Goal: Feedback & Contribution: Submit feedback/report problem

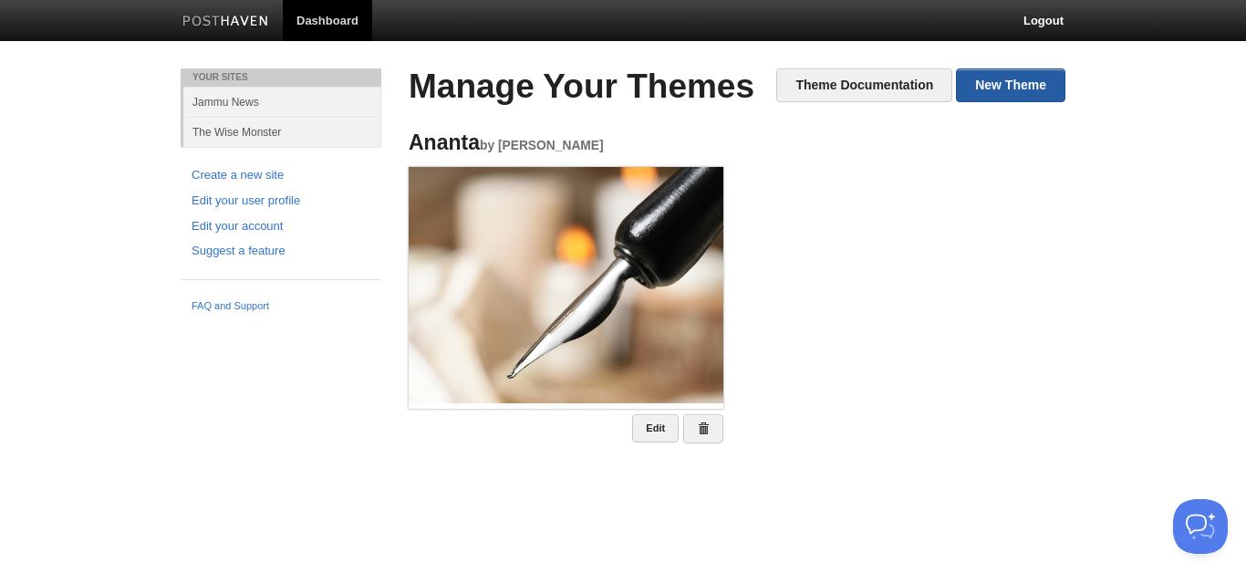
click at [1032, 93] on link "New Theme" at bounding box center [1010, 85] width 109 height 34
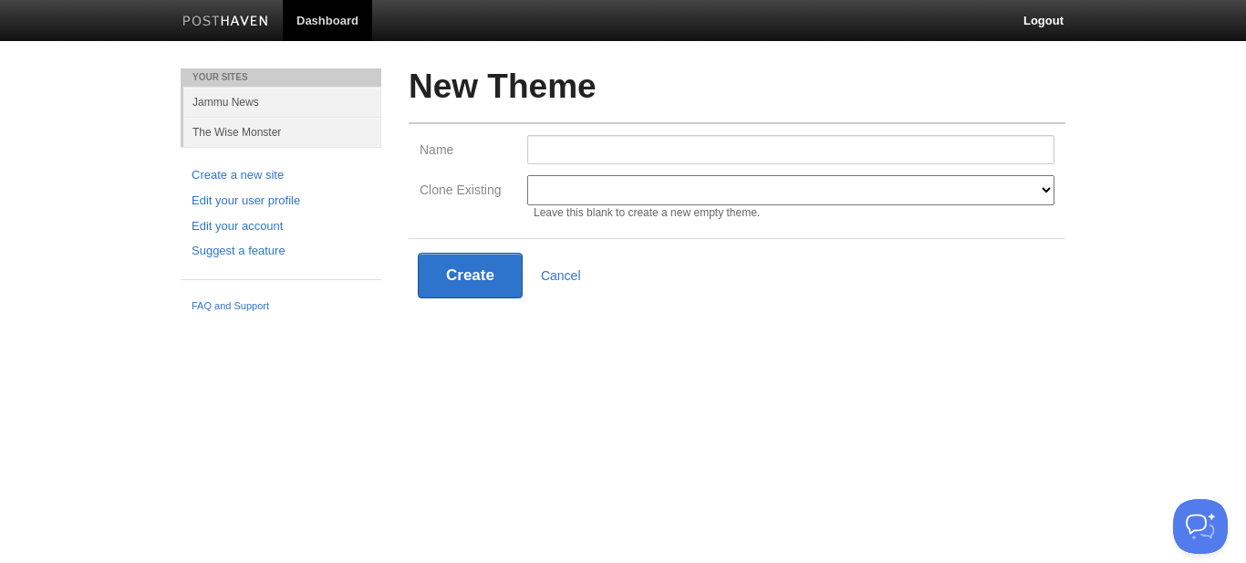
click at [673, 205] on select "Ananta Modern Classic Ilun Omega Lanyon Myers Senkai Lagier" at bounding box center [790, 190] width 527 height 30
click at [656, 188] on select "Ananta Modern Classic Ilun Omega Lanyon Myers Senkai Lagier" at bounding box center [790, 190] width 527 height 30
click at [527, 175] on select "Ananta Modern Classic Ilun Omega Lanyon Myers Senkai Lagier" at bounding box center [790, 190] width 527 height 30
click at [785, 235] on form "Name Clone Existing Ananta Modern Classic Ilun Omega Lanyon Myers Senkai Lagier…" at bounding box center [737, 217] width 657 height 190
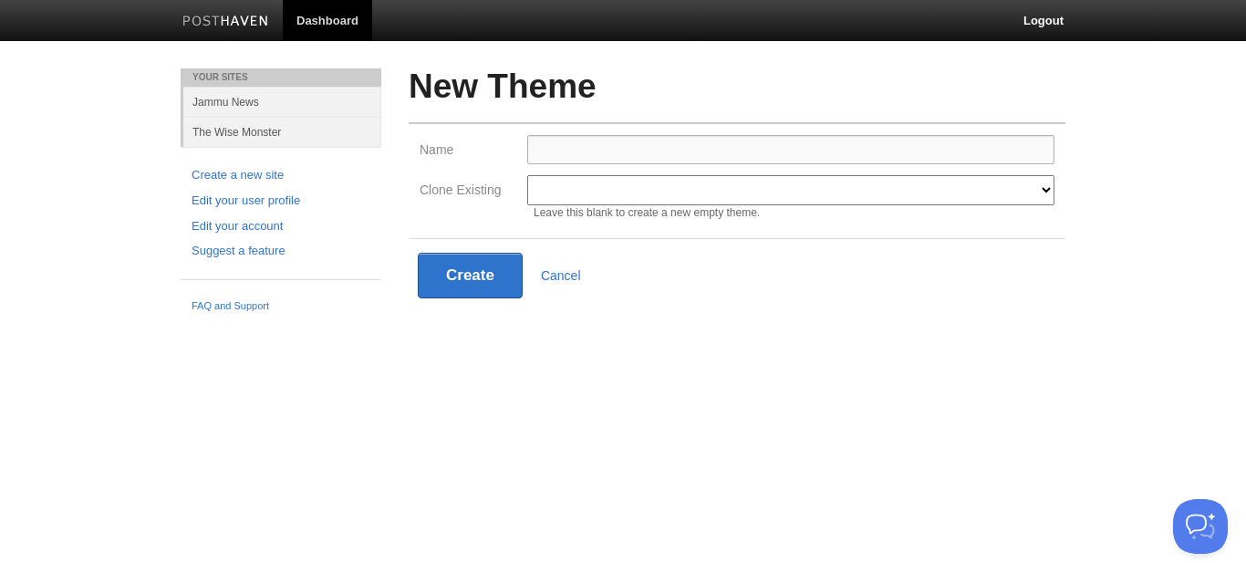
click at [632, 144] on input "Name" at bounding box center [790, 149] width 527 height 29
paste input "Words & Wanderings"
type input "Words & Wanderings"
click at [742, 284] on div "Create Cancel" at bounding box center [737, 276] width 639 height 46
click at [483, 270] on button "Create" at bounding box center [470, 276] width 105 height 46
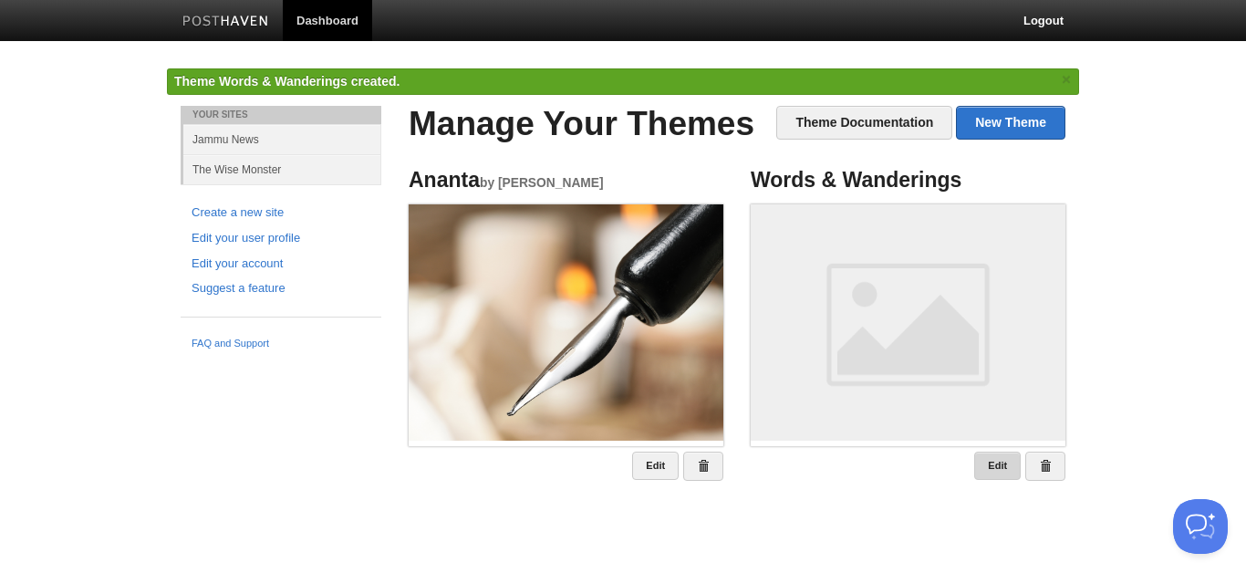
click at [1002, 472] on link "Edit" at bounding box center [997, 466] width 47 height 28
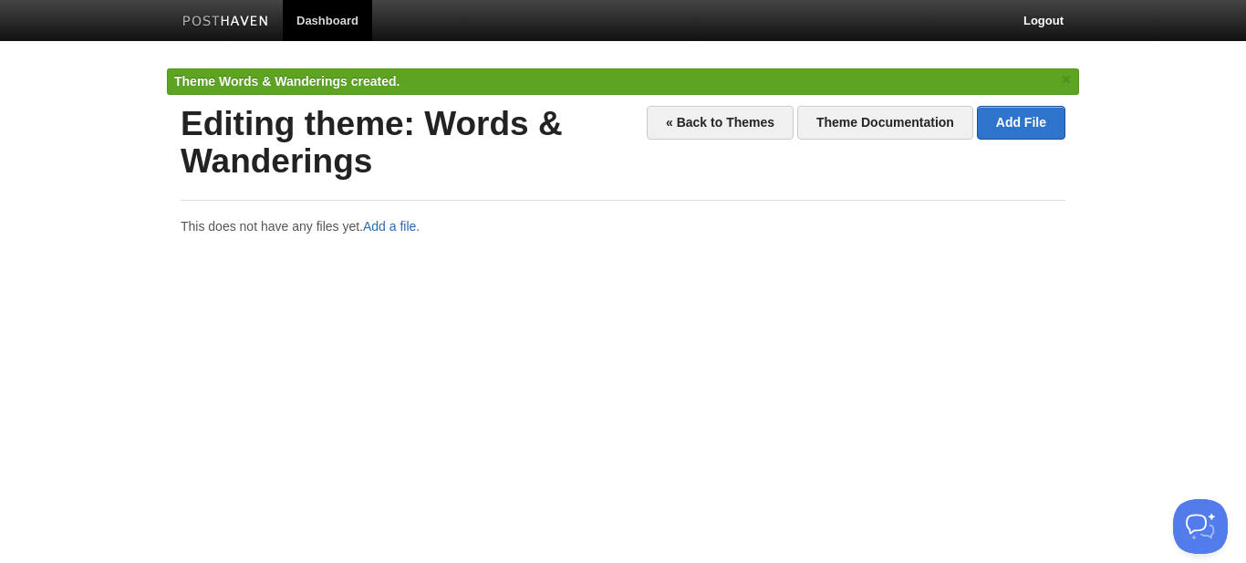
click at [403, 224] on link "Add a file." at bounding box center [391, 226] width 57 height 15
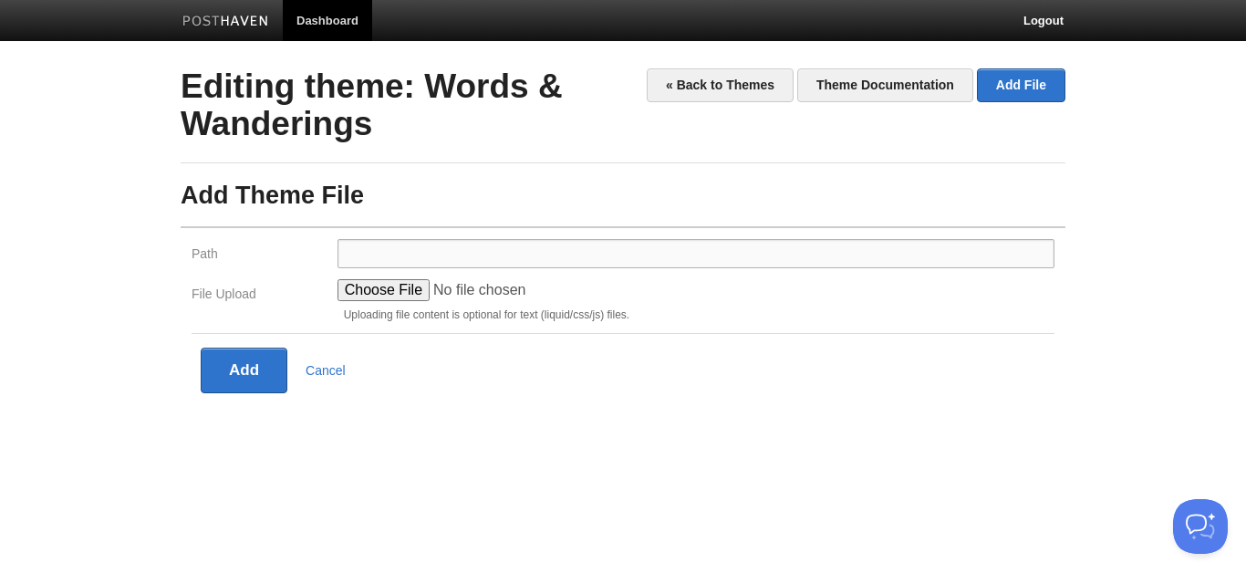
click at [433, 258] on input "Path" at bounding box center [696, 253] width 717 height 29
type input "assets/"
click at [414, 286] on input "File Upload" at bounding box center [476, 290] width 276 height 22
type input "C:\fakepath\DAILY EXCELSIOR.jpg"
click at [244, 365] on button "Add" at bounding box center [244, 371] width 87 height 46
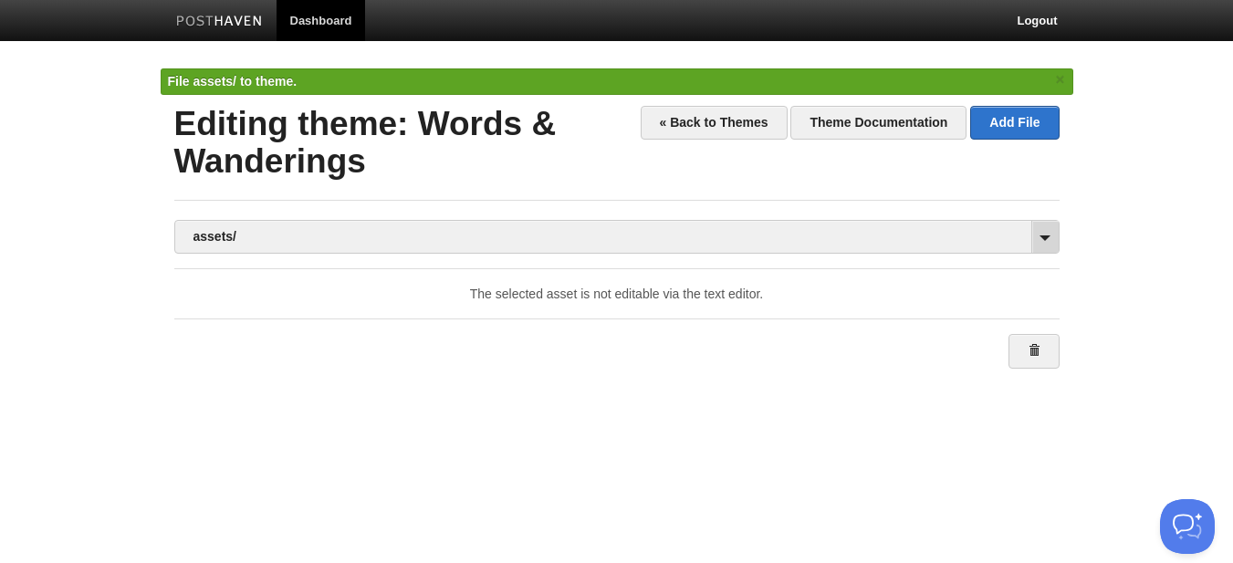
click at [1035, 231] on span at bounding box center [1044, 237] width 27 height 32
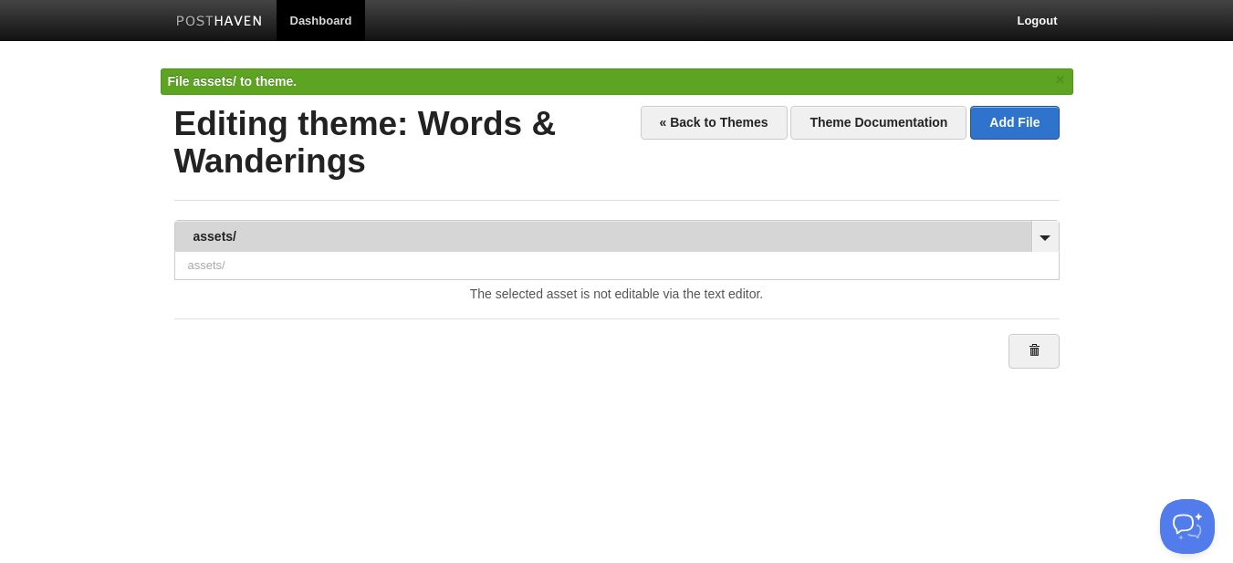
click at [228, 235] on link "assets/" at bounding box center [616, 237] width 883 height 32
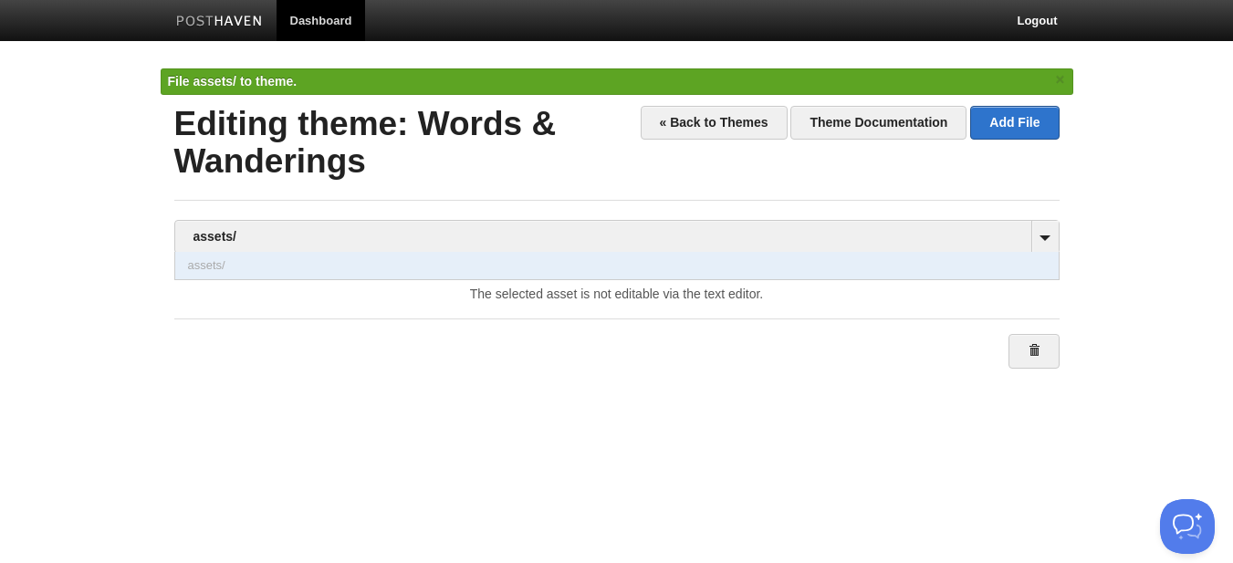
click at [526, 267] on link "assets/" at bounding box center [616, 265] width 883 height 27
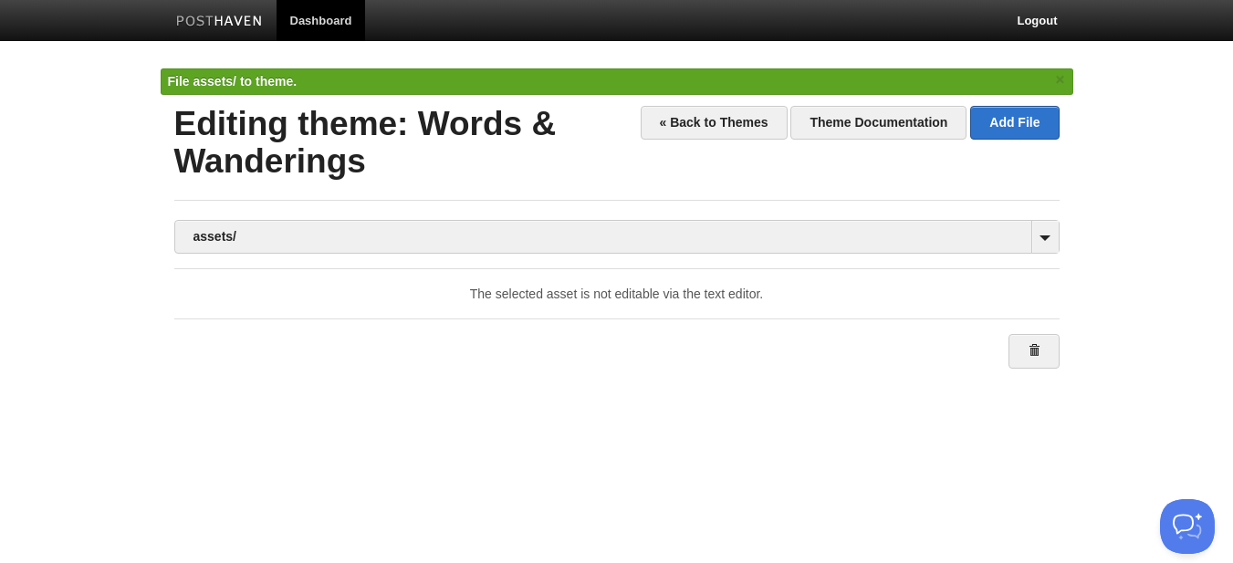
click at [526, 267] on div "assets/ assets/ The selected asset is not editable via the text editor." at bounding box center [616, 518] width 885 height 596
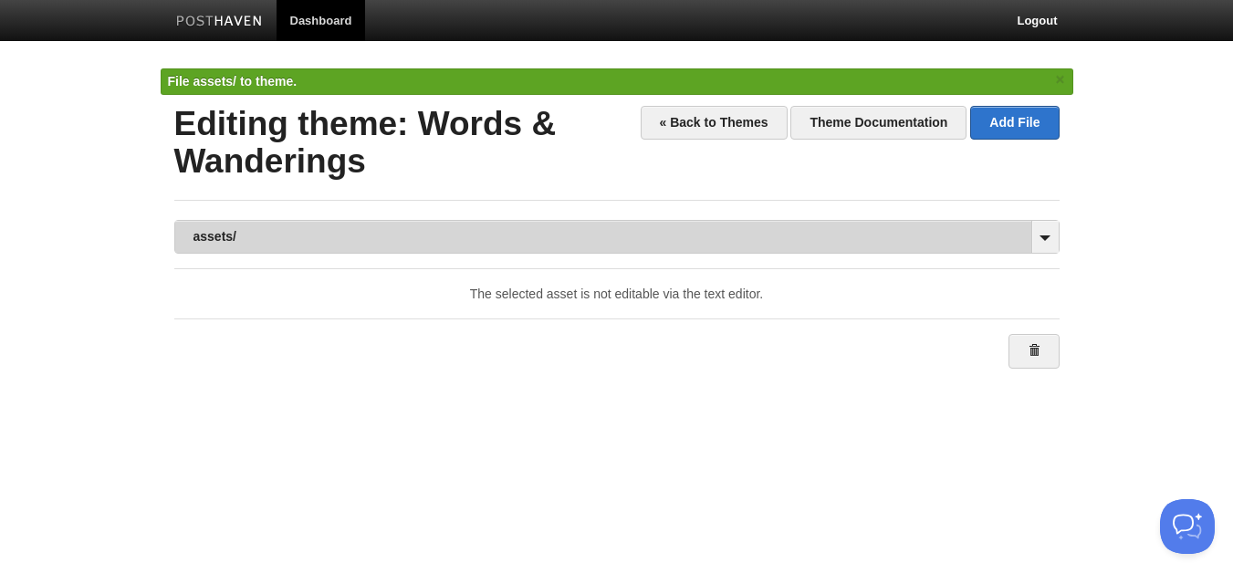
click at [540, 241] on link "assets/" at bounding box center [616, 237] width 883 height 32
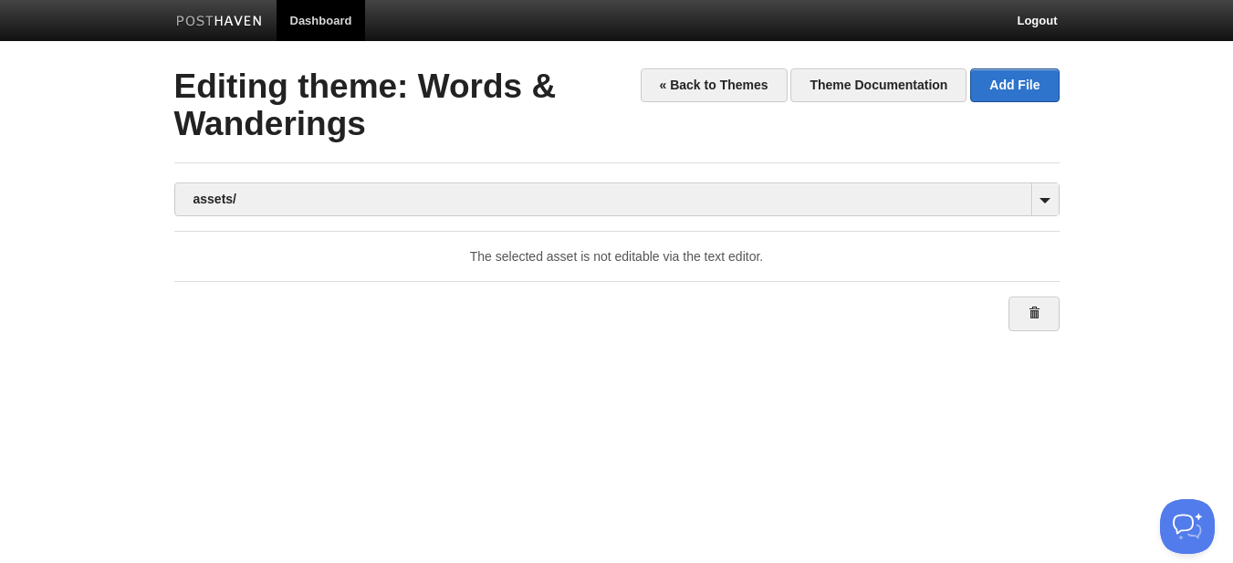
click at [1038, 111] on h2 "« Back to Themes Theme Documentation Add File Editing theme: Words & Wanderings" at bounding box center [616, 105] width 885 height 74
click at [1043, 203] on span at bounding box center [1044, 199] width 27 height 32
click at [1018, 78] on link "Add File" at bounding box center [1014, 85] width 88 height 34
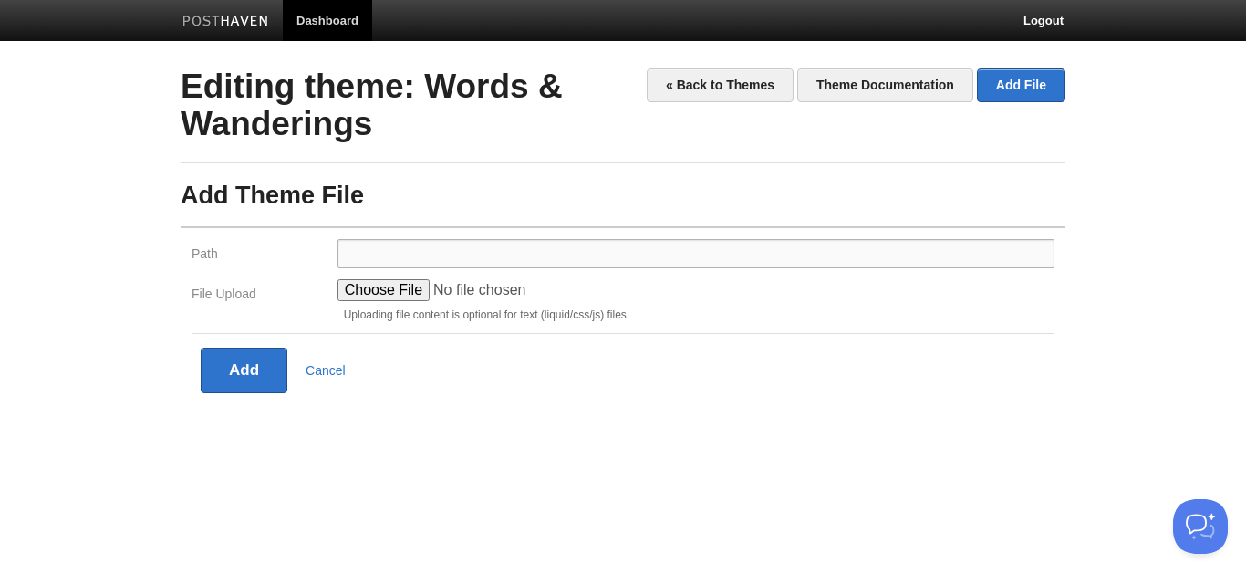
click at [450, 265] on input "Path" at bounding box center [696, 253] width 717 height 29
type input "assets/"
click at [251, 369] on button "Add" at bounding box center [244, 371] width 87 height 46
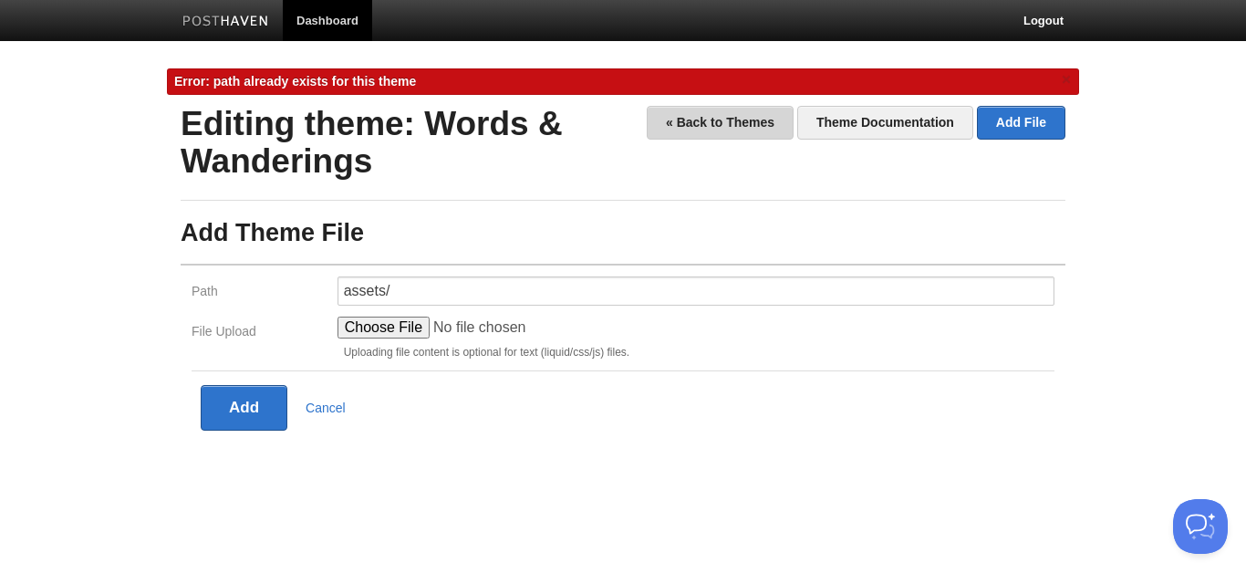
click at [727, 122] on link "« Back to Themes" at bounding box center [720, 123] width 147 height 34
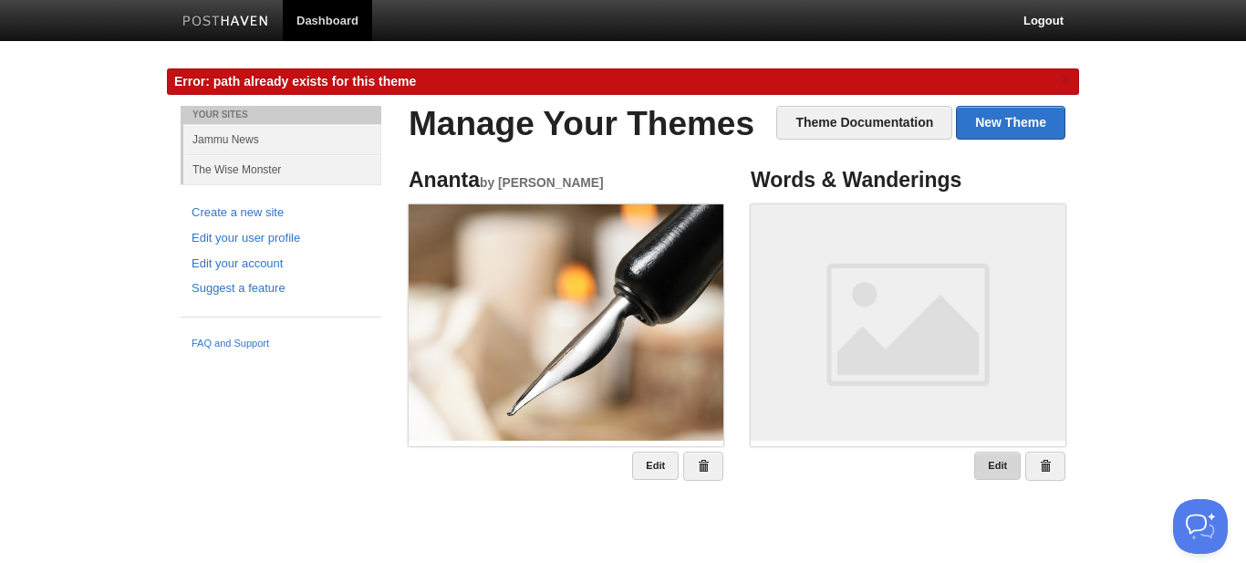
click at [1003, 464] on link "Edit" at bounding box center [997, 466] width 47 height 28
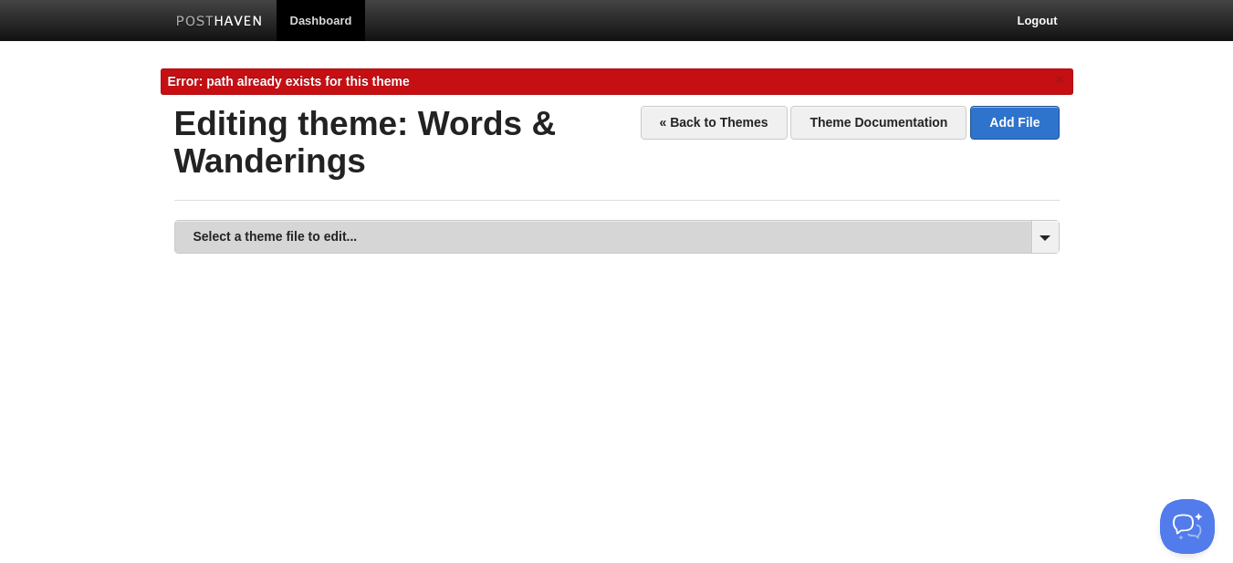
click at [472, 232] on link "Select a theme file to edit..." at bounding box center [616, 237] width 883 height 32
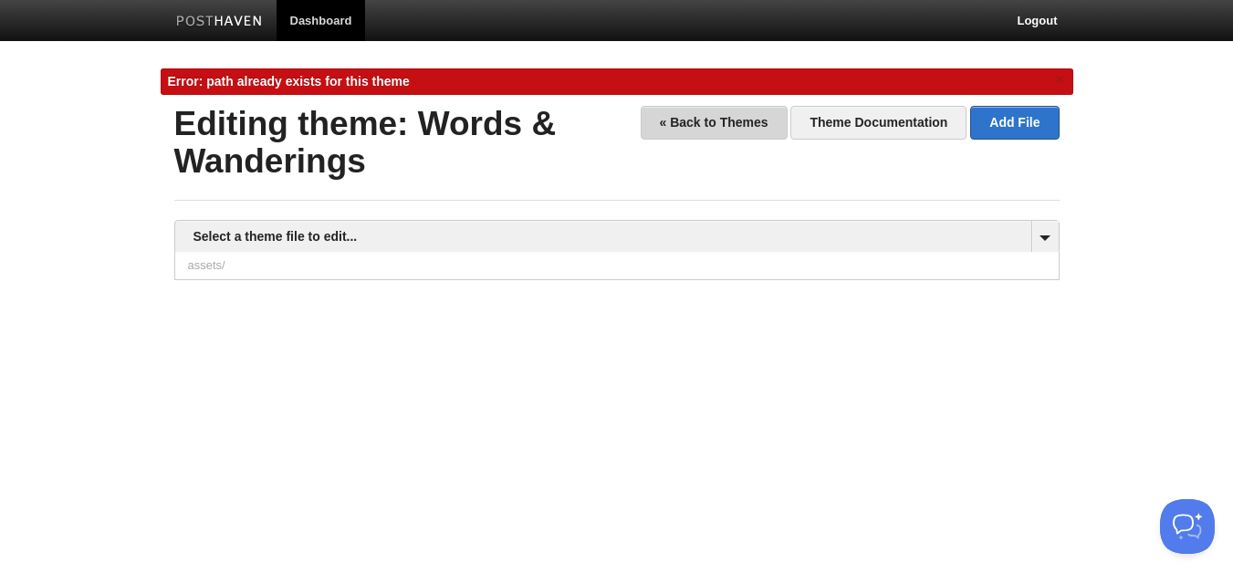
click at [710, 115] on link "« Back to Themes" at bounding box center [713, 123] width 147 height 34
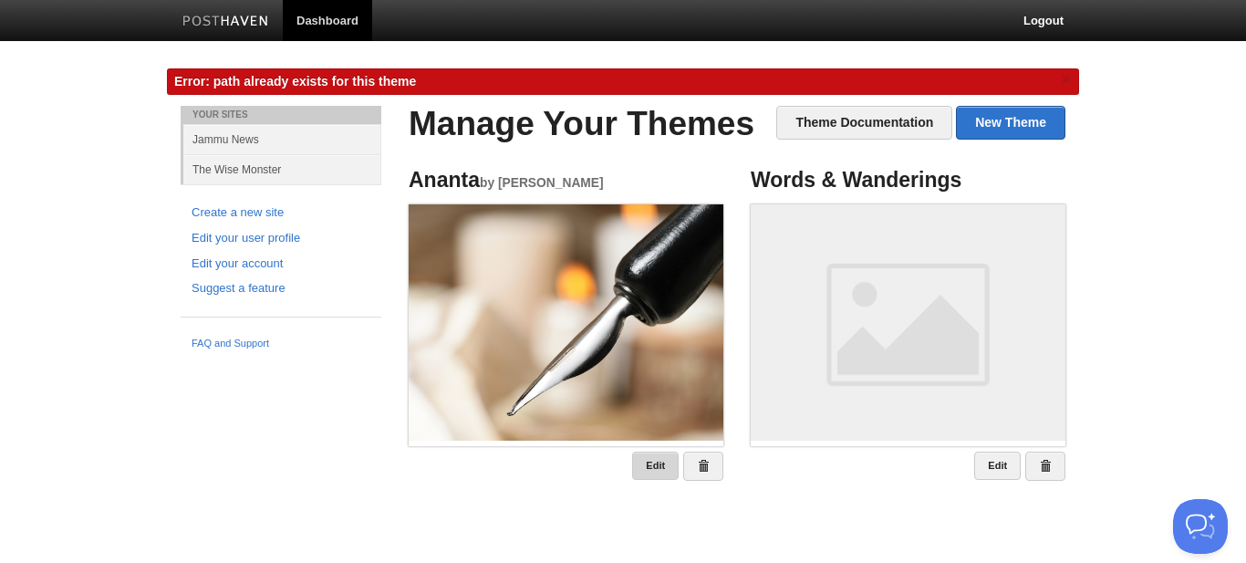
click at [649, 474] on link "Edit" at bounding box center [655, 466] width 47 height 28
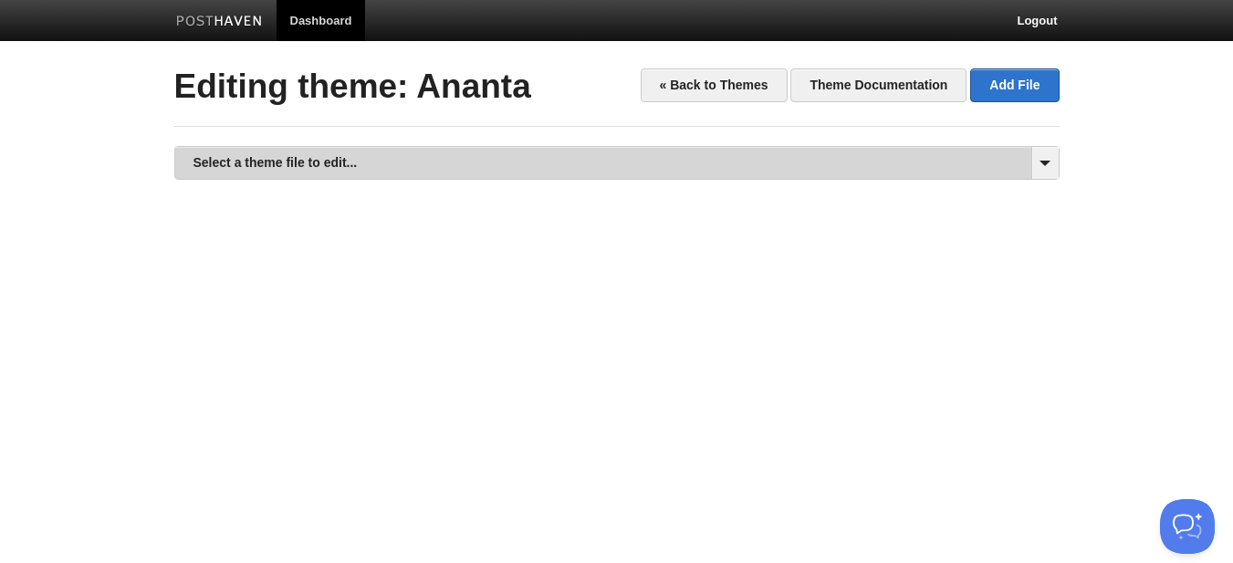
click at [432, 158] on link "Select a theme file to edit..." at bounding box center [616, 163] width 883 height 32
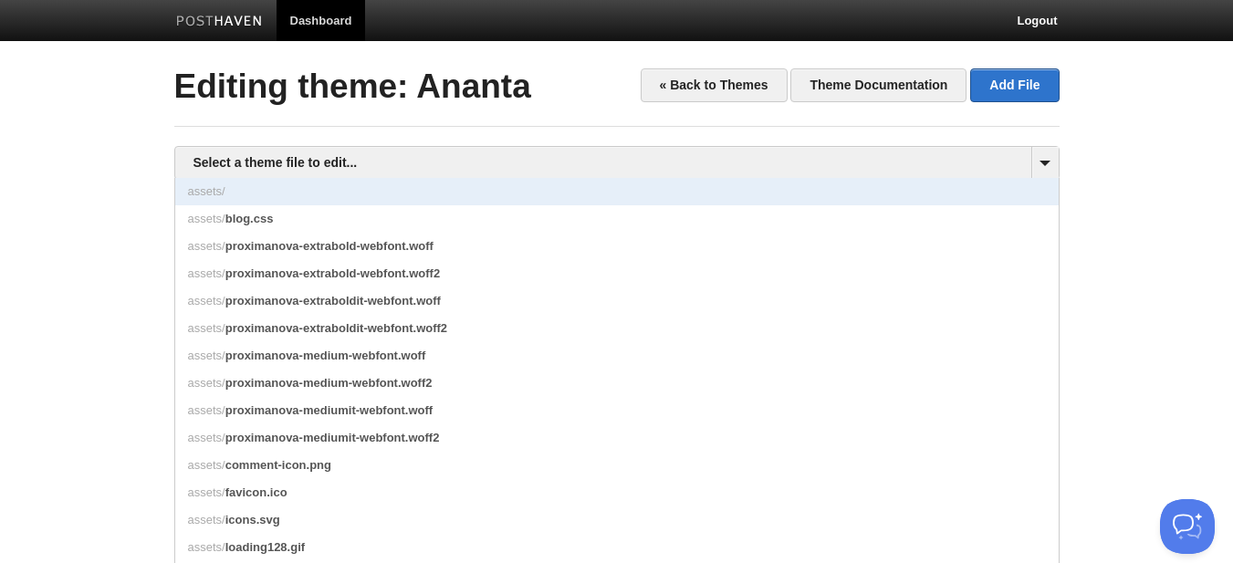
click at [353, 194] on link "assets/" at bounding box center [616, 191] width 883 height 27
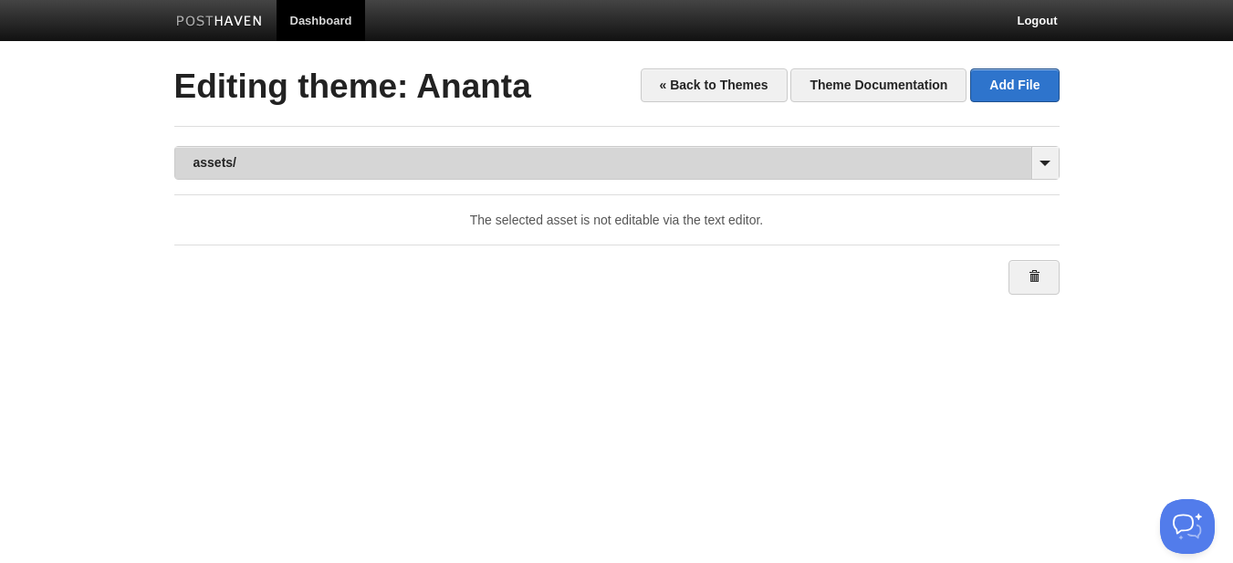
click at [384, 162] on link "assets/" at bounding box center [616, 163] width 883 height 32
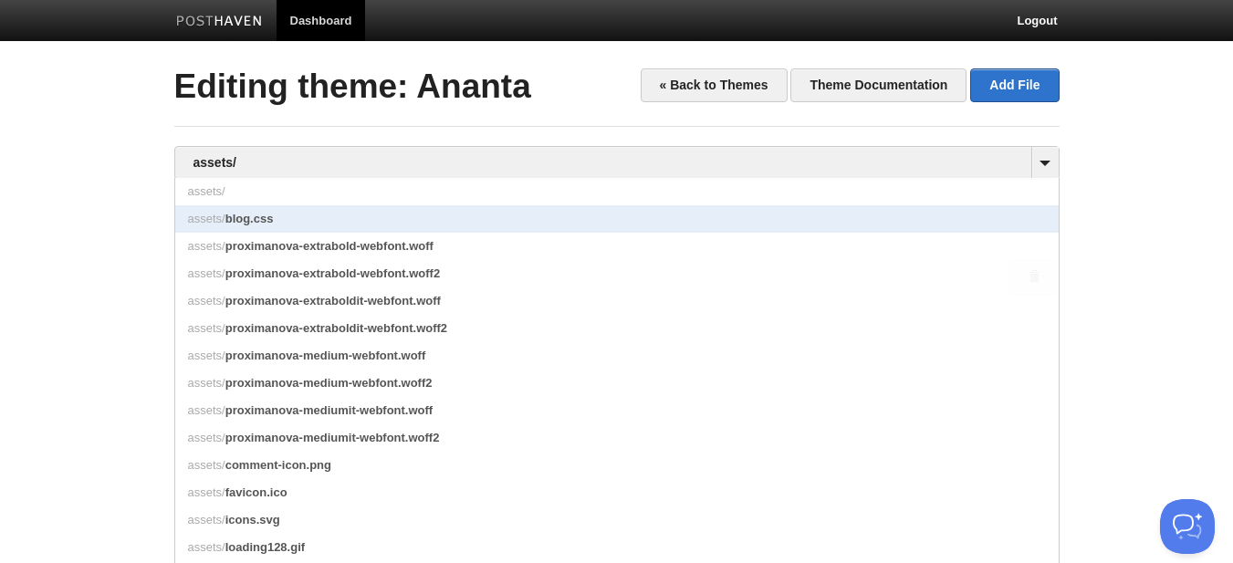
click at [369, 215] on link "assets/ blog.css" at bounding box center [616, 218] width 883 height 27
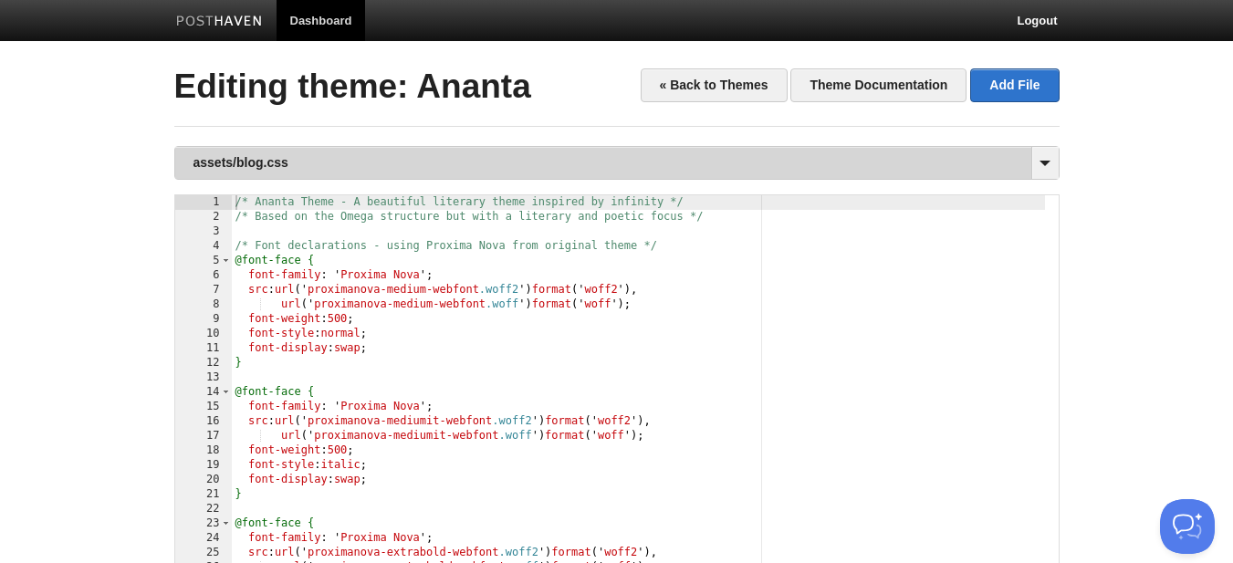
click at [486, 160] on link "assets/blog.css" at bounding box center [616, 163] width 883 height 32
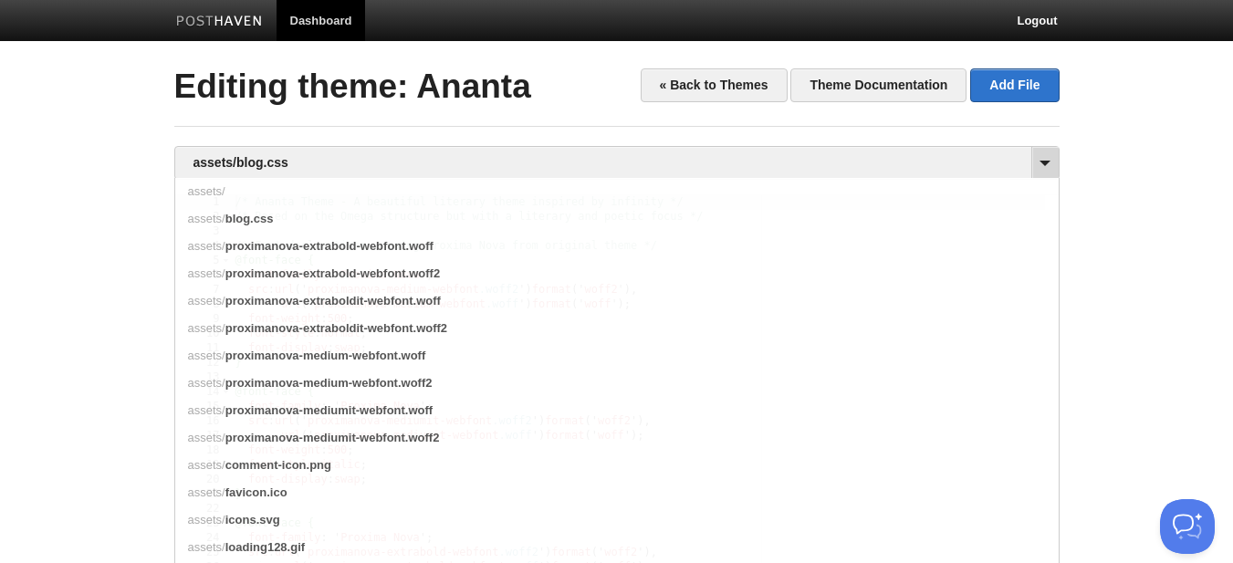
click at [1054, 175] on span at bounding box center [1044, 163] width 27 height 32
click at [1049, 171] on span at bounding box center [1044, 163] width 27 height 32
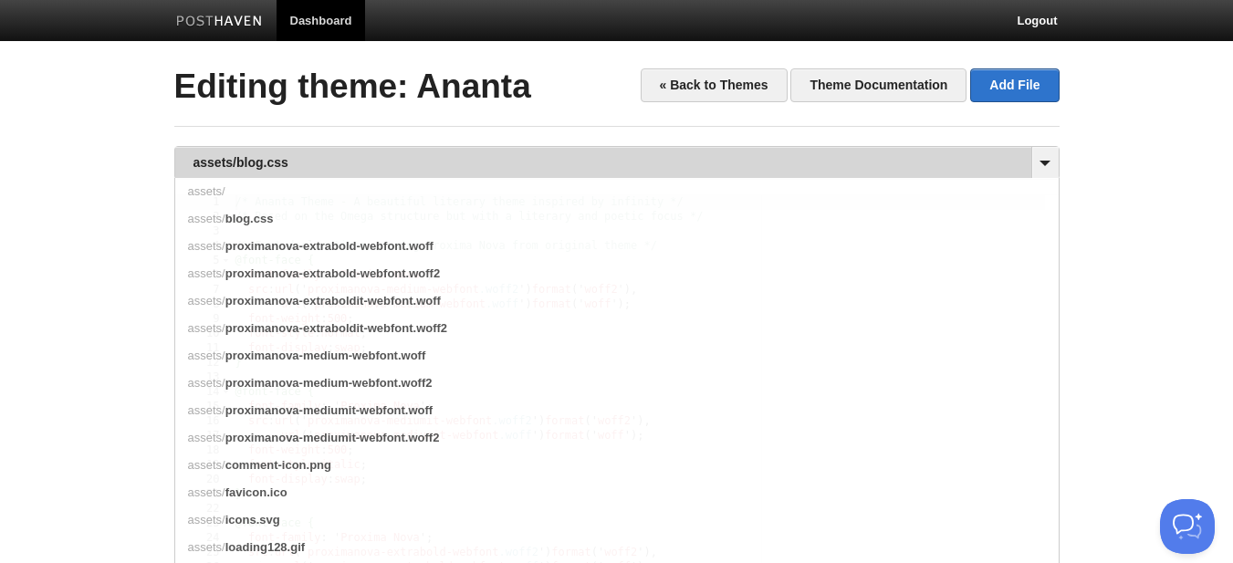
click at [965, 169] on link "assets/blog.css" at bounding box center [616, 163] width 883 height 32
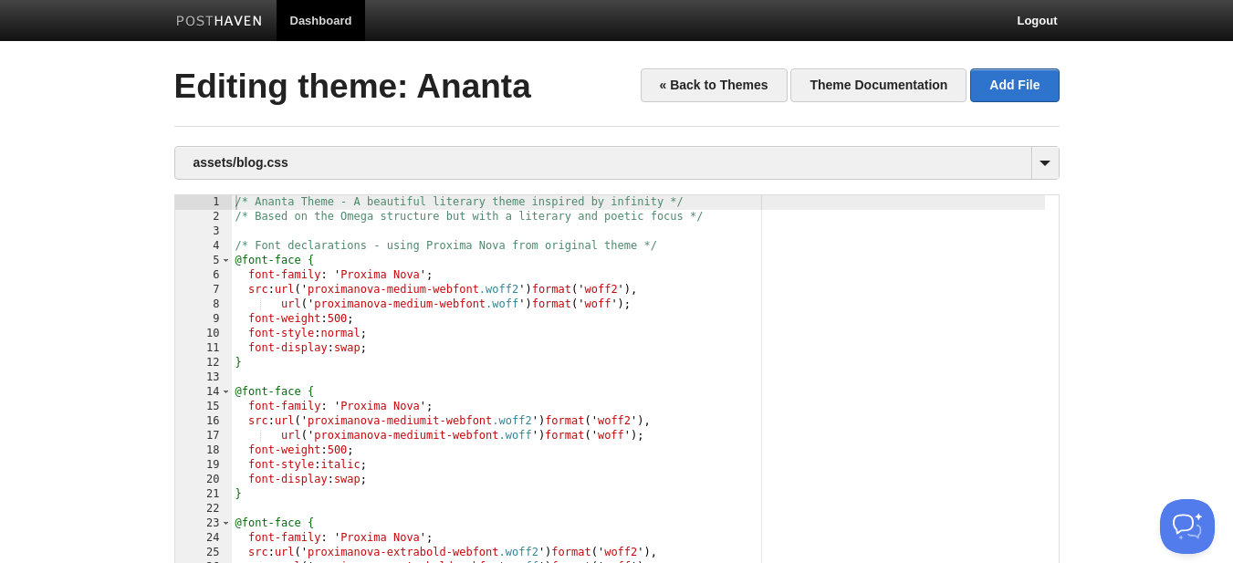
click at [690, 61] on body "Dashboard Logout Theme Words & Wanderings created. × File assets/ to theme. × E…" at bounding box center [616, 389] width 1233 height 778
click at [720, 90] on link "« Back to Themes" at bounding box center [713, 85] width 147 height 34
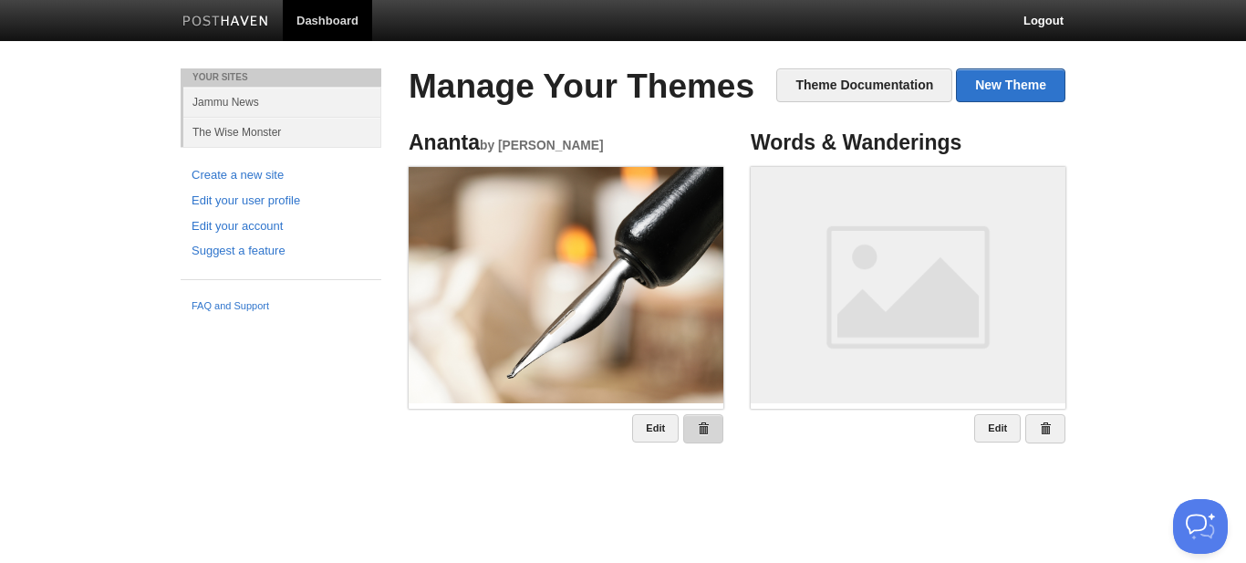
click at [698, 428] on span at bounding box center [703, 428] width 13 height 13
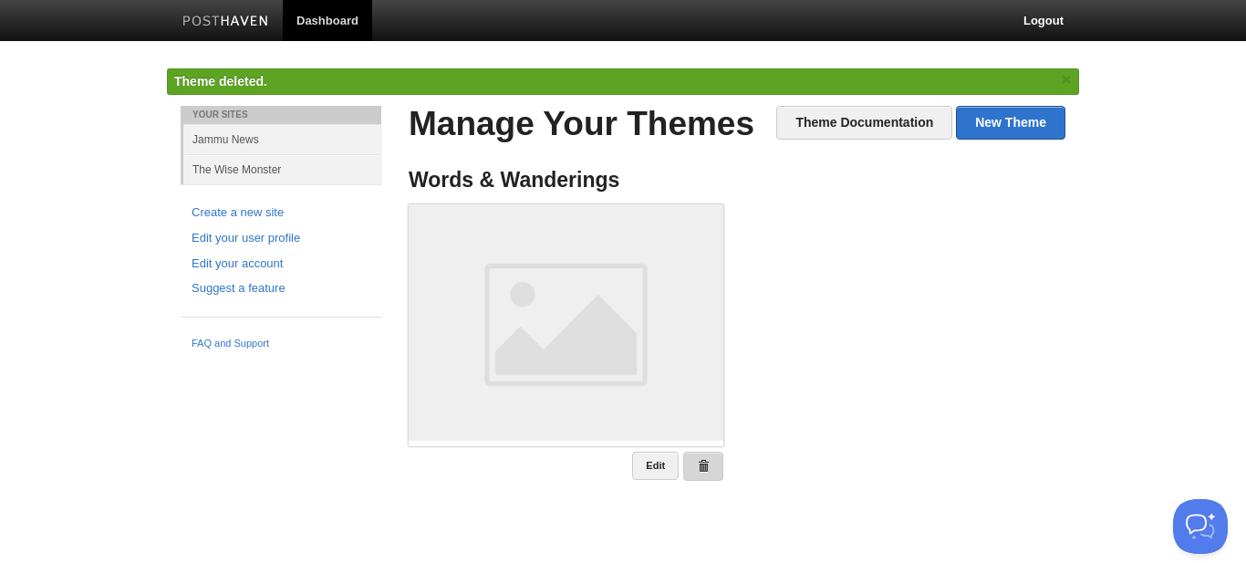
click at [705, 466] on span at bounding box center [703, 466] width 13 height 13
click at [522, 179] on h4 "Words & Wanderings" at bounding box center [566, 180] width 315 height 23
copy li "Words & Wanderings"
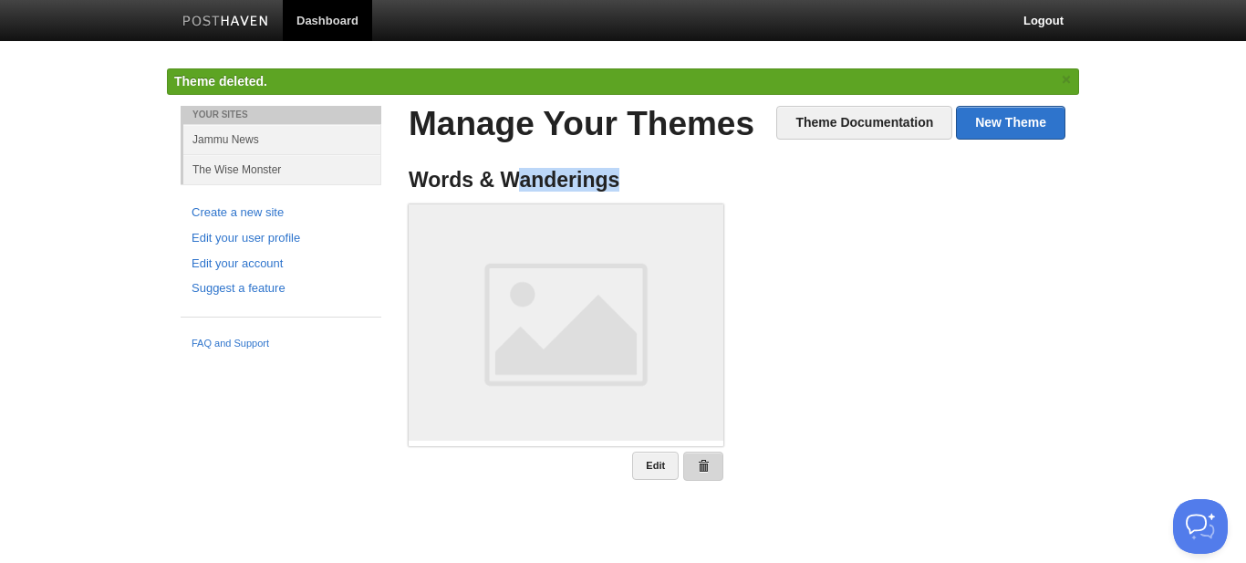
click at [708, 469] on span at bounding box center [703, 466] width 13 height 13
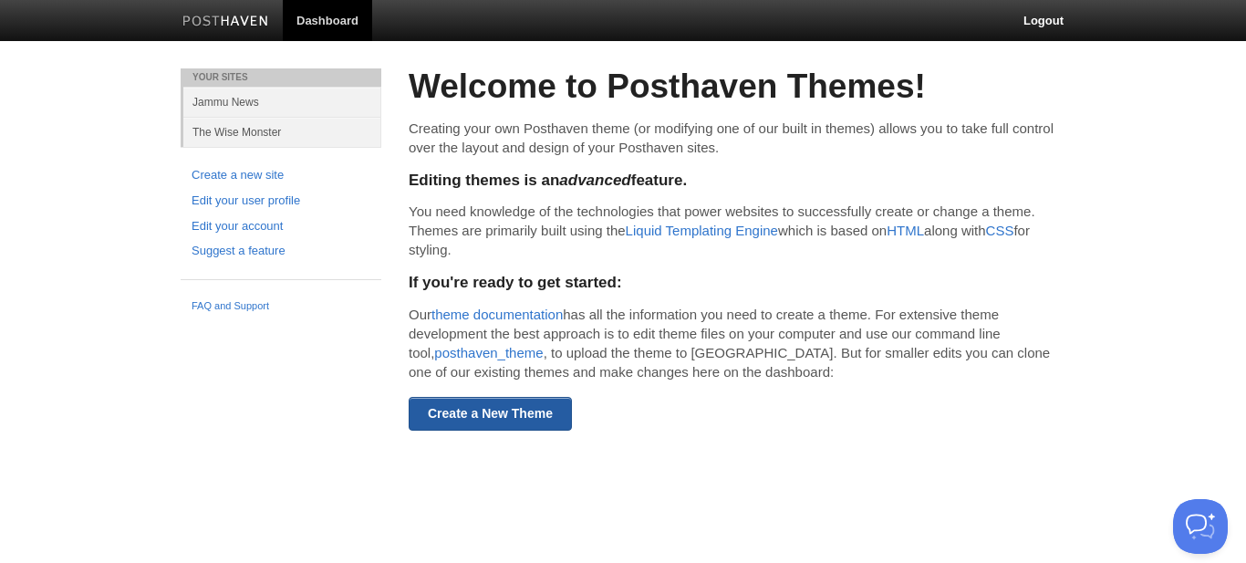
click at [505, 403] on link "Create a New Theme" at bounding box center [490, 414] width 163 height 34
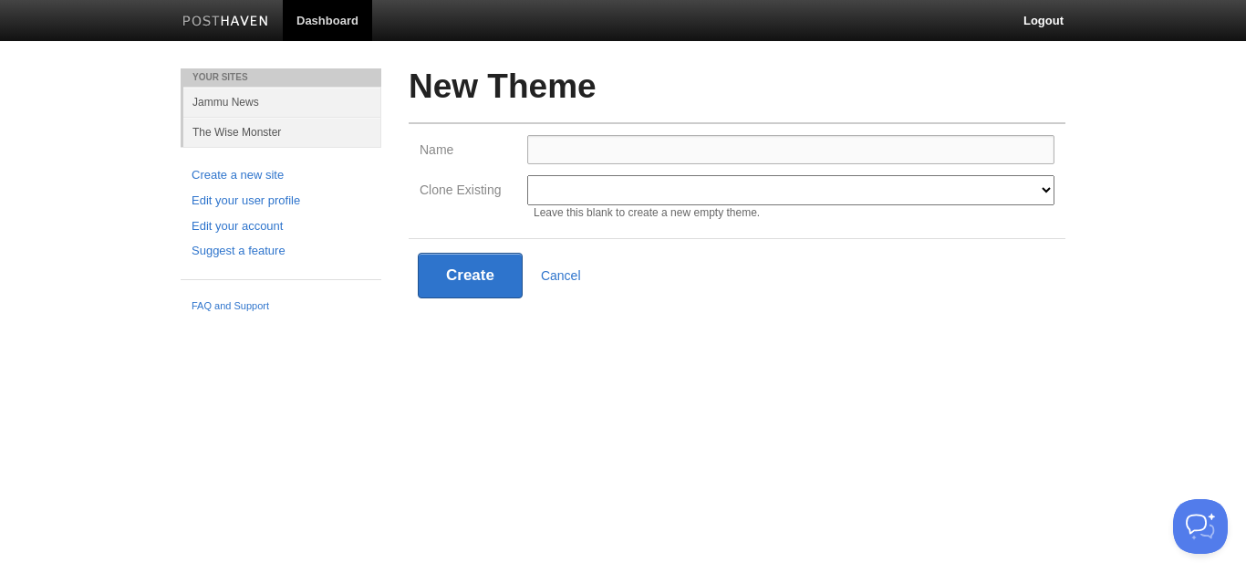
click at [568, 155] on input "Name" at bounding box center [790, 149] width 527 height 29
paste input "Words & Wanderings"
type input "Words & Wanderings"
click at [648, 184] on select "Modern Classic Ilun Omega [PERSON_NAME] [PERSON_NAME] Senkai Lagier" at bounding box center [790, 190] width 527 height 30
select select "1"
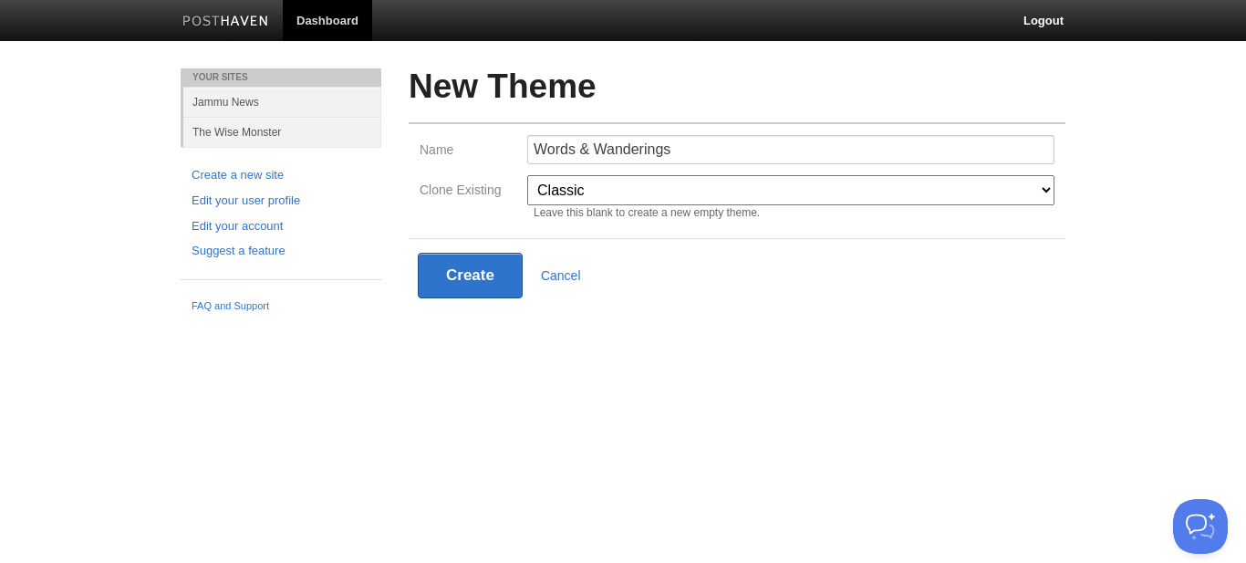
click at [527, 175] on select "Modern Classic Ilun Omega [PERSON_NAME] [PERSON_NAME] Senkai Lagier" at bounding box center [790, 190] width 527 height 30
click at [756, 297] on div "Create Cancel" at bounding box center [737, 276] width 639 height 46
click at [658, 197] on select "Modern Classic Ilun Omega [PERSON_NAME] [PERSON_NAME] Senkai Lagier" at bounding box center [790, 190] width 527 height 30
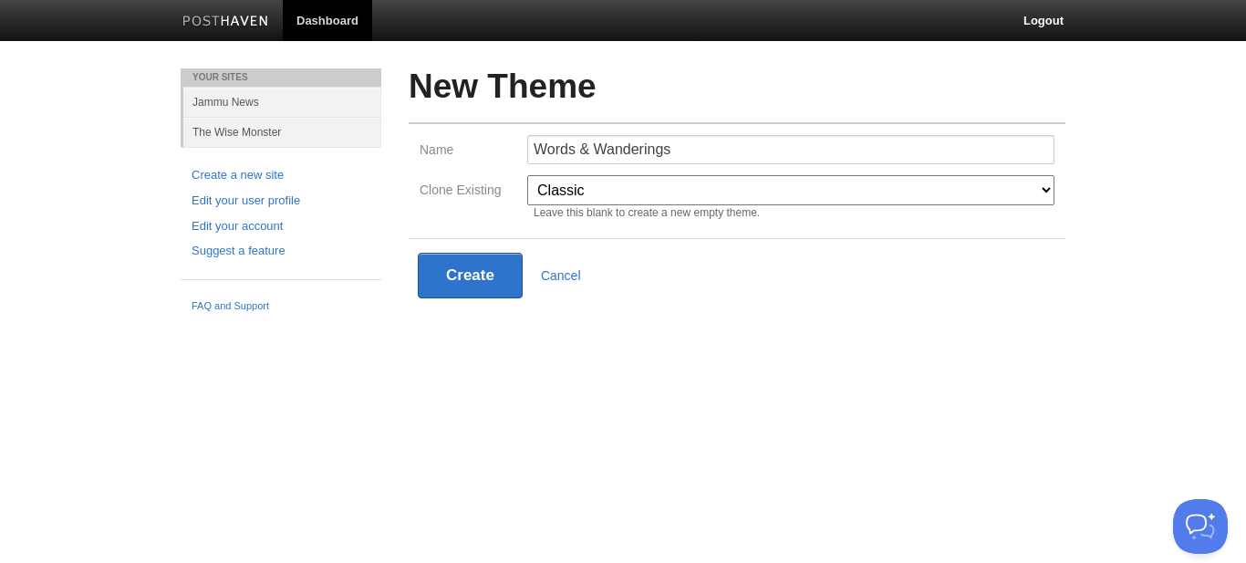
click at [658, 197] on select "Modern Classic Ilun Omega [PERSON_NAME] [PERSON_NAME] Senkai Lagier" at bounding box center [790, 190] width 527 height 30
click at [487, 286] on button "Create" at bounding box center [470, 276] width 105 height 46
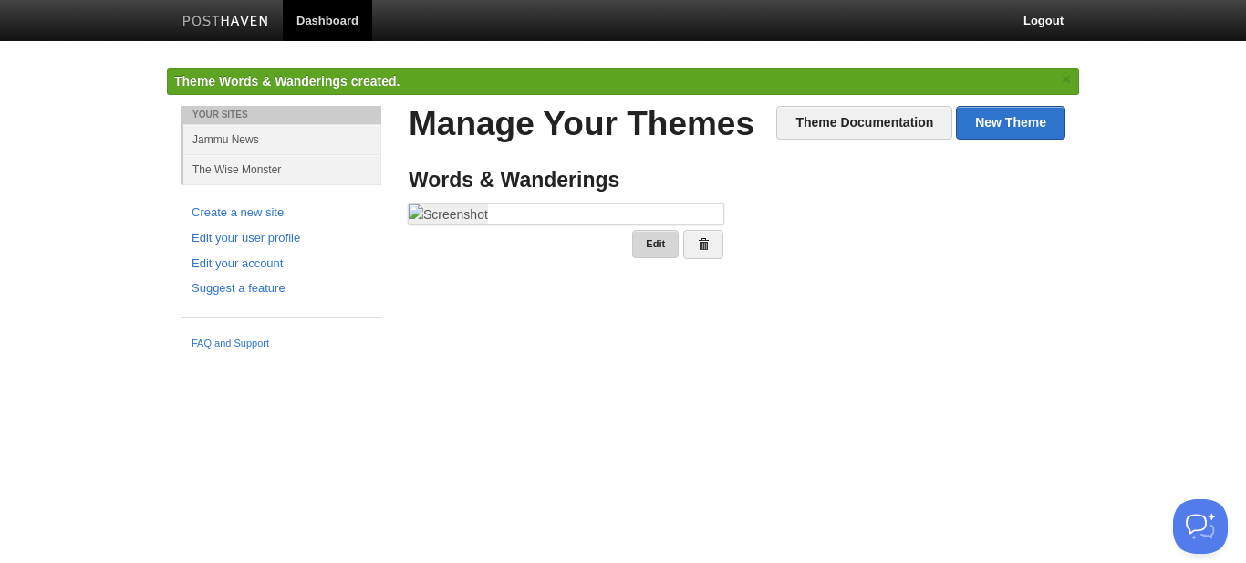
click at [659, 258] on link "Edit" at bounding box center [655, 244] width 47 height 28
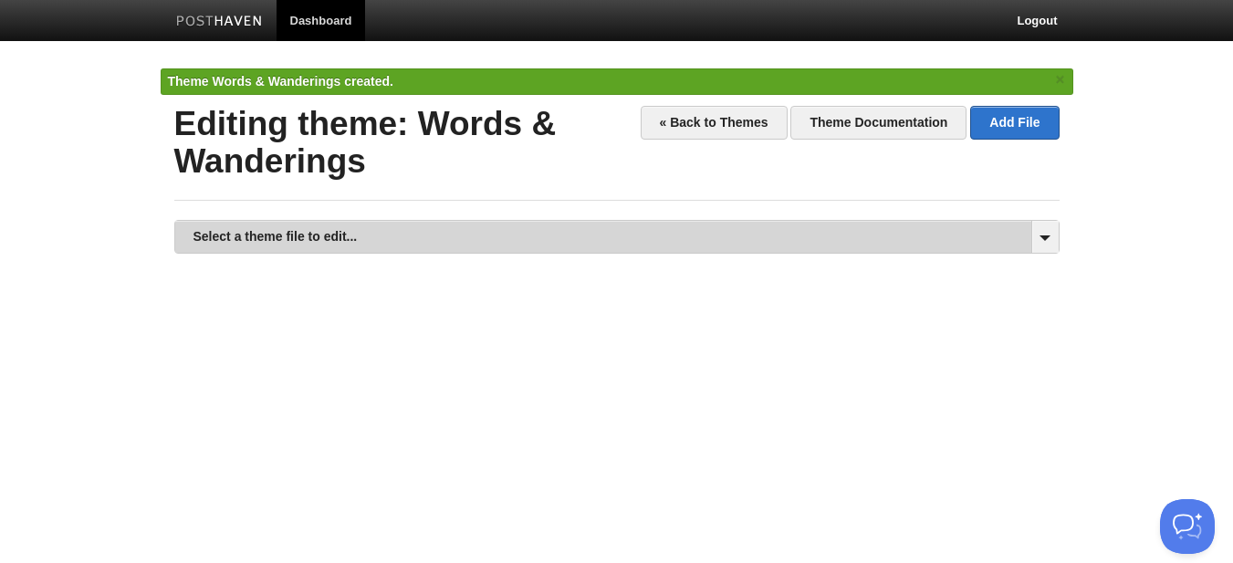
click at [720, 234] on link "Select a theme file to edit..." at bounding box center [616, 237] width 883 height 32
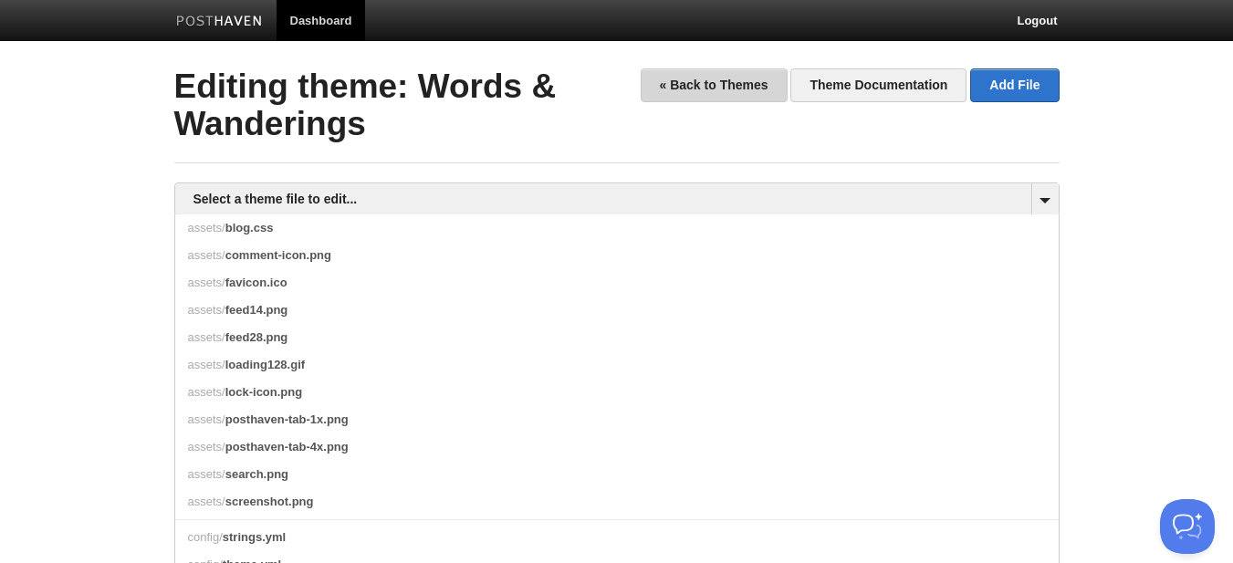
click at [722, 84] on link "« Back to Themes" at bounding box center [713, 85] width 147 height 34
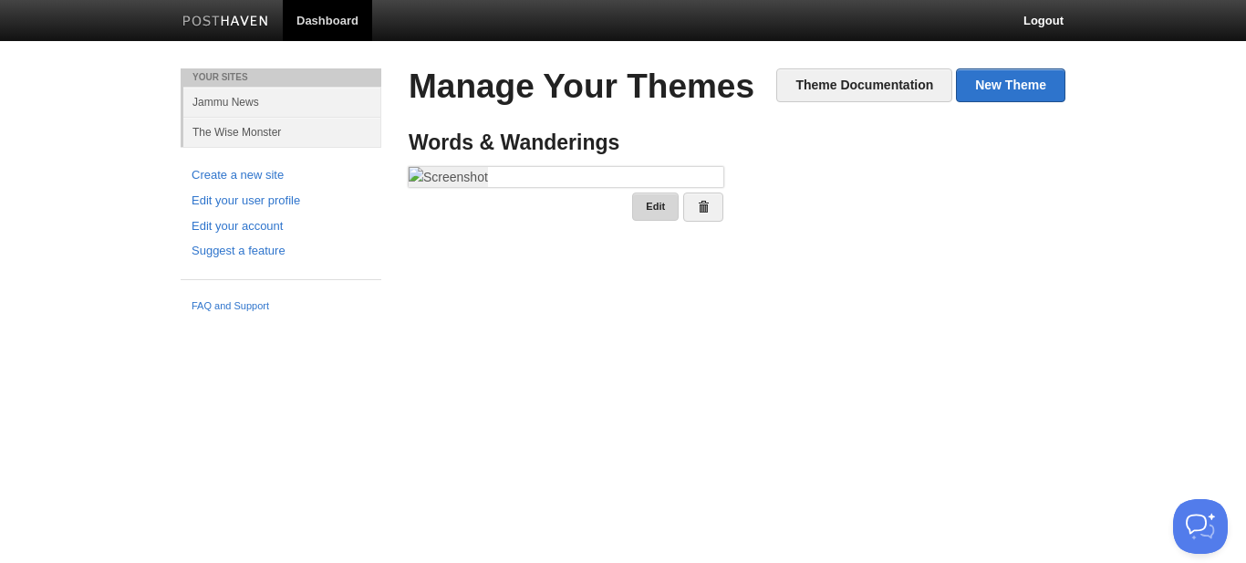
click at [655, 221] on link "Edit" at bounding box center [655, 207] width 47 height 28
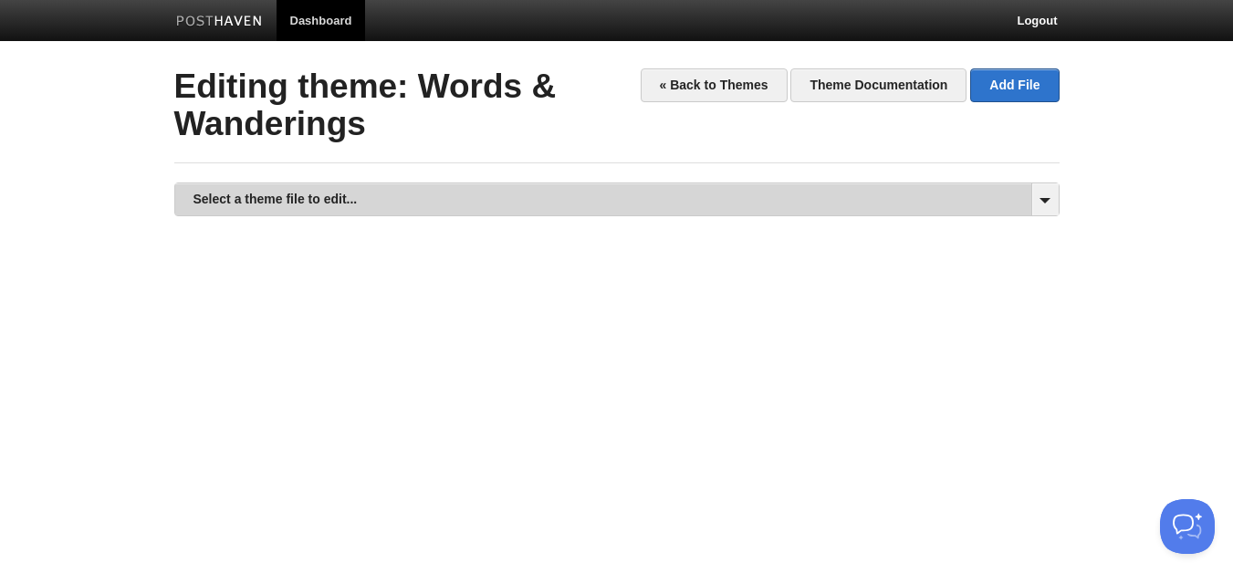
click at [631, 204] on link "Select a theme file to edit..." at bounding box center [616, 199] width 883 height 32
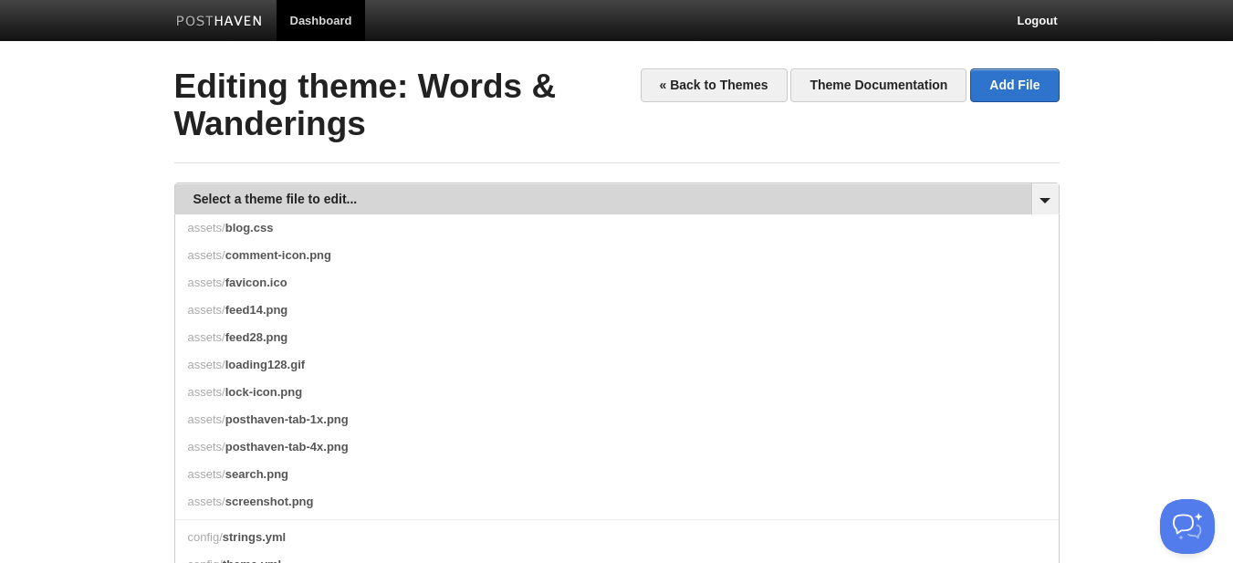
click at [631, 204] on link "Select a theme file to edit..." at bounding box center [616, 199] width 883 height 32
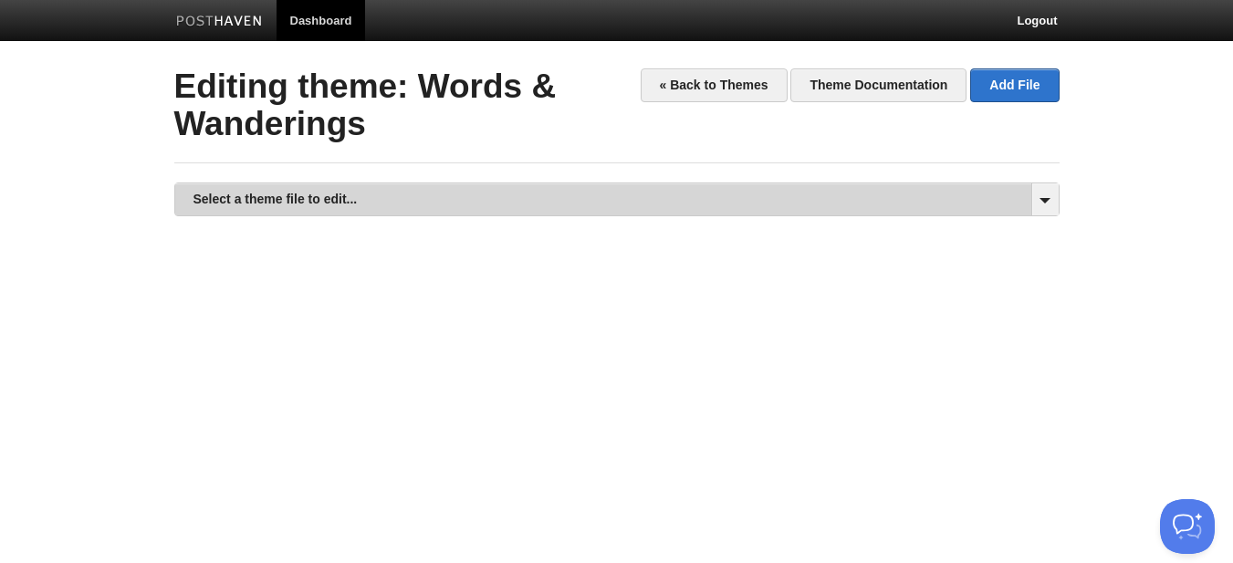
click at [631, 204] on link "Select a theme file to edit..." at bounding box center [616, 199] width 883 height 32
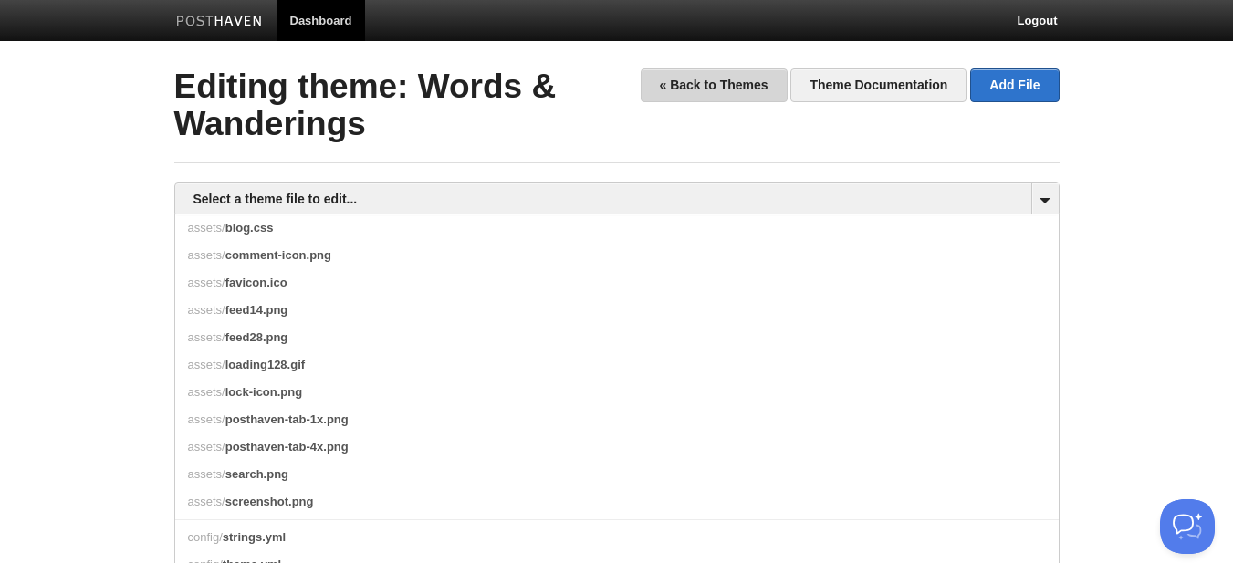
click at [704, 88] on link "« Back to Themes" at bounding box center [713, 85] width 147 height 34
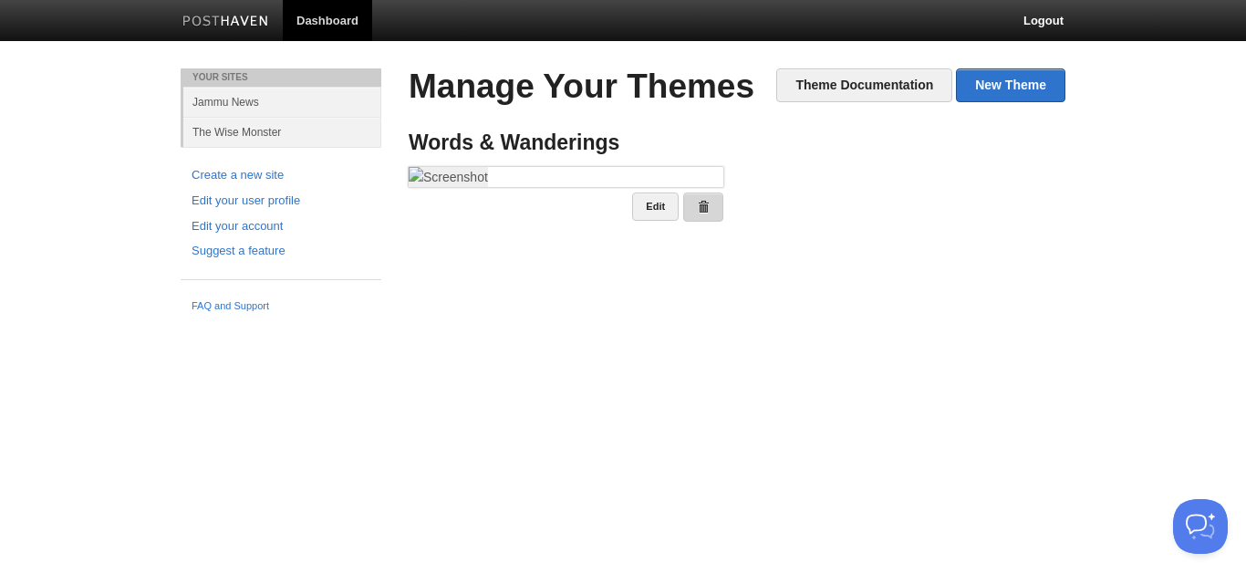
click at [699, 213] on span at bounding box center [703, 207] width 13 height 13
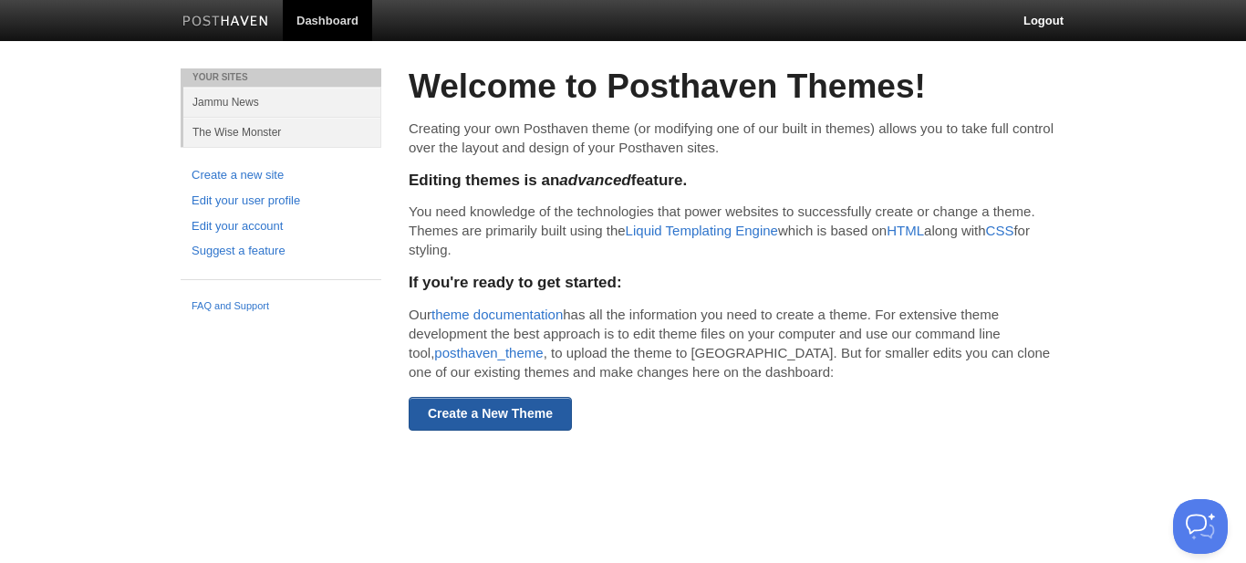
click at [532, 408] on link "Create a New Theme" at bounding box center [490, 414] width 163 height 34
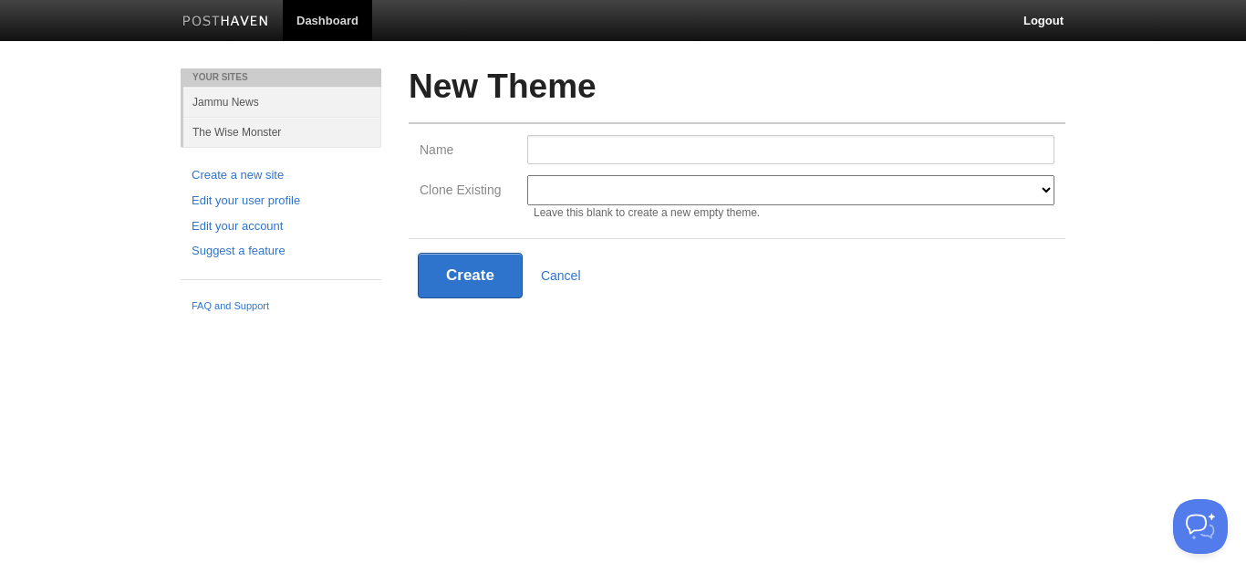
click at [697, 177] on select "Modern Classic Ilun Omega [PERSON_NAME] [PERSON_NAME] Senkai Lagier" at bounding box center [790, 190] width 527 height 30
select select "597"
click at [527, 175] on select "Modern Classic Ilun Omega [PERSON_NAME] [PERSON_NAME] Senkai Lagier" at bounding box center [790, 190] width 527 height 30
click at [633, 150] on input "Name" at bounding box center [790, 149] width 527 height 29
paste input "Words & Wanderings"
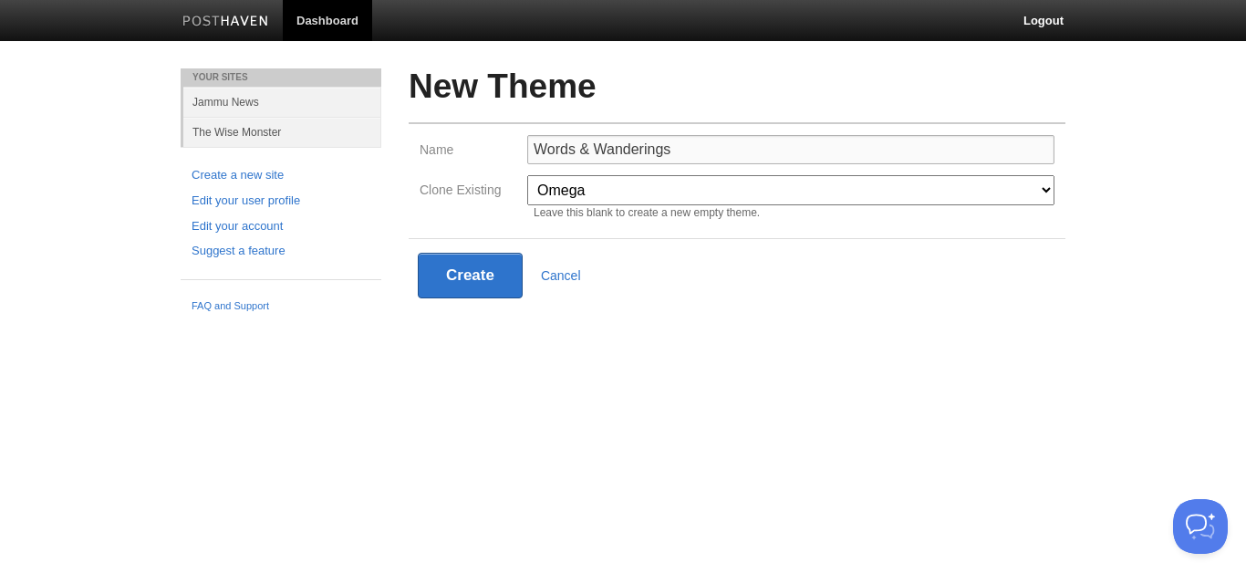
type input "Words & Wanderings"
click at [711, 347] on div "New Theme Name Words & Wanderings Clone Existing Modern Classic Ilun Omega Lany…" at bounding box center [737, 216] width 684 height 297
click at [458, 275] on button "Create" at bounding box center [470, 276] width 105 height 46
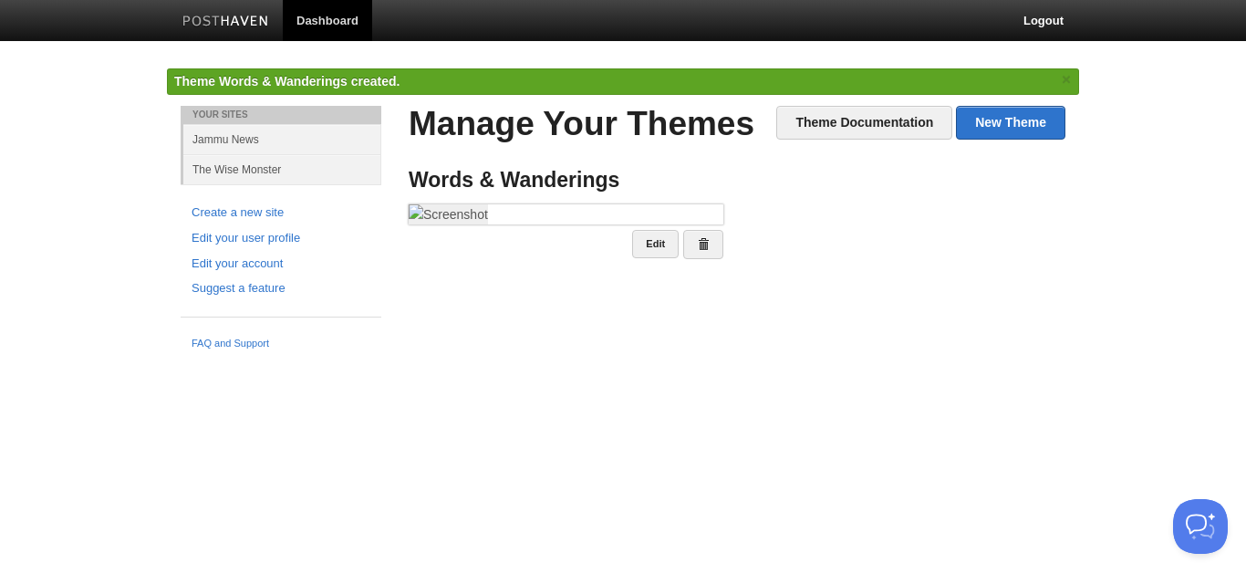
click at [661, 274] on li "Words & Wanderings Edit" at bounding box center [566, 215] width 342 height 118
click at [665, 258] on link "Edit" at bounding box center [655, 244] width 47 height 28
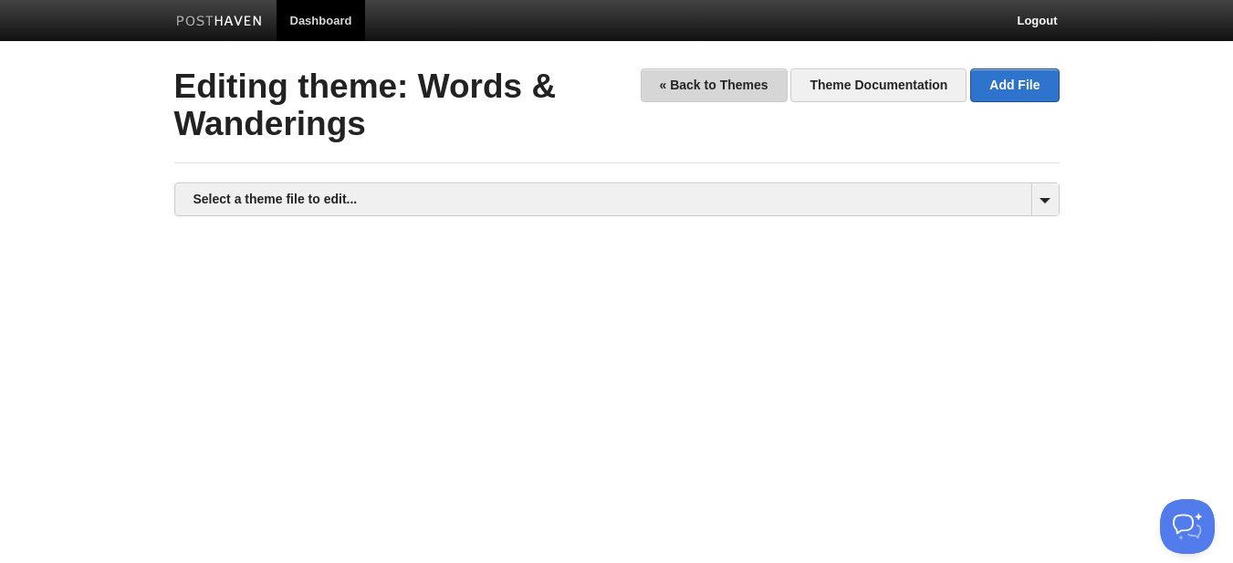
click at [716, 89] on link "« Back to Themes" at bounding box center [713, 85] width 147 height 34
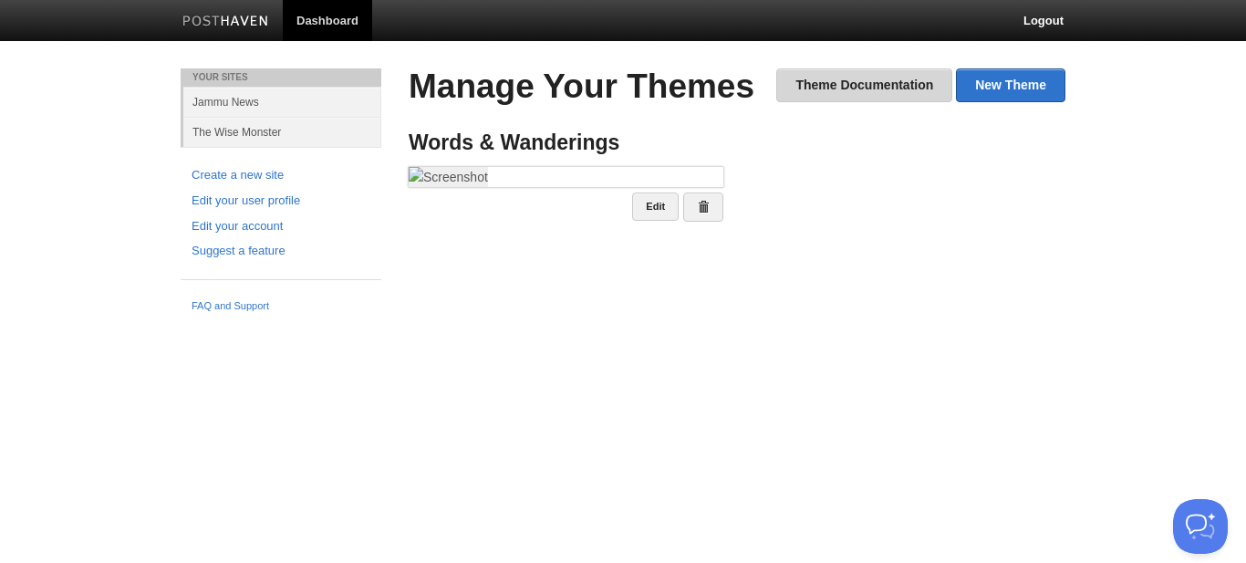
click at [848, 79] on link "Theme Documentation" at bounding box center [864, 85] width 176 height 34
click at [703, 222] on link at bounding box center [703, 207] width 40 height 29
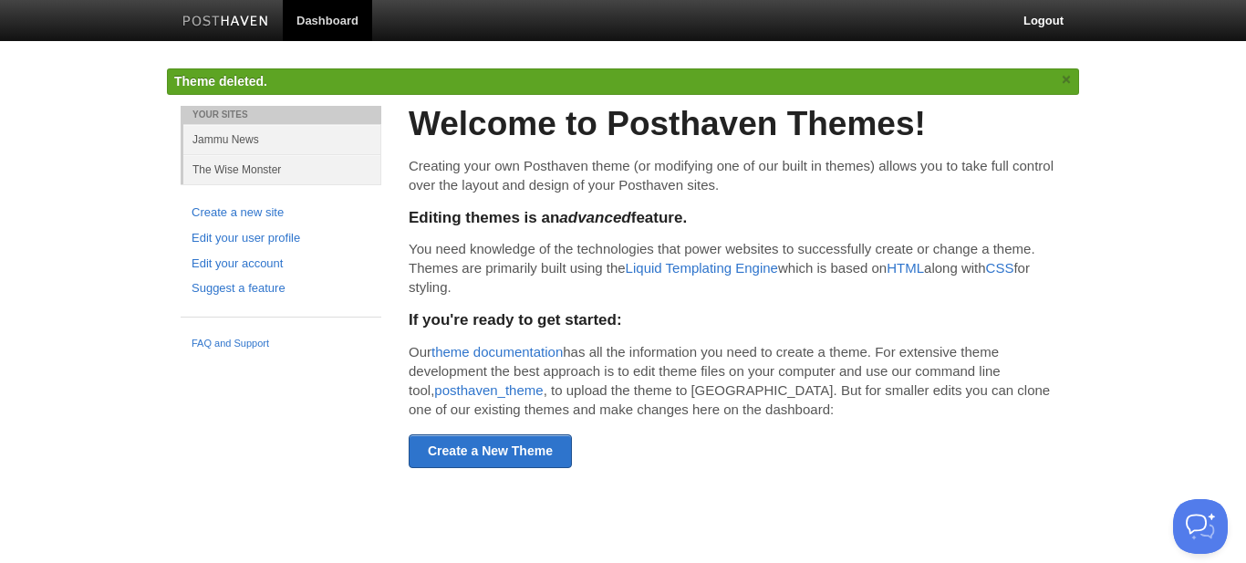
click at [1067, 77] on link "×" at bounding box center [1066, 79] width 16 height 23
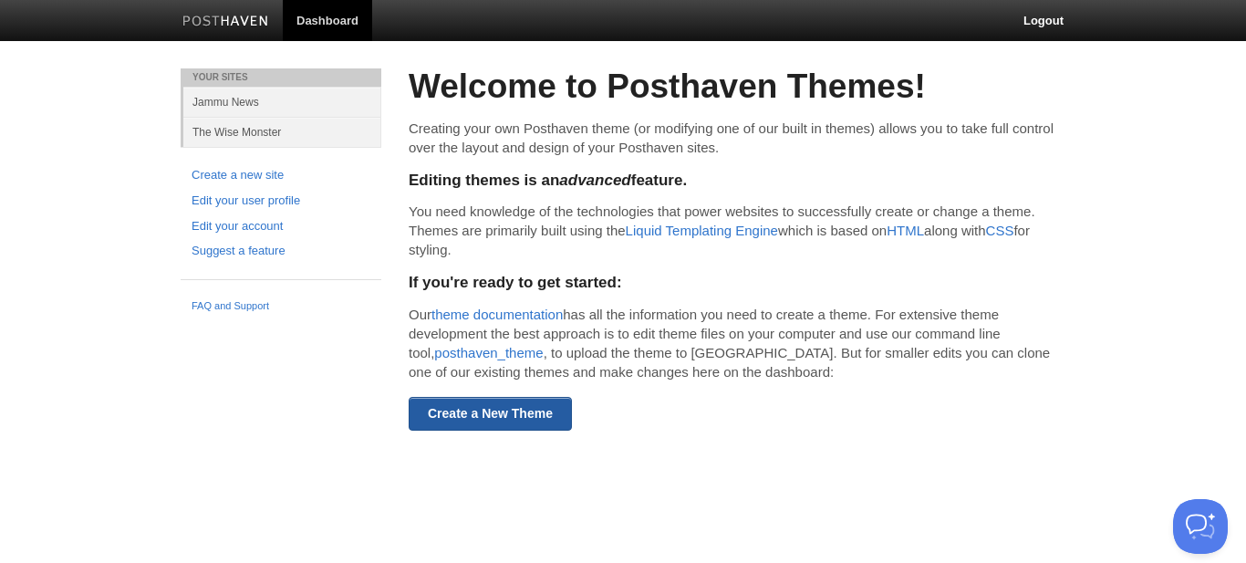
click at [532, 415] on link "Create a New Theme" at bounding box center [490, 414] width 163 height 34
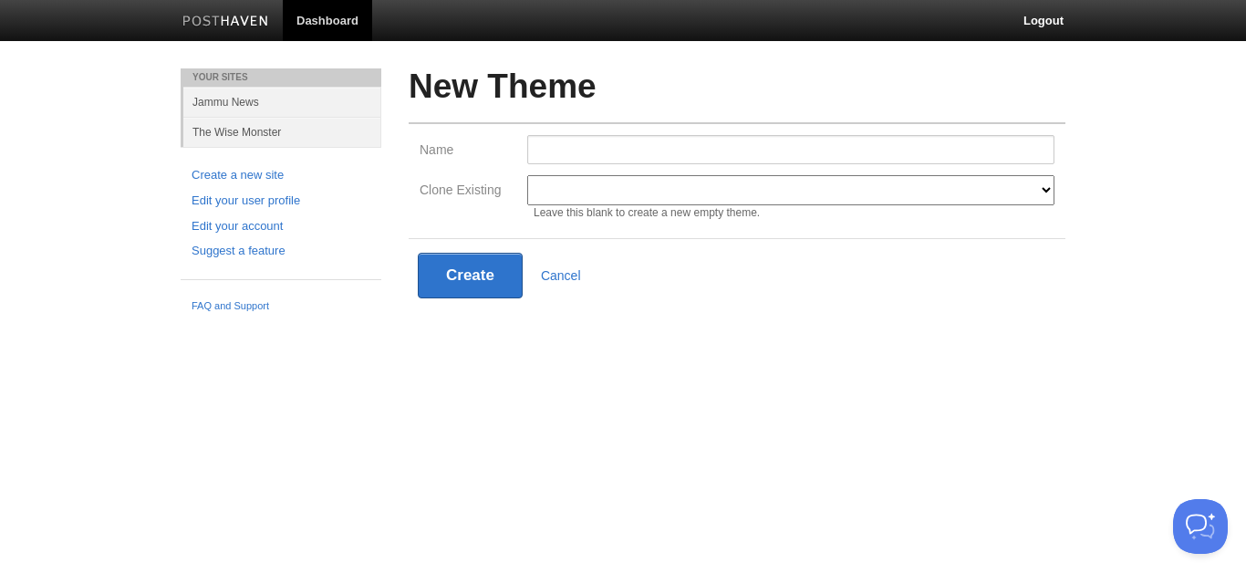
click at [592, 189] on select "Modern Classic Ilun Omega [PERSON_NAME] [PERSON_NAME] Senkai Lagier" at bounding box center [790, 190] width 527 height 30
click at [606, 151] on input "Name" at bounding box center [790, 149] width 527 height 29
type input "Words & Wanderings"
click at [463, 286] on button "Create" at bounding box center [470, 276] width 105 height 46
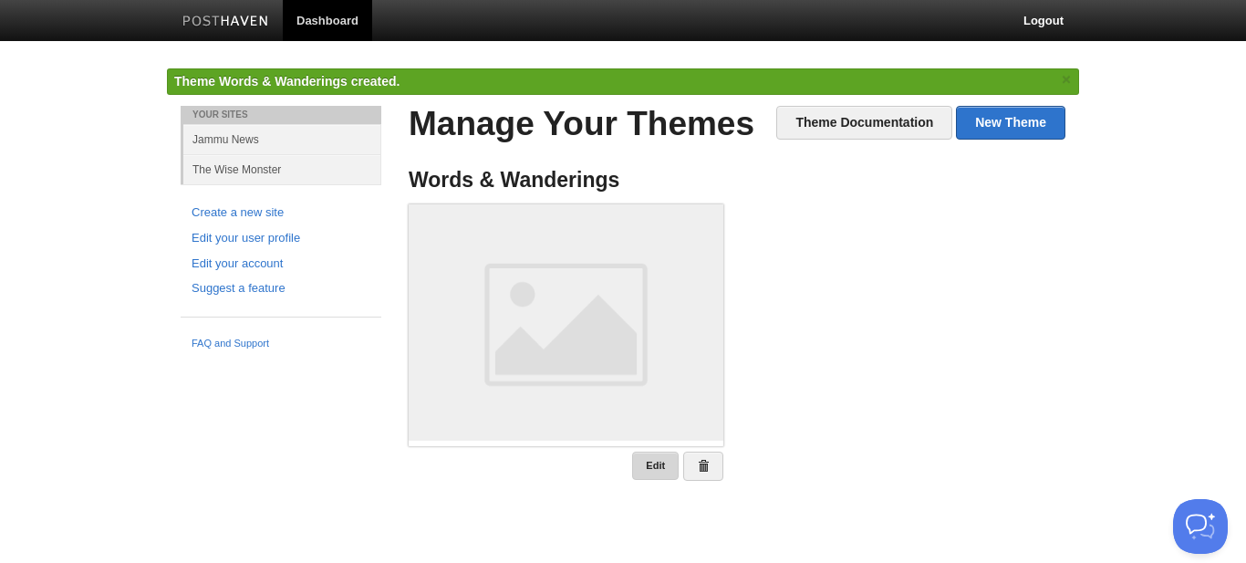
click at [650, 463] on link "Edit" at bounding box center [655, 466] width 47 height 28
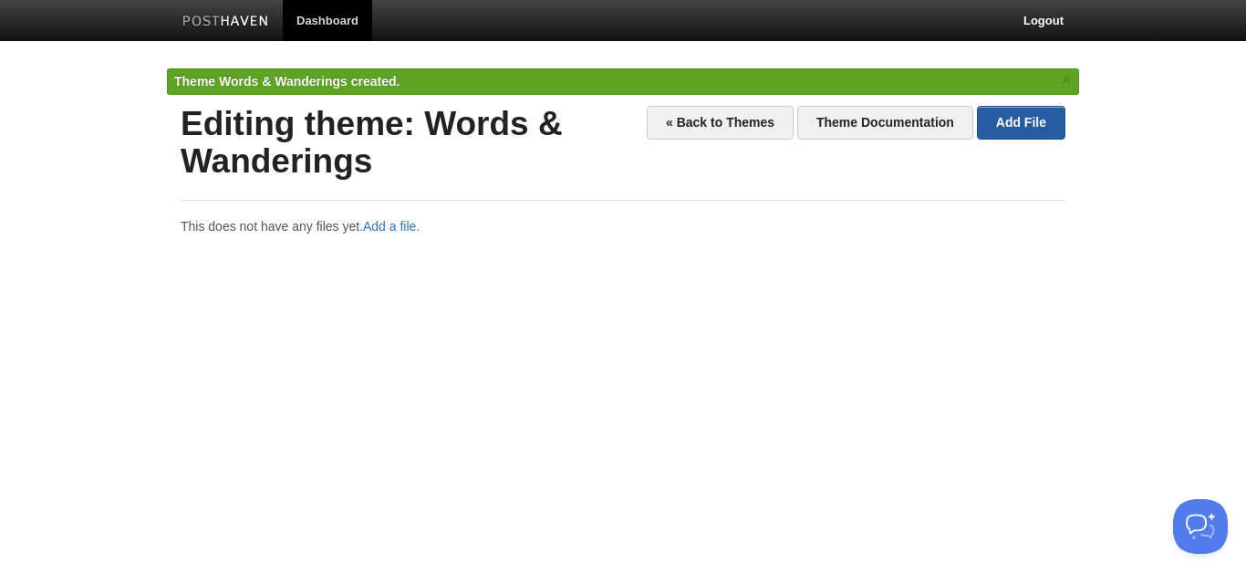
click at [1021, 121] on link "Add File" at bounding box center [1021, 123] width 88 height 34
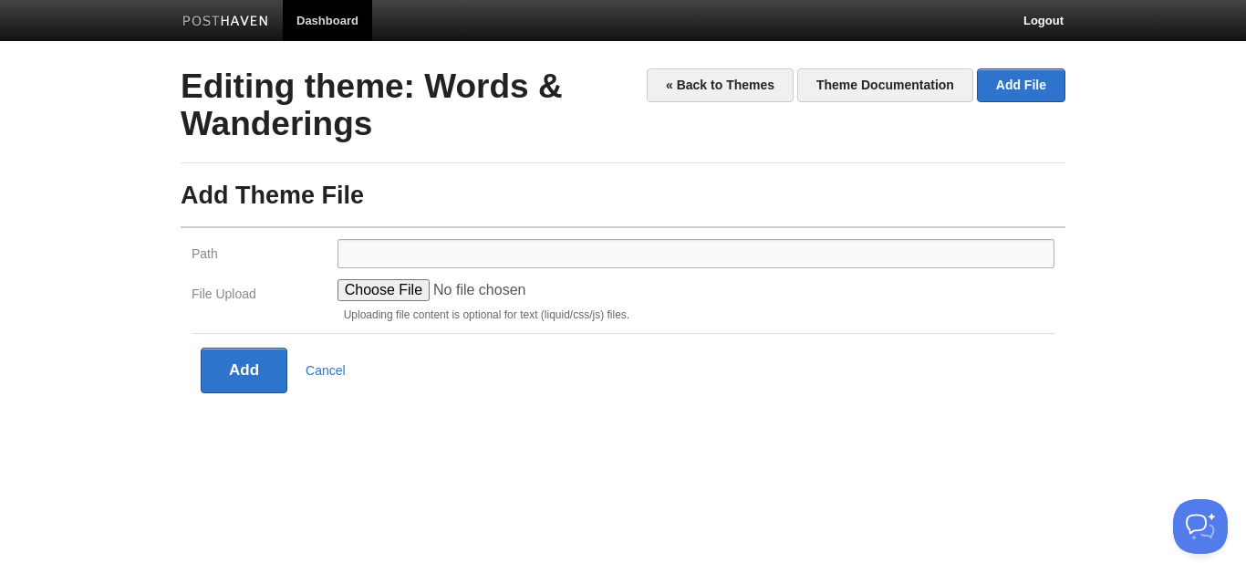
click at [538, 256] on input "Path" at bounding box center [696, 253] width 717 height 29
type input "assets/"
click at [247, 375] on button "Add" at bounding box center [244, 371] width 87 height 46
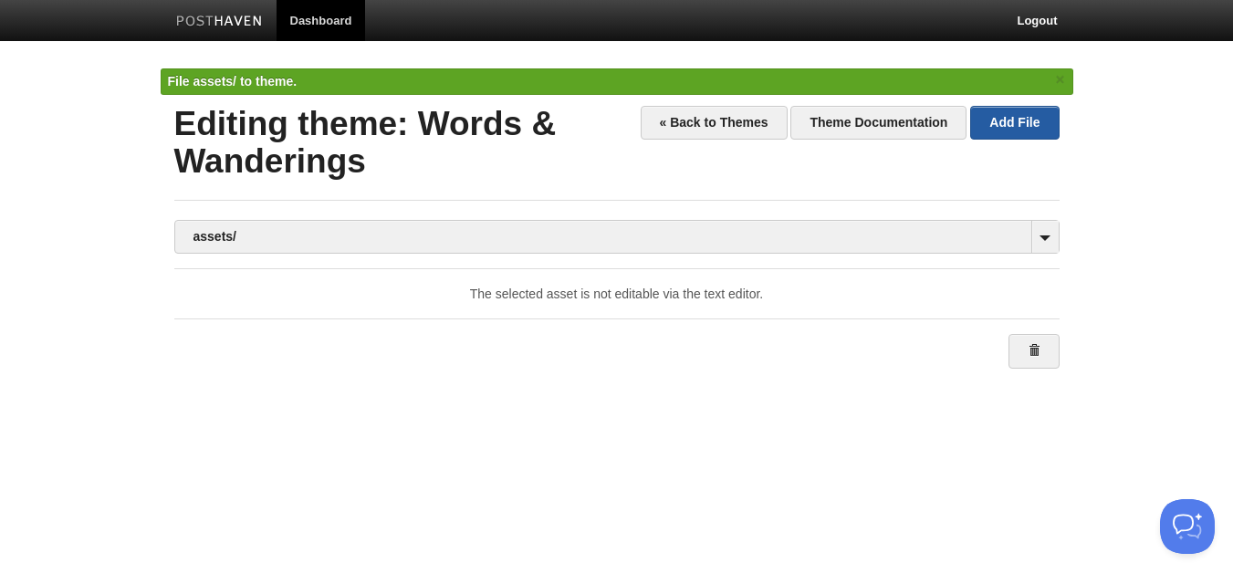
click at [1007, 117] on link "Add File" at bounding box center [1014, 123] width 88 height 34
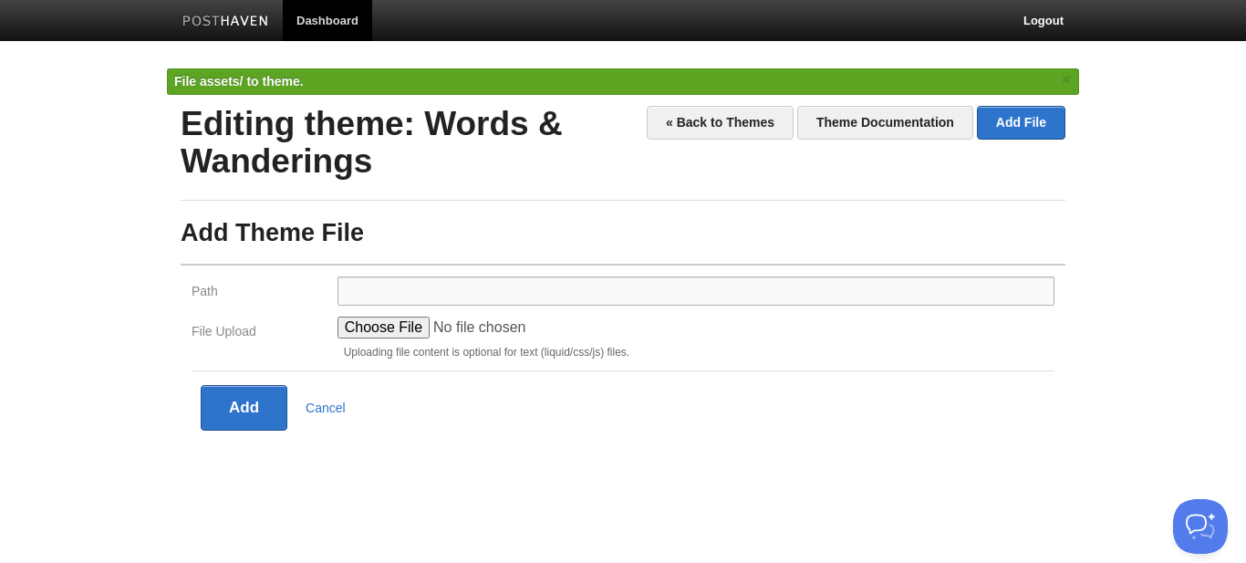
click at [444, 298] on input "Path" at bounding box center [696, 290] width 717 height 29
type input "y"
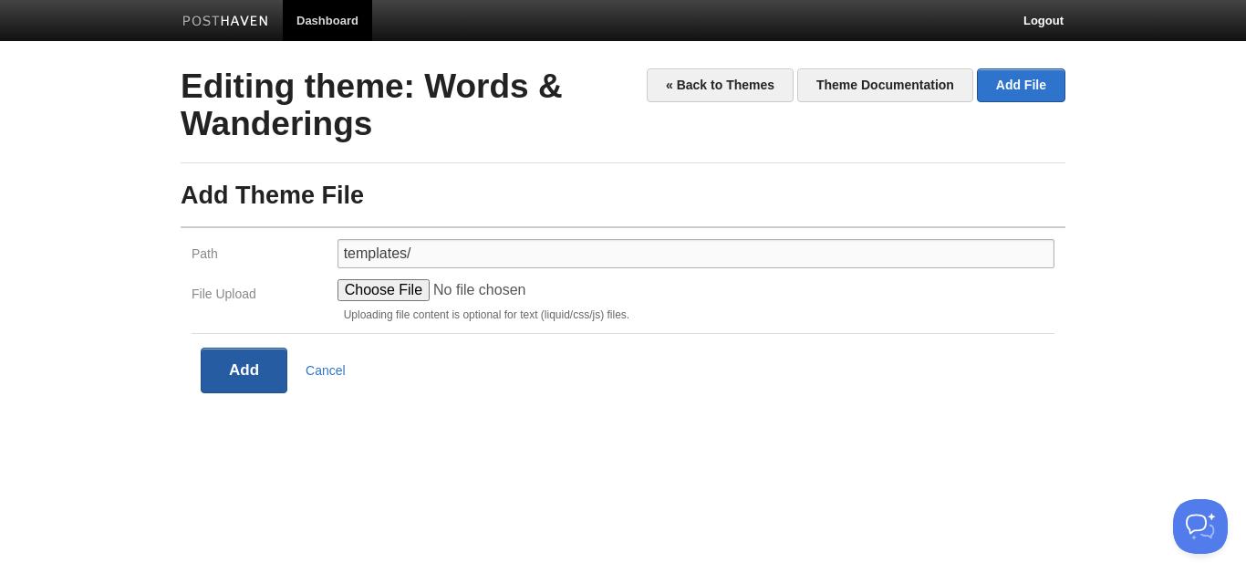
type input "templates/"
click at [255, 363] on button "Add" at bounding box center [244, 371] width 87 height 46
click at [236, 370] on button "Add" at bounding box center [244, 371] width 87 height 46
click at [336, 370] on link "Cancel" at bounding box center [326, 370] width 40 height 15
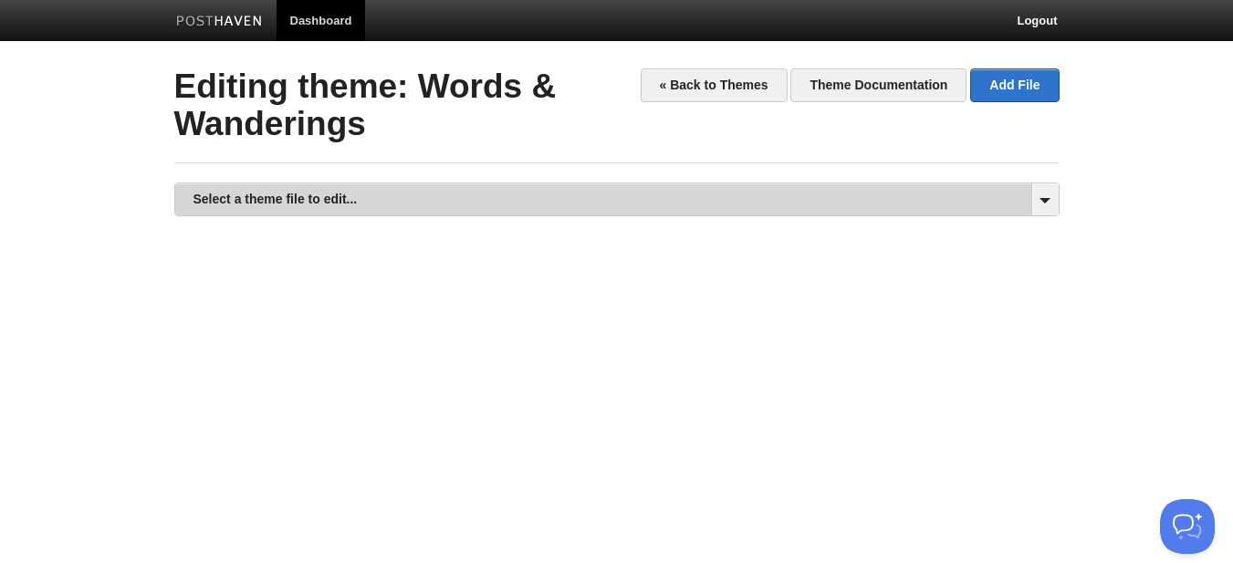
click at [930, 194] on link "Select a theme file to edit..." at bounding box center [616, 199] width 883 height 32
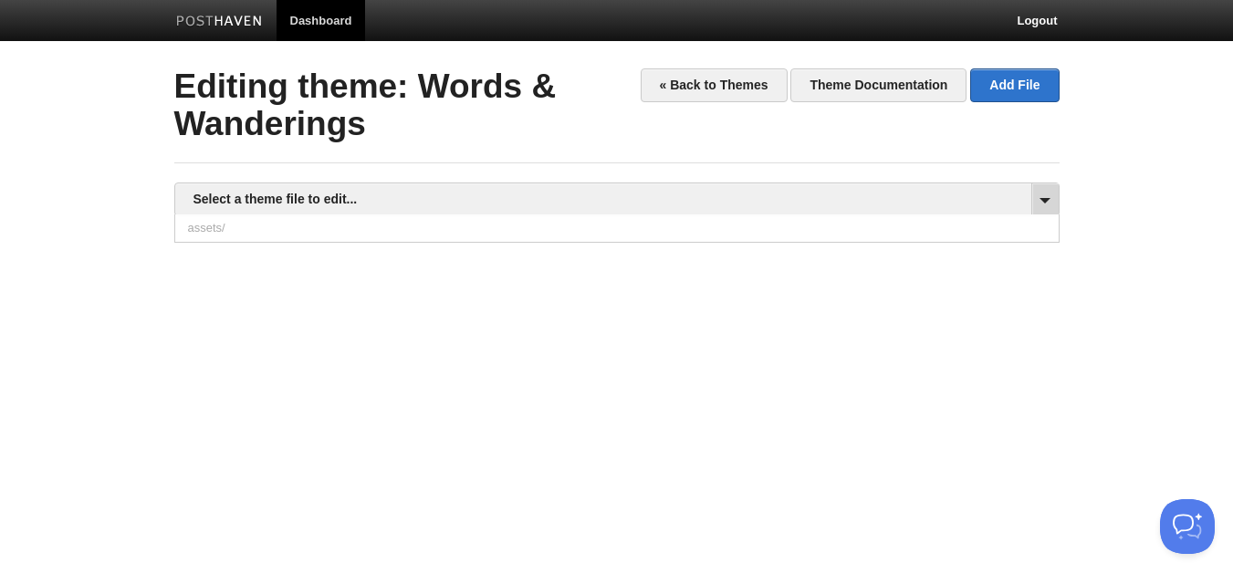
click at [1051, 199] on span at bounding box center [1044, 199] width 27 height 32
click at [1027, 90] on link "Add File" at bounding box center [1014, 85] width 88 height 34
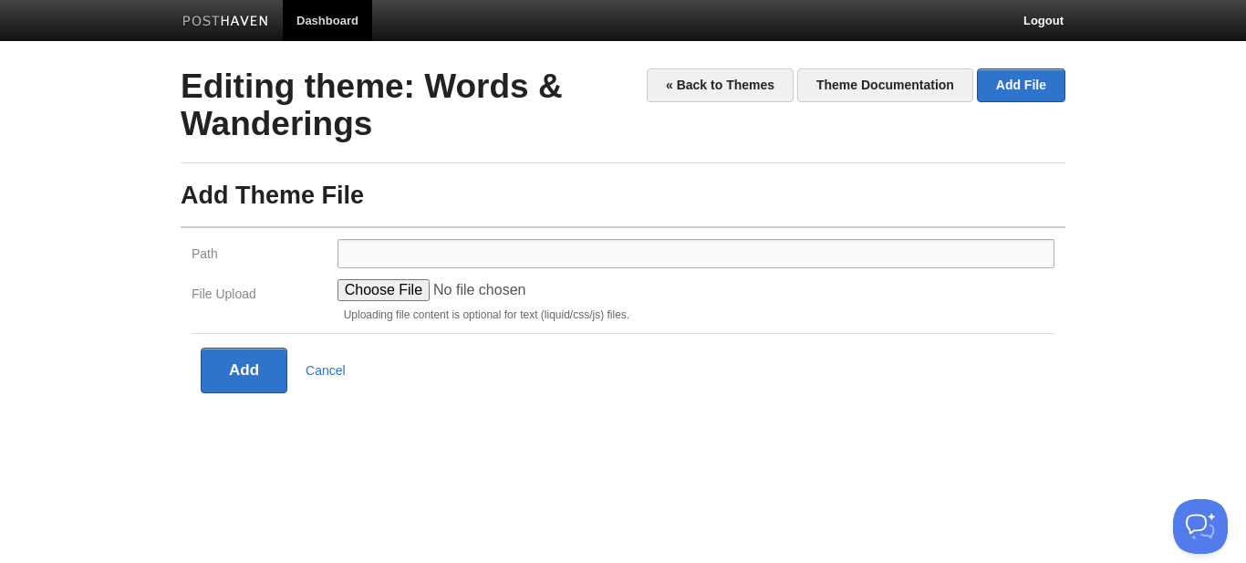
click at [461, 256] on input "Path" at bounding box center [696, 253] width 717 height 29
type input "snippets/"
click at [279, 394] on div "« Back to Themes Theme Documentation Add File Editing theme: Words & Wanderings…" at bounding box center [623, 258] width 912 height 380
click at [263, 390] on button "Add" at bounding box center [244, 371] width 87 height 46
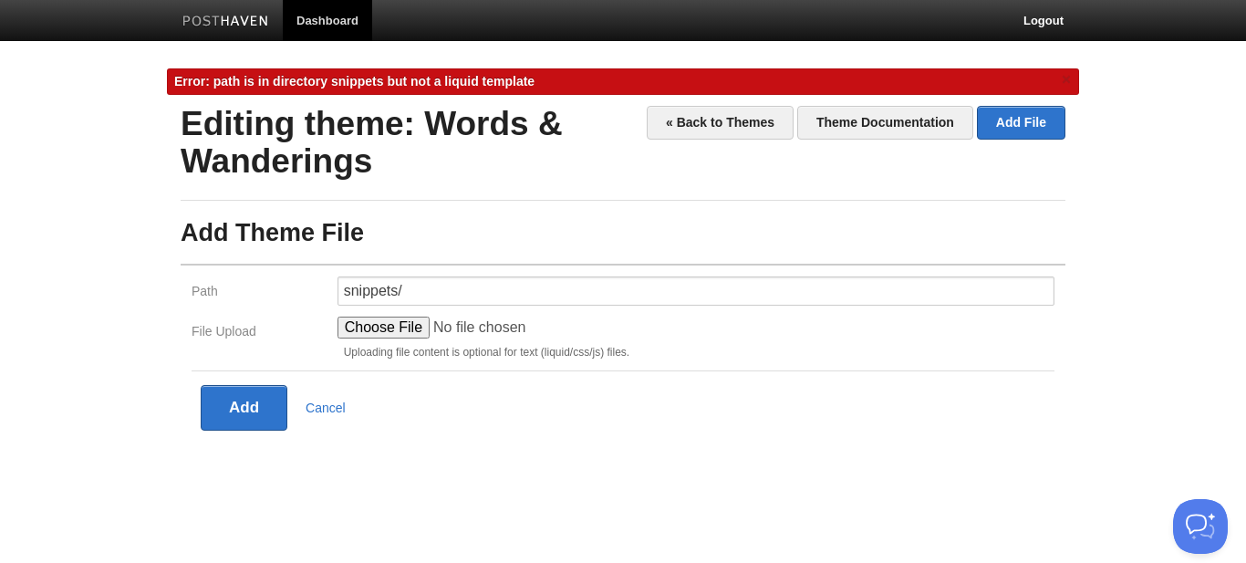
click at [653, 203] on div "« Back to Themes Theme Documentation Add File Editing theme: Words & Wanderings…" at bounding box center [623, 268] width 885 height 325
click at [578, 273] on fieldset "Path snippets/ File Upload Uploading file content is optional for text (liquid/…" at bounding box center [623, 347] width 885 height 167
click at [565, 287] on input "snippets/" at bounding box center [696, 290] width 717 height 29
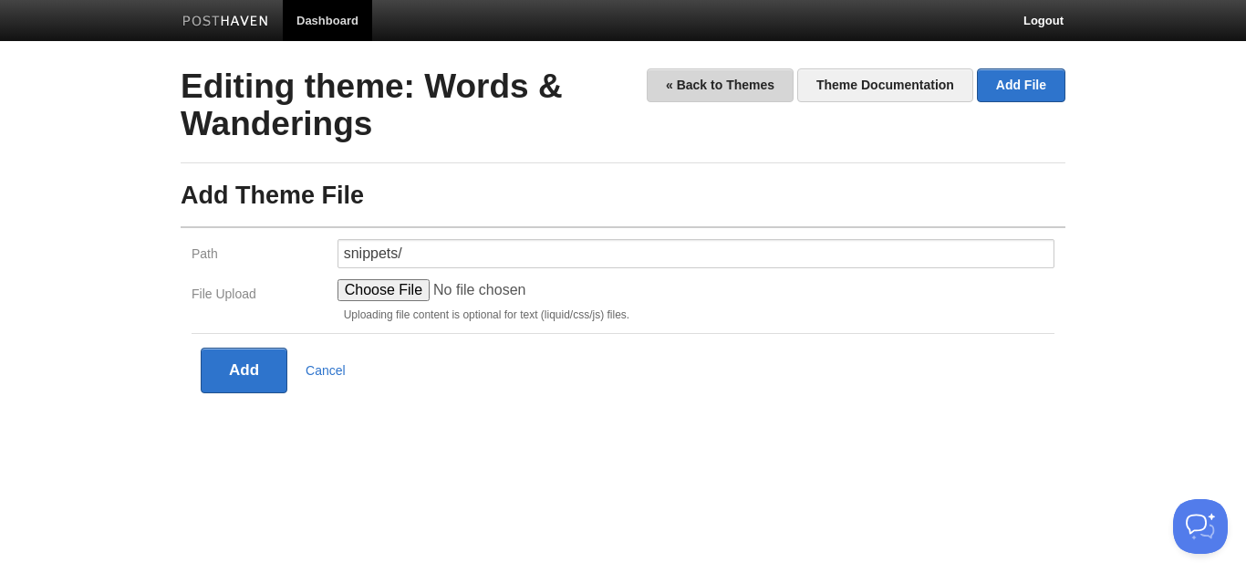
click at [720, 88] on link "« Back to Themes" at bounding box center [720, 85] width 147 height 34
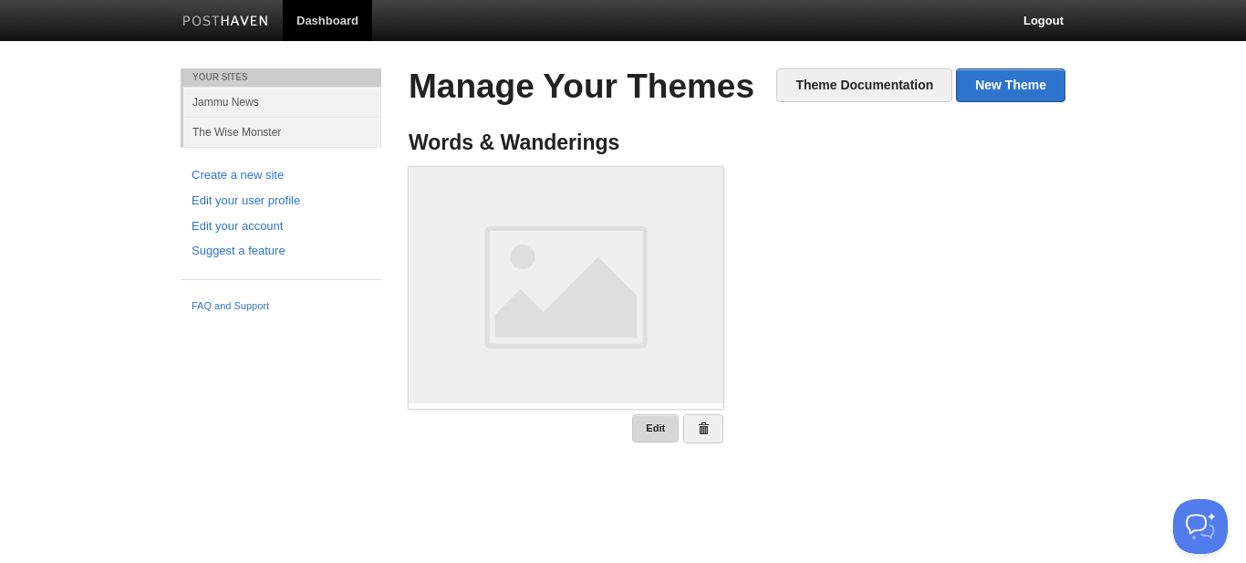
click at [662, 432] on link "Edit" at bounding box center [655, 428] width 47 height 28
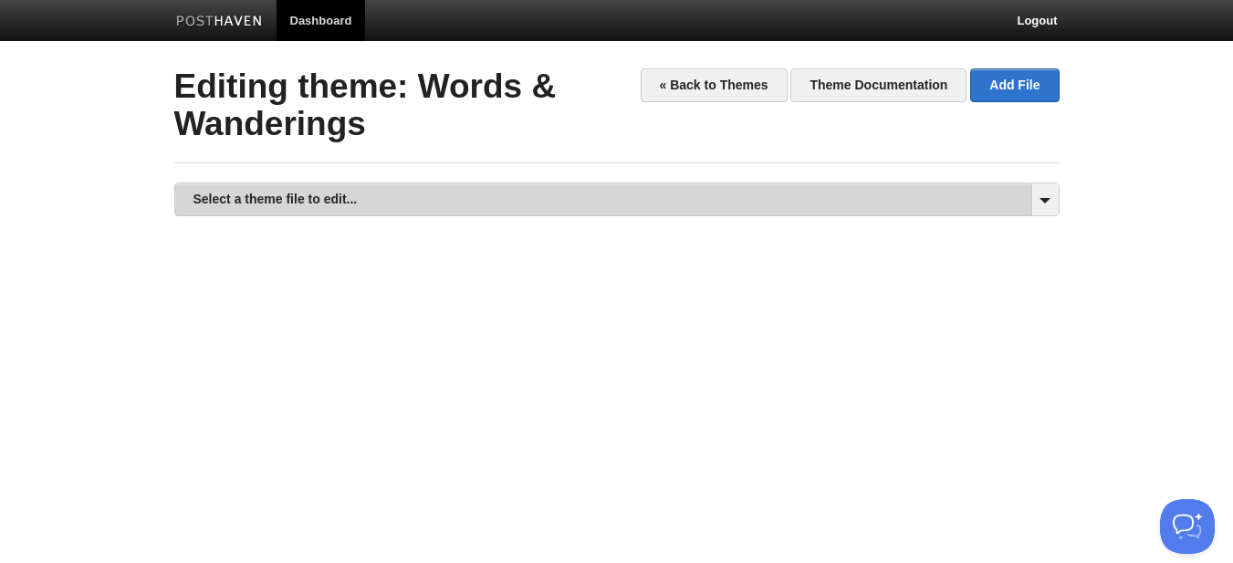
click at [690, 198] on link "Select a theme file to edit..." at bounding box center [616, 199] width 883 height 32
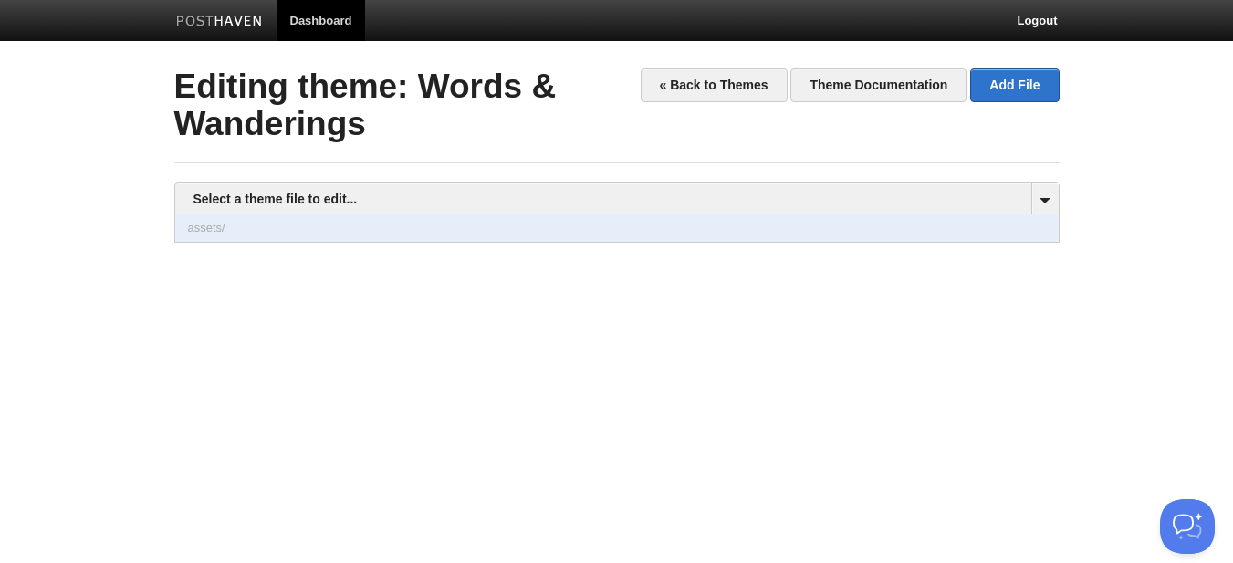
click at [901, 226] on link "assets/" at bounding box center [616, 227] width 883 height 27
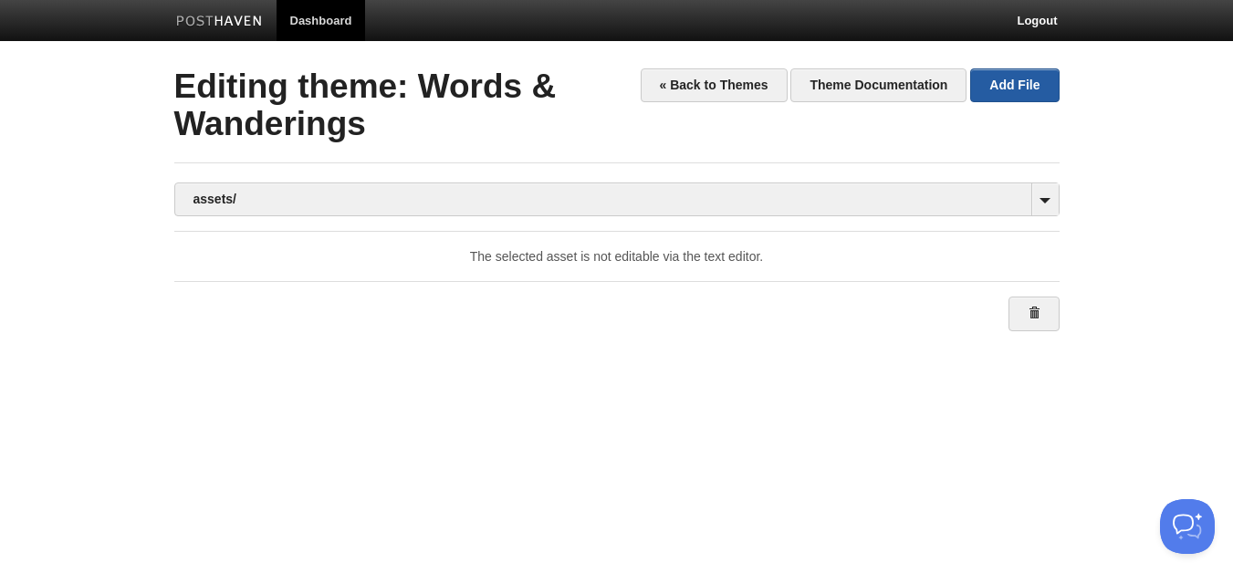
click at [1017, 83] on link "Add File" at bounding box center [1014, 85] width 88 height 34
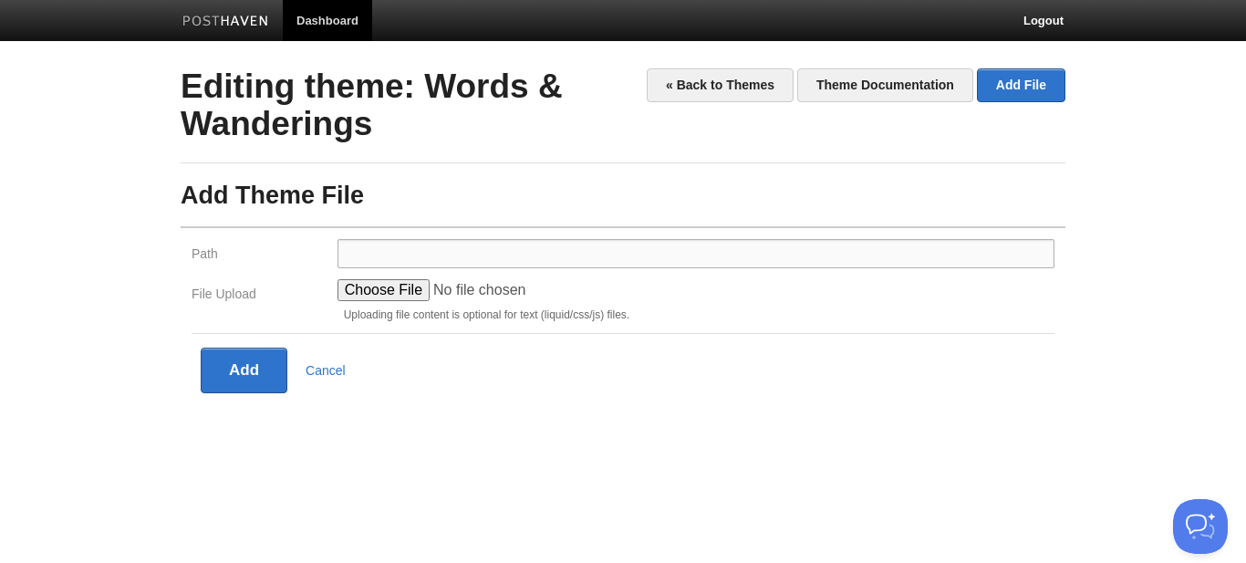
click at [482, 248] on input "Path" at bounding box center [696, 253] width 717 height 29
type input "assets/"
click at [426, 289] on input "File Upload" at bounding box center [476, 290] width 276 height 22
click at [255, 366] on button "Add" at bounding box center [244, 371] width 87 height 46
click at [396, 292] on input "File Upload" at bounding box center [476, 290] width 276 height 22
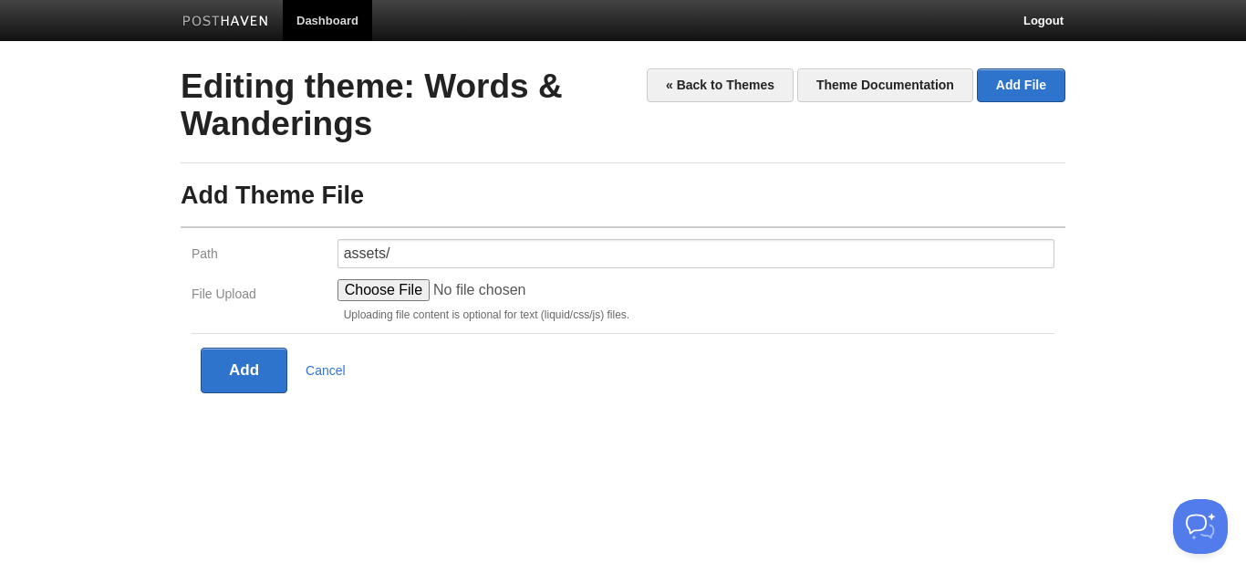
type input "C:\fakepath\styles.css"
click at [265, 362] on button "Add" at bounding box center [244, 371] width 87 height 46
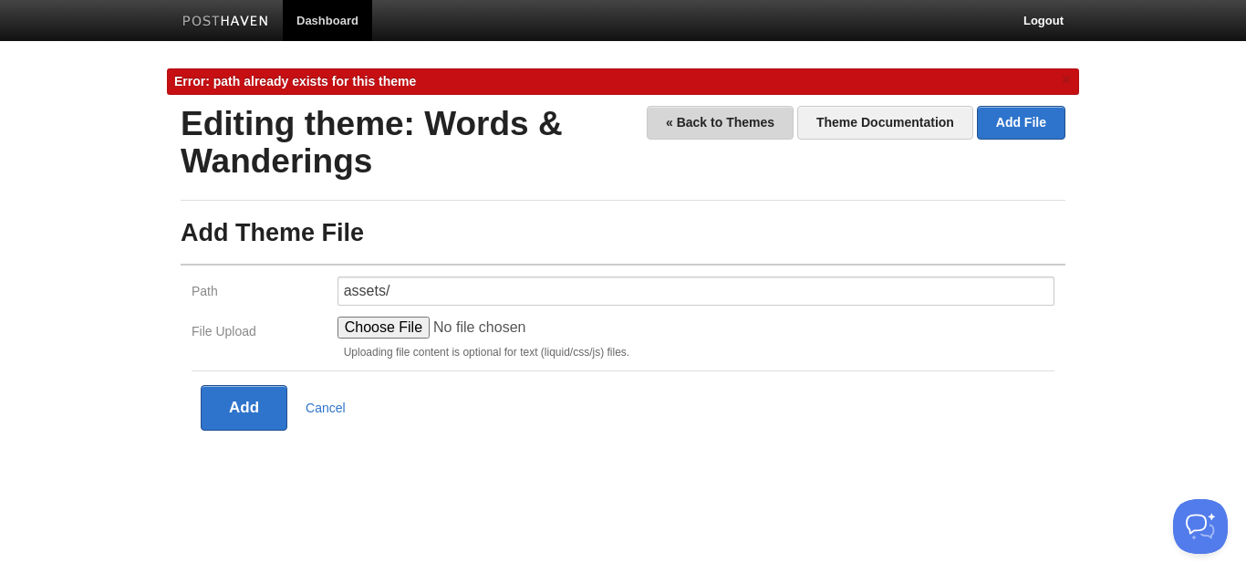
click at [717, 123] on link "« Back to Themes" at bounding box center [720, 123] width 147 height 34
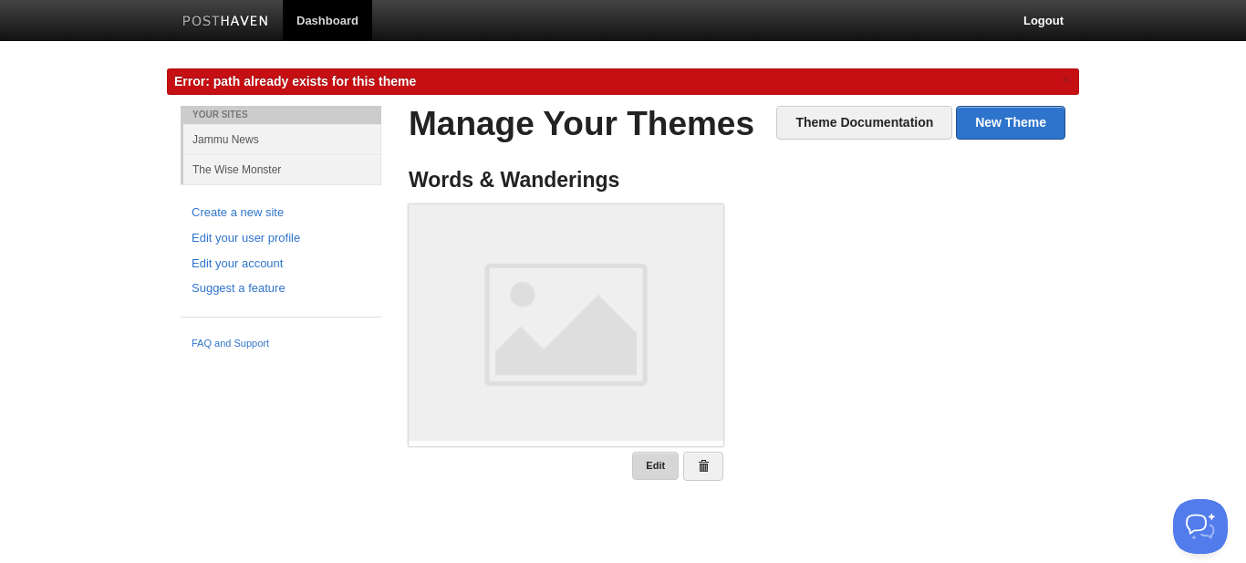
click at [661, 460] on link "Edit" at bounding box center [655, 466] width 47 height 28
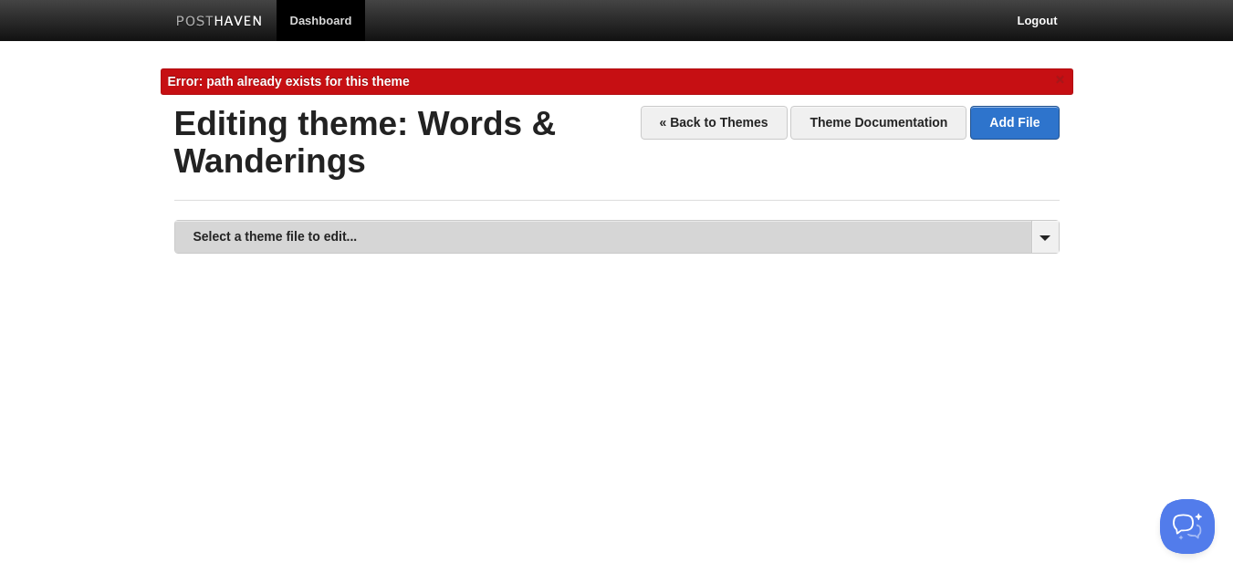
click at [617, 238] on link "Select a theme file to edit..." at bounding box center [616, 237] width 883 height 32
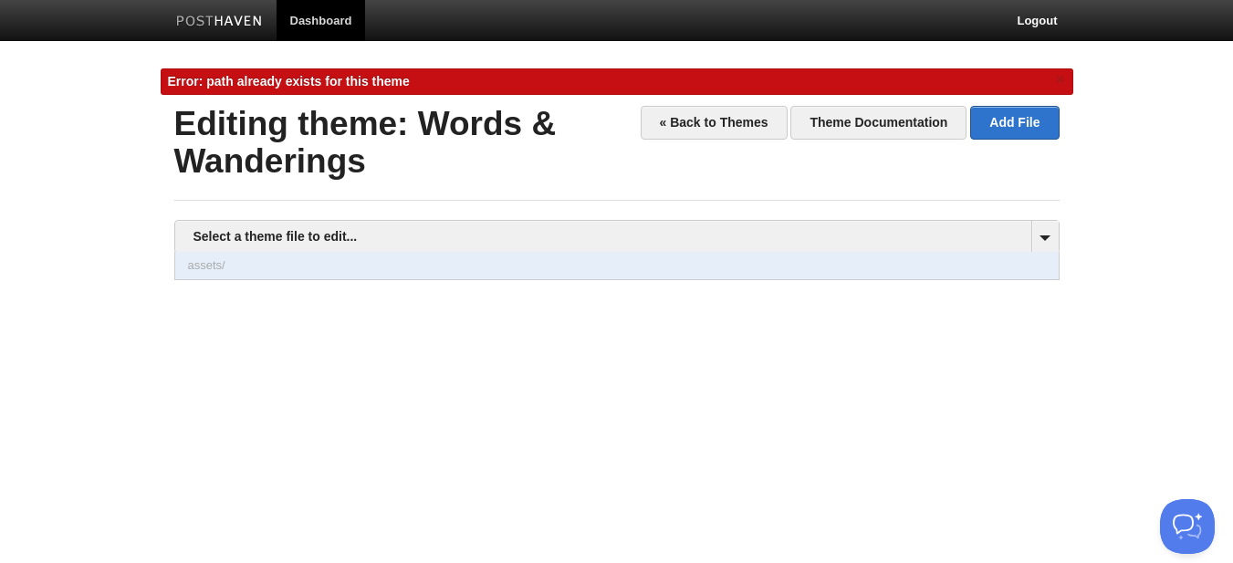
click at [485, 265] on link "assets/" at bounding box center [616, 265] width 883 height 27
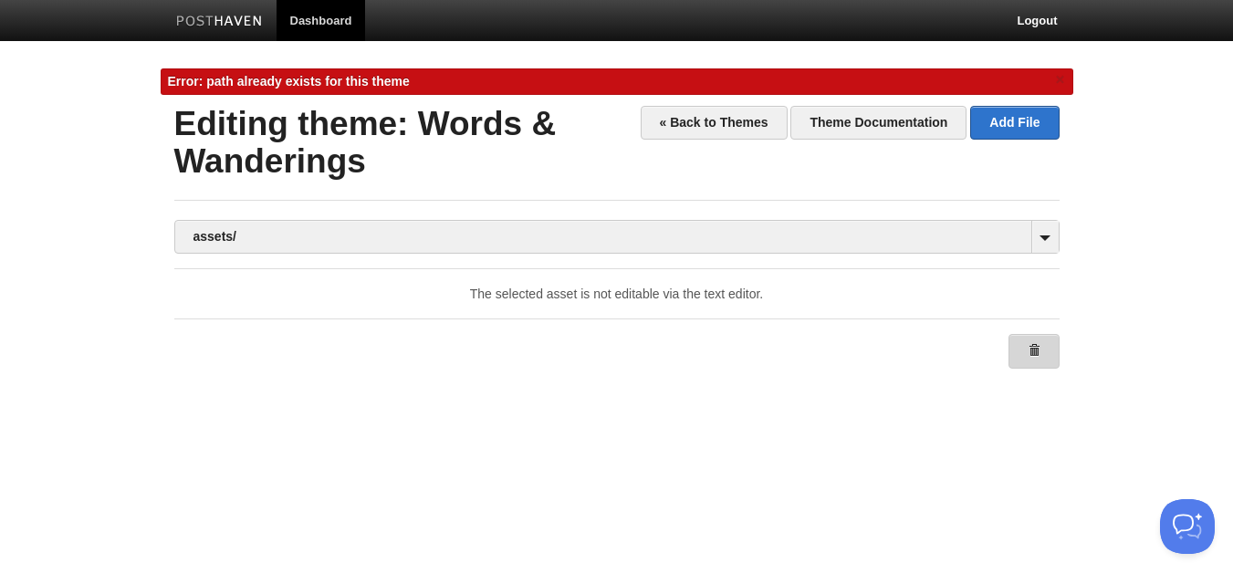
click at [1029, 350] on span at bounding box center [1033, 350] width 13 height 13
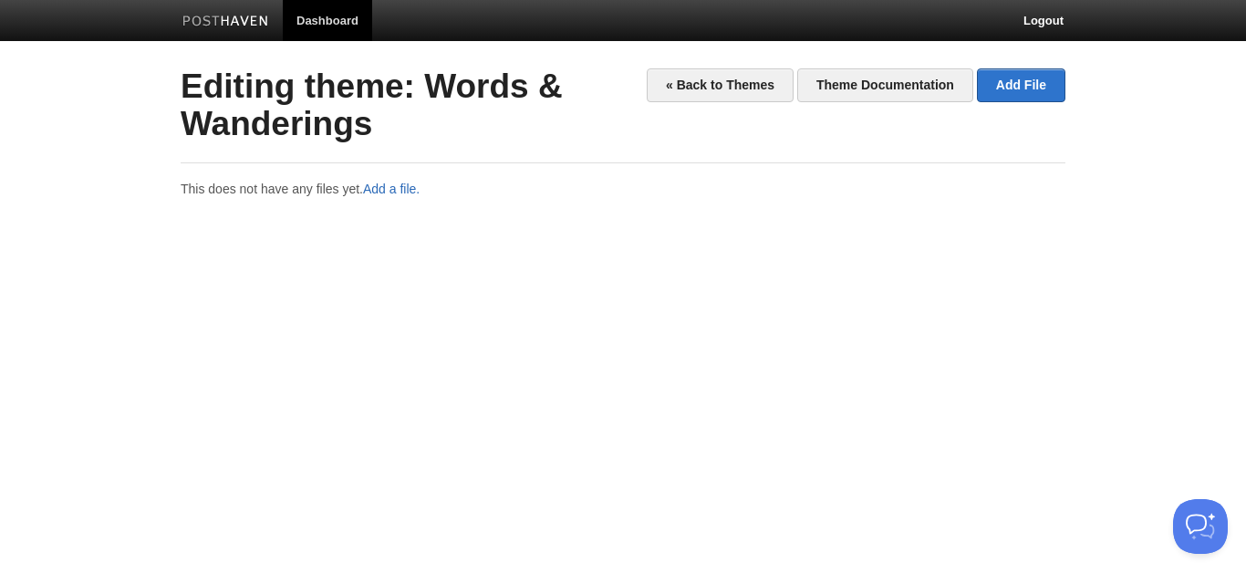
click at [386, 195] on link "Add a file." at bounding box center [391, 189] width 57 height 15
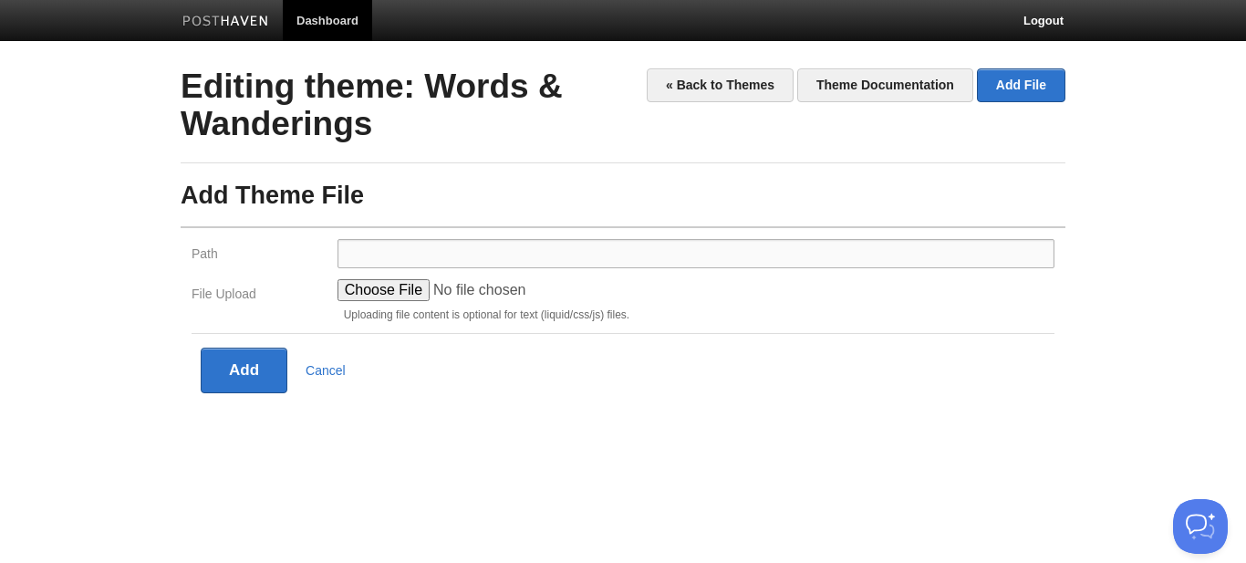
click at [402, 246] on input "Path" at bounding box center [696, 253] width 717 height 29
type input "assets/"
click at [401, 289] on input "File Upload" at bounding box center [476, 290] width 276 height 22
type input "C:\fakepath\script.js"
click at [255, 370] on button "Add" at bounding box center [244, 371] width 87 height 46
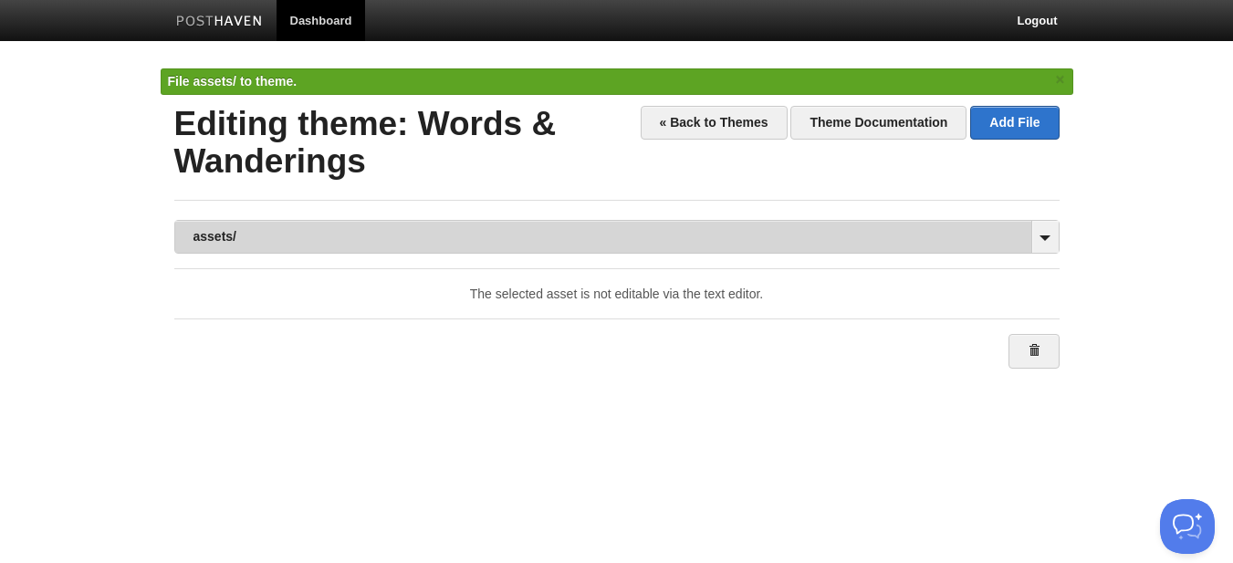
click at [597, 244] on link "assets/" at bounding box center [616, 237] width 883 height 32
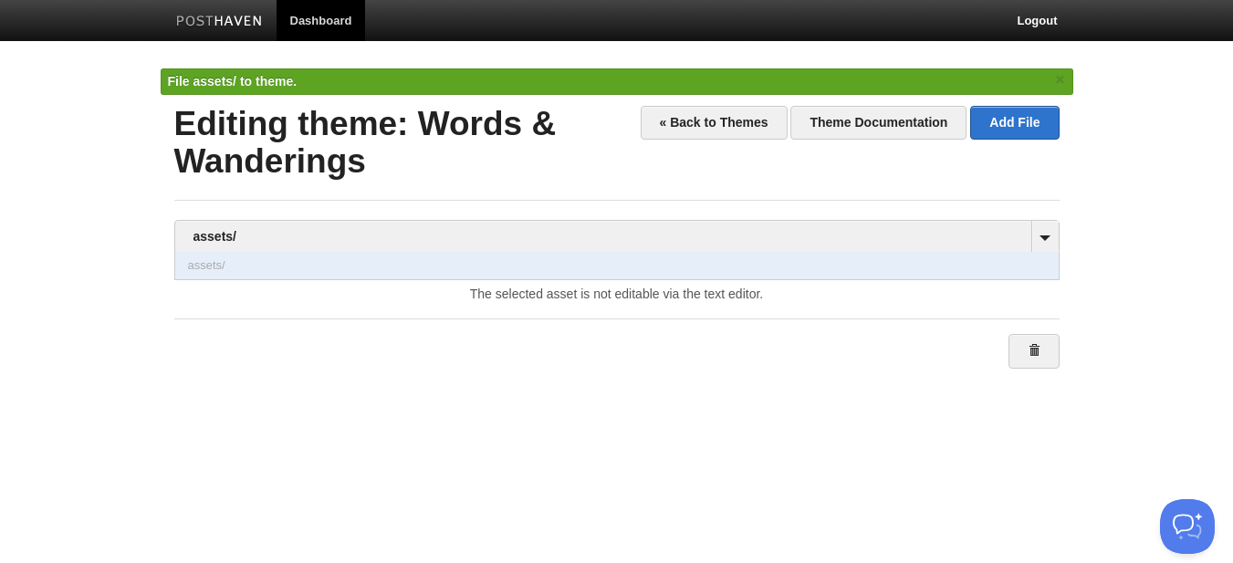
click at [507, 261] on link "assets/" at bounding box center [616, 265] width 883 height 27
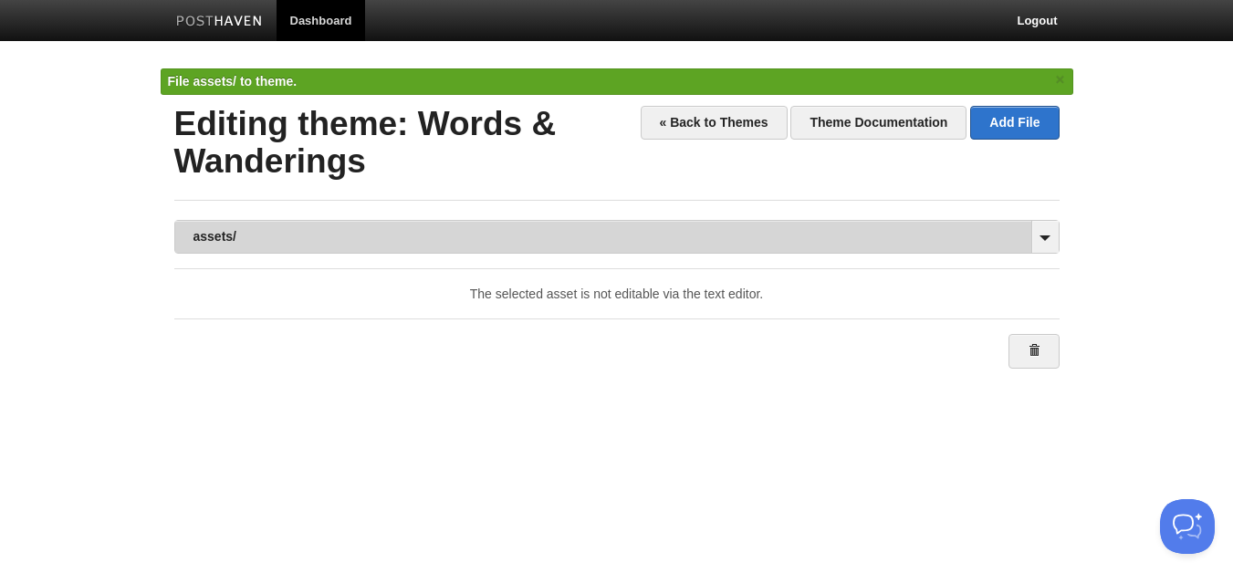
click at [540, 240] on link "assets/" at bounding box center [616, 237] width 883 height 32
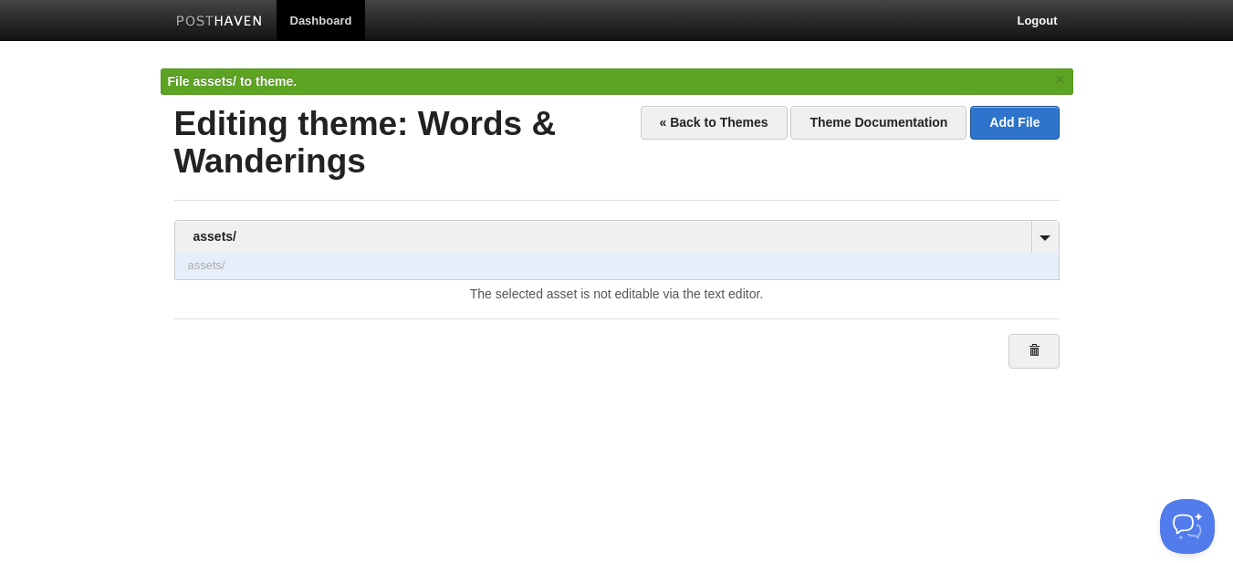
click at [1001, 267] on link "assets/" at bounding box center [616, 265] width 883 height 27
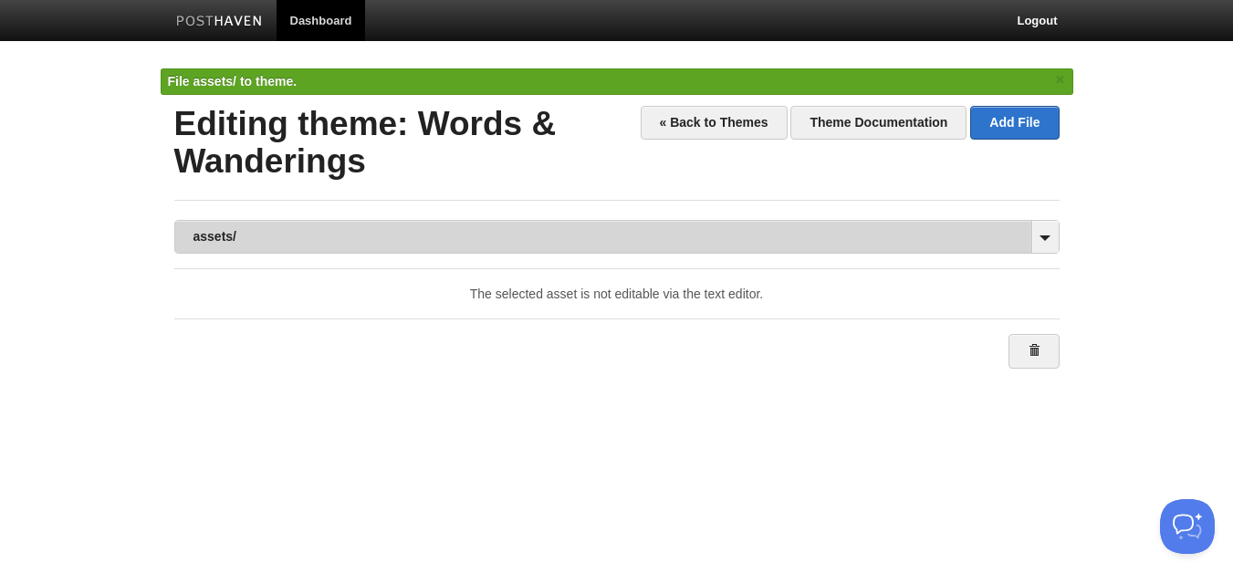
click at [782, 253] on link "assets/" at bounding box center [616, 237] width 883 height 32
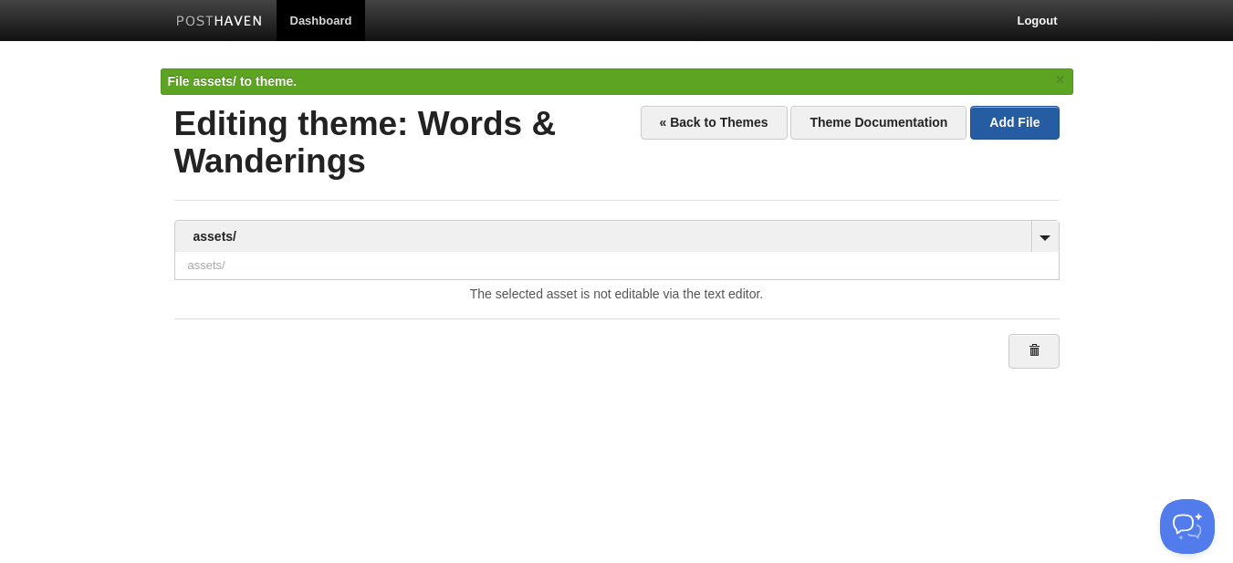
click at [1039, 118] on link "Add File" at bounding box center [1014, 123] width 88 height 34
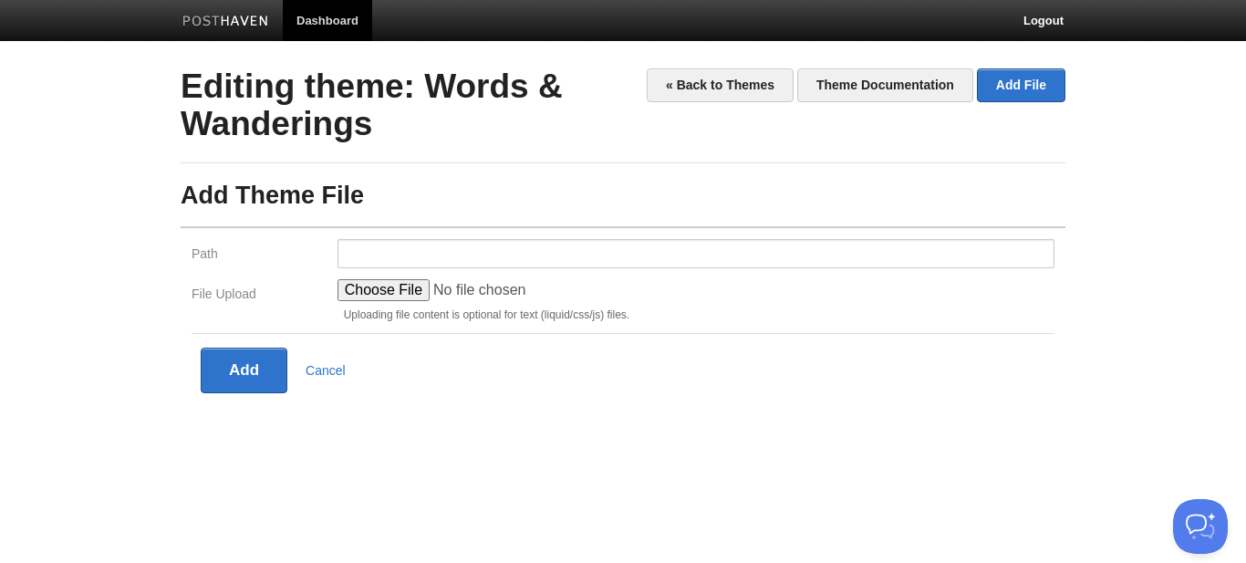
click at [424, 295] on input "File Upload" at bounding box center [476, 290] width 276 height 22
type input "C:\fakepath\script.js"
click at [217, 358] on button "Add" at bounding box center [244, 371] width 87 height 46
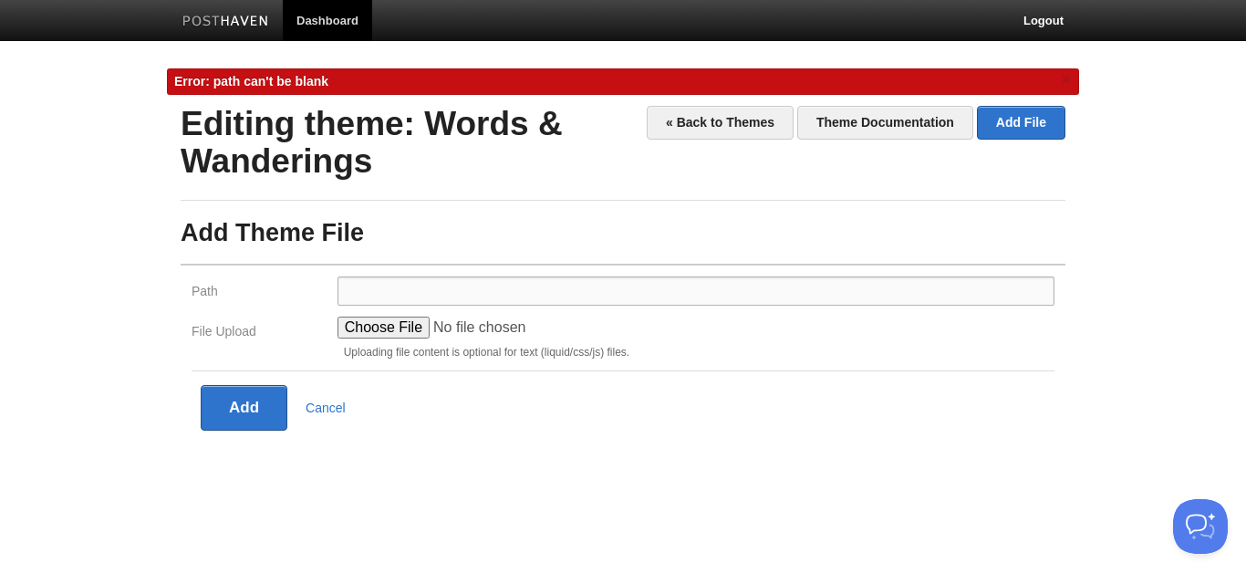
click at [486, 296] on input "Path" at bounding box center [696, 290] width 717 height 29
type input "assets/"
click at [234, 416] on button "Add" at bounding box center [244, 408] width 87 height 46
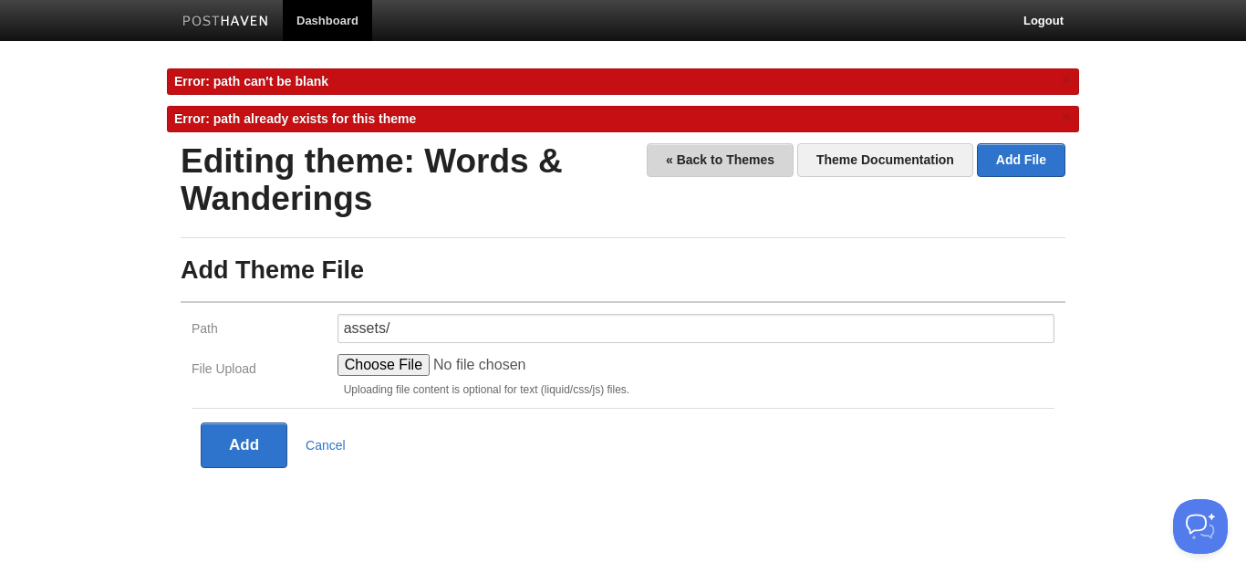
click at [730, 161] on link "« Back to Themes" at bounding box center [720, 160] width 147 height 34
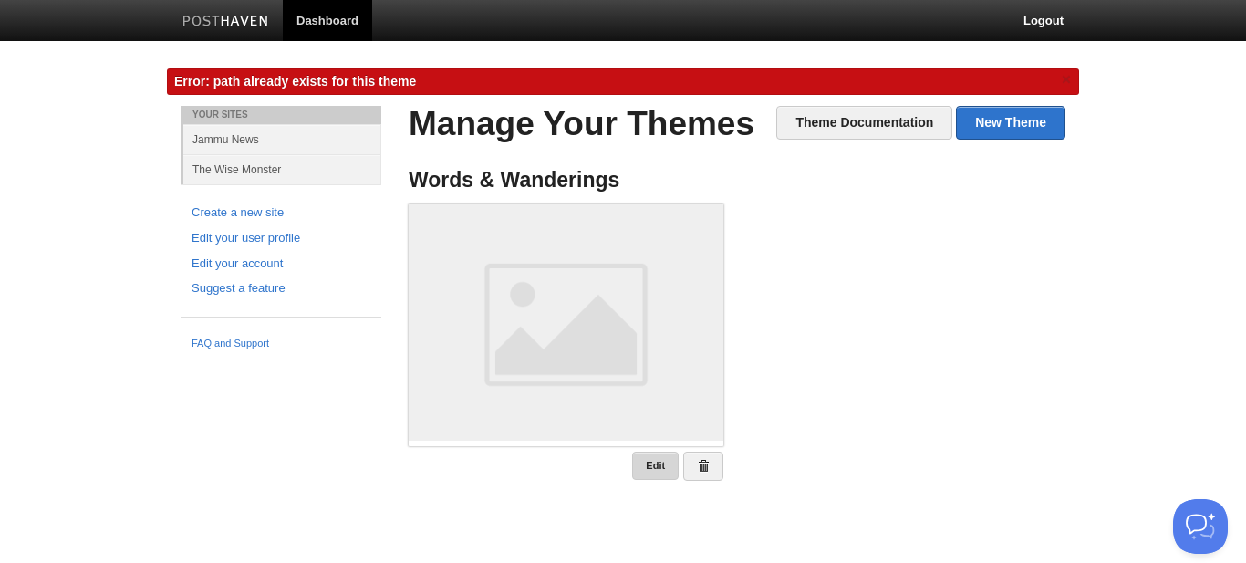
click at [655, 463] on link "Edit" at bounding box center [655, 466] width 47 height 28
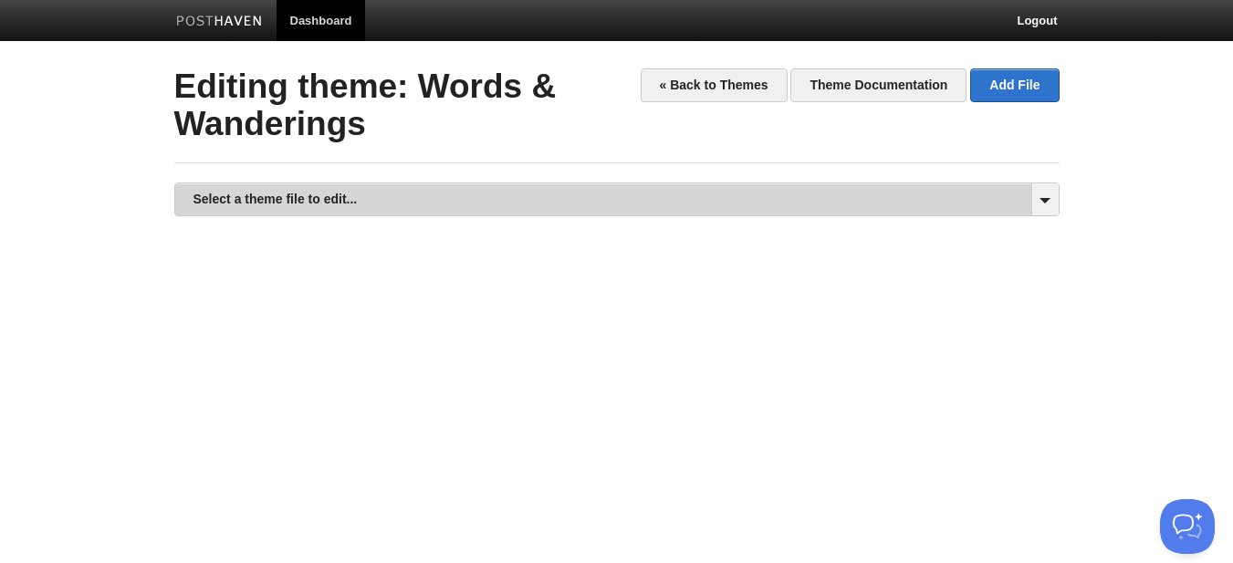
click at [517, 197] on link "Select a theme file to edit..." at bounding box center [616, 199] width 883 height 32
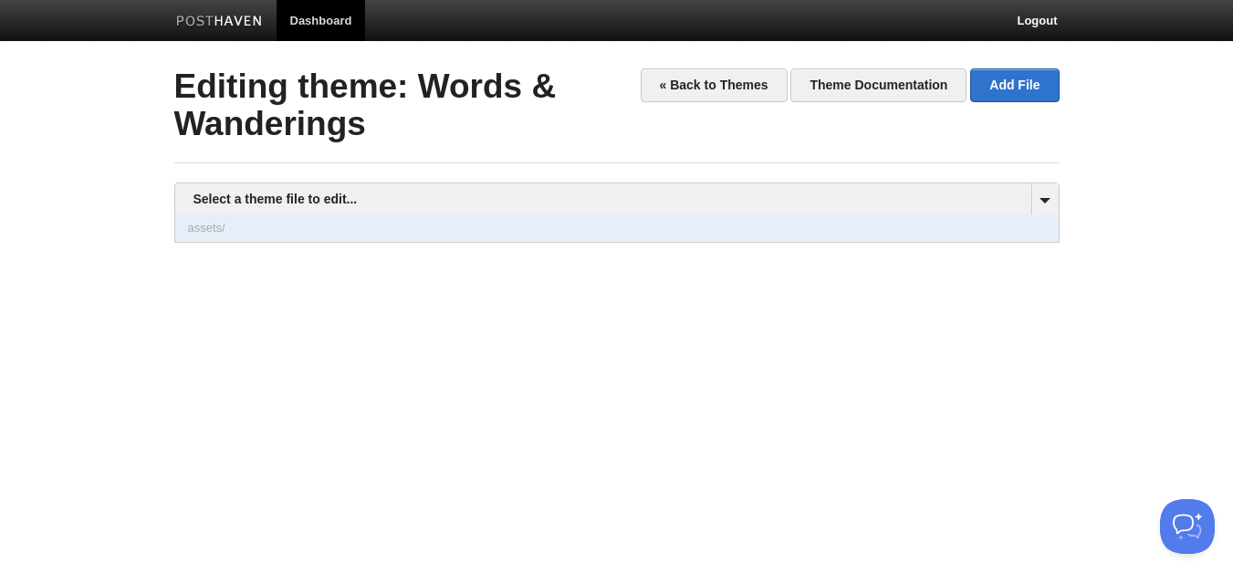
click at [454, 241] on link "assets/" at bounding box center [616, 227] width 883 height 27
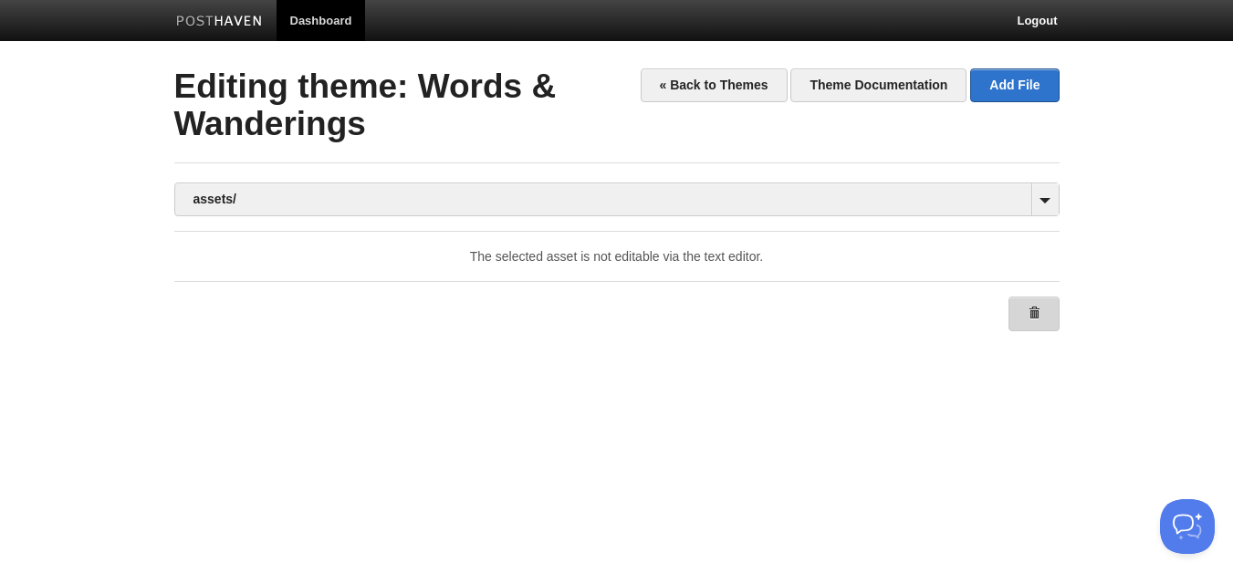
click at [1047, 321] on link at bounding box center [1033, 314] width 51 height 35
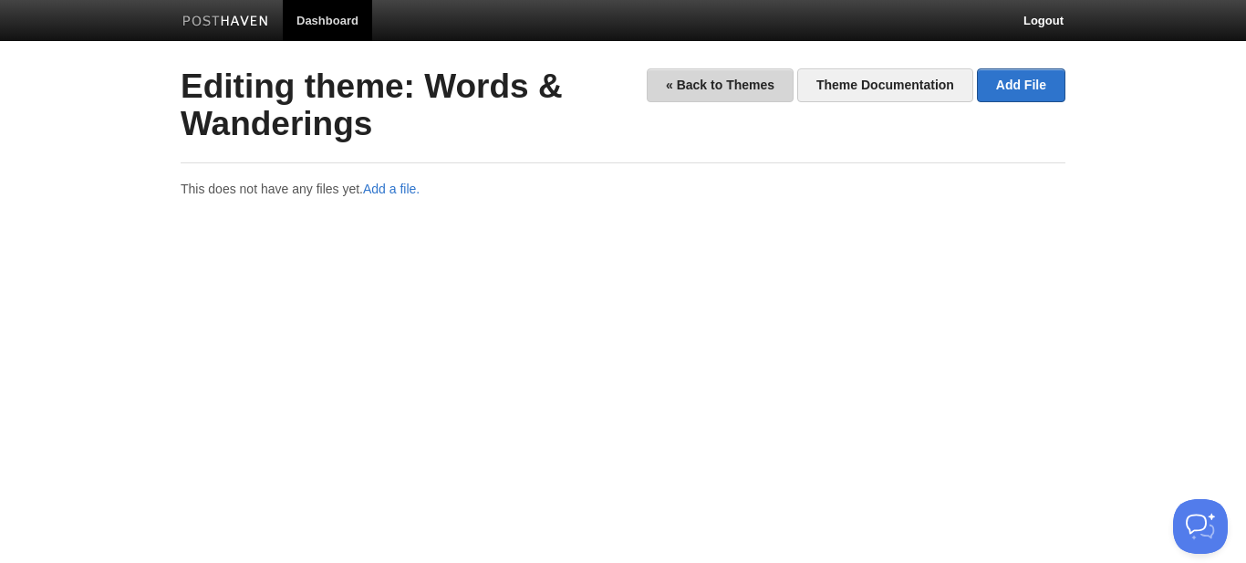
click at [734, 84] on link "« Back to Themes" at bounding box center [720, 85] width 147 height 34
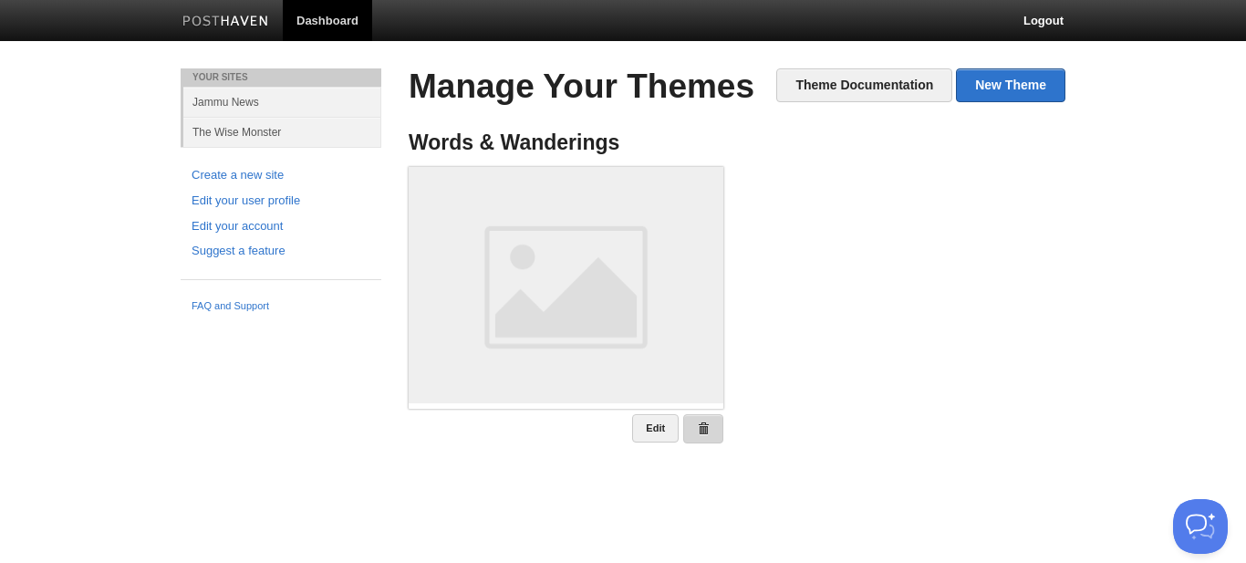
click at [708, 431] on span at bounding box center [703, 428] width 13 height 13
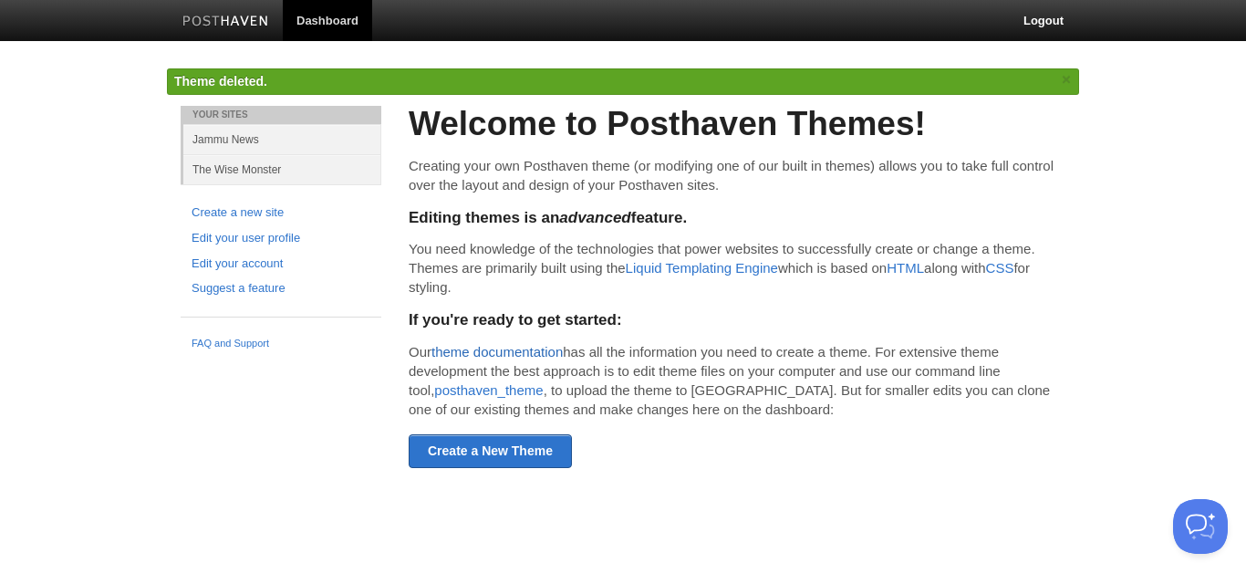
click at [529, 356] on link "theme documentation" at bounding box center [497, 352] width 131 height 16
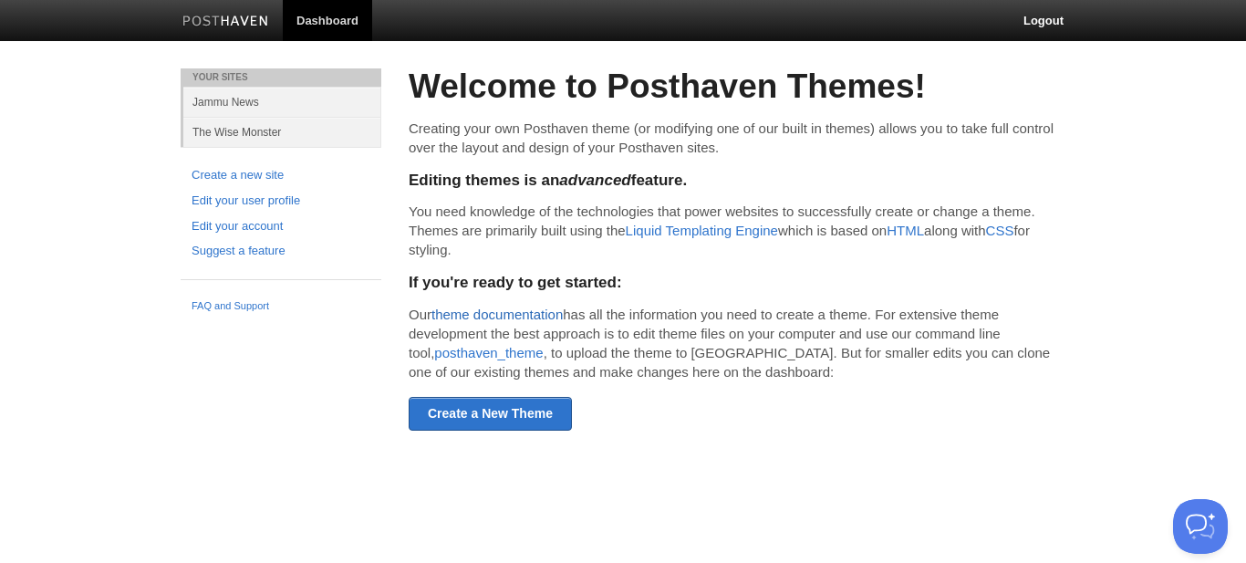
click at [548, 312] on link "theme documentation" at bounding box center [497, 315] width 131 height 16
click at [1164, 483] on html "Dashboard Logout Theme Words & Wanderings created. × File assets/ to theme. × E…" at bounding box center [623, 241] width 1246 height 483
click at [1195, 528] on button "Open Beacon popover" at bounding box center [1197, 522] width 55 height 55
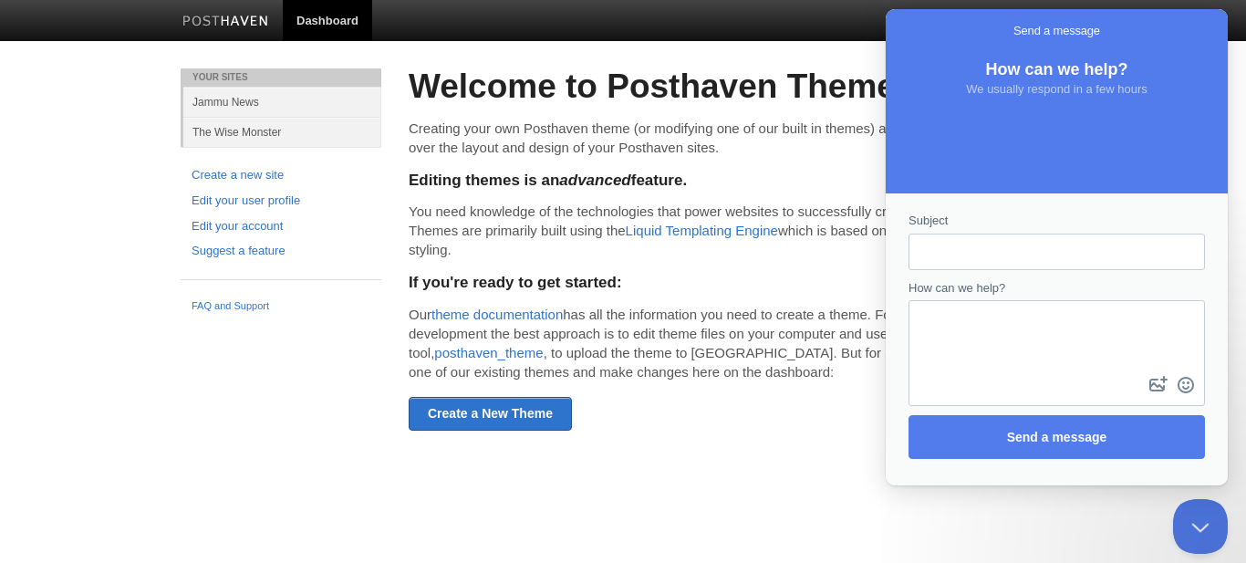
click at [1028, 235] on input "Subject" at bounding box center [1056, 251] width 267 height 33
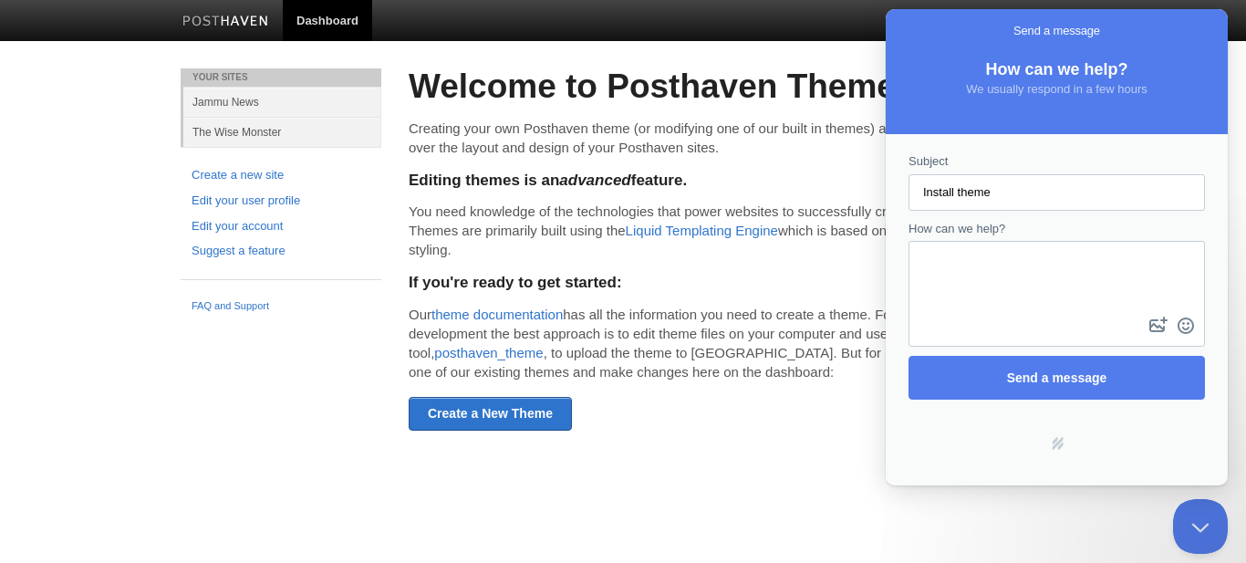
type input "Install theme"
type textarea "I have created a custom theme . How do i upload theme through dashboard?"
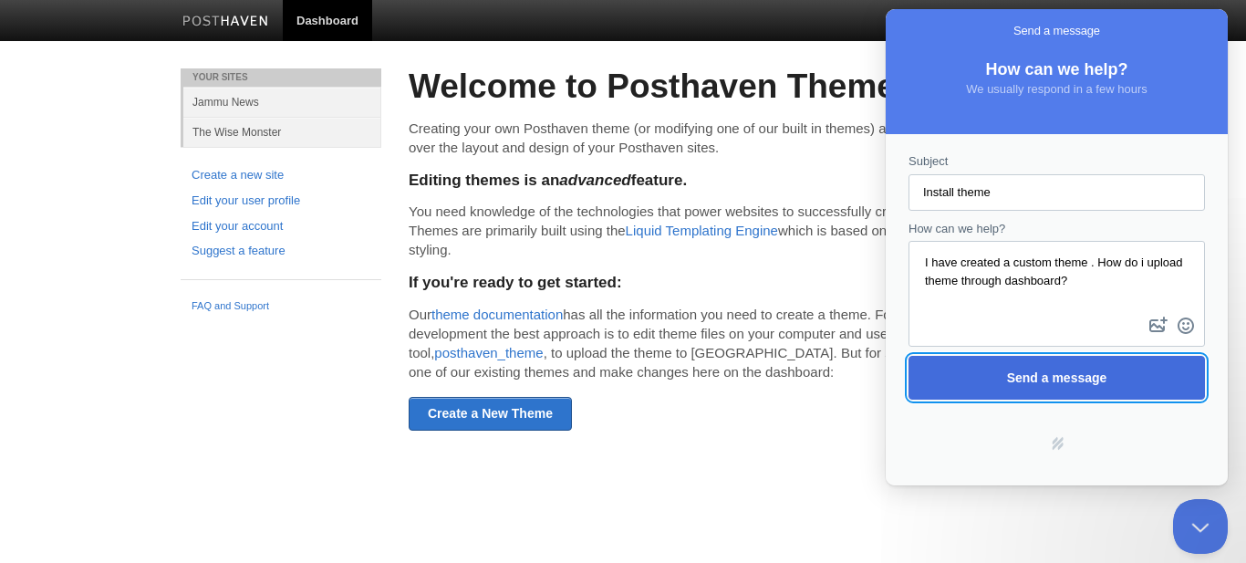
click at [1085, 380] on span "Send a message" at bounding box center [1057, 377] width 100 height 15
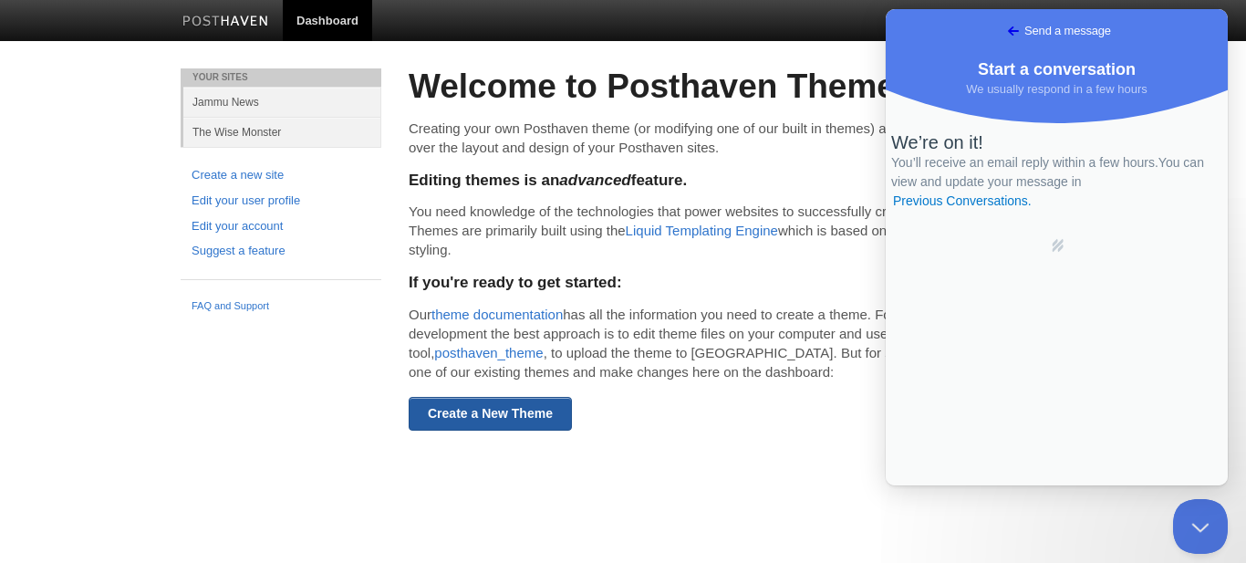
click at [533, 426] on link "Create a New Theme" at bounding box center [490, 414] width 163 height 34
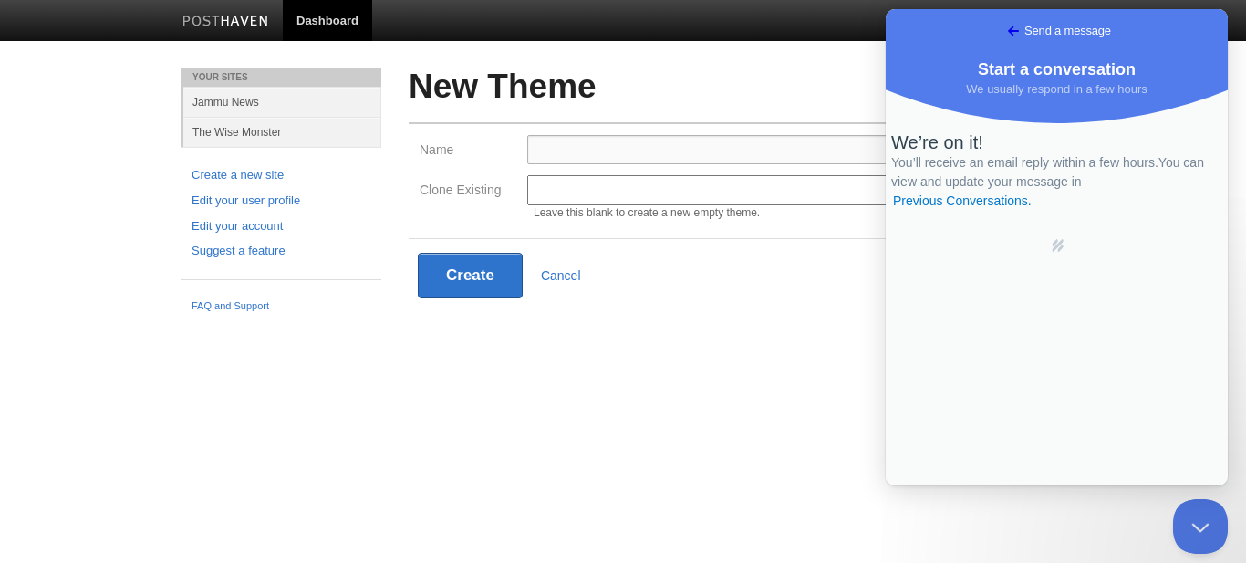
click at [616, 154] on input "Name" at bounding box center [790, 149] width 527 height 29
type input "Words & Wanderings"
click at [597, 187] on select "Modern Classic Ilun Omega Lanyon Myers Senkai Lagier" at bounding box center [790, 190] width 527 height 30
click at [487, 281] on button "Create" at bounding box center [470, 276] width 105 height 46
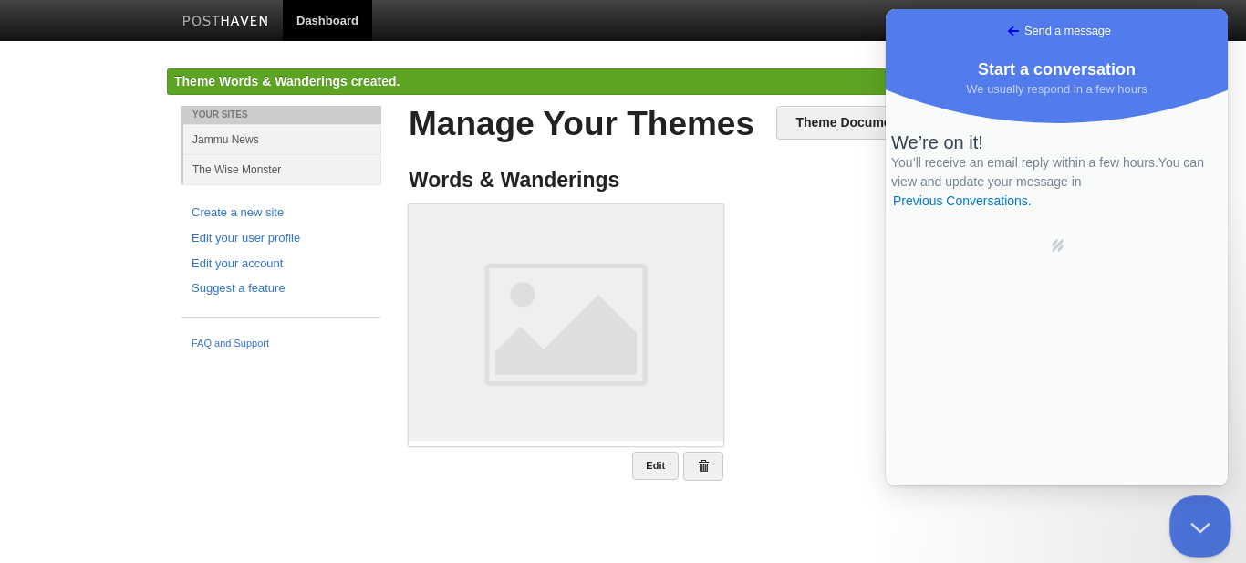
drag, startPoint x: 1179, startPoint y: 512, endPoint x: 2323, endPoint y: 997, distance: 1242.8
click at [1181, 513] on button "Close Beacon popover" at bounding box center [1197, 522] width 55 height 55
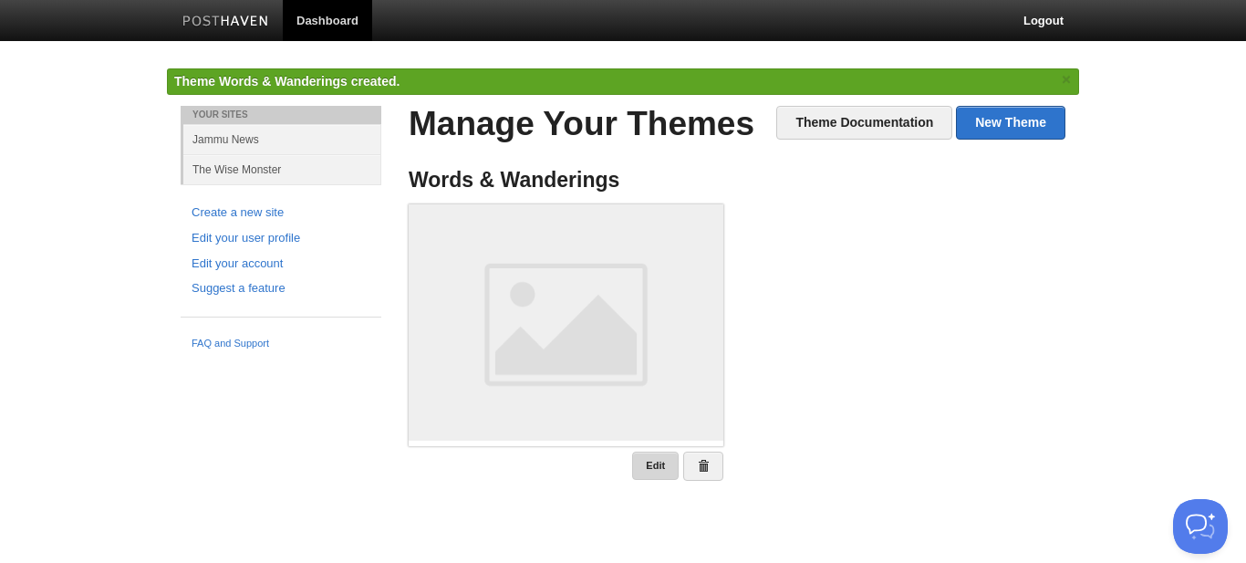
click at [654, 457] on link "Edit" at bounding box center [655, 466] width 47 height 28
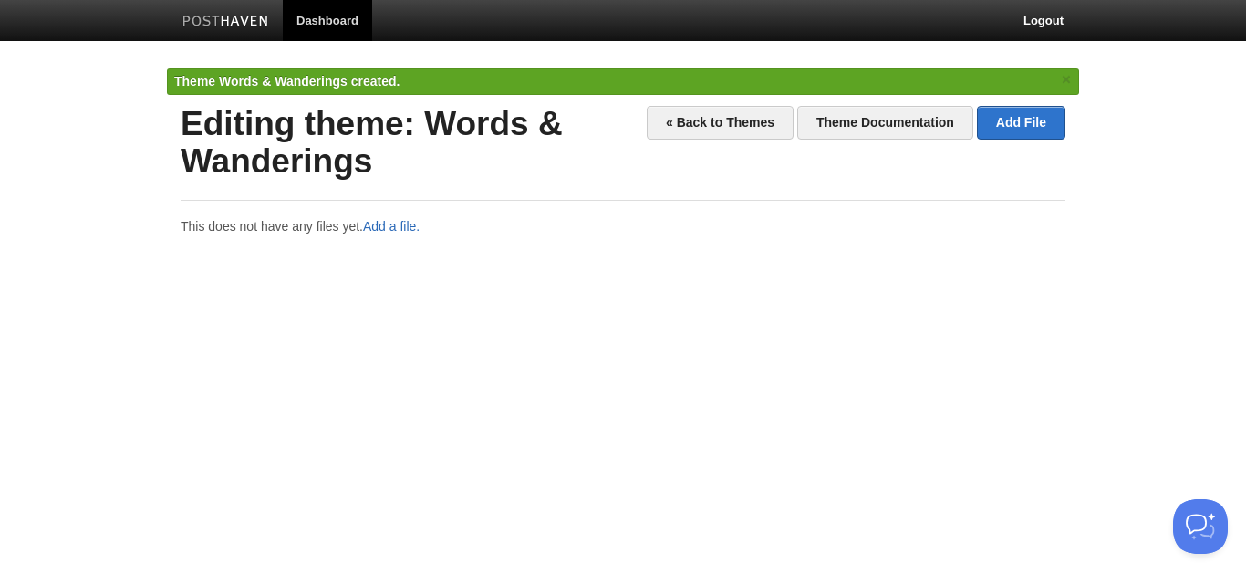
click at [392, 224] on link "Add a file." at bounding box center [391, 226] width 57 height 15
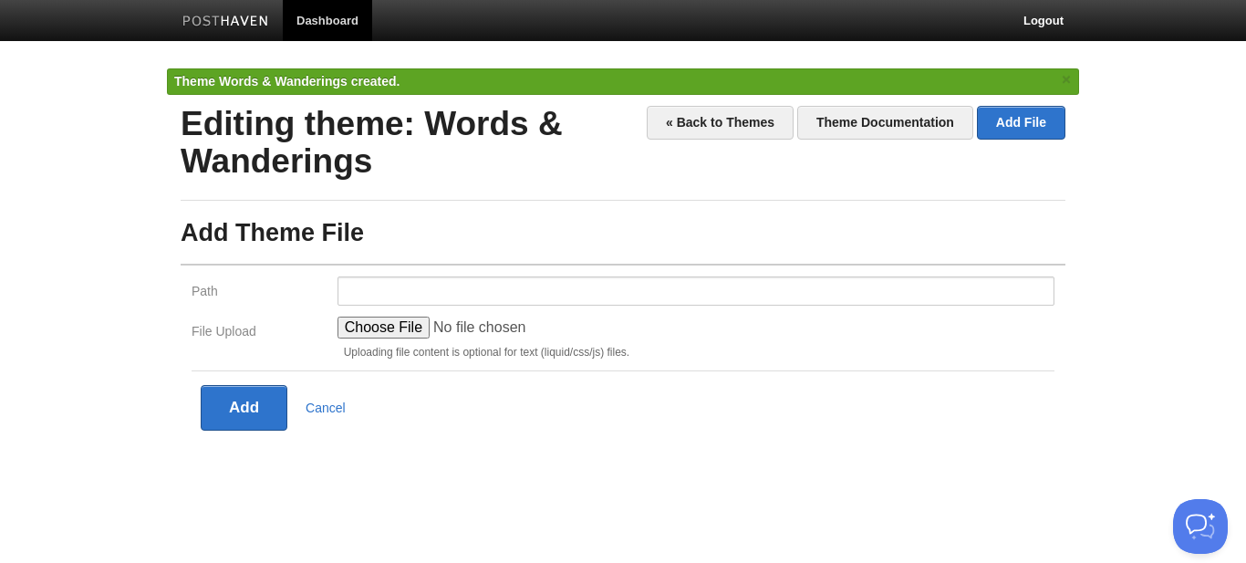
click at [396, 322] on input "File Upload" at bounding box center [476, 328] width 276 height 22
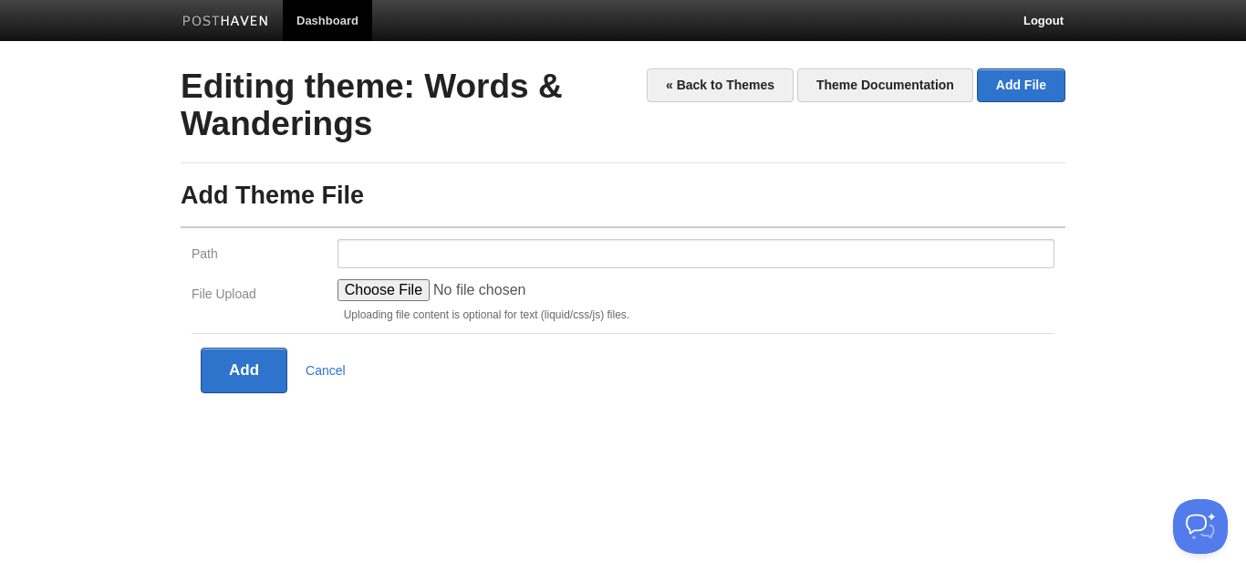
type input "C:\fakepath\screenshot.png"
click at [432, 259] on input "Path" at bounding box center [696, 253] width 717 height 29
type input "assets/"
click at [245, 371] on button "Add" at bounding box center [244, 371] width 87 height 46
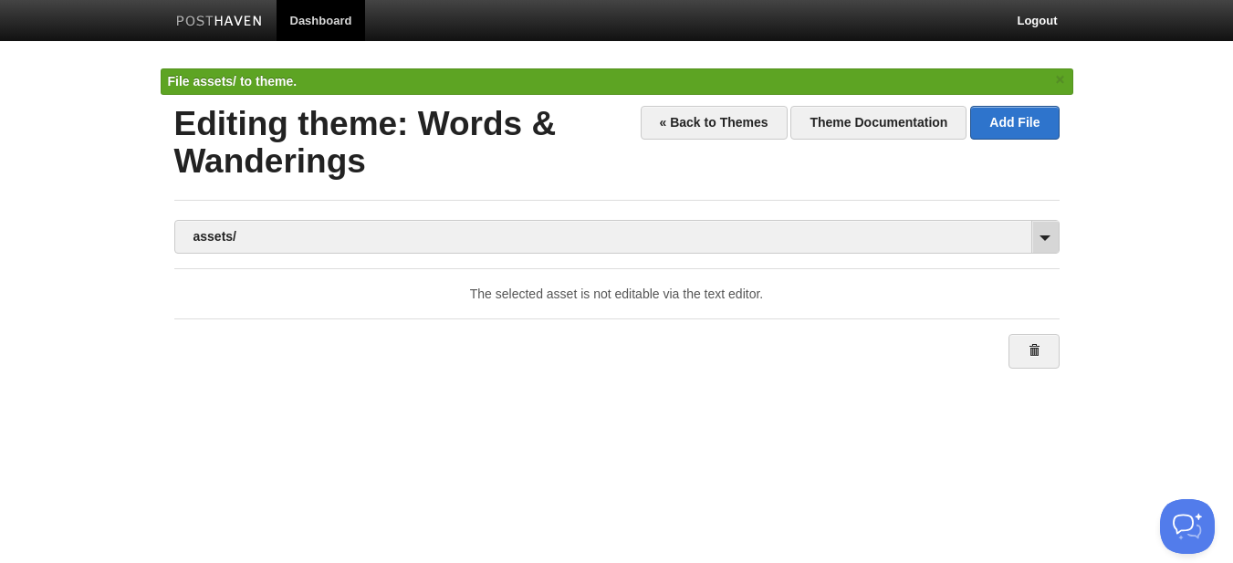
click at [1037, 237] on span at bounding box center [1044, 237] width 27 height 32
click at [1031, 120] on link "Add File" at bounding box center [1014, 123] width 88 height 34
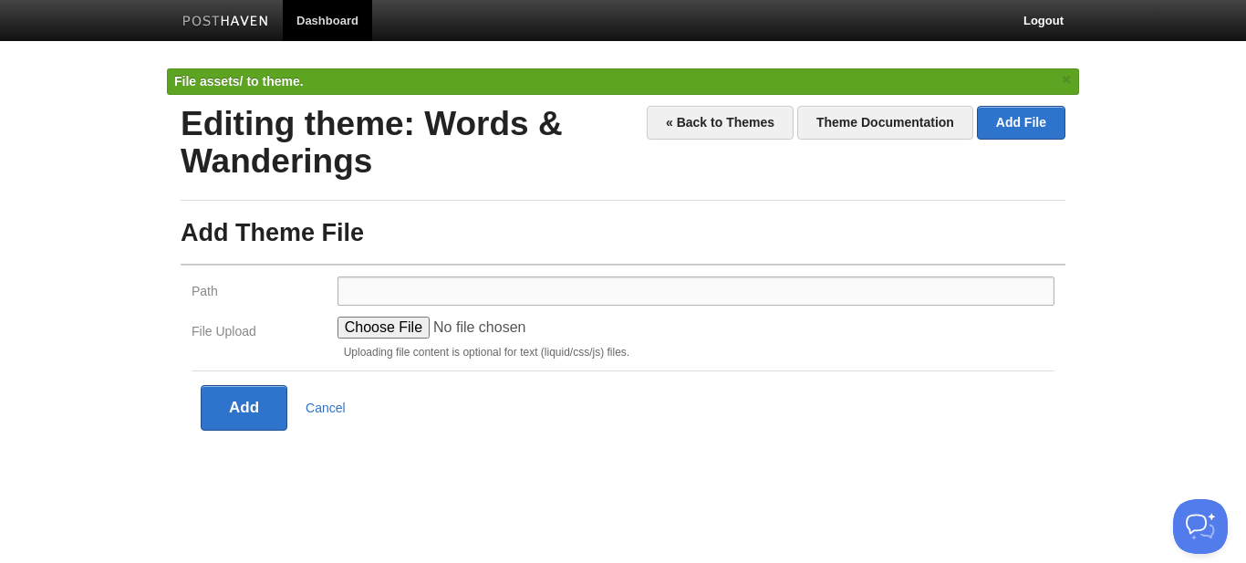
click at [382, 300] on input "Path" at bounding box center [696, 290] width 717 height 29
type input "templates/"
click at [397, 330] on input "File Upload" at bounding box center [476, 328] width 276 height 22
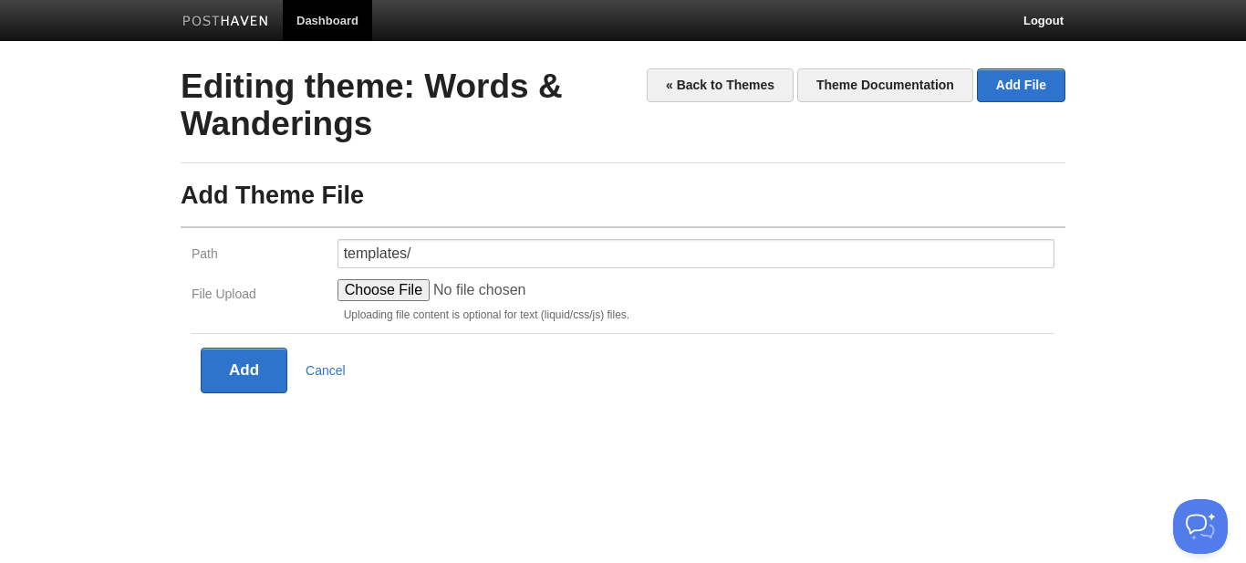
type input "C:\fakepath\theme.yml"
click at [382, 254] on input "templates/" at bounding box center [696, 253] width 717 height 29
click at [447, 390] on fieldset "Path conflig/ File Upload Uploading file content is optional for text (liquid/c…" at bounding box center [623, 309] width 885 height 167
click at [250, 363] on button "Add" at bounding box center [244, 371] width 87 height 46
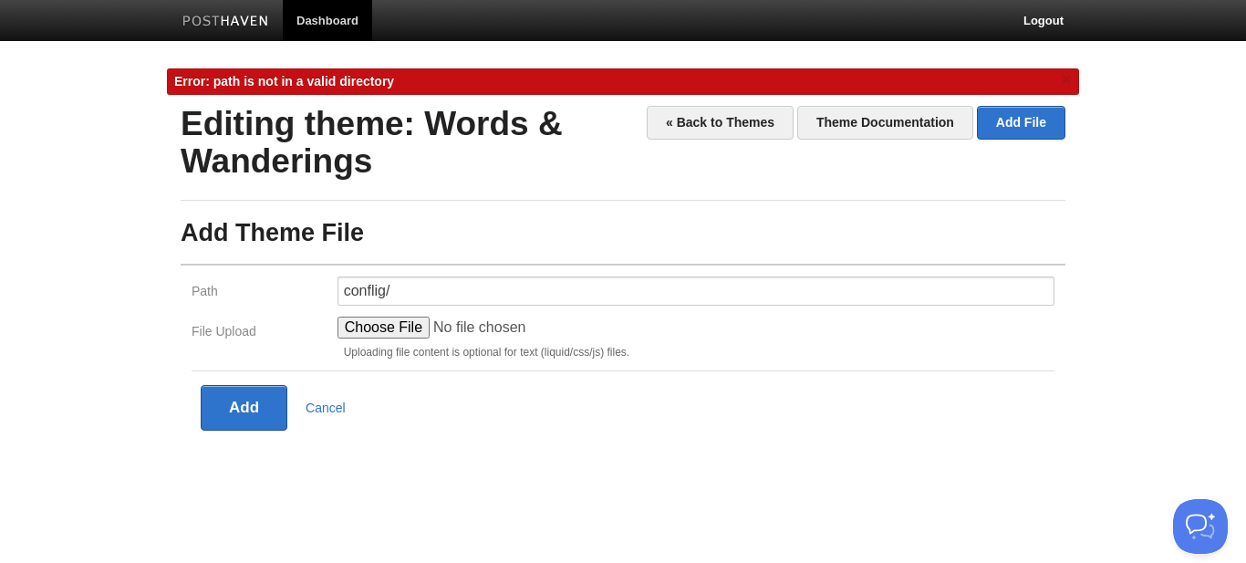
click at [305, 77] on span "Error: path is not in a valid directory" at bounding box center [284, 81] width 220 height 15
click at [424, 286] on input "conflig/" at bounding box center [696, 290] width 717 height 29
type input "conflig"
click at [460, 476] on div "« Back to Themes Theme Documentation Add File Editing theme: Words & Wanderings…" at bounding box center [623, 296] width 912 height 380
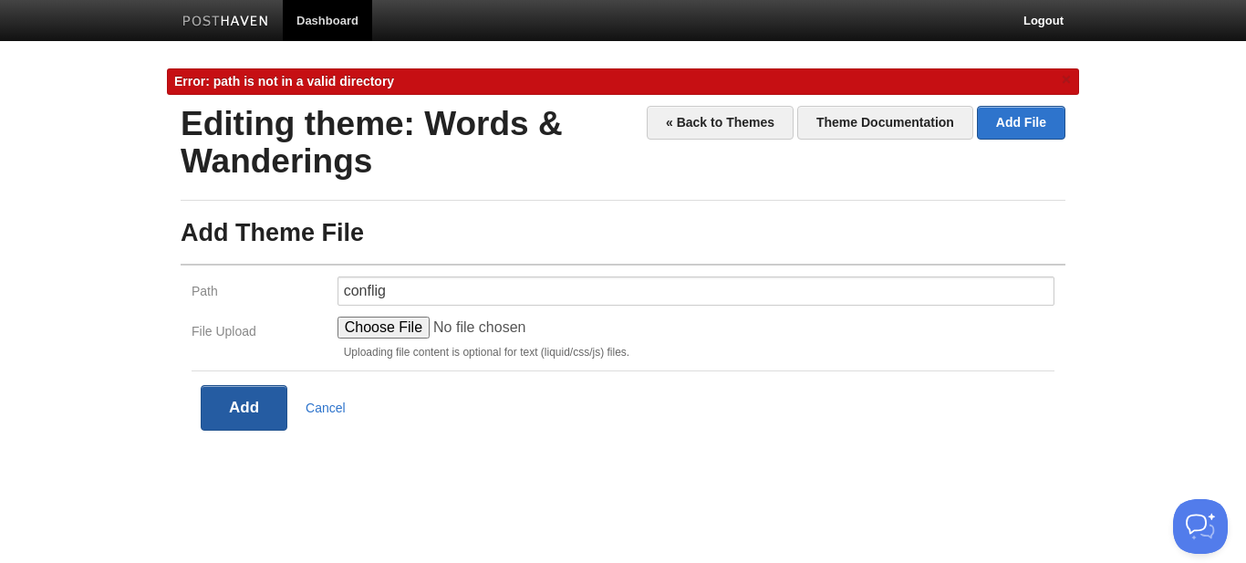
click at [246, 406] on button "Add" at bounding box center [244, 408] width 87 height 46
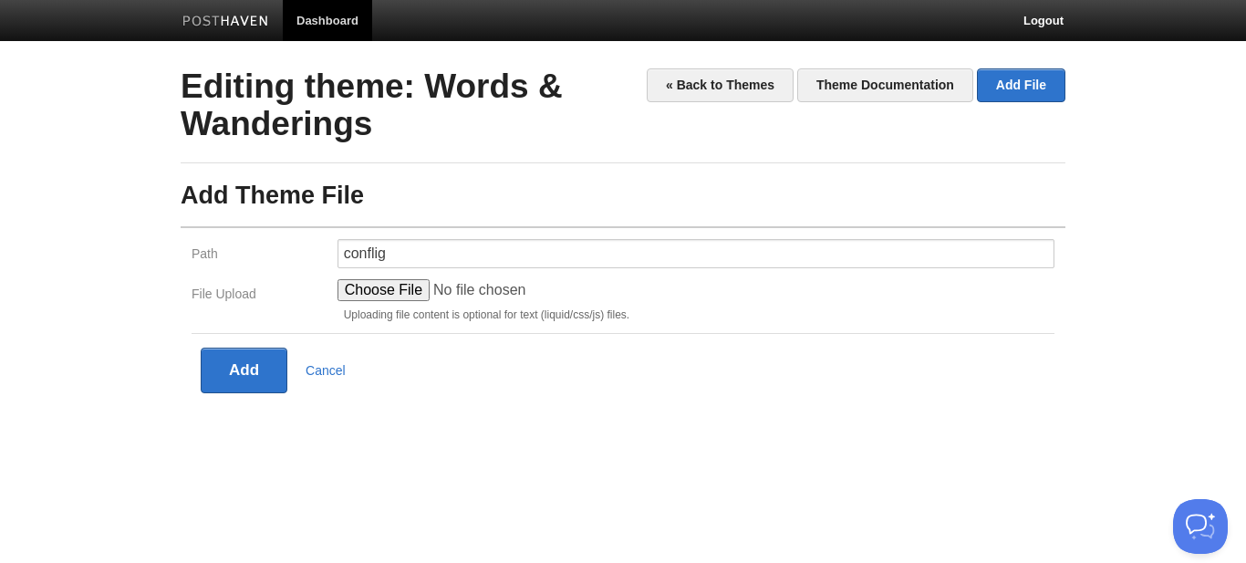
click at [382, 295] on input "File Upload" at bounding box center [476, 290] width 276 height 22
click at [498, 261] on input "conflig" at bounding box center [696, 253] width 717 height 29
type input "conflig/"
click at [251, 369] on button "Add" at bounding box center [244, 371] width 87 height 46
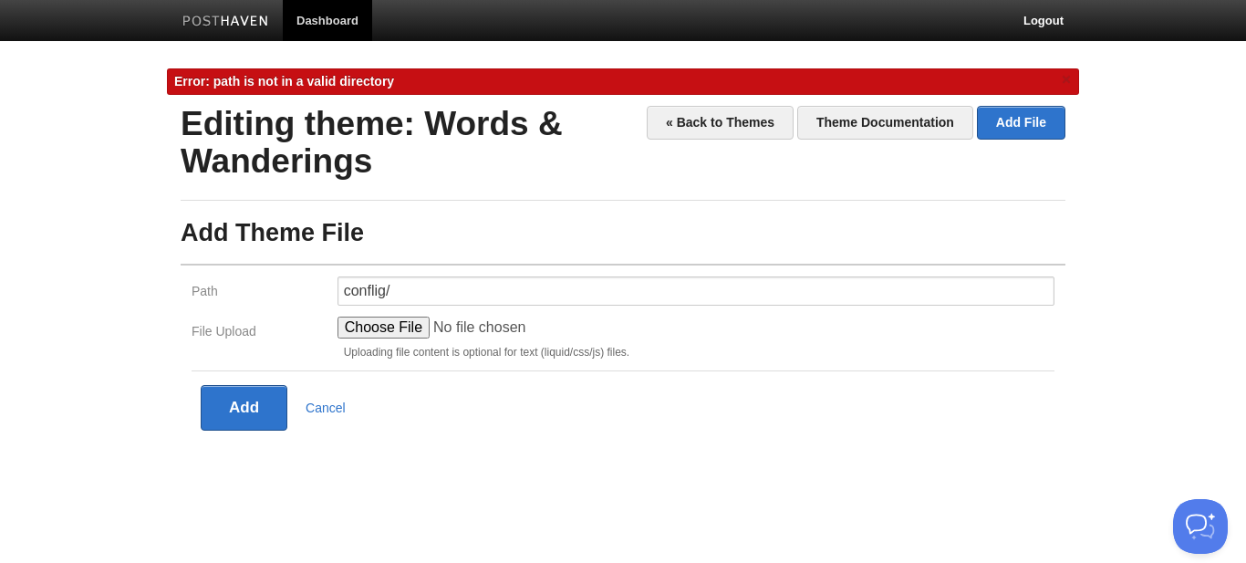
click at [386, 92] on div "Error: path is not in a valid directory ×" at bounding box center [623, 81] width 912 height 26
click at [1189, 517] on button "Open Beacon popover" at bounding box center [1197, 522] width 55 height 55
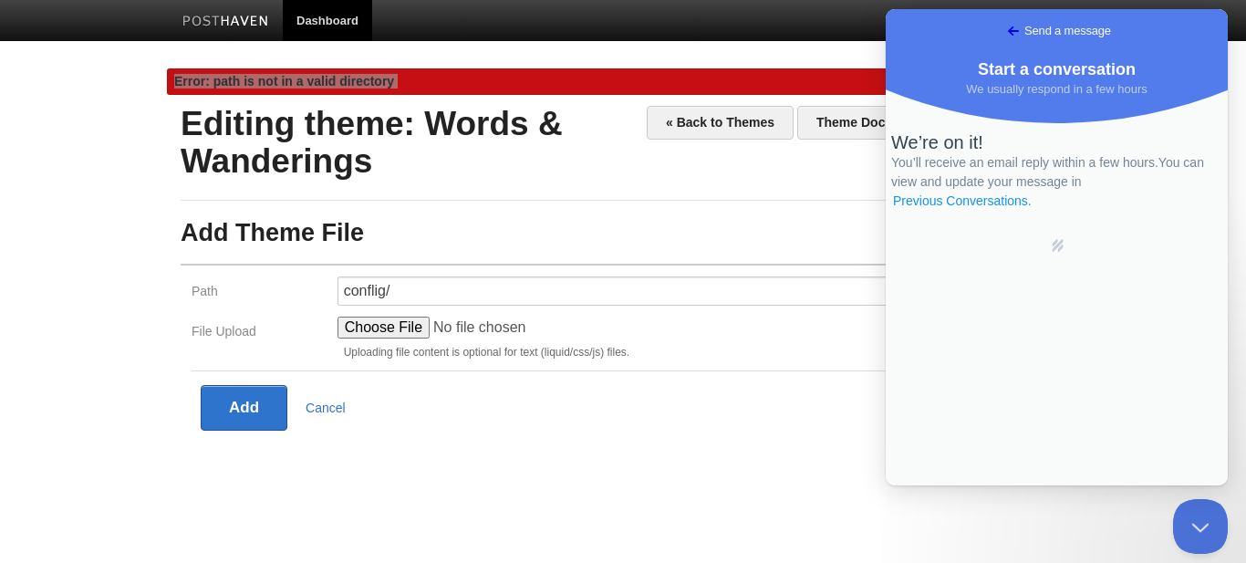
click at [1034, 211] on link "Previous Conversations ." at bounding box center [962, 201] width 142 height 19
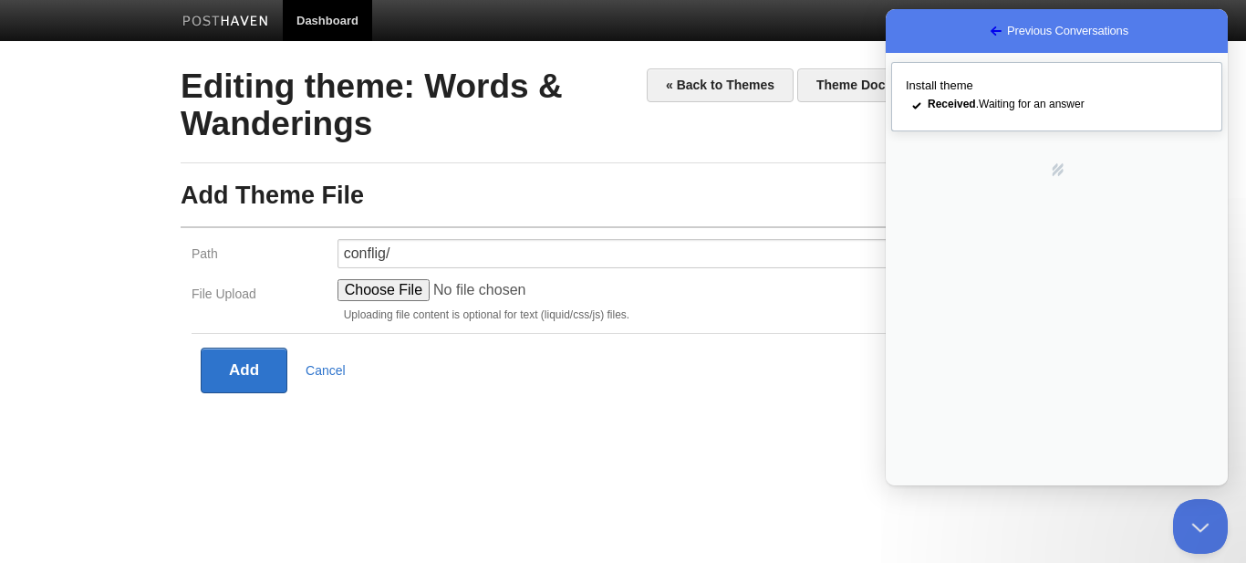
click at [1022, 110] on span "Received . Waiting for an answer" at bounding box center [1006, 104] width 157 height 13
type textarea "i am not able to create directories"
click at [772, 429] on div "« Back to Themes Theme Documentation Add File Editing theme: Words & Wanderings…" at bounding box center [623, 258] width 912 height 380
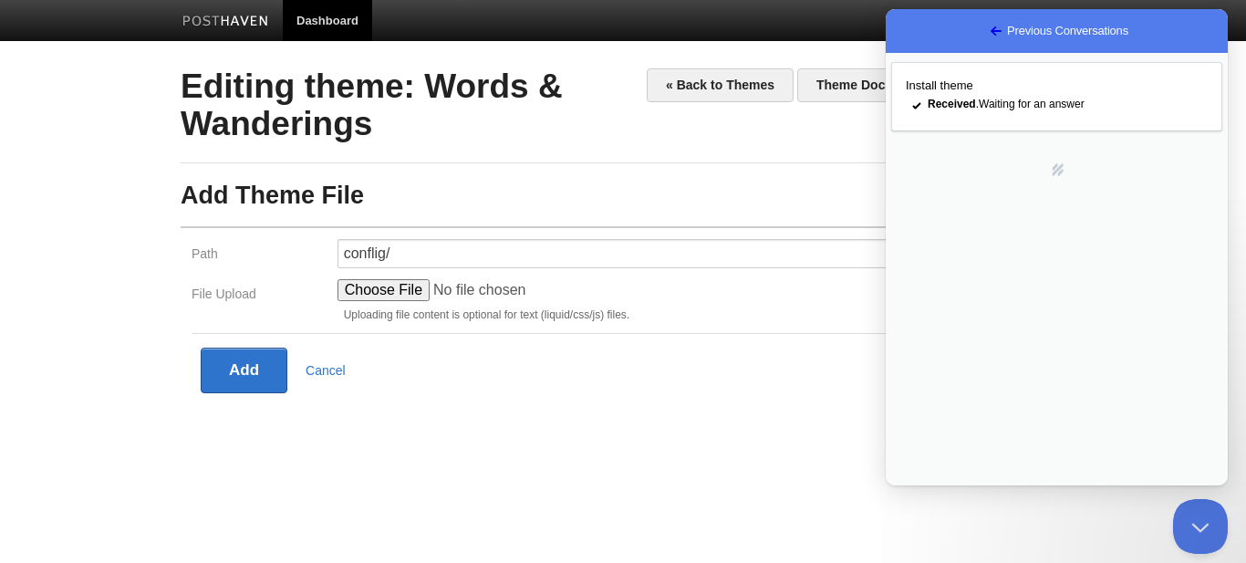
click at [1166, 530] on icon at bounding box center [1201, 527] width 70 height 70
drag, startPoint x: 1204, startPoint y: 522, endPoint x: 1197, endPoint y: 514, distance: 11.0
click at [1204, 523] on button "Close Beacon popover" at bounding box center [1197, 522] width 55 height 55
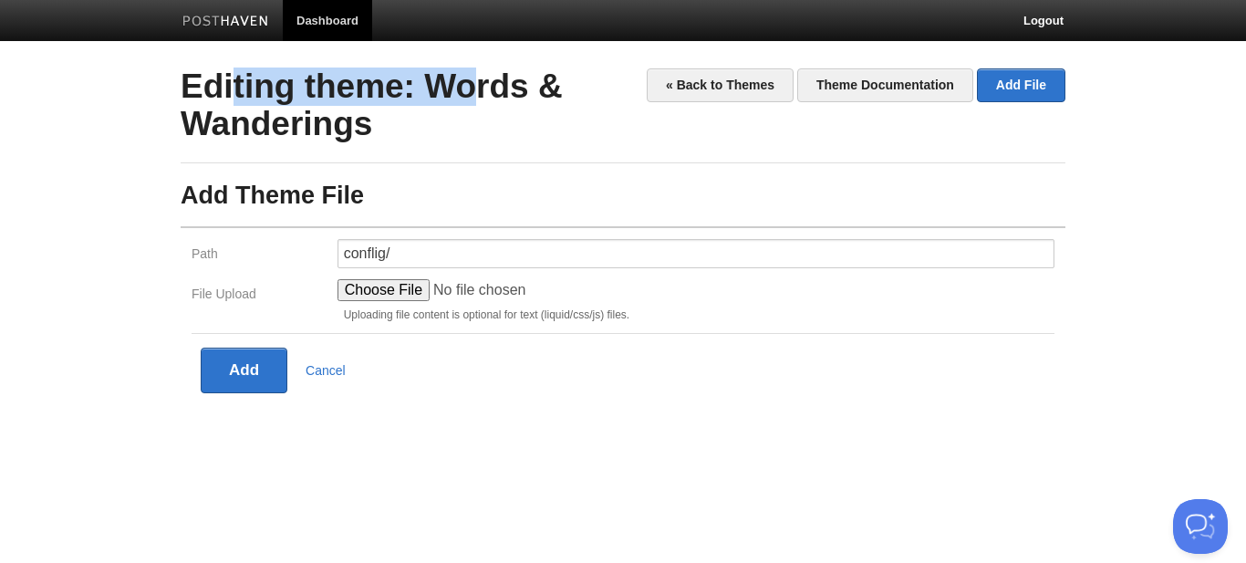
drag, startPoint x: 415, startPoint y: 95, endPoint x: 182, endPoint y: 75, distance: 234.4
click at [182, 75] on h2 "« Back to Themes Theme Documentation Add File Editing theme: Words & Wanderings" at bounding box center [623, 105] width 885 height 74
copy h2 "Editing theme:"
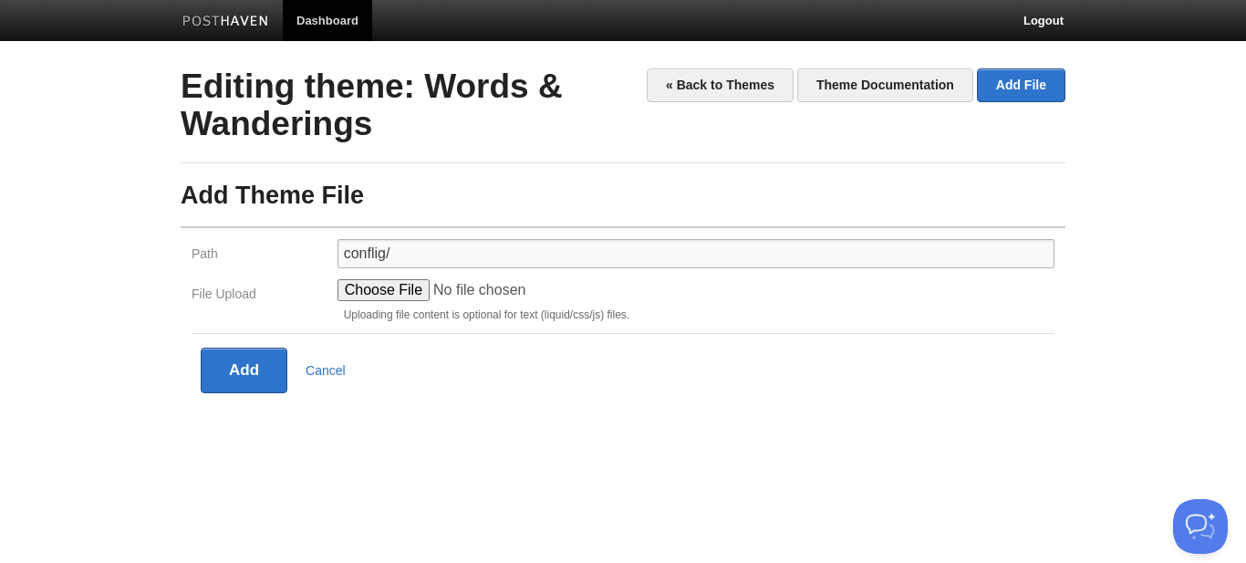
click at [598, 253] on input "conflig/" at bounding box center [696, 253] width 717 height 29
click at [619, 198] on h3 "Add Theme File" at bounding box center [623, 195] width 885 height 27
click at [720, 82] on link "« Back to Themes" at bounding box center [720, 85] width 147 height 34
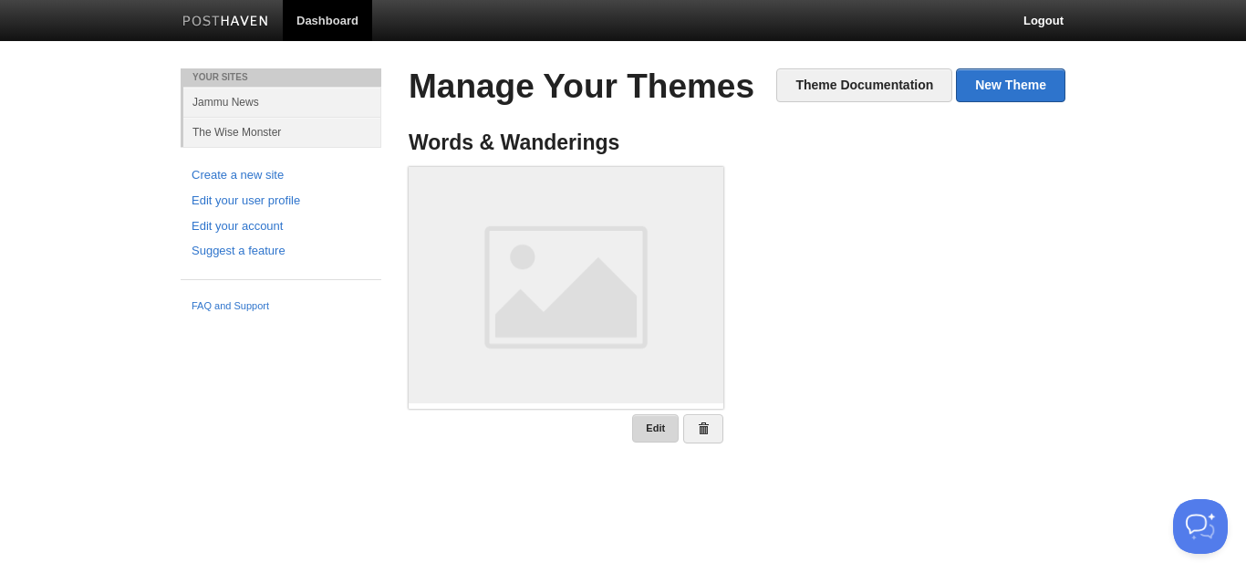
click at [641, 432] on link "Edit" at bounding box center [655, 428] width 47 height 28
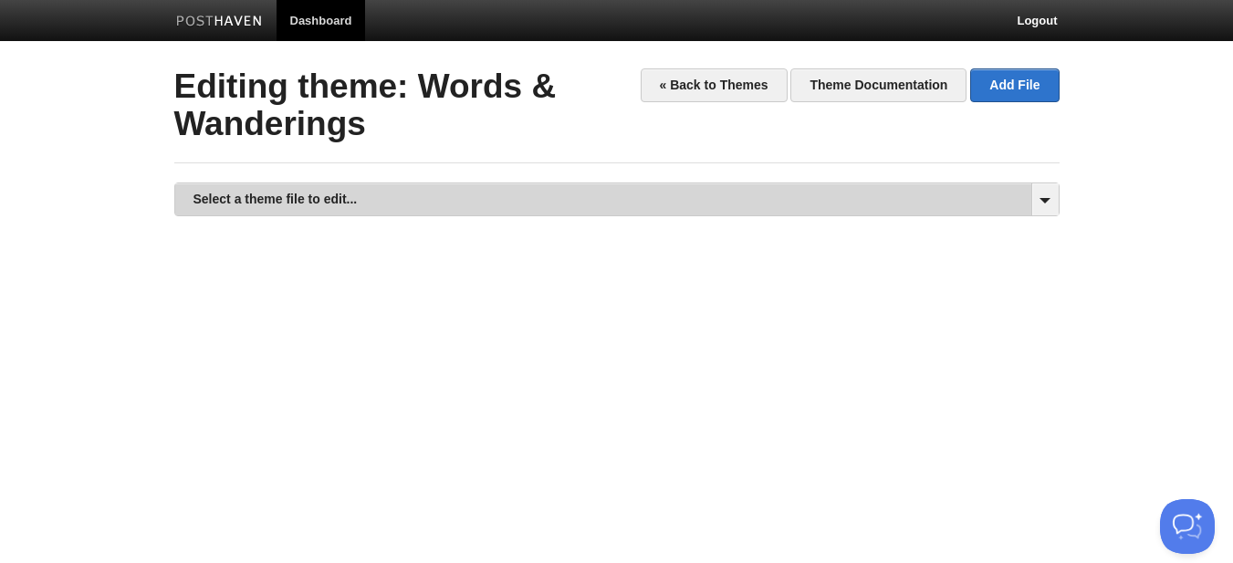
click at [548, 205] on link "Select a theme file to edit..." at bounding box center [616, 199] width 883 height 32
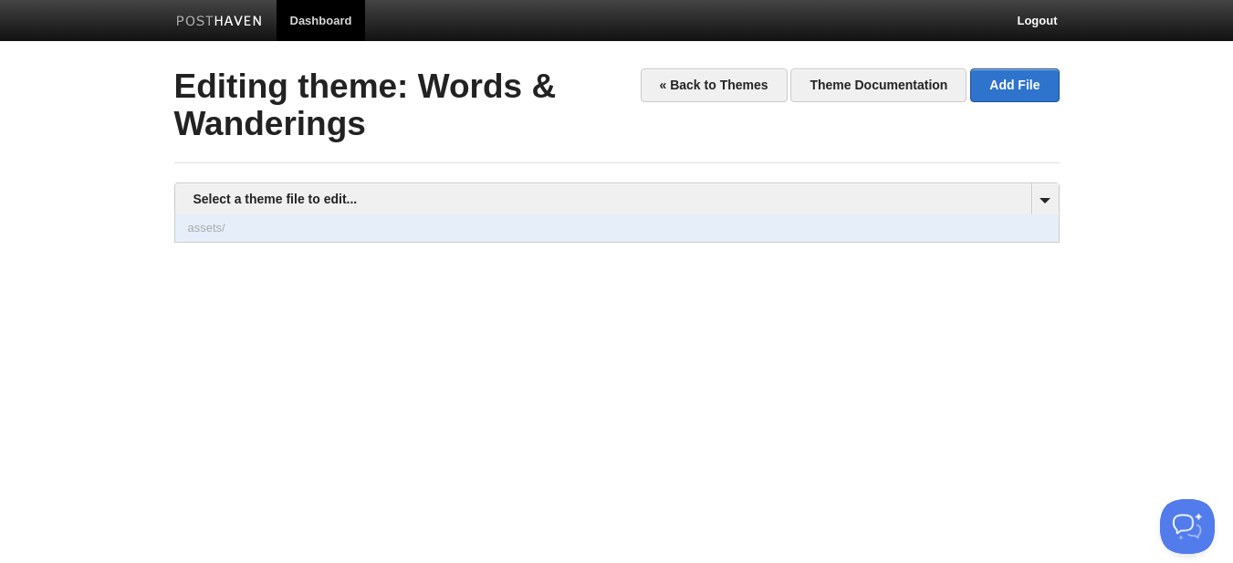
click at [547, 237] on link "assets/" at bounding box center [616, 227] width 883 height 27
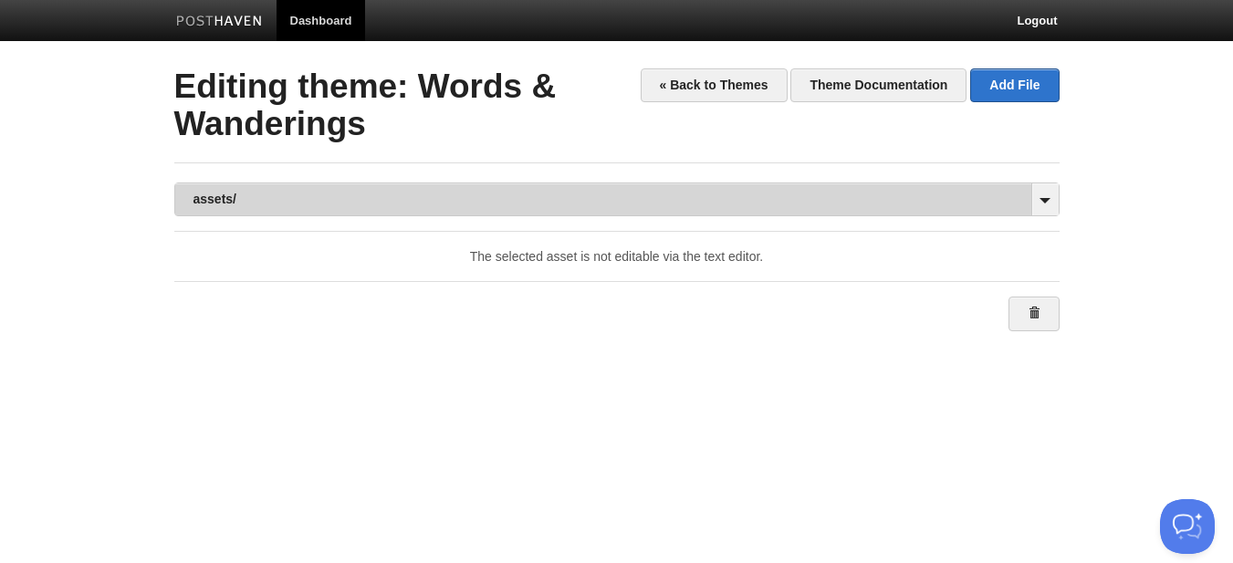
click at [590, 187] on link "assets/" at bounding box center [616, 199] width 883 height 32
click at [588, 212] on link "assets/" at bounding box center [616, 199] width 883 height 32
click at [607, 193] on link "assets/" at bounding box center [616, 199] width 883 height 32
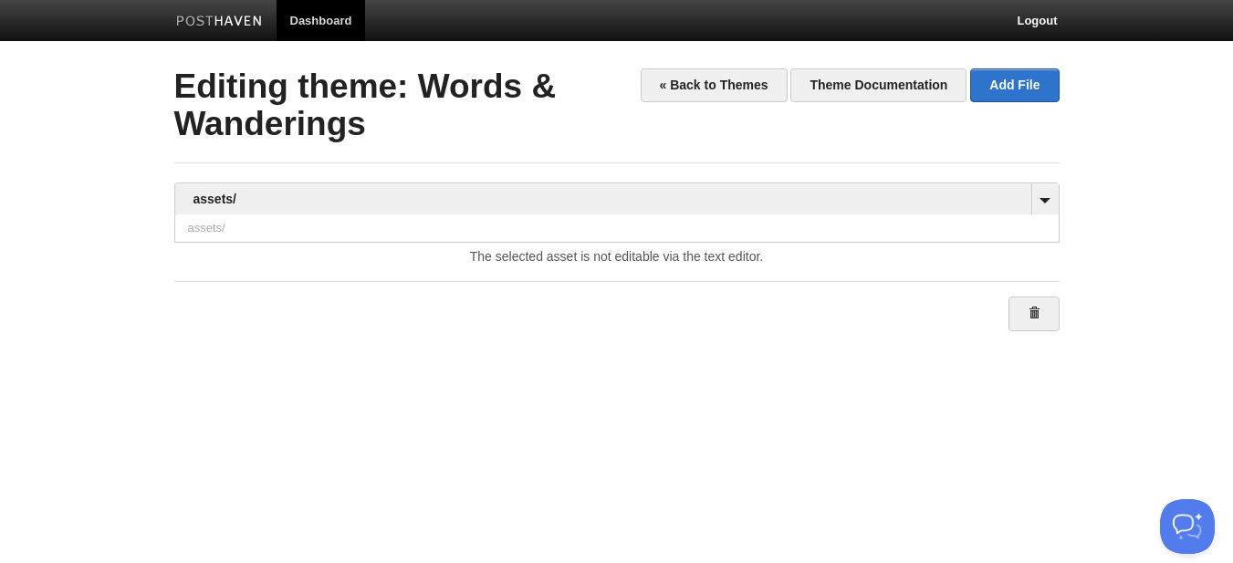
click at [1013, 67] on body "Dashboard Logout Theme Words & Wanderings created. × File assets/ to theme. × E…" at bounding box center [616, 407] width 1233 height 815
click at [1015, 86] on link "Add File" at bounding box center [1014, 85] width 88 height 34
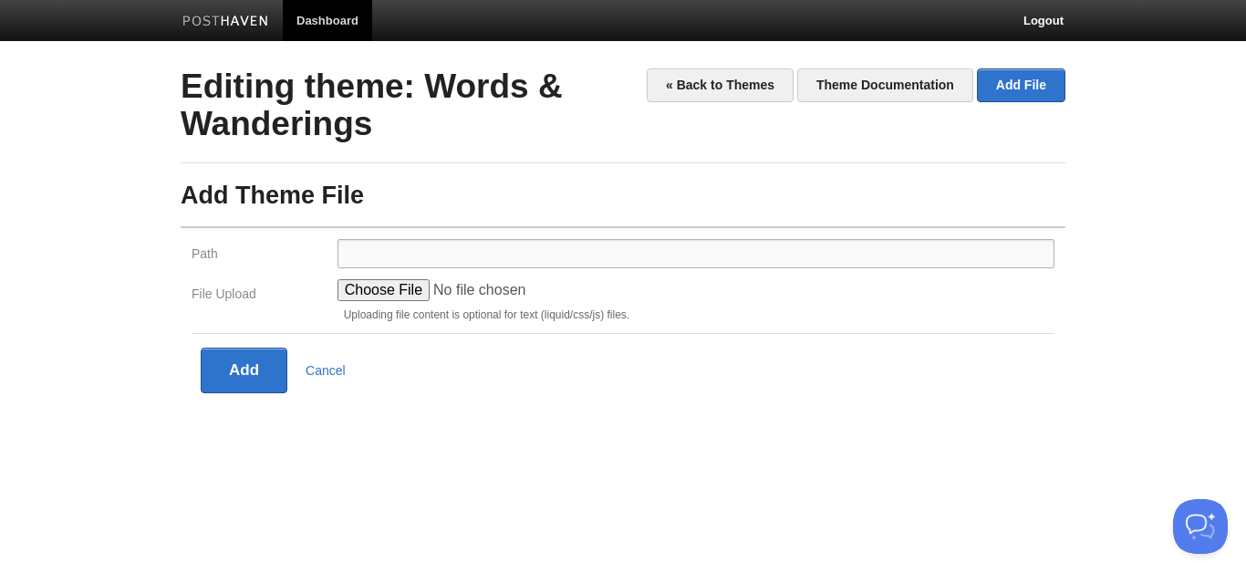
click at [419, 253] on input "Path" at bounding box center [696, 253] width 717 height 29
type input "snippets/"
click at [242, 366] on button "Add" at bounding box center [244, 371] width 87 height 46
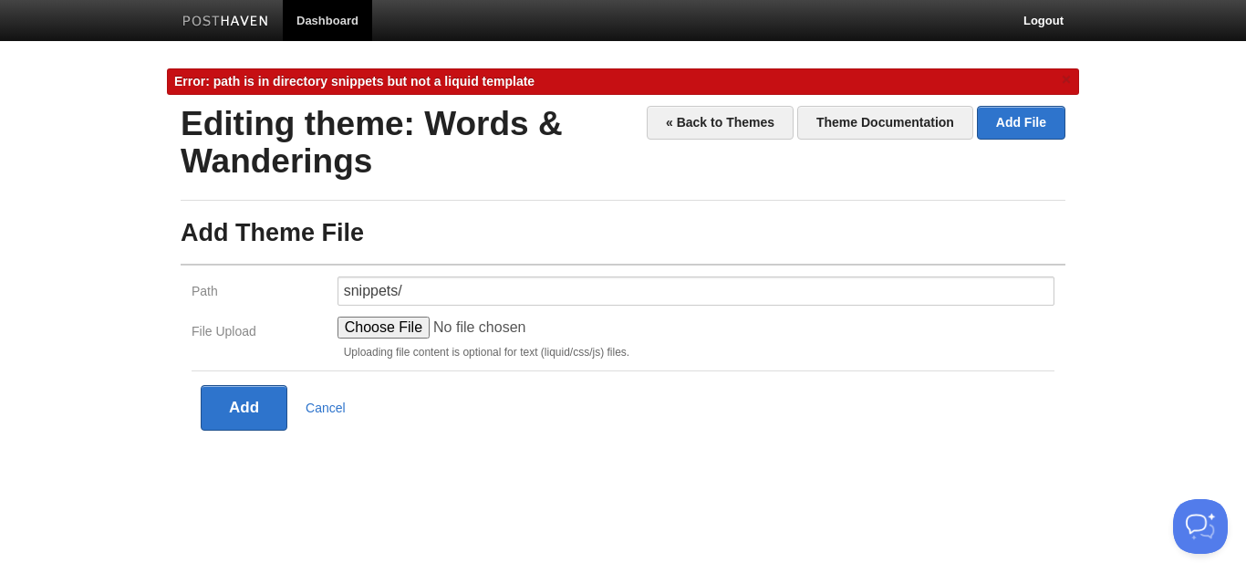
click at [422, 84] on span "Error: path is in directory snippets but not a liquid template" at bounding box center [354, 81] width 360 height 15
copy div "Error: path is in directory snippets but not a liquid template"
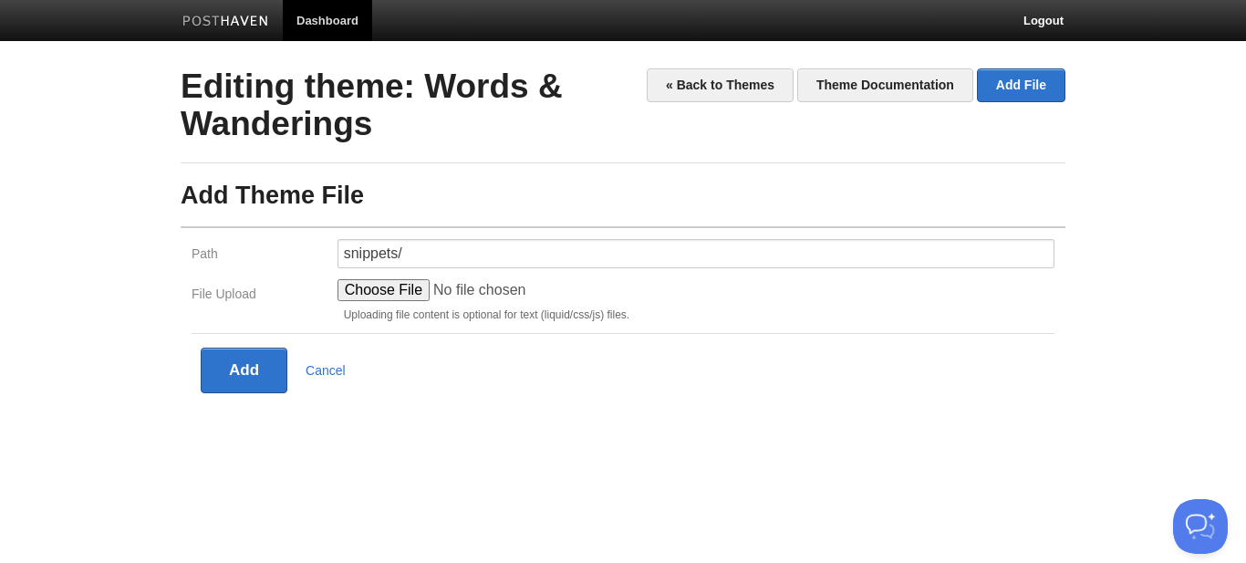
click at [416, 294] on input "File Upload" at bounding box center [476, 290] width 276 height 22
click at [404, 255] on input "snippets/" at bounding box center [696, 253] width 717 height 29
click at [404, 290] on input "File Upload" at bounding box center [476, 290] width 276 height 22
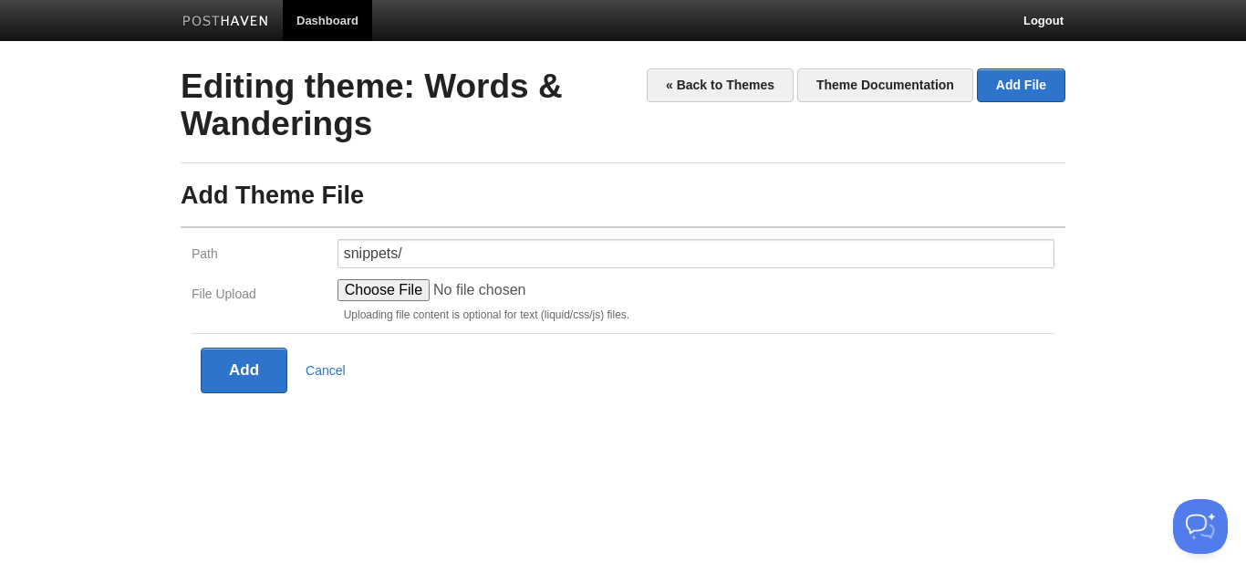
type input "C:\fakepath\theme.yml"
click at [369, 253] on input "snippets/" at bounding box center [696, 253] width 717 height 29
type input "config/"
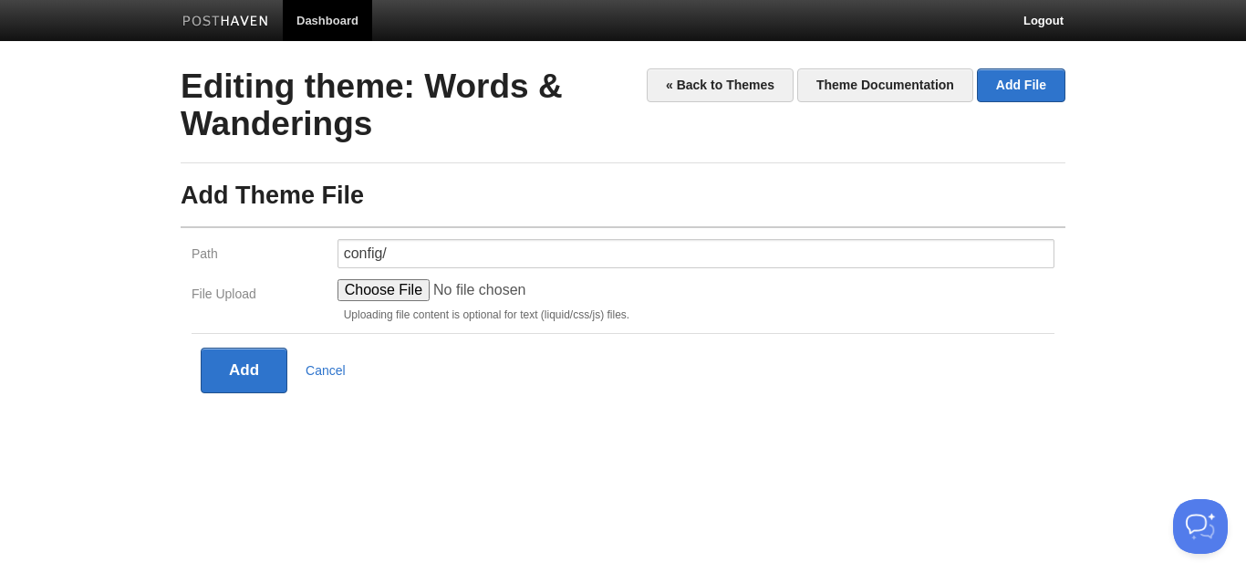
drag, startPoint x: 392, startPoint y: 432, endPoint x: 398, endPoint y: 414, distance: 18.2
click at [392, 431] on div "« Back to Themes Theme Documentation Add File Editing theme: Words & Wanderings…" at bounding box center [623, 258] width 912 height 380
click at [250, 390] on button "Add" at bounding box center [244, 371] width 87 height 46
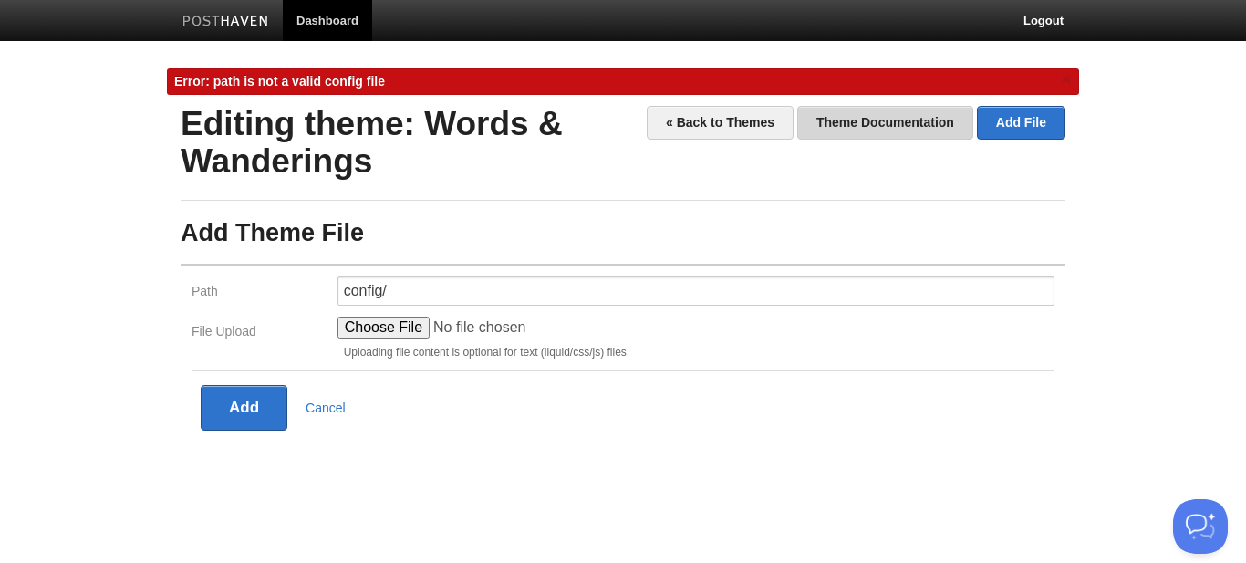
click at [870, 107] on link "Theme Documentation" at bounding box center [885, 123] width 176 height 34
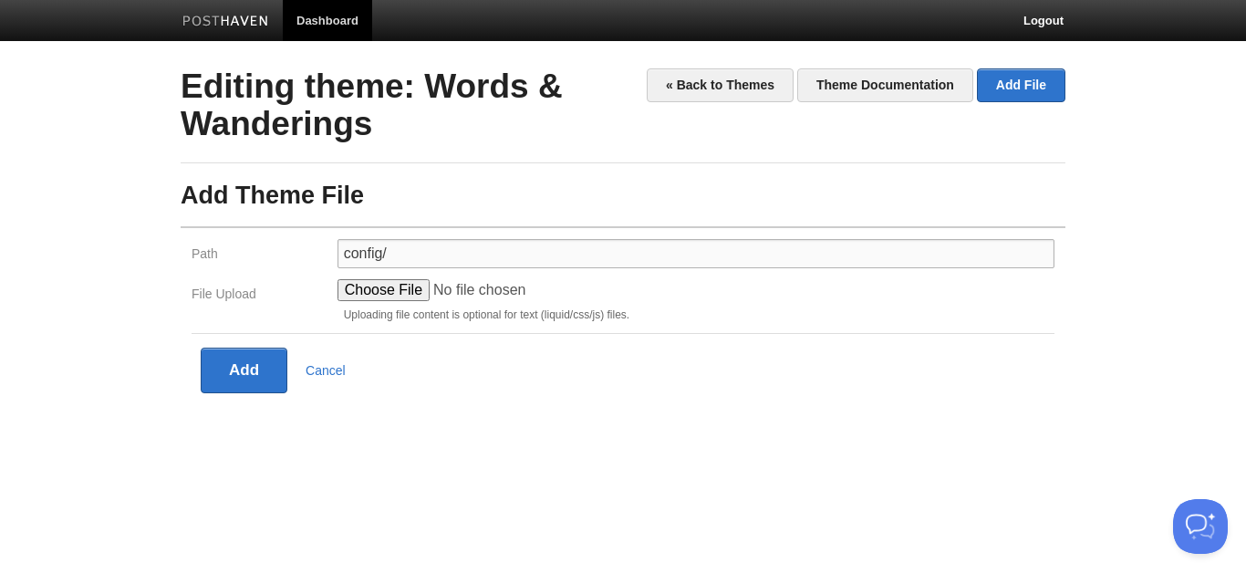
click at [441, 252] on input "config/" at bounding box center [696, 253] width 717 height 29
click at [486, 180] on div "« Back to Themes Theme Documentation Add File Editing theme: Words & Wanderings…" at bounding box center [623, 230] width 885 height 325
click at [255, 368] on button "Add" at bounding box center [244, 371] width 87 height 46
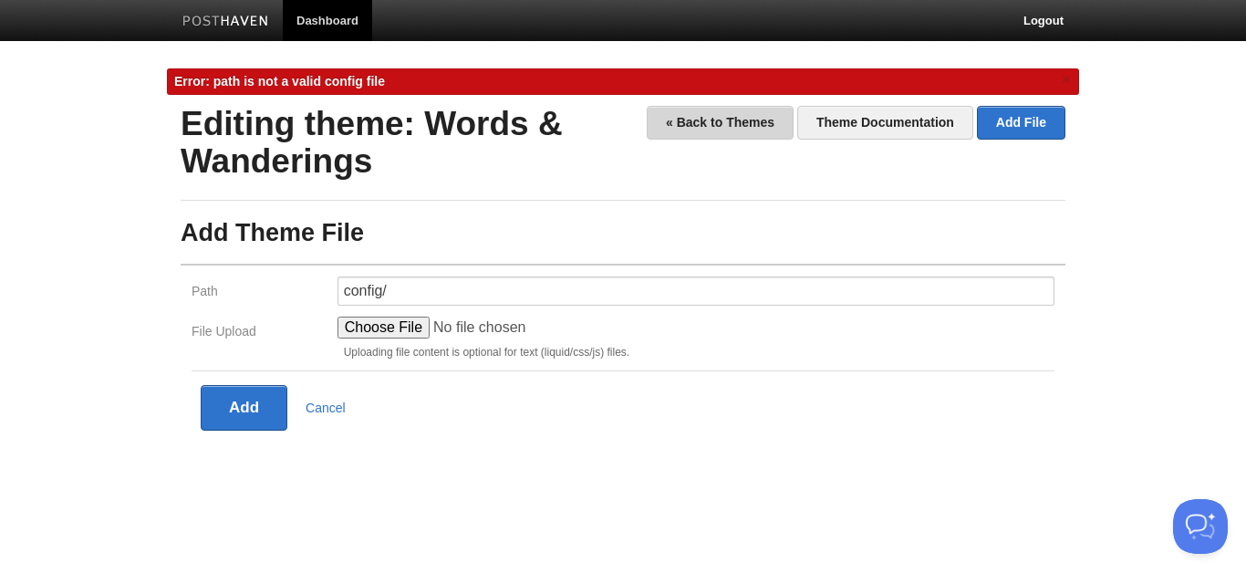
click at [772, 111] on link "« Back to Themes" at bounding box center [720, 123] width 147 height 34
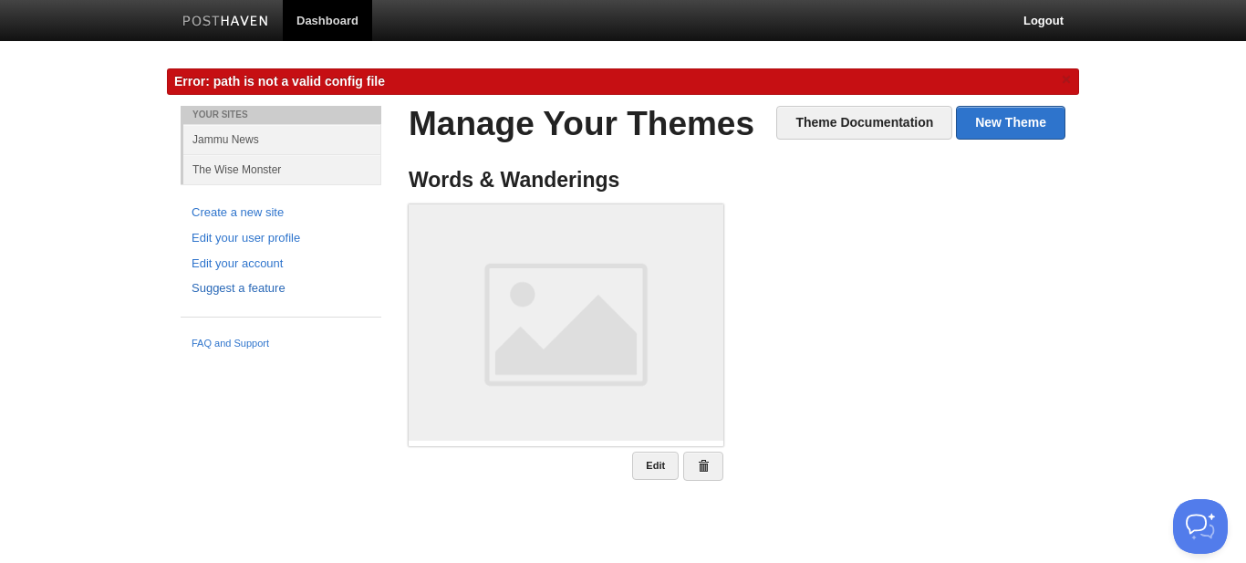
click at [274, 285] on link "Suggest a feature" at bounding box center [281, 288] width 179 height 19
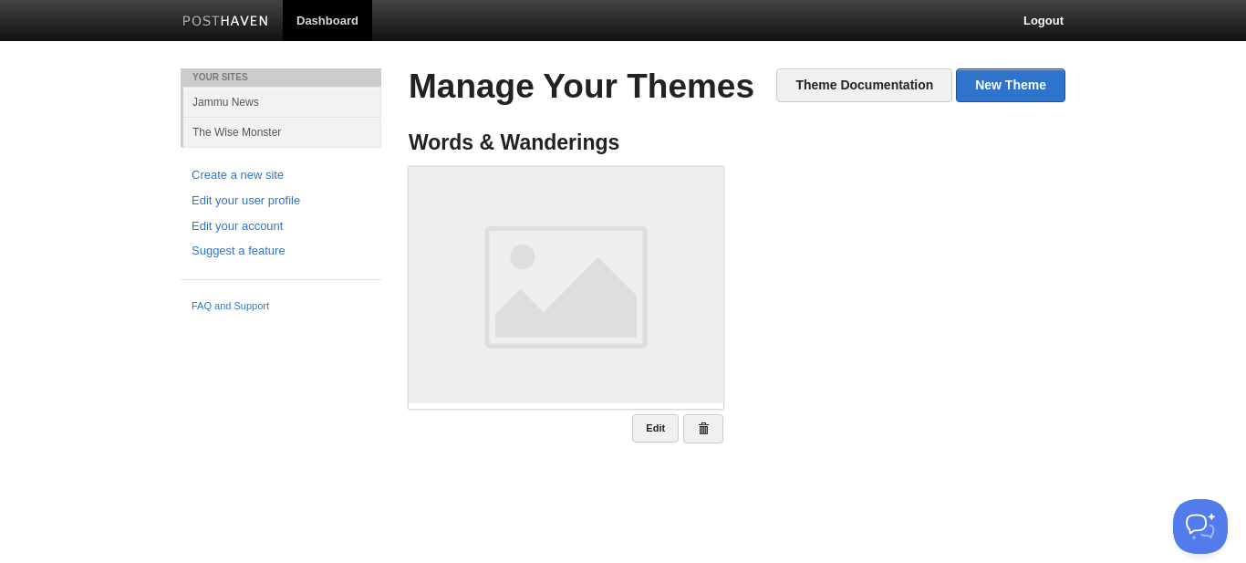
click at [227, 8] on link at bounding box center [226, 23] width 114 height 41
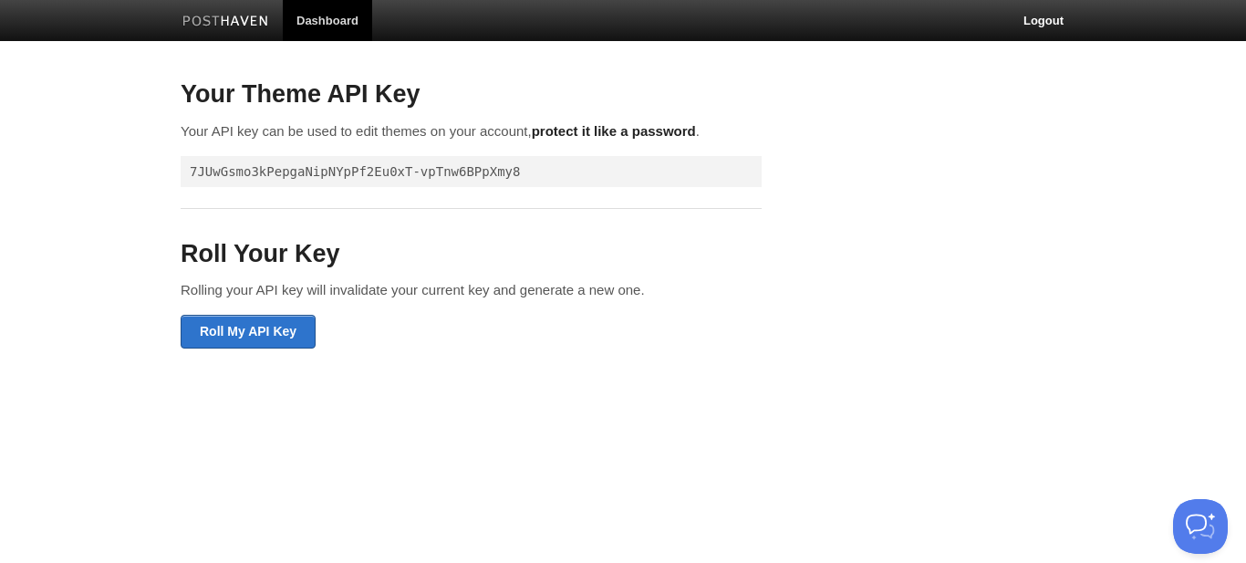
click at [317, 20] on link "Dashboard" at bounding box center [327, 20] width 89 height 41
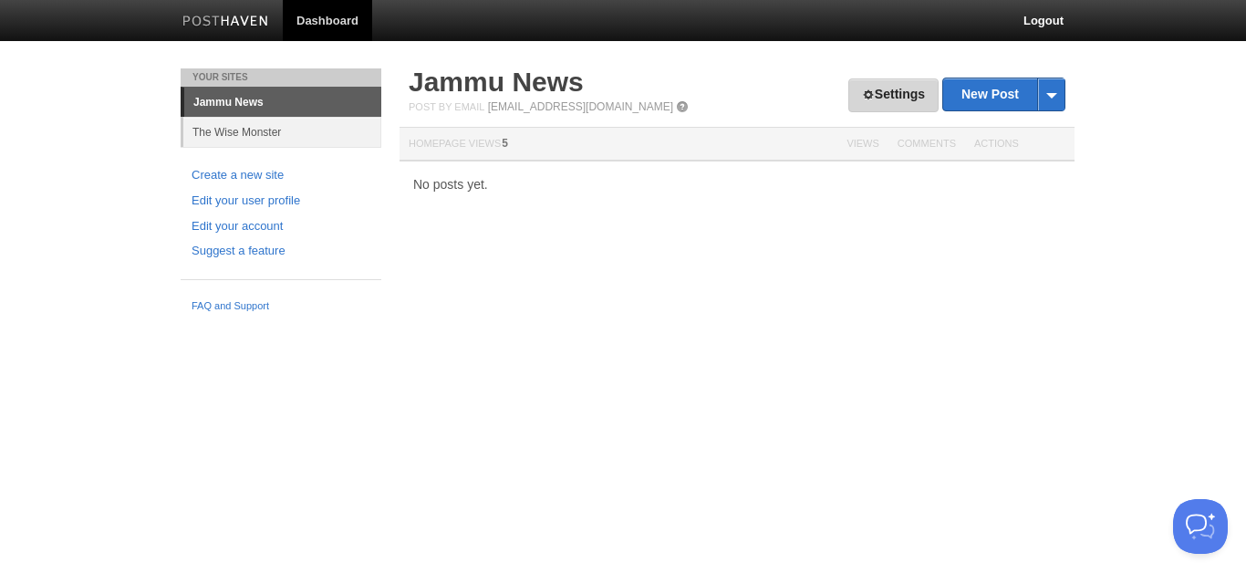
click at [936, 98] on link "Settings" at bounding box center [893, 95] width 90 height 34
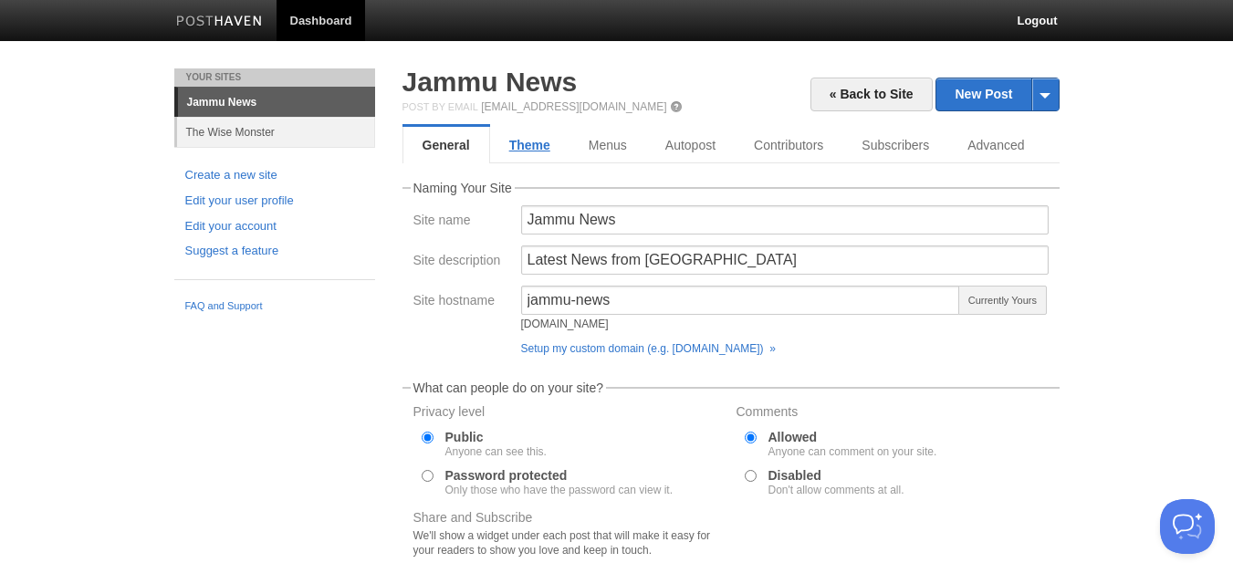
click at [527, 152] on link "Theme" at bounding box center [529, 145] width 79 height 36
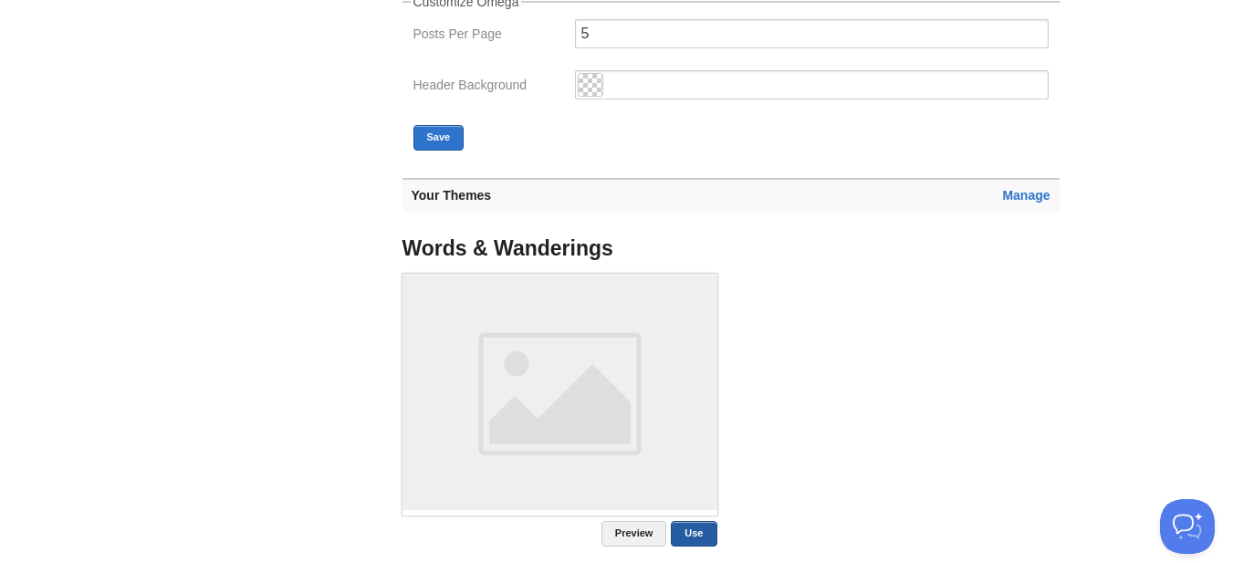
scroll to position [456, 0]
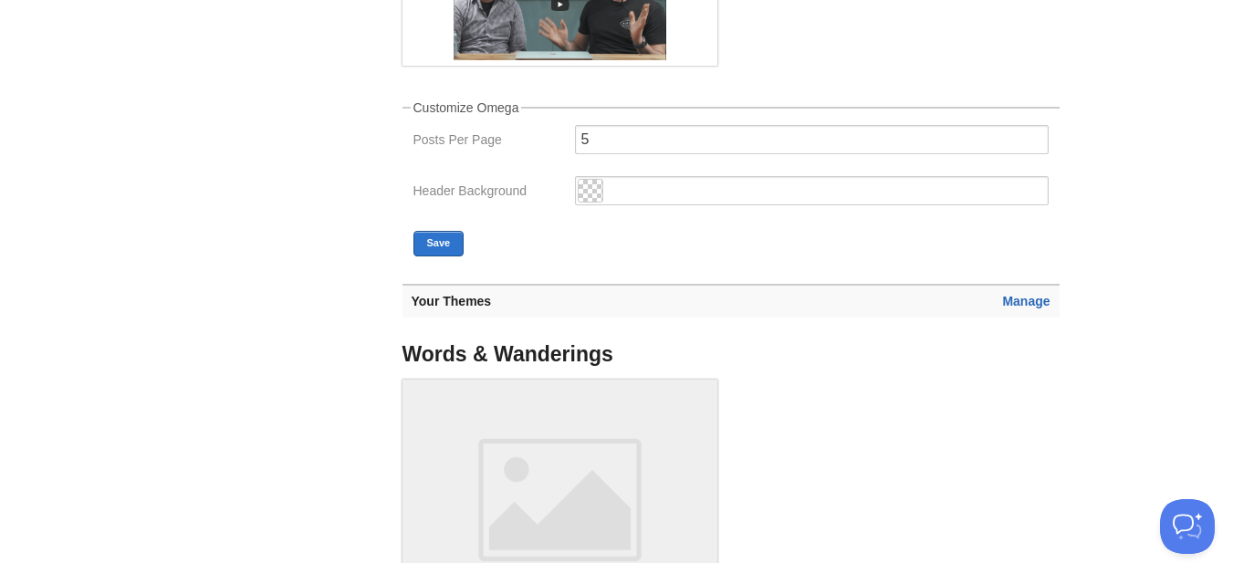
click at [1025, 296] on link "Manage" at bounding box center [1025, 301] width 47 height 15
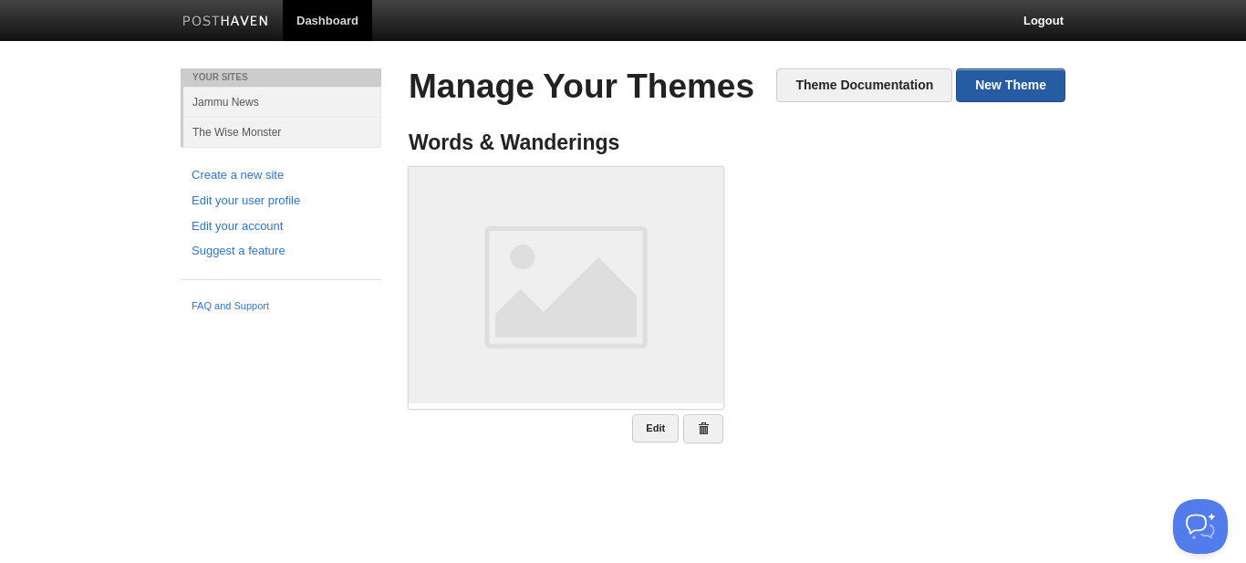
click at [992, 85] on link "New Theme" at bounding box center [1010, 85] width 109 height 34
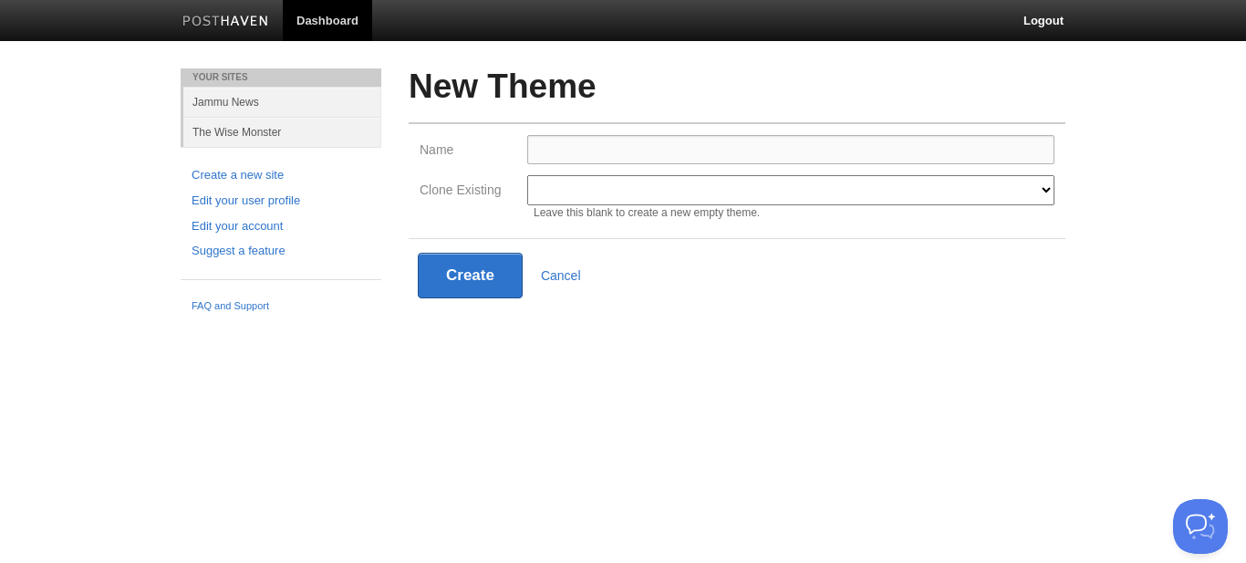
click at [657, 150] on input "Name" at bounding box center [790, 149] width 527 height 29
type input "words"
click at [564, 199] on select "Words & Wanderings Modern Classic Ilun Omega Lanyon Myers Senkai Lagier" at bounding box center [790, 190] width 527 height 30
select select "597"
click at [527, 175] on select "Words & Wanderings Modern Classic Ilun Omega Lanyon Myers Senkai Lagier" at bounding box center [790, 190] width 527 height 30
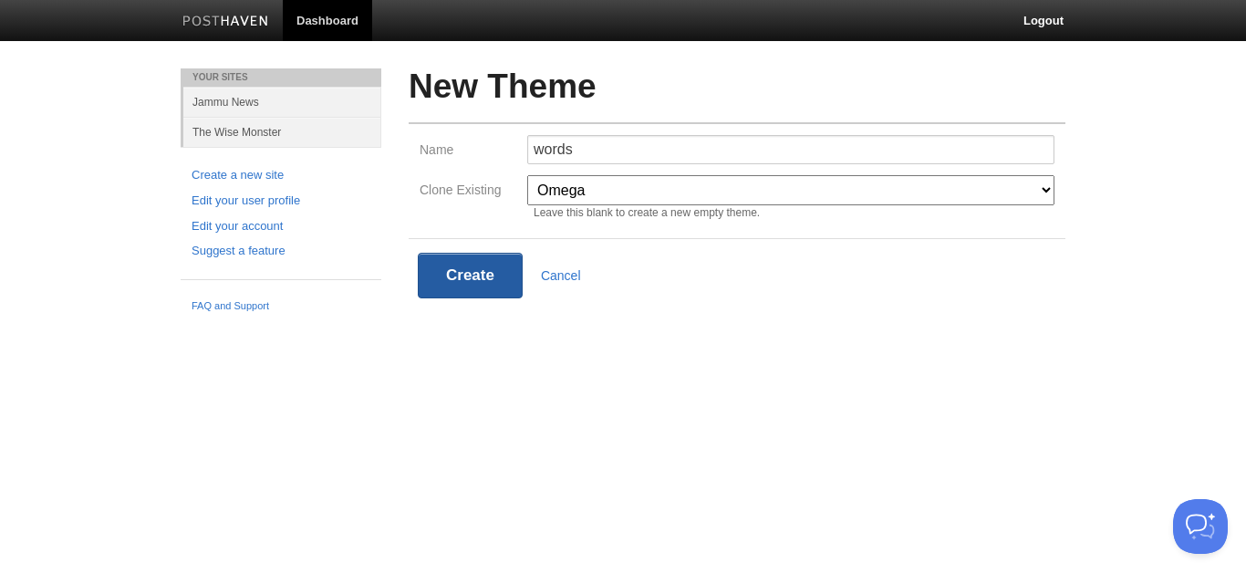
click at [466, 271] on button "Create" at bounding box center [470, 276] width 105 height 46
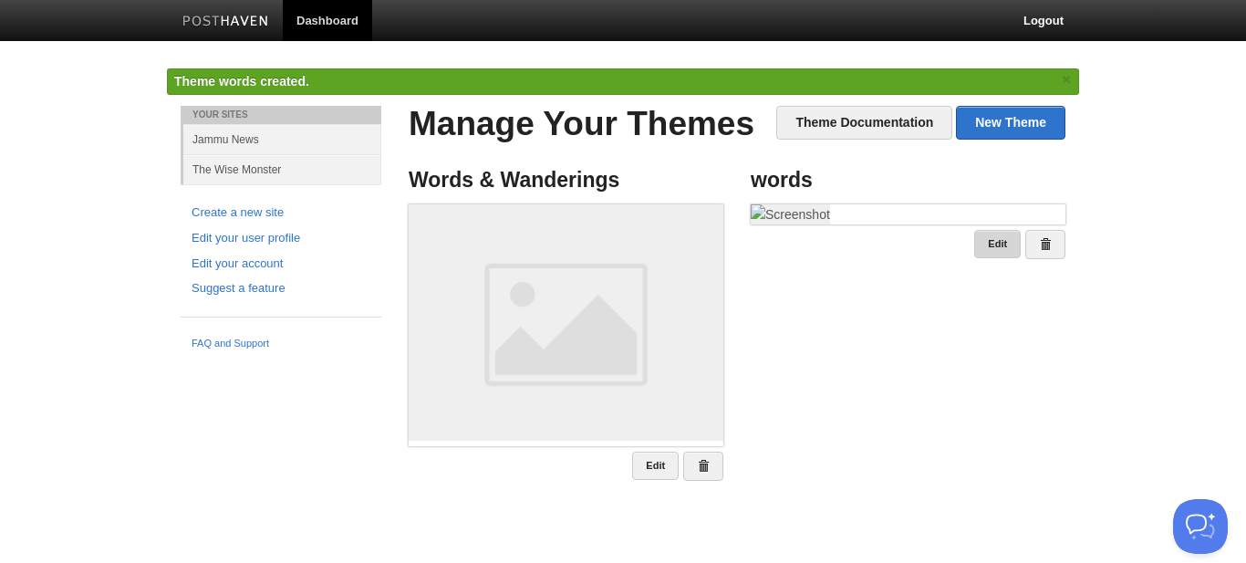
click at [1000, 258] on link "Edit" at bounding box center [997, 244] width 47 height 28
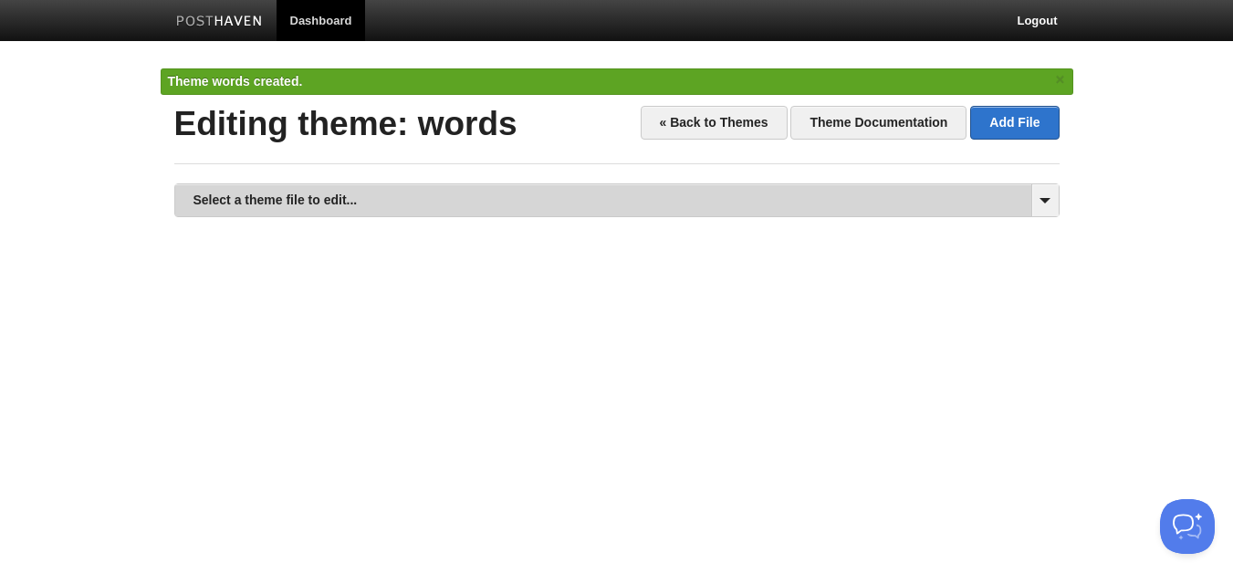
click at [826, 209] on link "Select a theme file to edit..." at bounding box center [616, 200] width 883 height 32
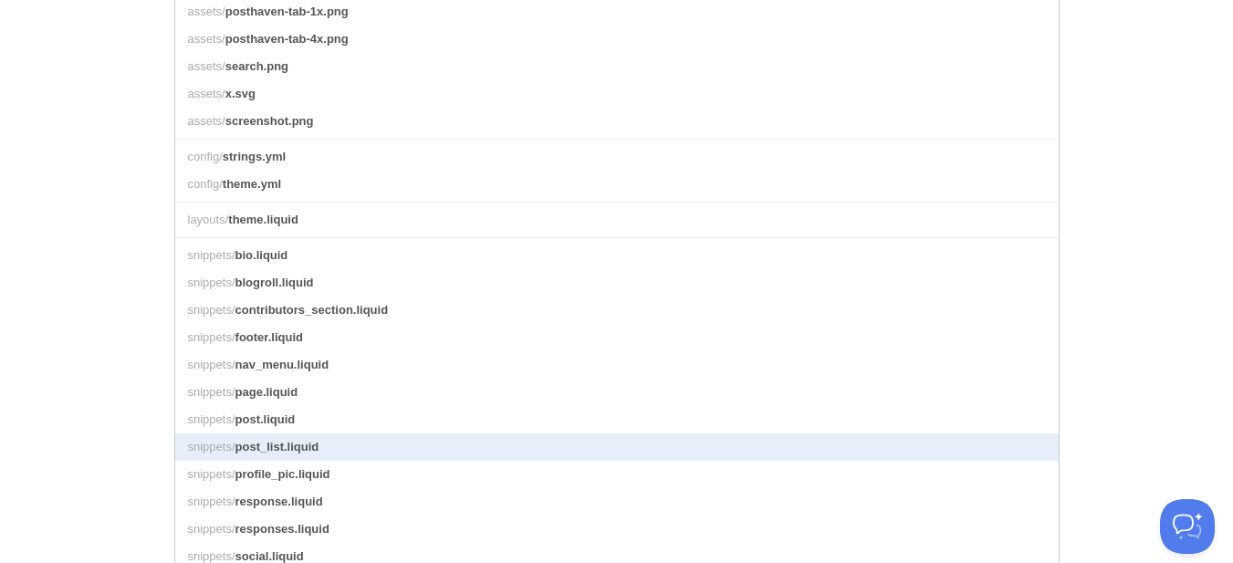
scroll to position [16, 0]
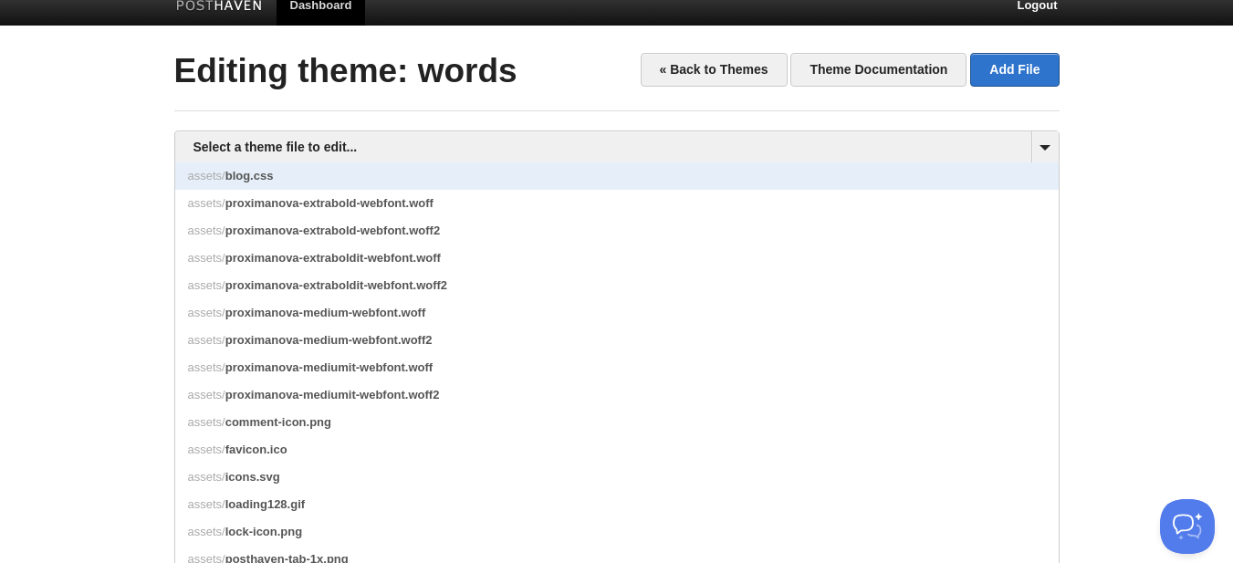
click at [423, 184] on link "assets/ blog.css" at bounding box center [616, 175] width 883 height 27
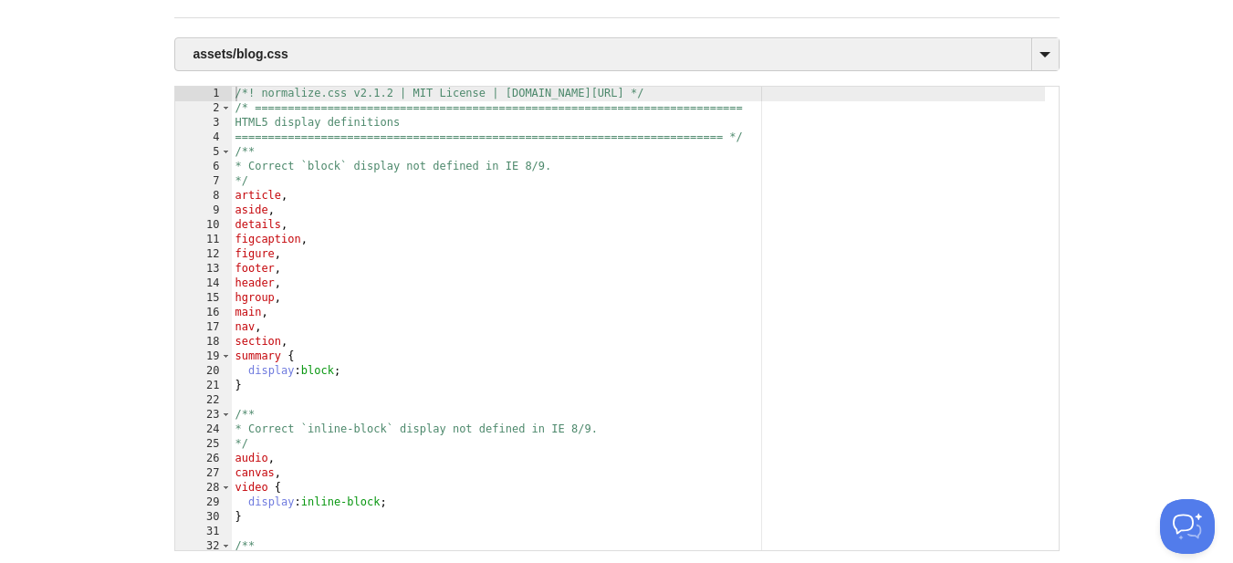
scroll to position [215, 0]
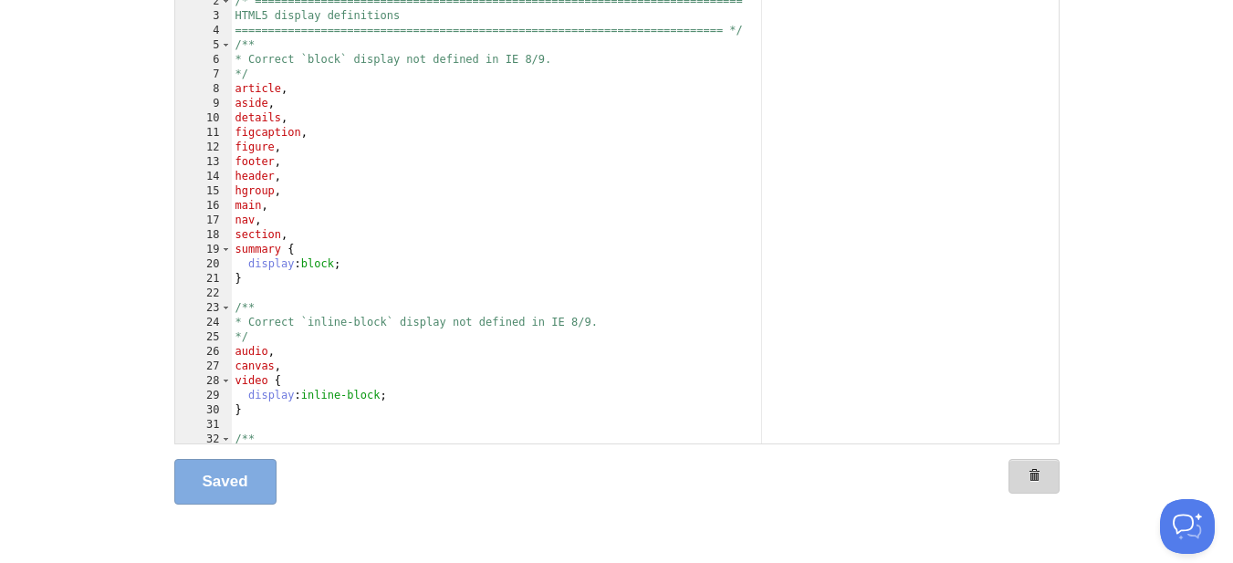
click at [1039, 473] on span at bounding box center [1033, 475] width 13 height 13
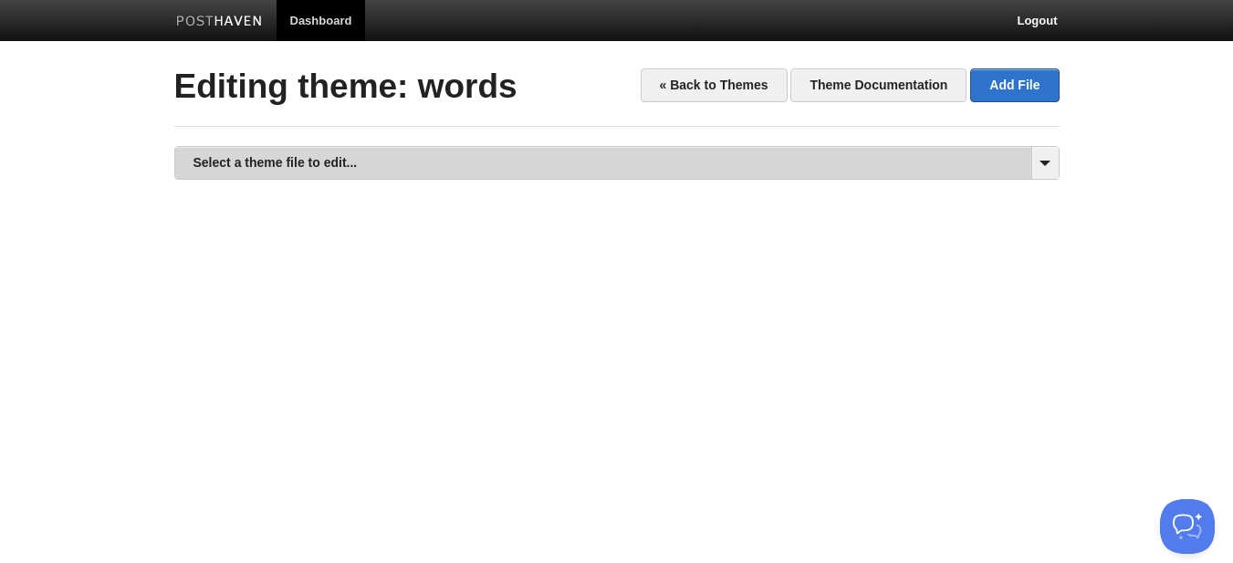
click at [682, 162] on link "Select a theme file to edit..." at bounding box center [616, 163] width 883 height 32
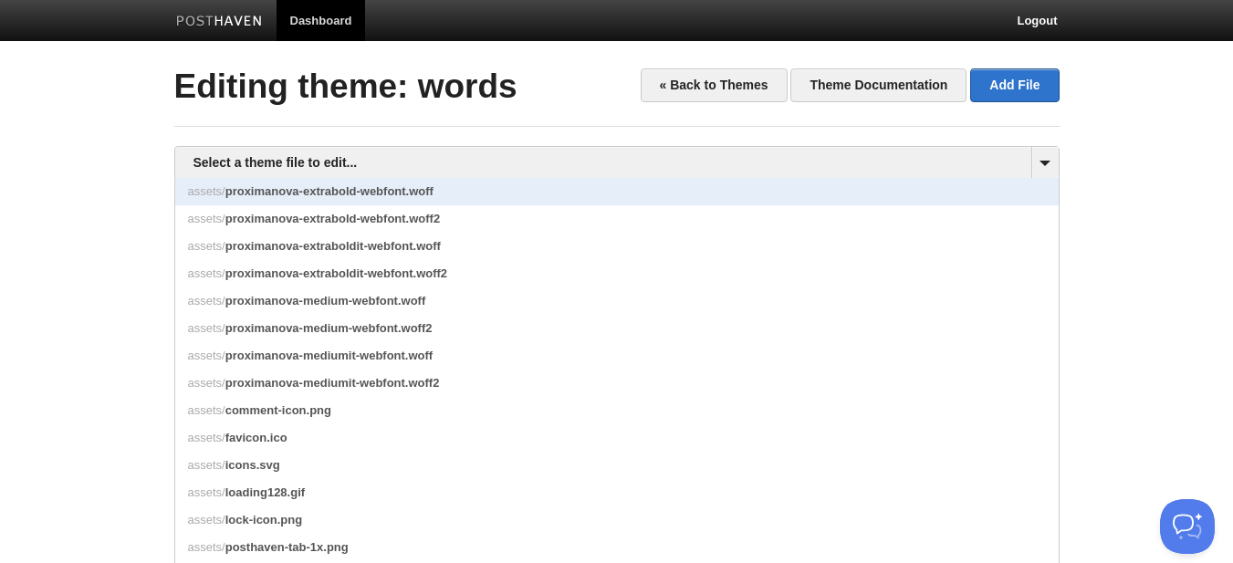
click at [583, 190] on link "assets/ proximanova-extrabold-webfont.woff" at bounding box center [616, 191] width 883 height 27
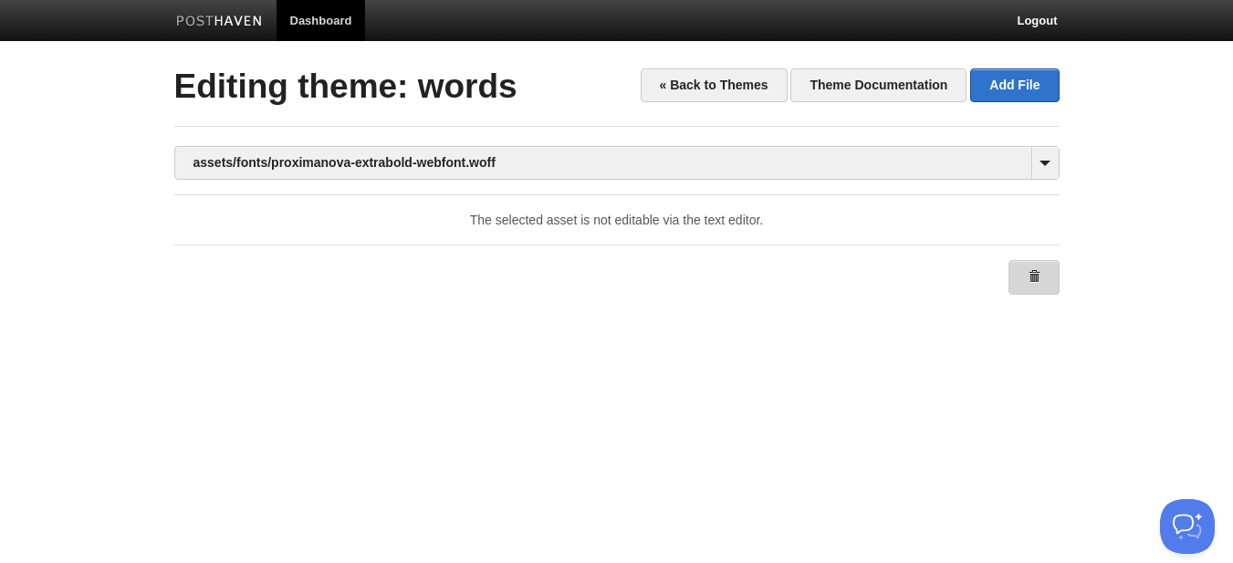
click at [1032, 277] on span at bounding box center [1033, 276] width 13 height 13
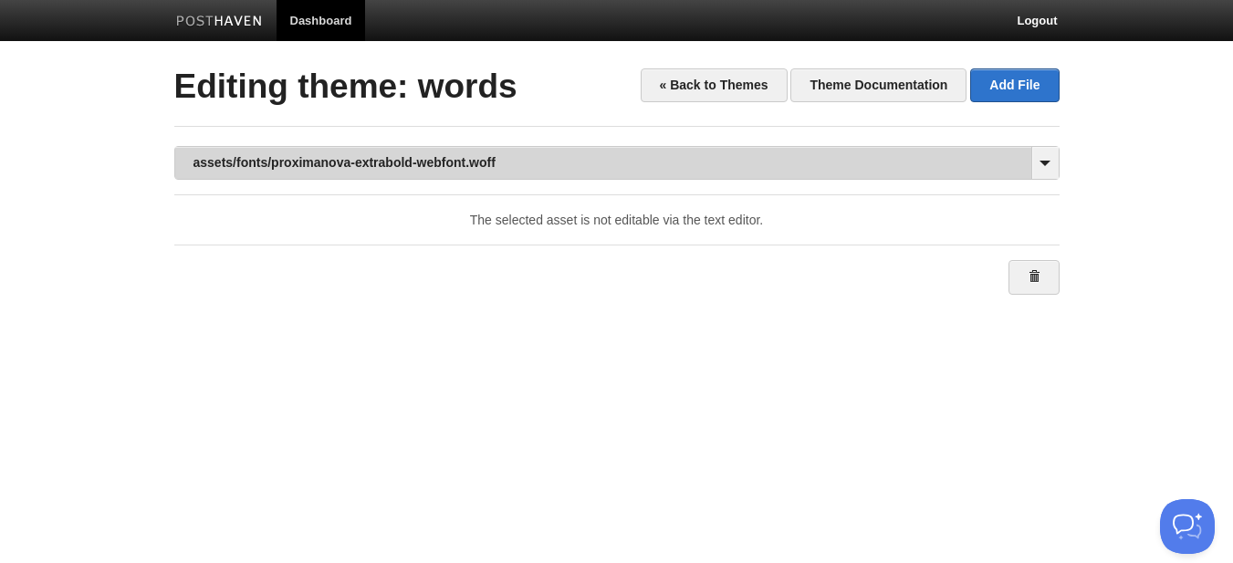
click at [651, 161] on link "assets/fonts/proximanova-extrabold-webfont.woff" at bounding box center [616, 163] width 883 height 32
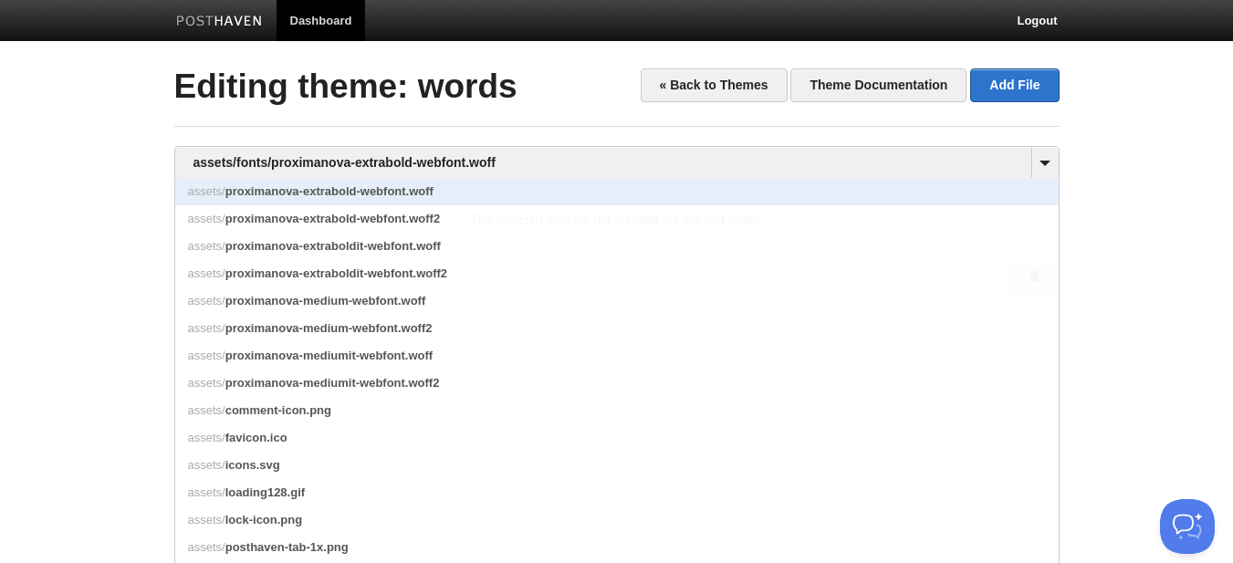
click at [609, 191] on link "assets/ proximanova-extrabold-webfont.woff" at bounding box center [616, 191] width 883 height 27
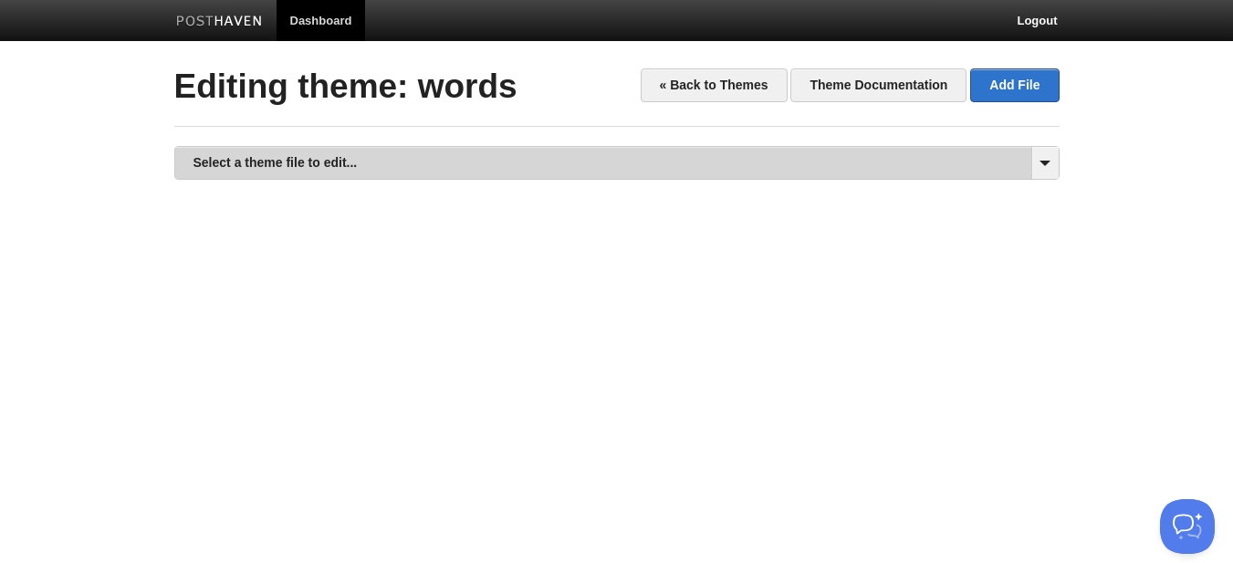
click at [994, 161] on link "Select a theme file to edit..." at bounding box center [616, 163] width 883 height 32
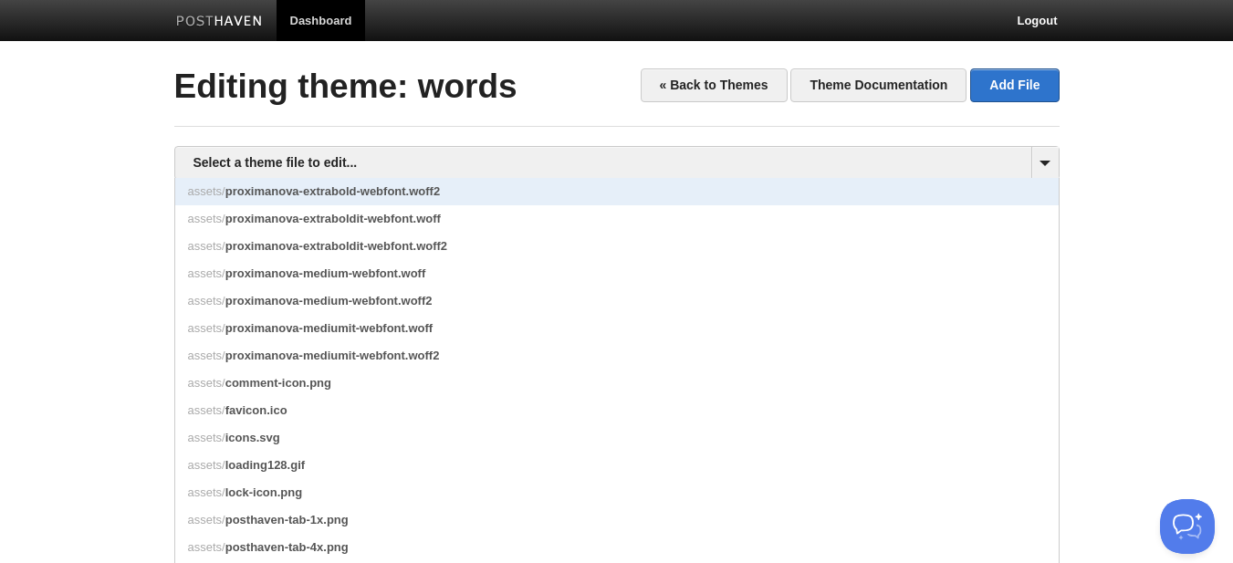
click at [451, 199] on link "assets/ proximanova-extrabold-webfont.woff2" at bounding box center [616, 191] width 883 height 27
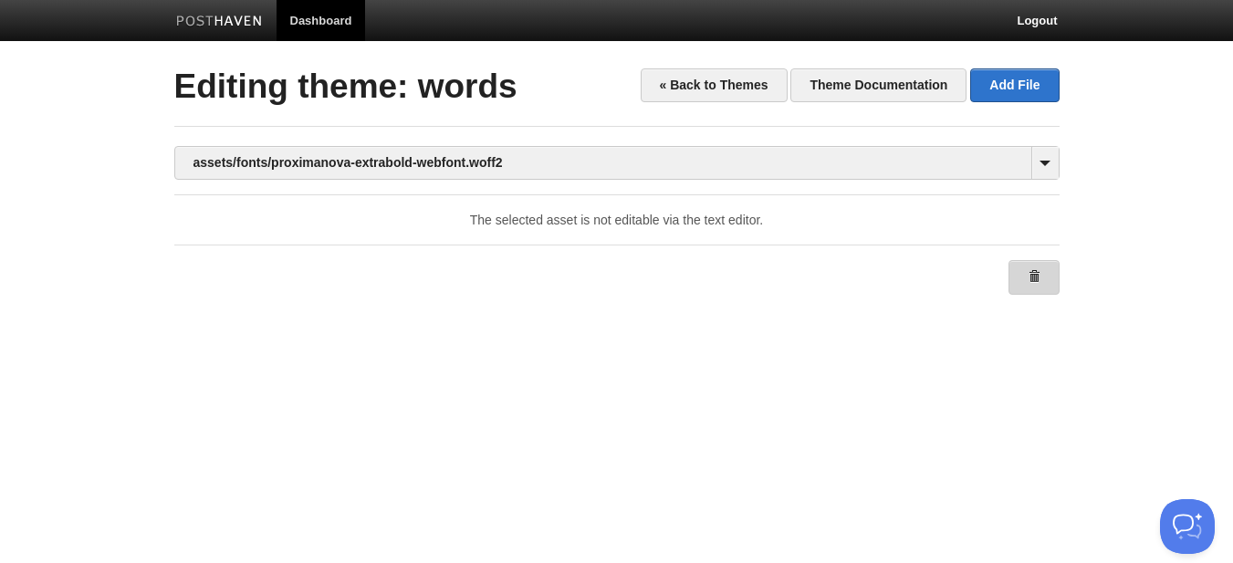
click at [1034, 279] on span at bounding box center [1033, 276] width 13 height 13
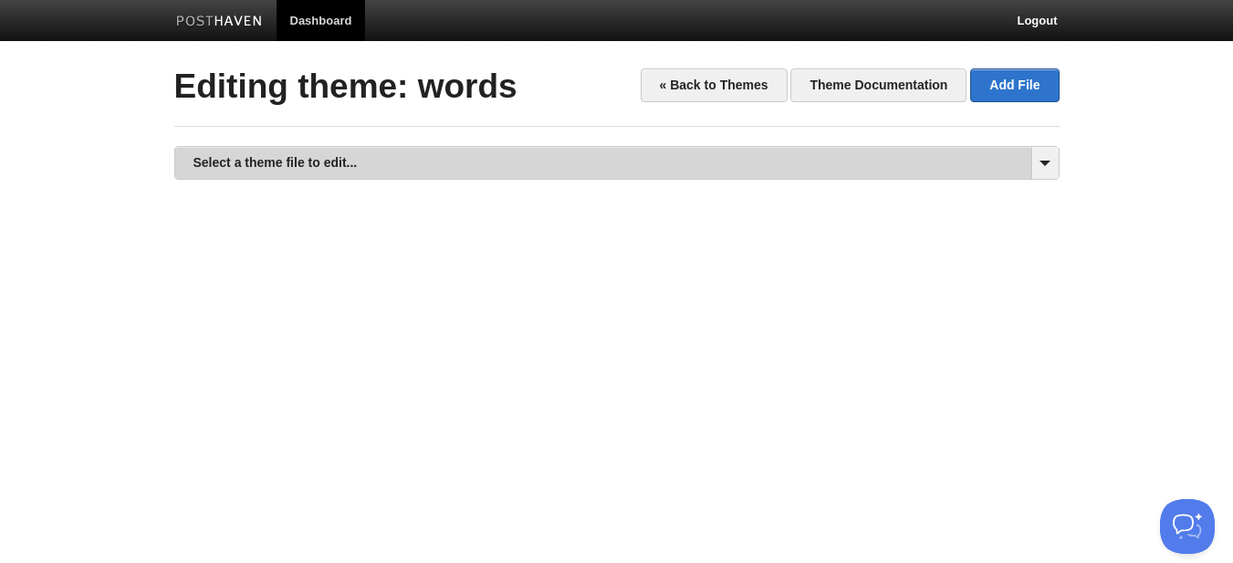
click at [619, 166] on link "Select a theme file to edit..." at bounding box center [616, 163] width 883 height 32
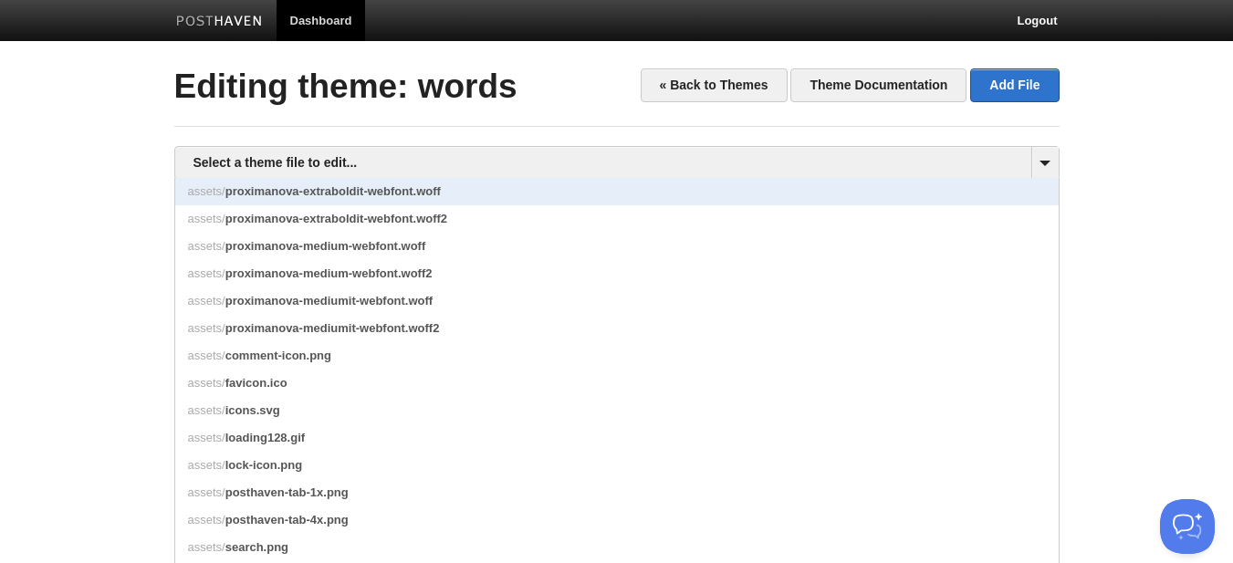
click at [551, 204] on link "assets/ proximanova-extraboldit-webfont.woff" at bounding box center [616, 191] width 883 height 27
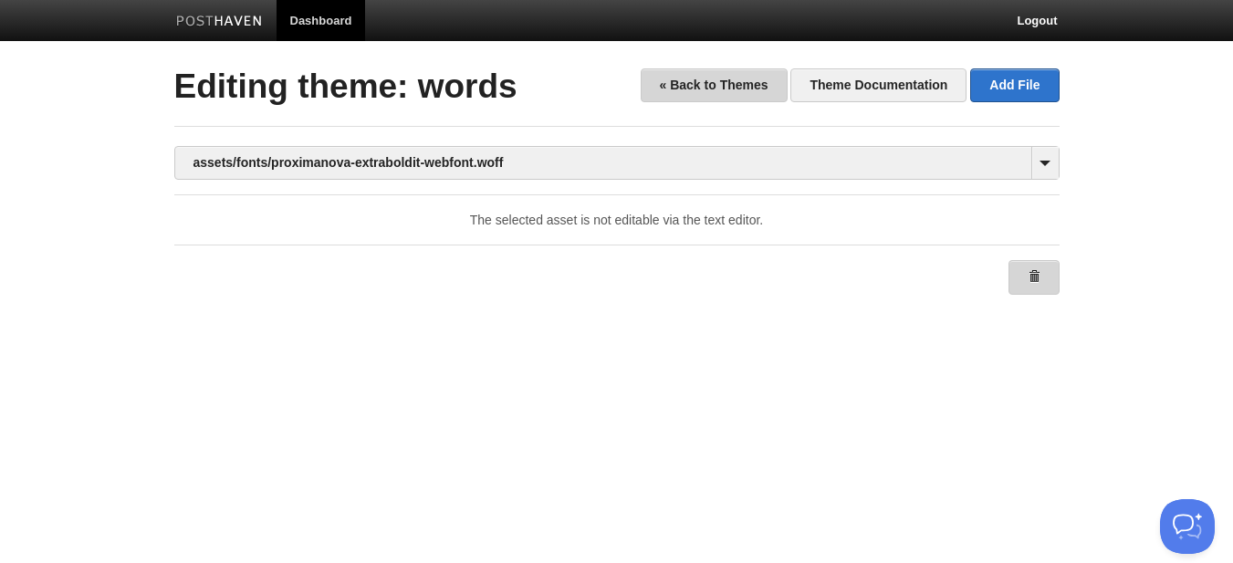
click at [1034, 281] on span at bounding box center [1033, 276] width 13 height 13
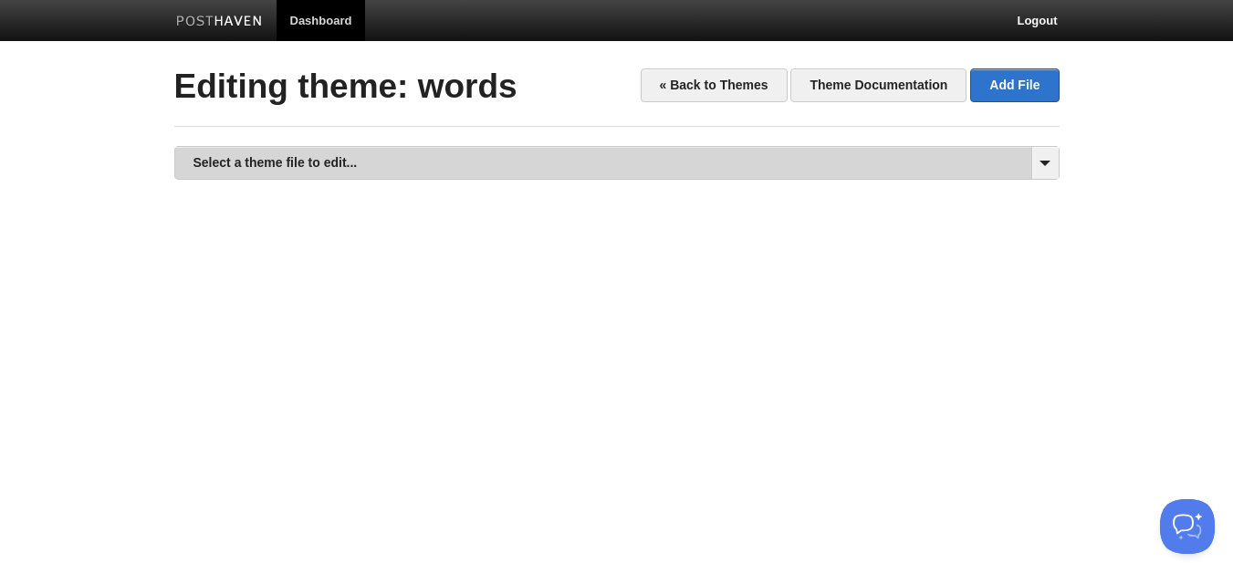
click at [594, 169] on link "Select a theme file to edit..." at bounding box center [616, 163] width 883 height 32
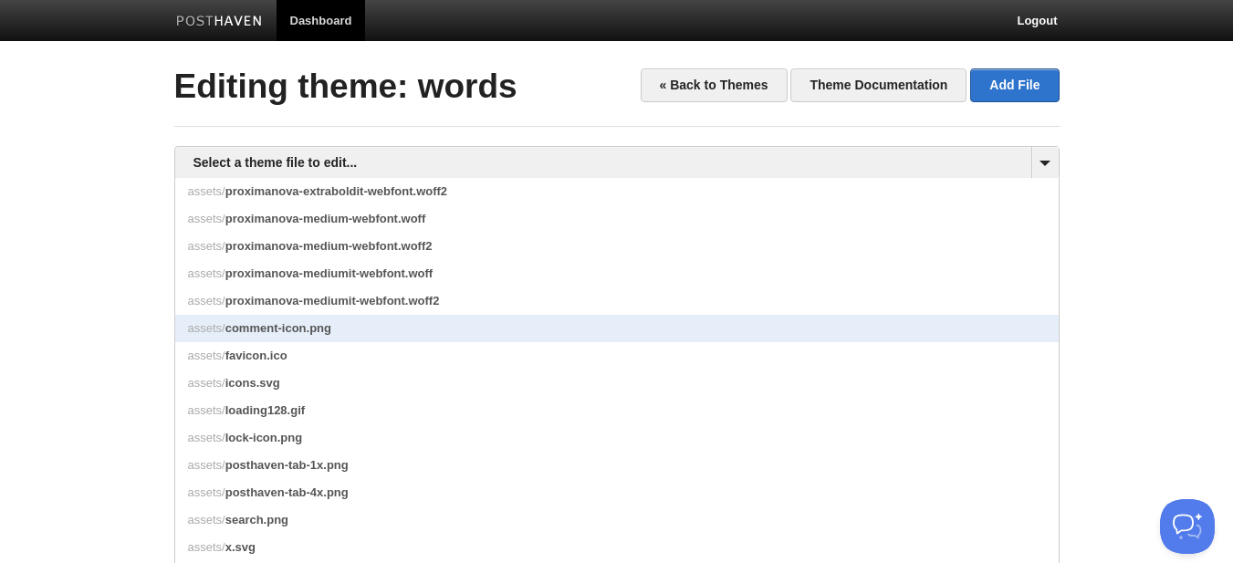
click at [447, 329] on link "assets/ comment-icon.png" at bounding box center [616, 328] width 883 height 27
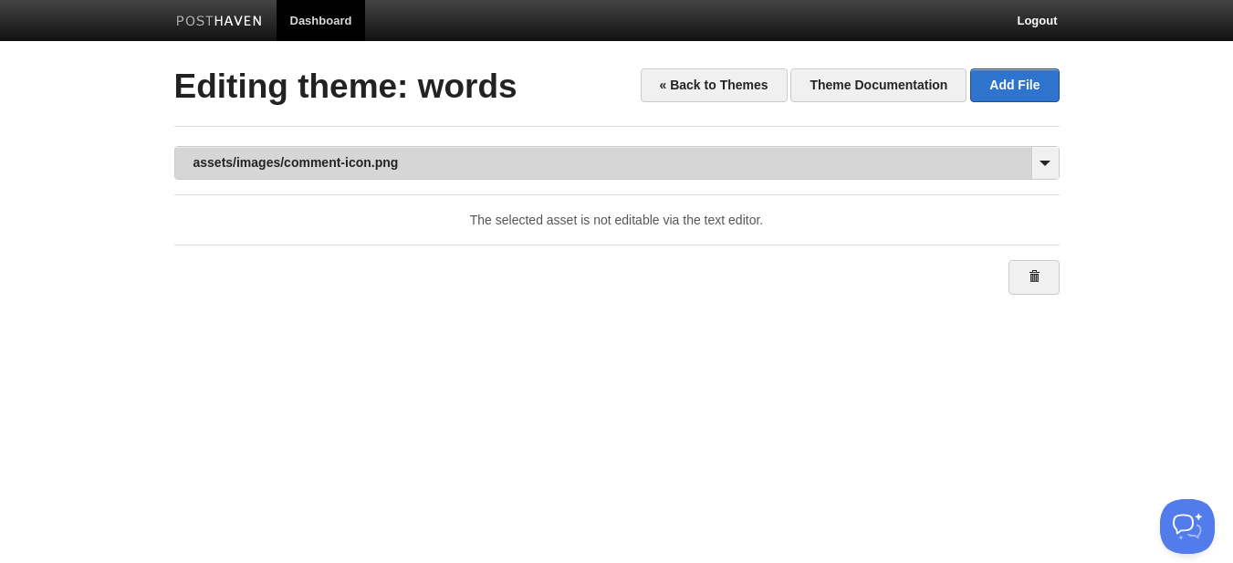
click at [709, 171] on link "assets/images/comment-icon.png" at bounding box center [616, 163] width 883 height 32
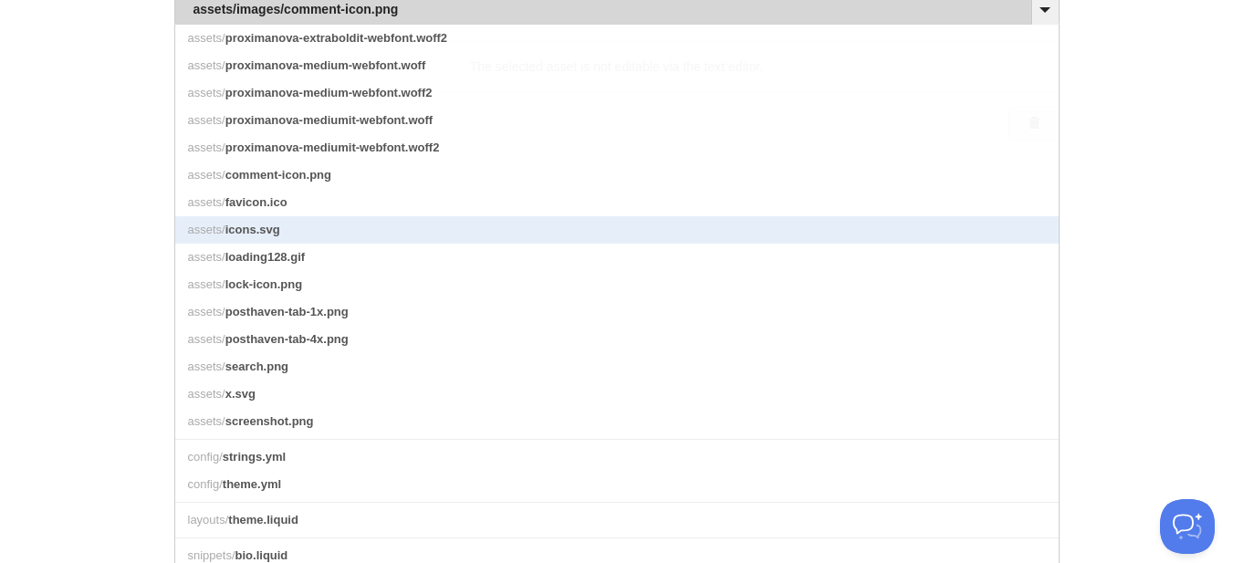
scroll to position [182, 0]
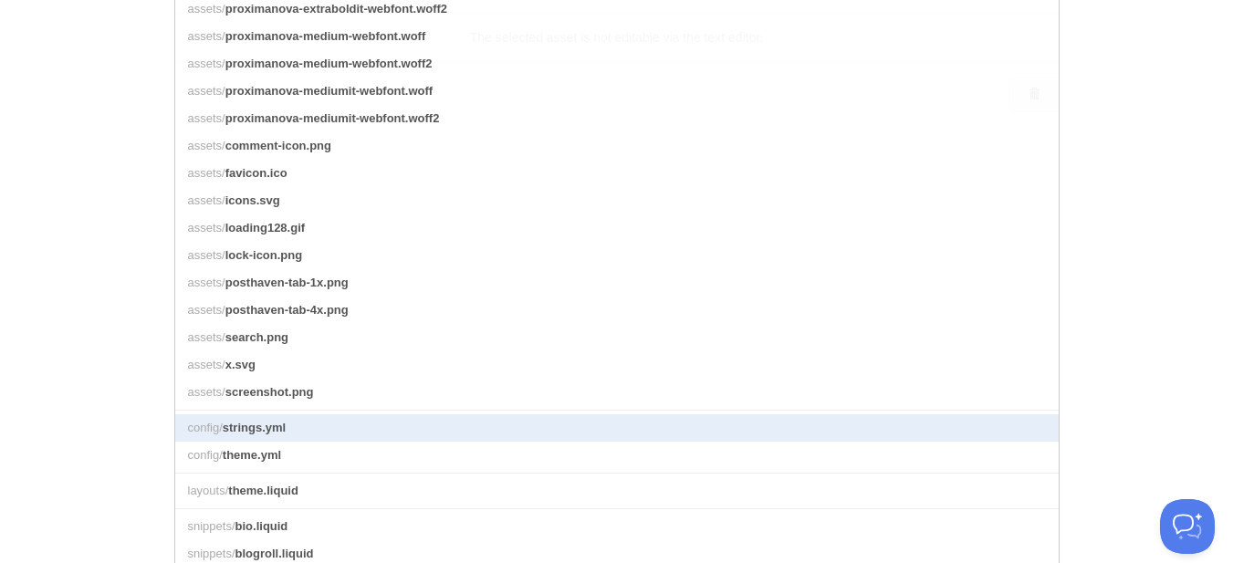
click at [421, 437] on link "config/ strings.yml" at bounding box center [616, 427] width 883 height 27
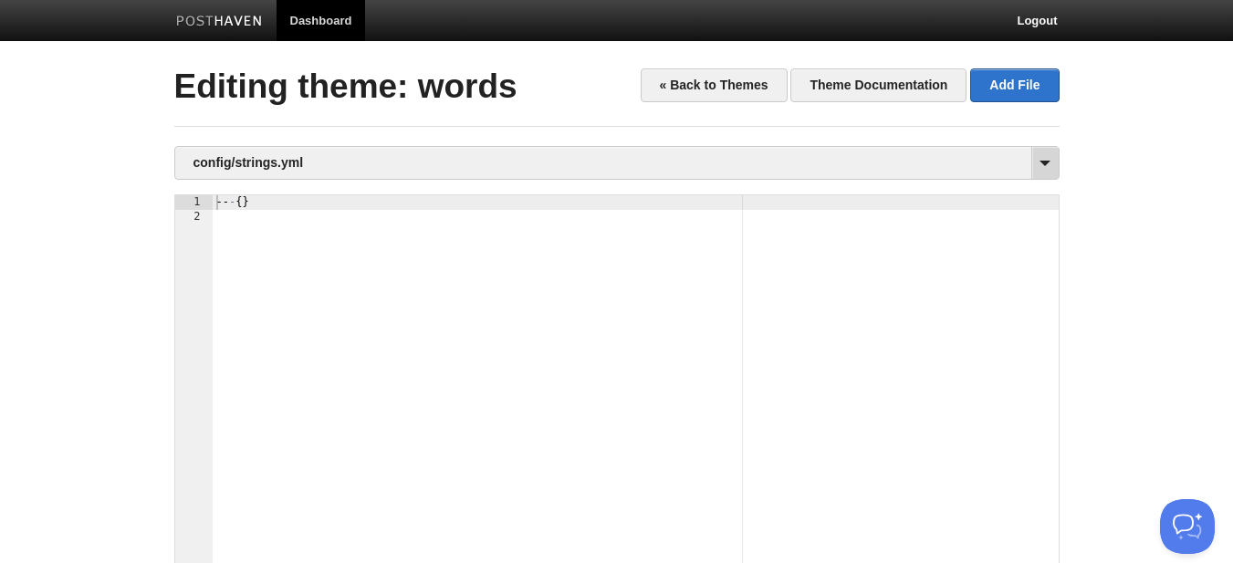
click at [1039, 162] on span at bounding box center [1044, 163] width 27 height 32
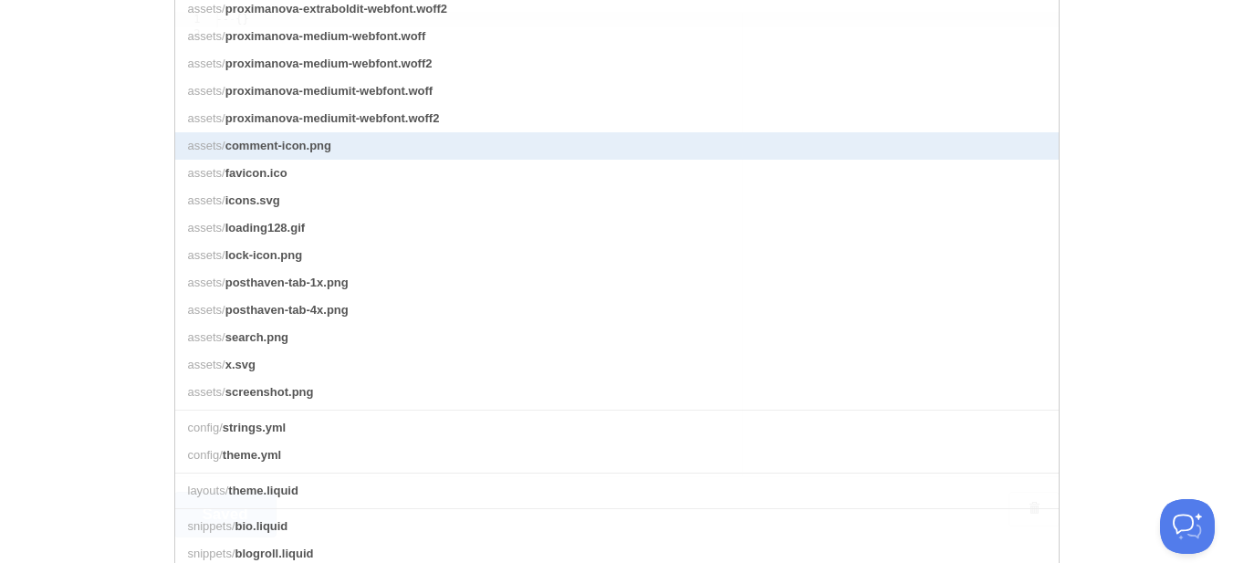
scroll to position [365, 0]
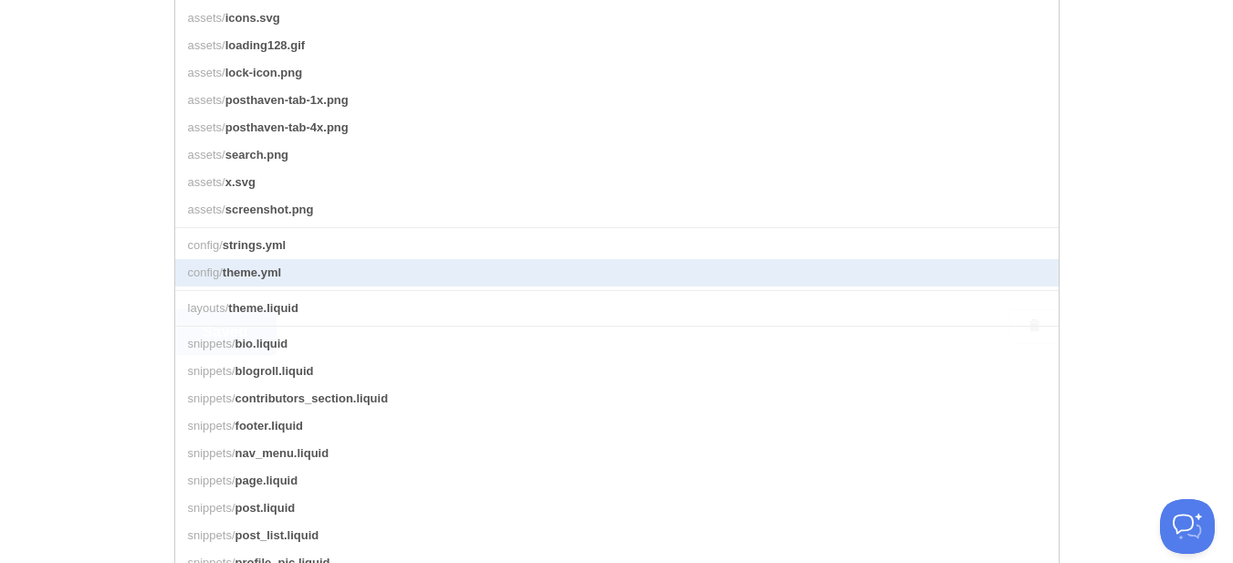
click at [247, 279] on link "config/ theme.yml" at bounding box center [616, 272] width 883 height 27
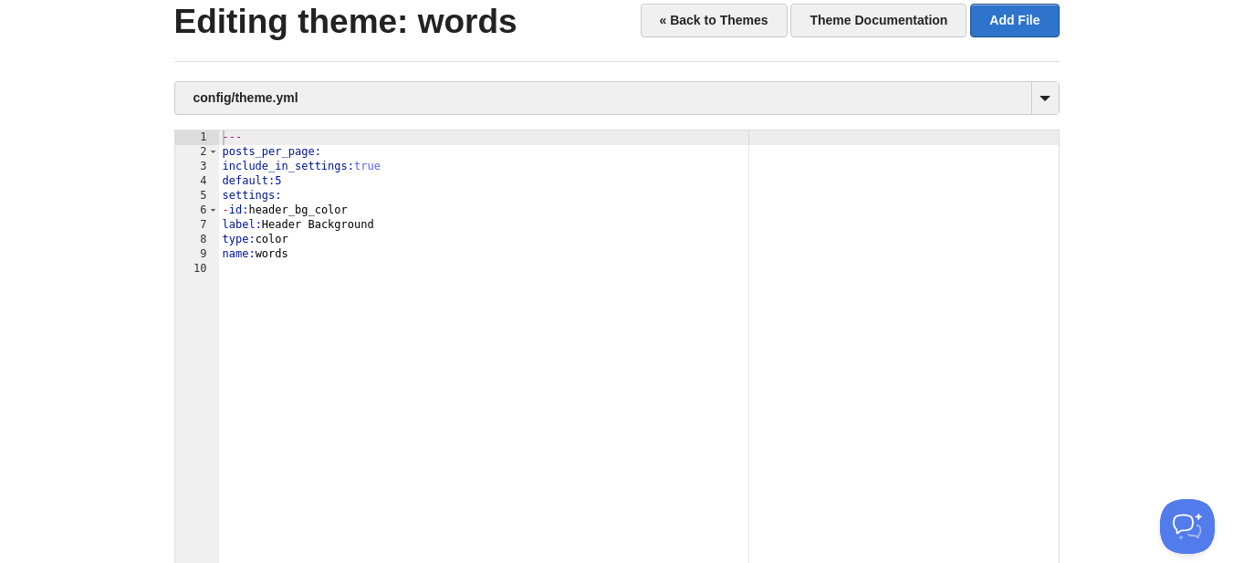
scroll to position [33, 0]
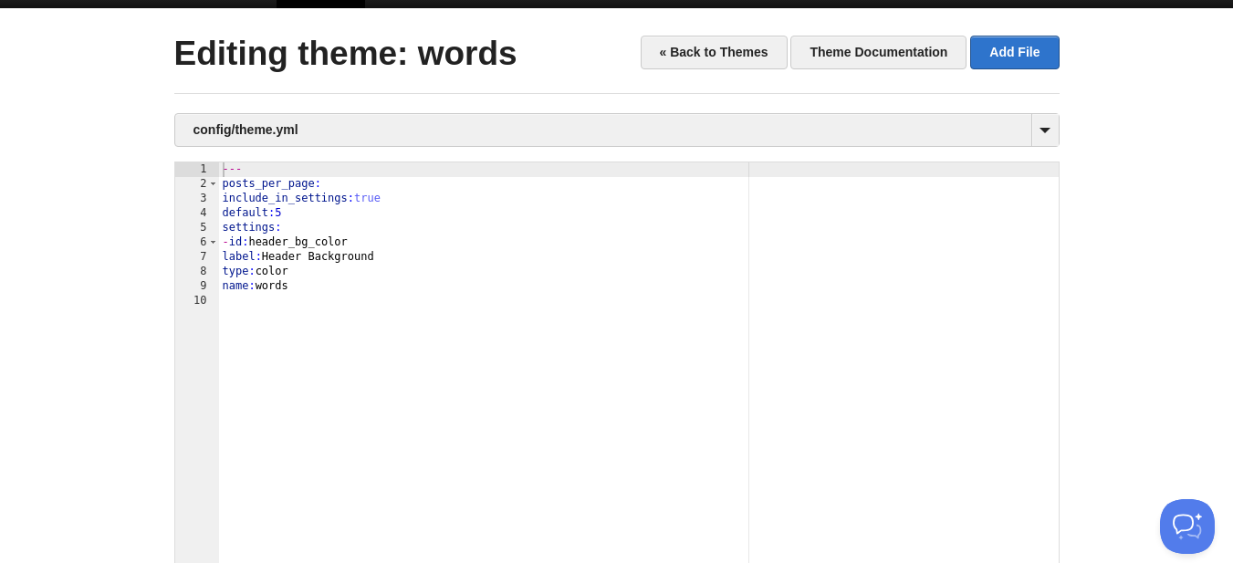
click at [689, 428] on div "--- posts_per_page : include_in_settings : true default : 5 settings : - id : h…" at bounding box center [638, 408] width 839 height 493
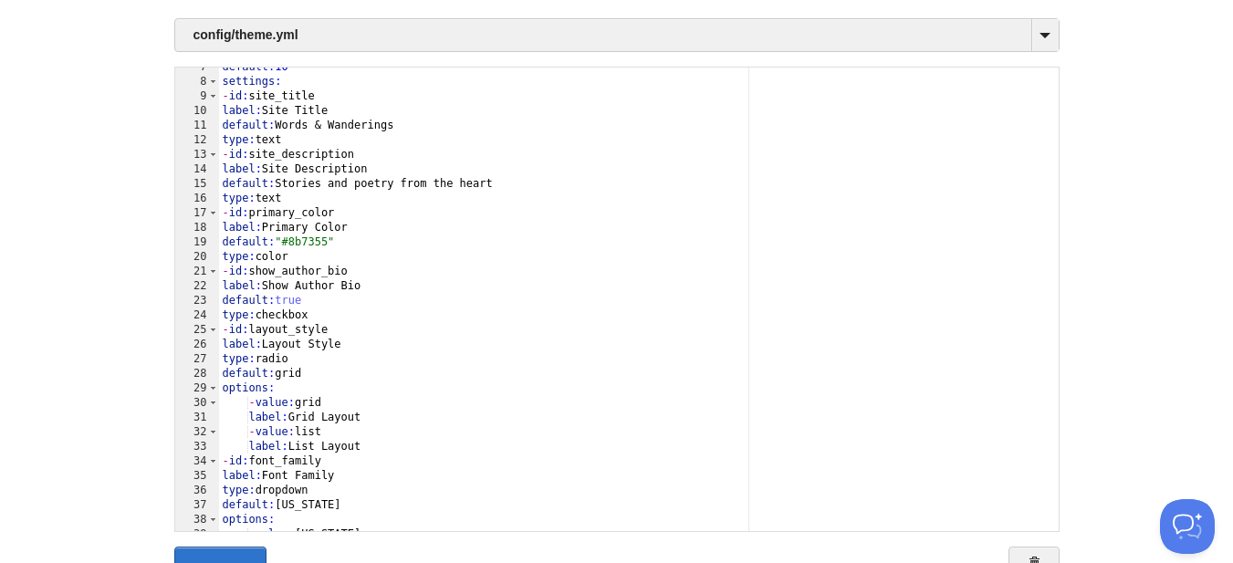
scroll to position [215, 0]
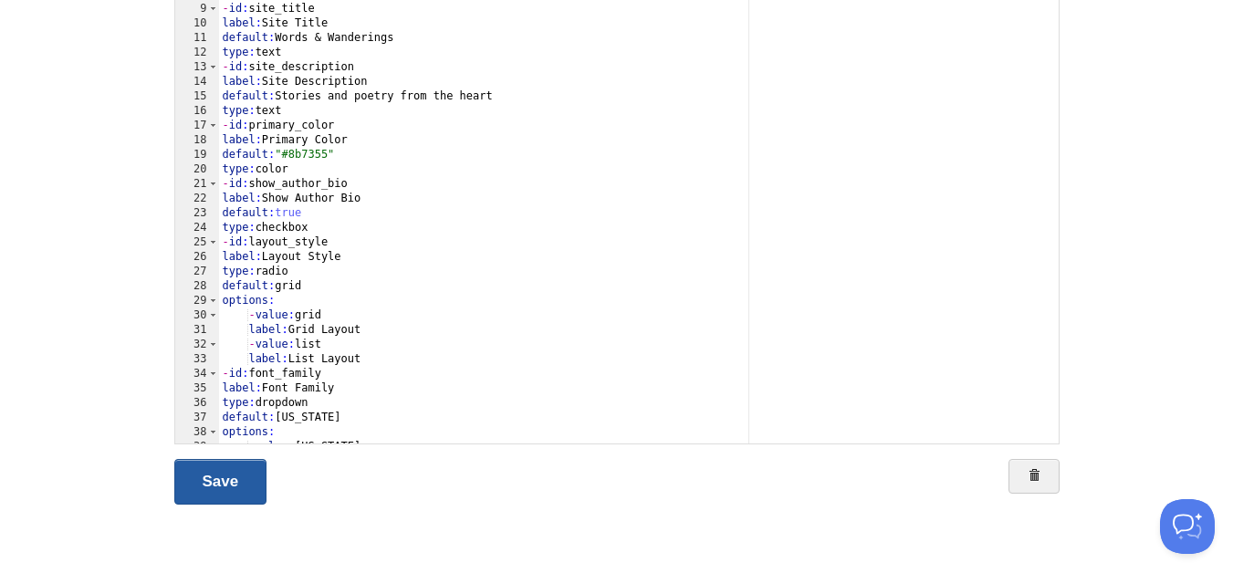
click at [245, 480] on link "Save" at bounding box center [220, 482] width 93 height 46
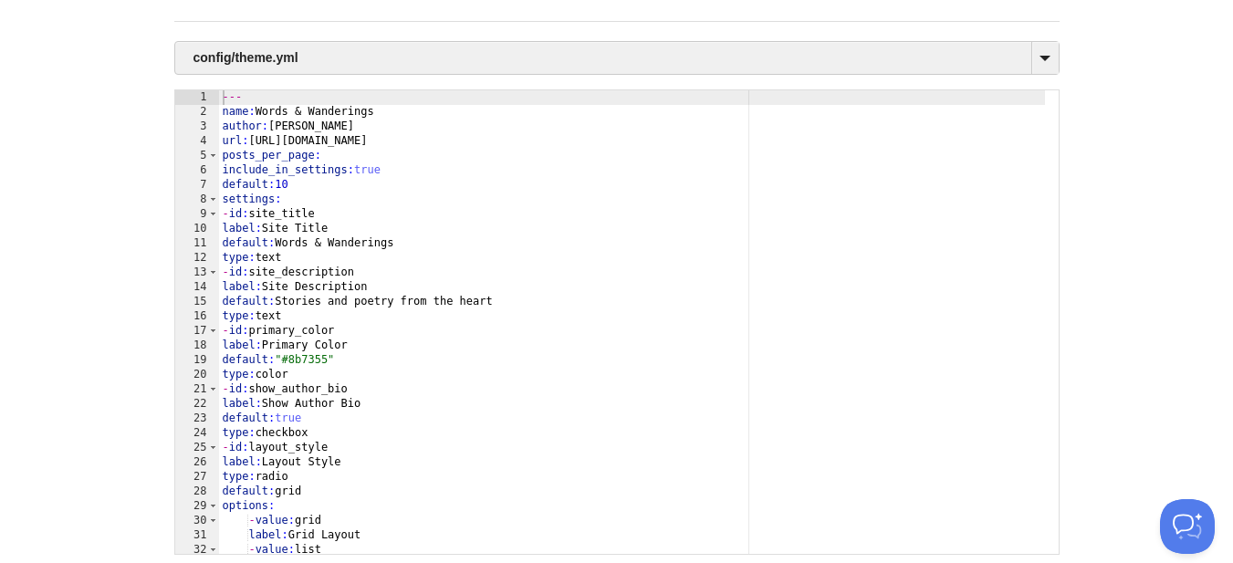
scroll to position [0, 0]
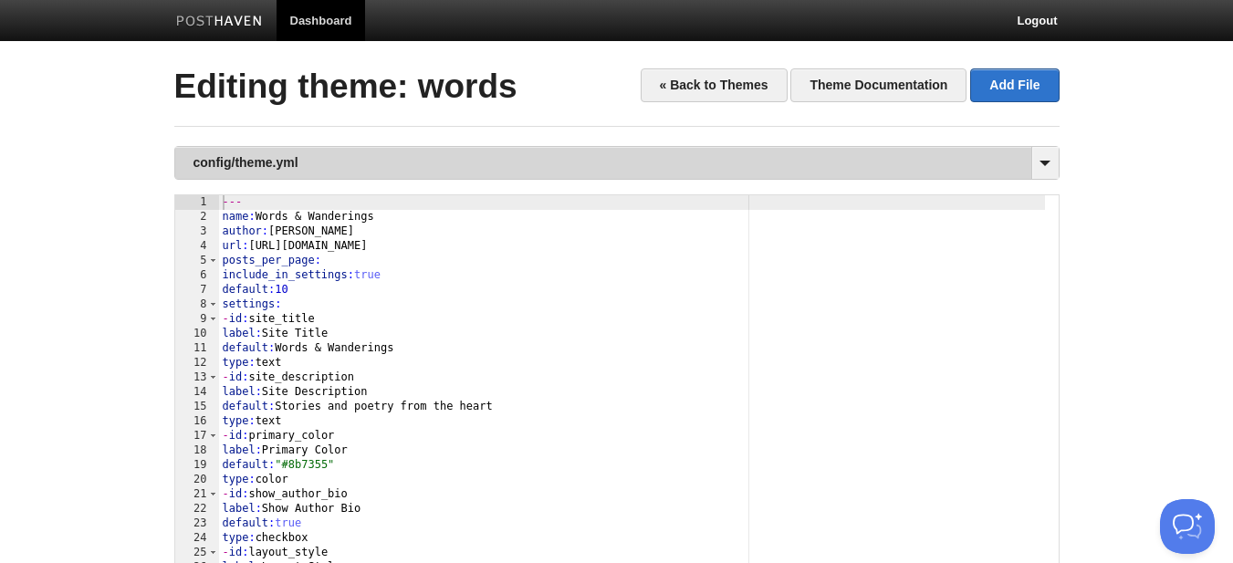
click at [1004, 161] on link "config/theme.yml" at bounding box center [616, 163] width 883 height 32
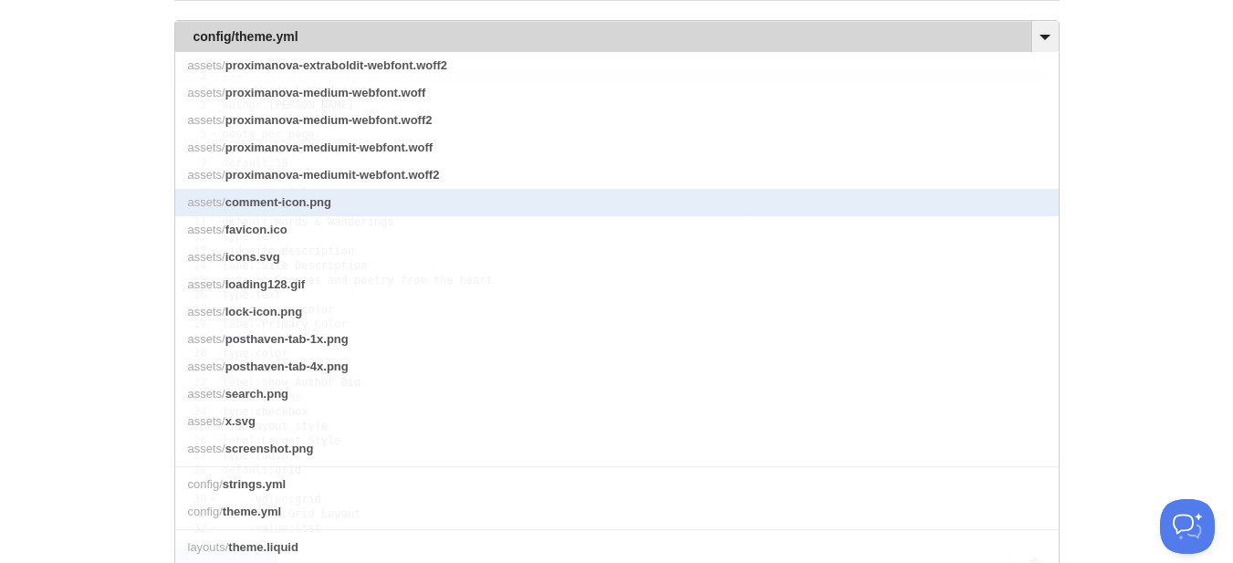
scroll to position [274, 0]
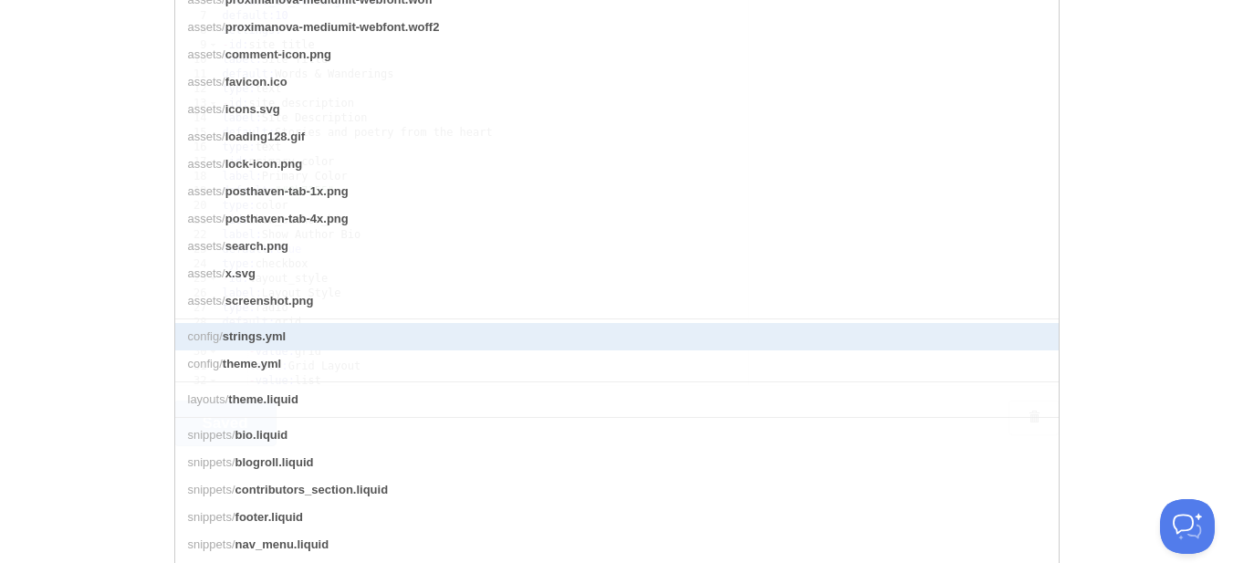
click at [381, 350] on link "config/ strings.yml" at bounding box center [616, 336] width 883 height 27
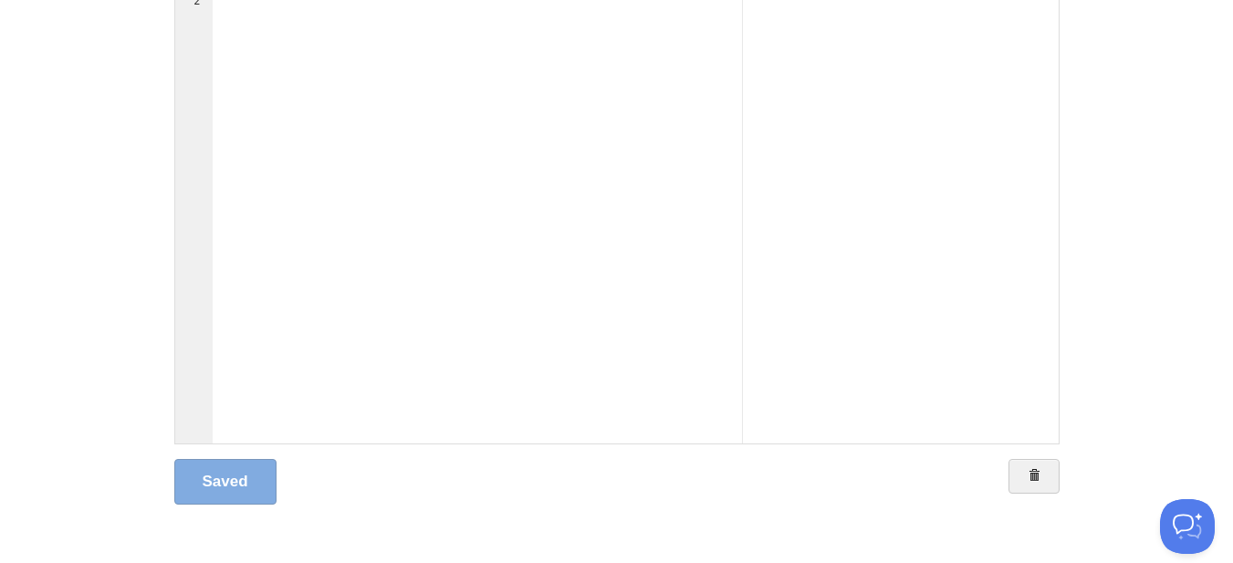
scroll to position [33, 0]
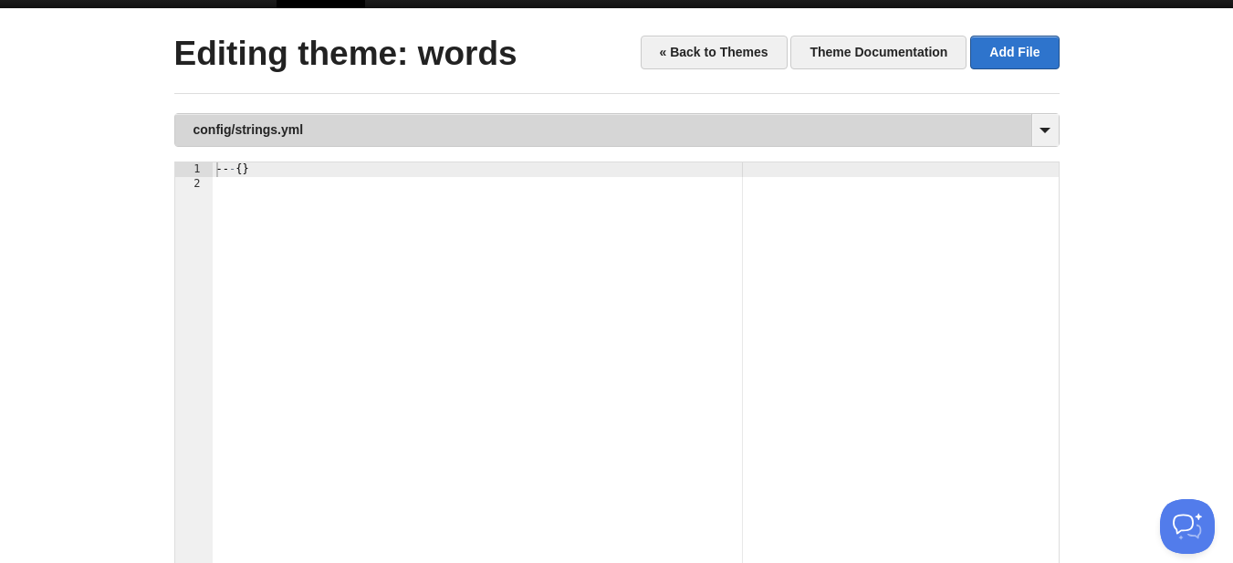
click at [954, 121] on link "config/strings.yml" at bounding box center [616, 130] width 883 height 32
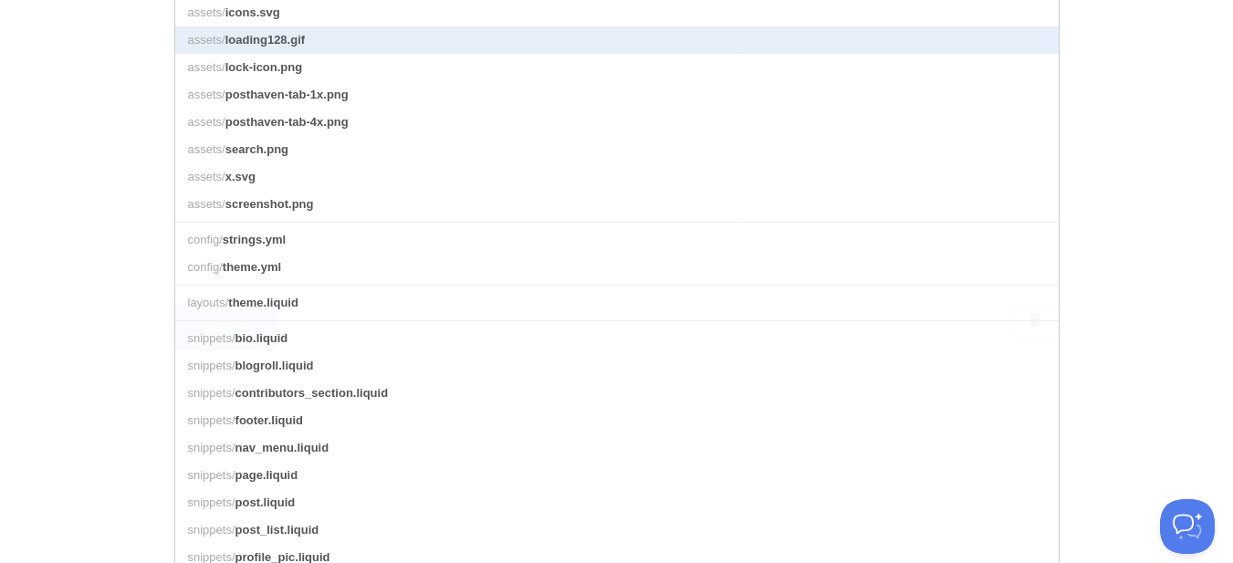
scroll to position [398, 0]
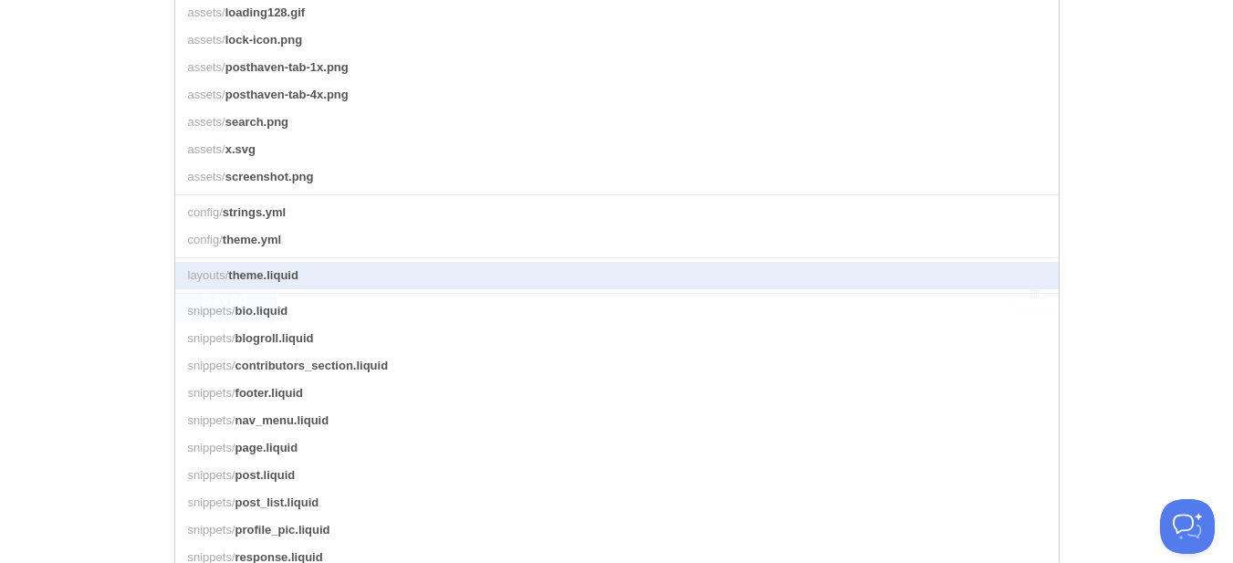
click at [446, 288] on link "layouts/ theme.liquid" at bounding box center [616, 275] width 883 height 27
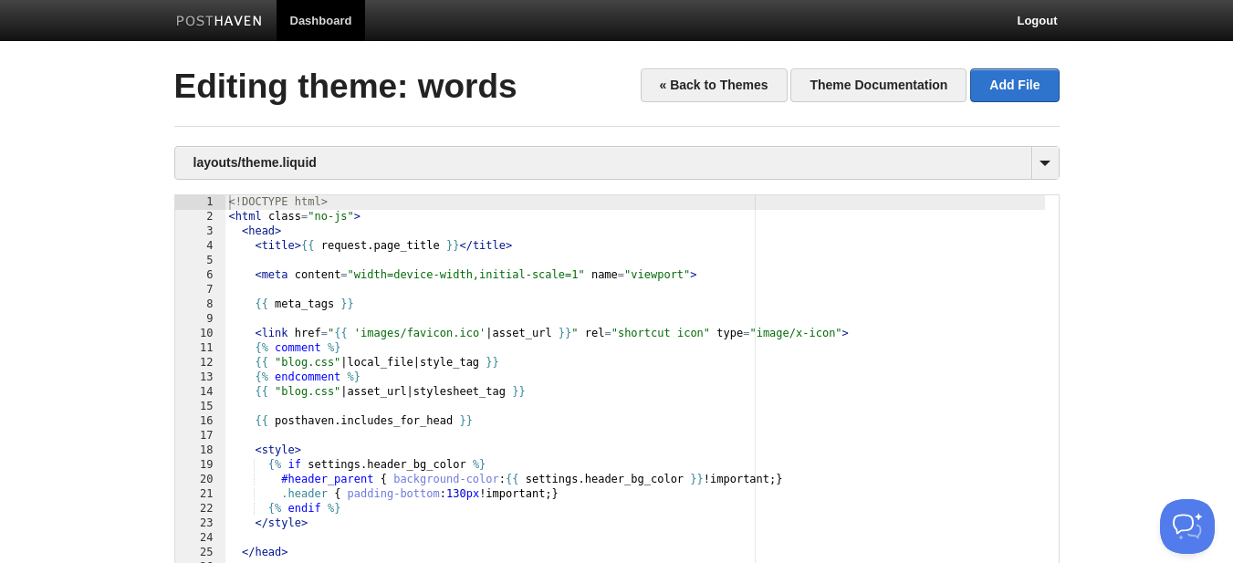
click at [647, 317] on div "<! DOCTYPE html > < html class = "no-js" > < head > < title > {{ request . page…" at bounding box center [634, 441] width 819 height 493
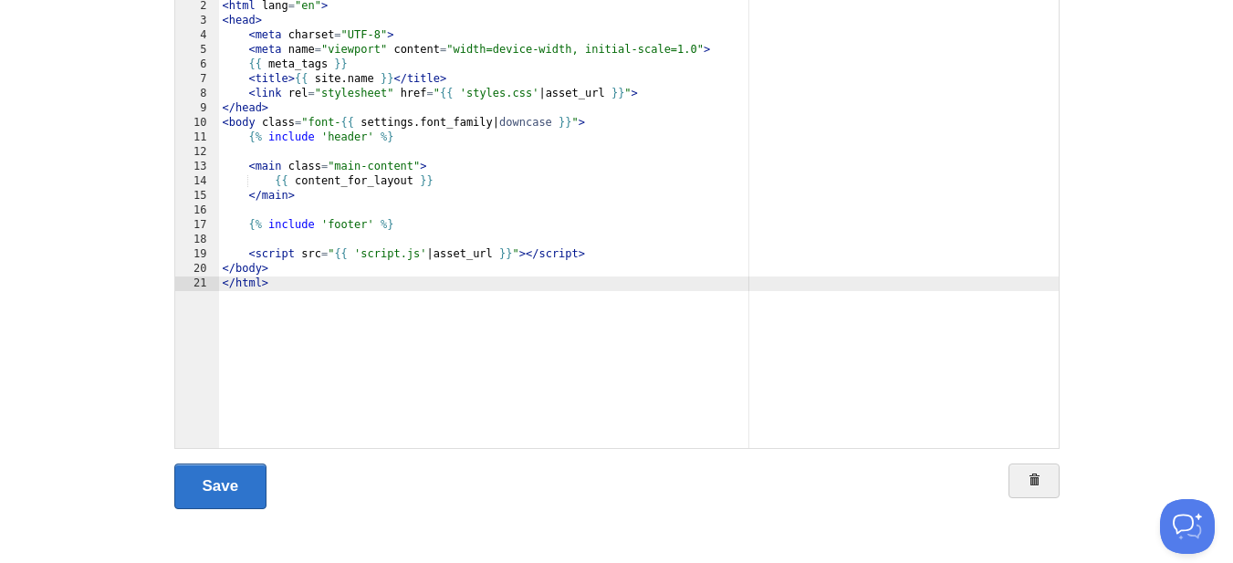
scroll to position [215, 0]
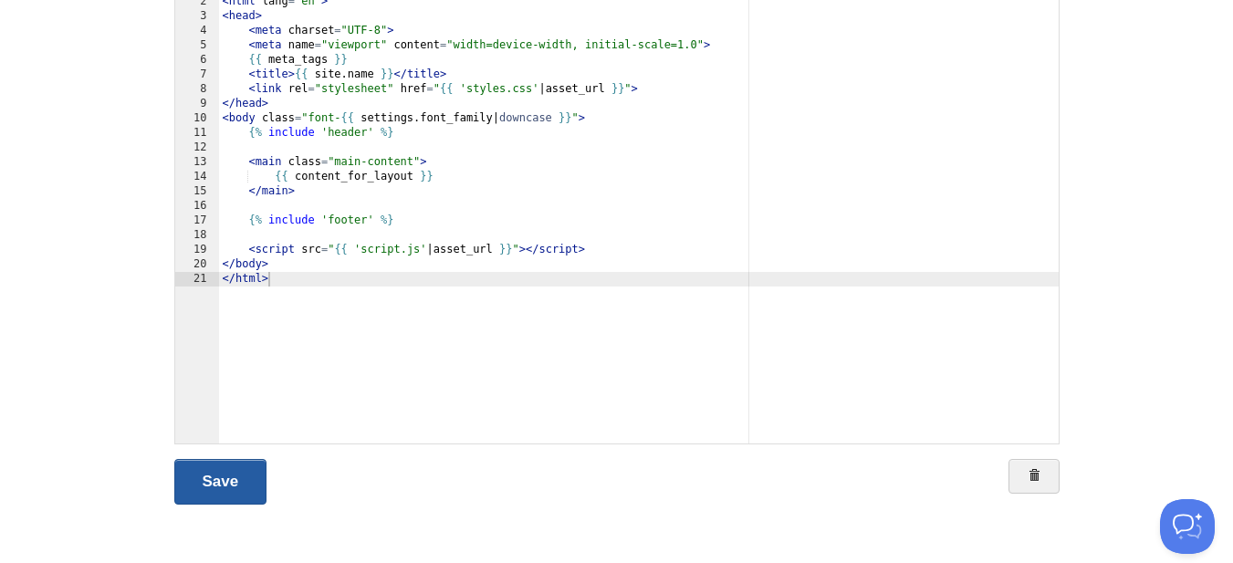
drag, startPoint x: 249, startPoint y: 474, endPoint x: 249, endPoint y: 486, distance: 12.8
click at [249, 475] on link "Save" at bounding box center [220, 482] width 93 height 46
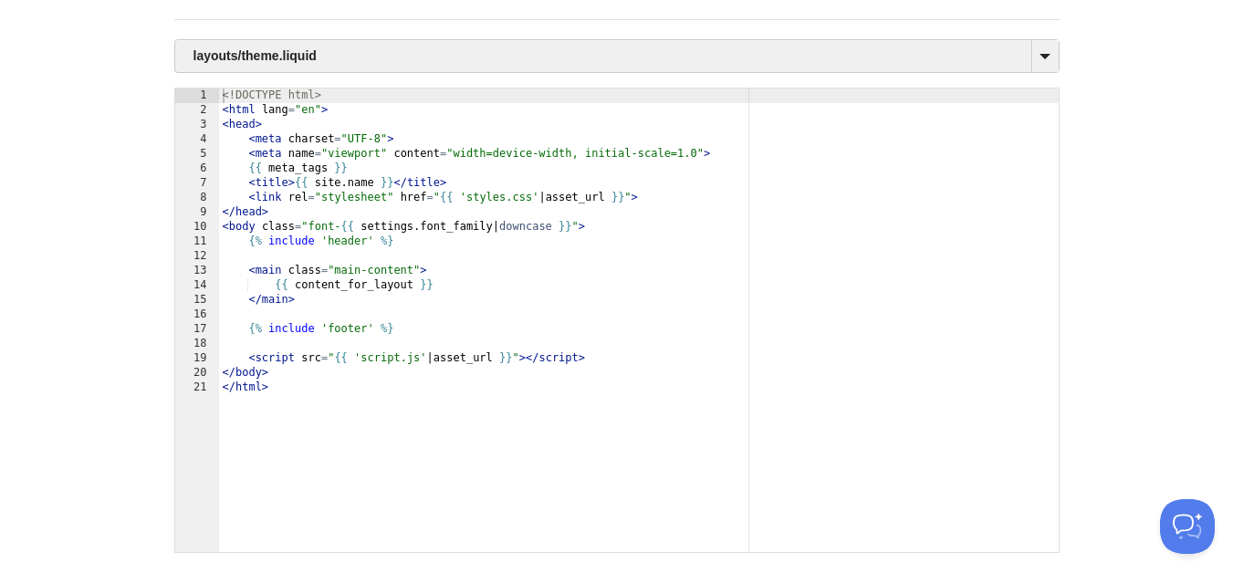
scroll to position [0, 0]
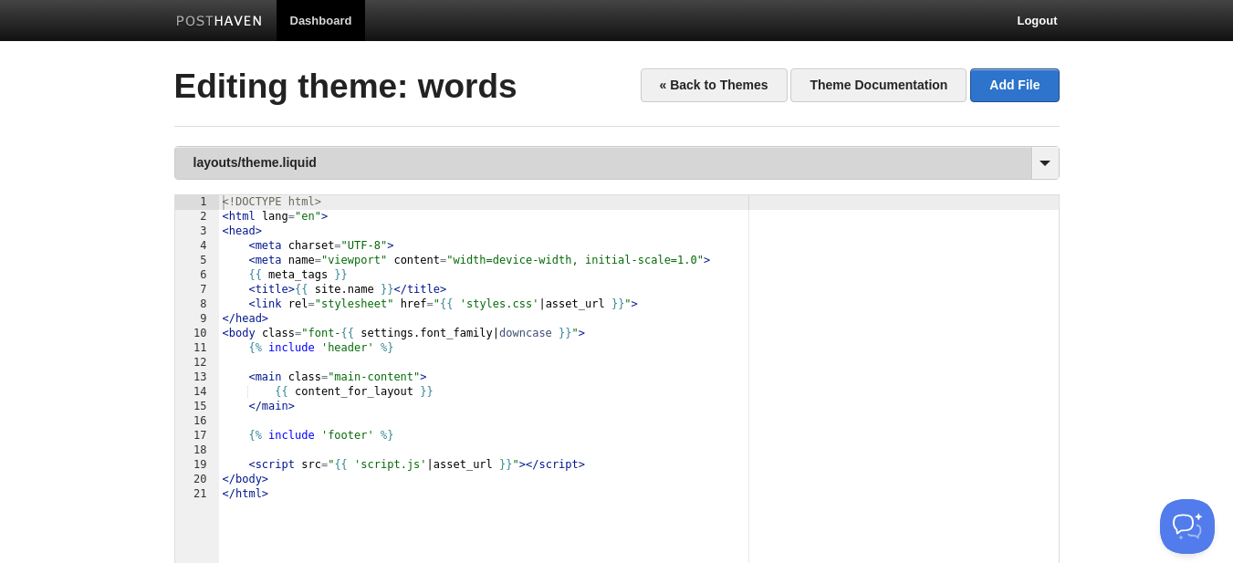
click at [1003, 163] on link "layouts/theme.liquid" at bounding box center [616, 163] width 883 height 32
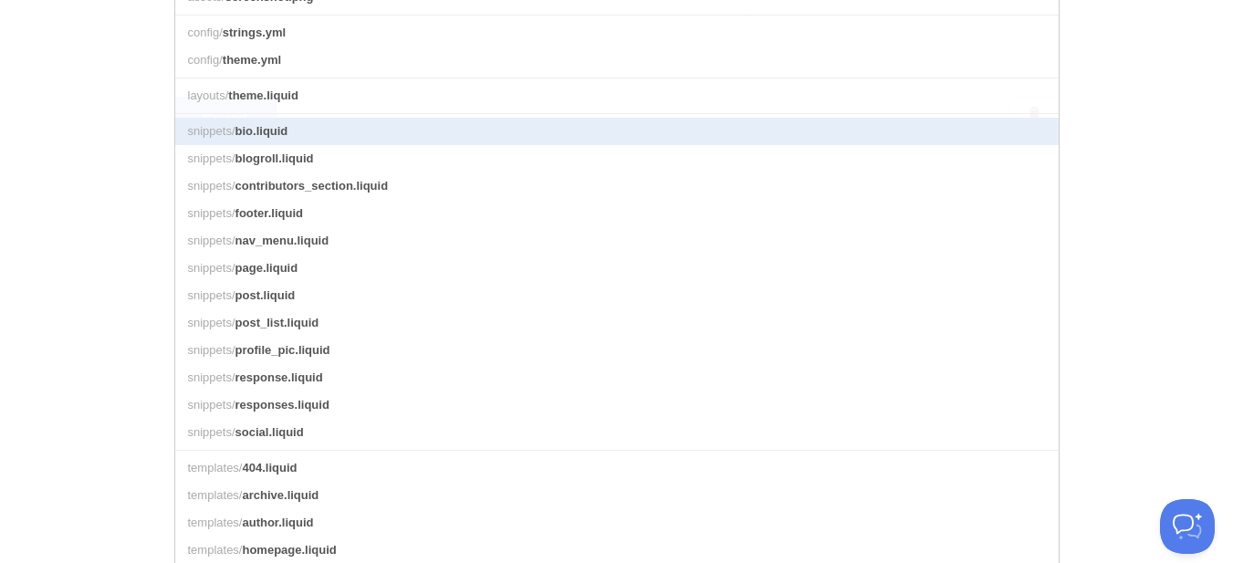
scroll to position [547, 0]
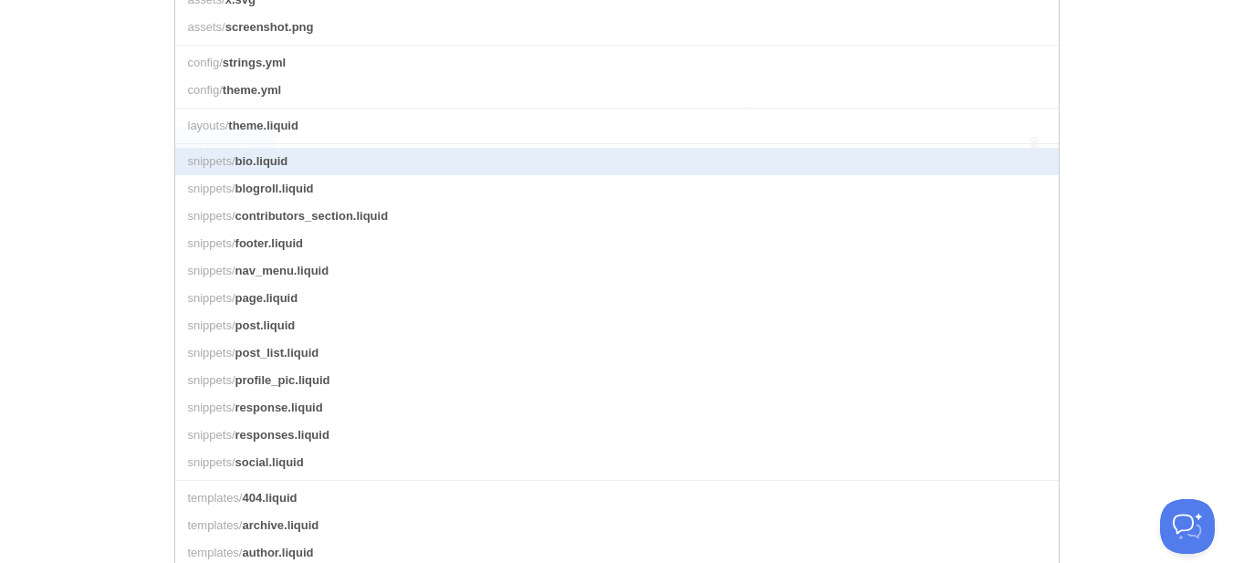
click at [402, 172] on link "snippets/ bio.liquid" at bounding box center [616, 161] width 883 height 27
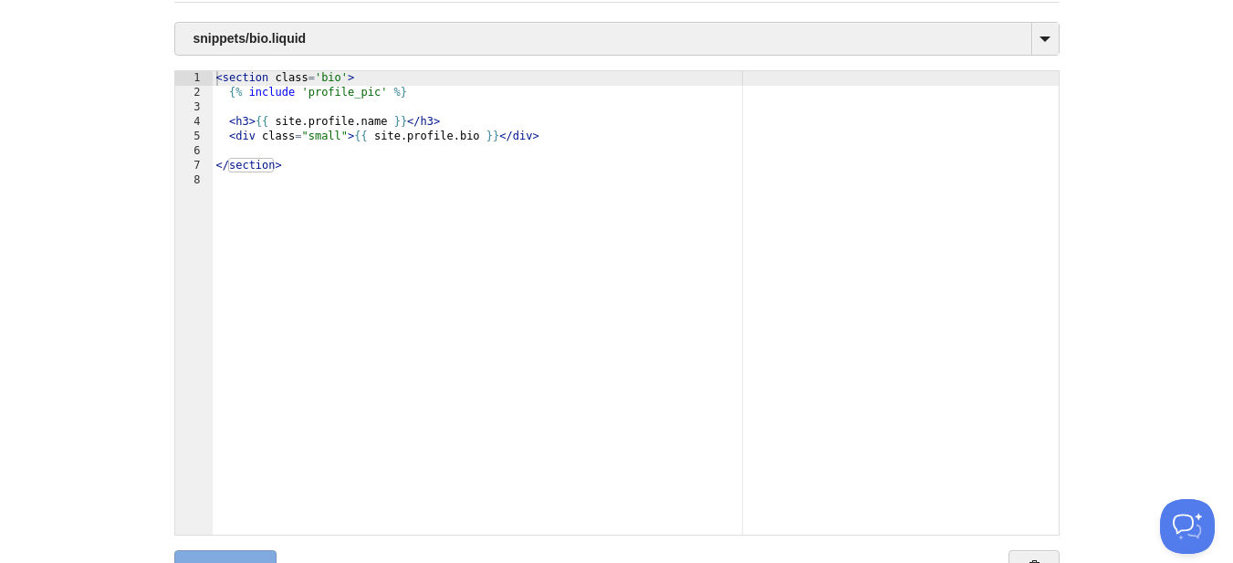
scroll to position [215, 0]
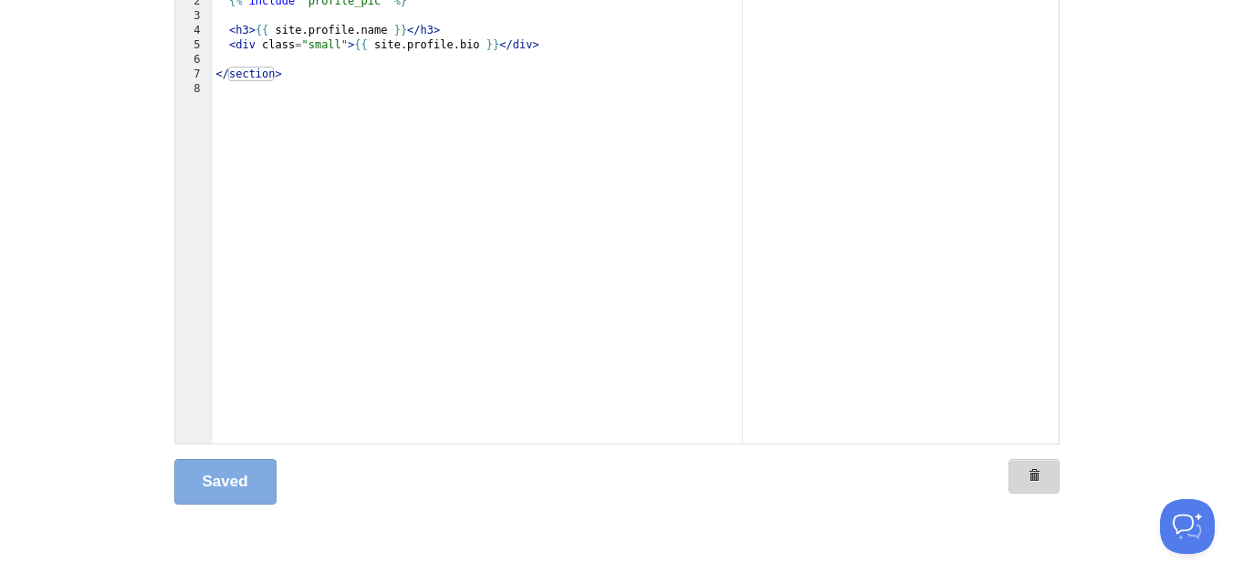
click at [1021, 470] on link at bounding box center [1033, 476] width 51 height 35
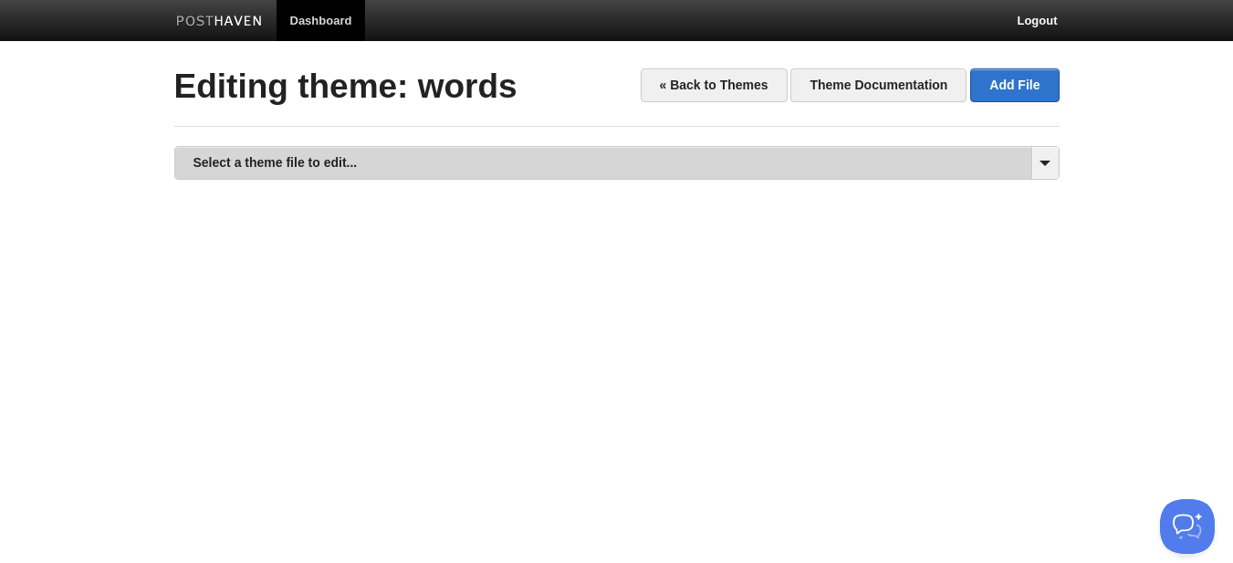
click at [725, 172] on link "Select a theme file to edit..." at bounding box center [616, 163] width 883 height 32
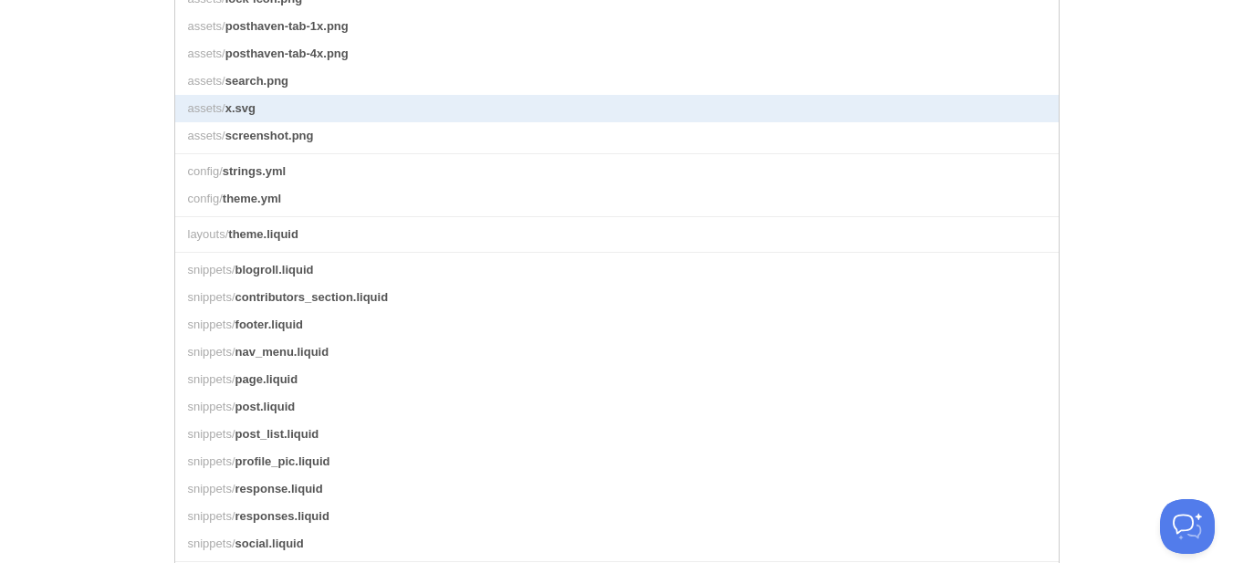
scroll to position [547, 0]
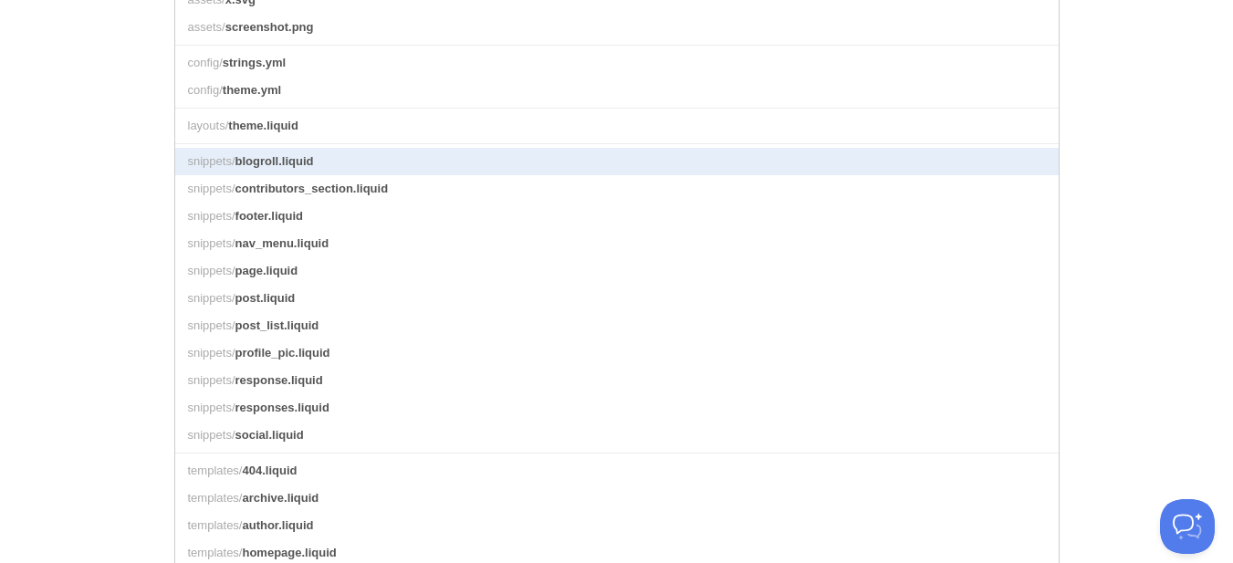
click at [373, 174] on link "snippets/ blogroll.liquid" at bounding box center [616, 161] width 883 height 27
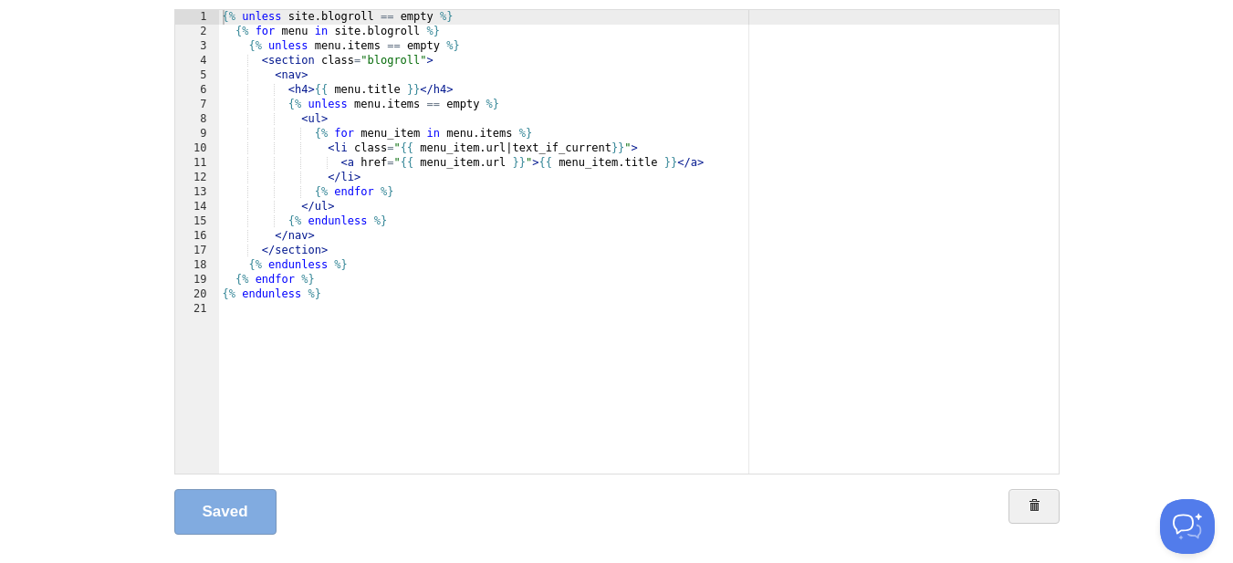
scroll to position [215, 0]
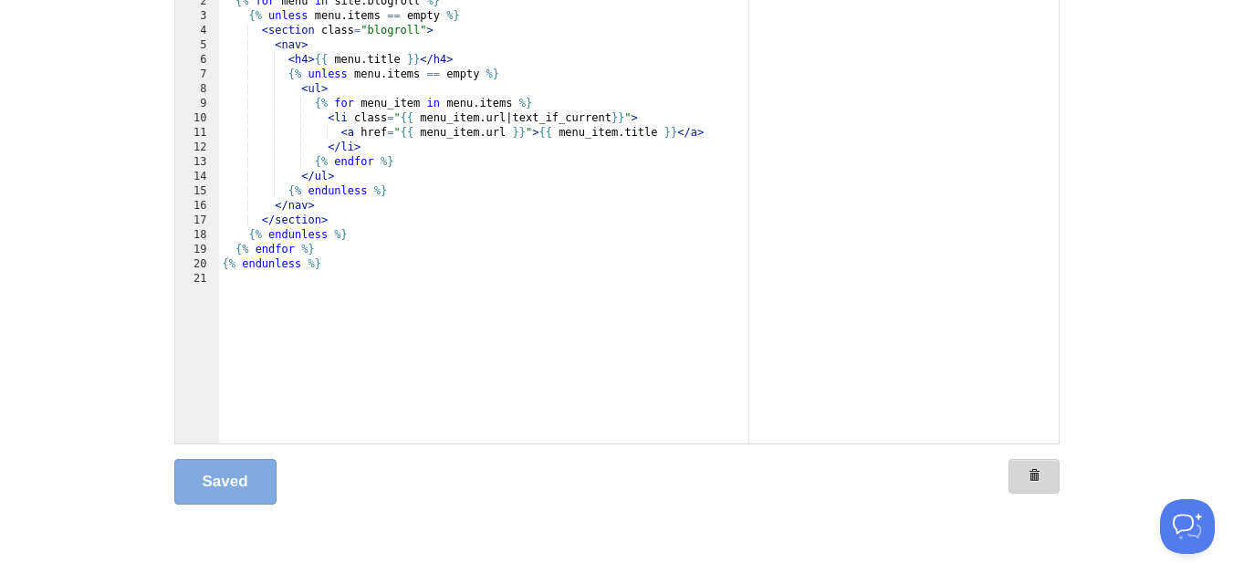
click at [1038, 477] on span at bounding box center [1033, 475] width 13 height 13
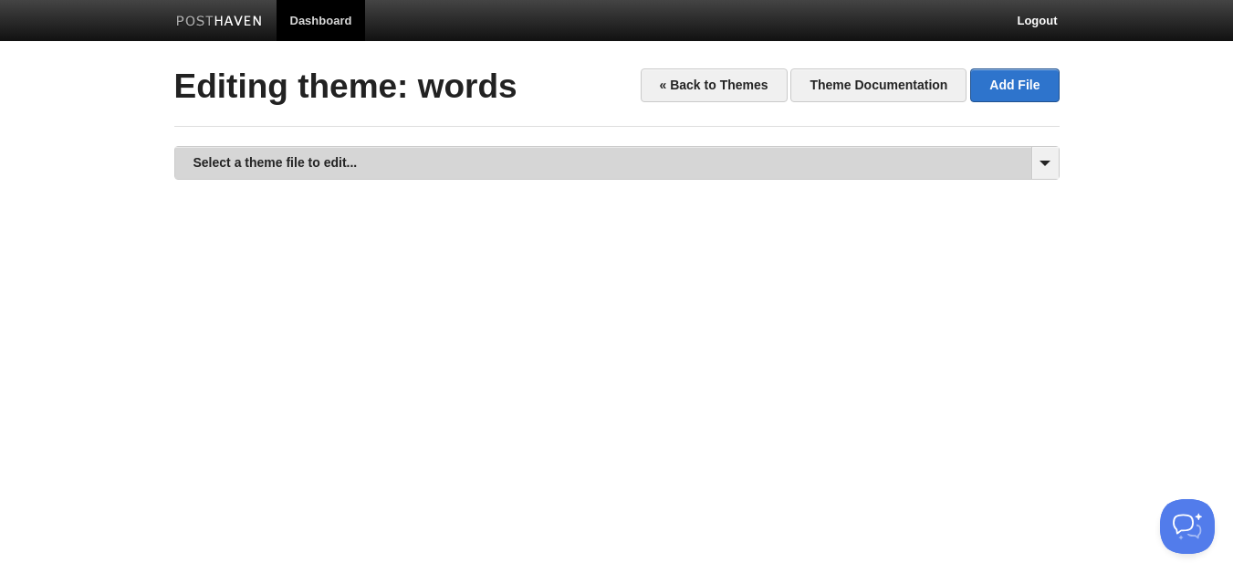
click at [638, 165] on link "Select a theme file to edit..." at bounding box center [616, 163] width 883 height 32
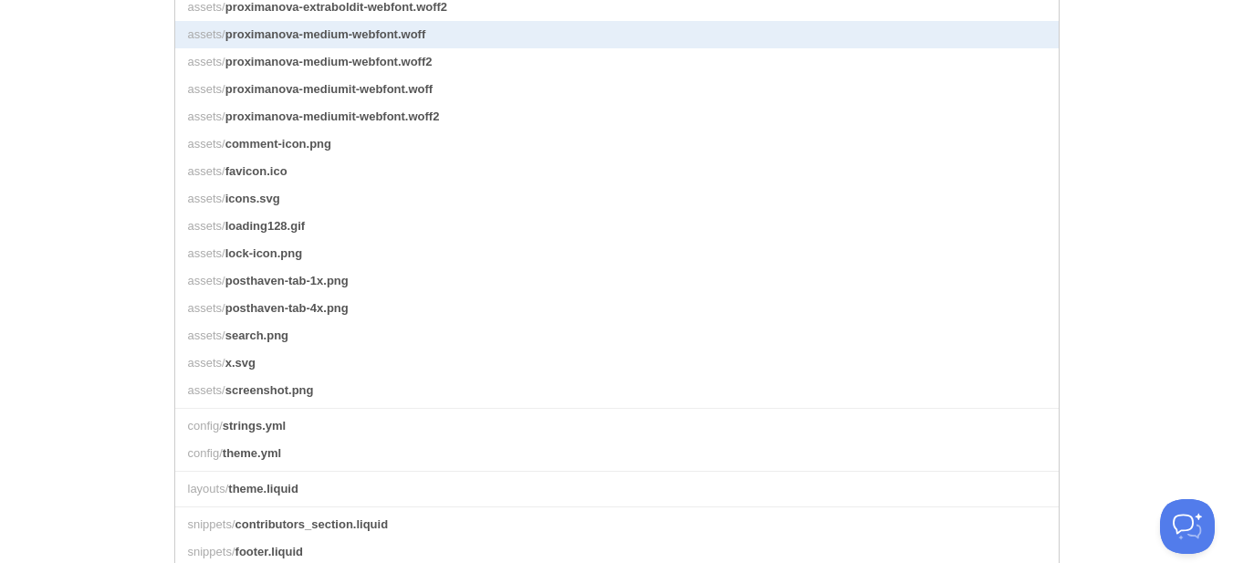
scroll to position [365, 0]
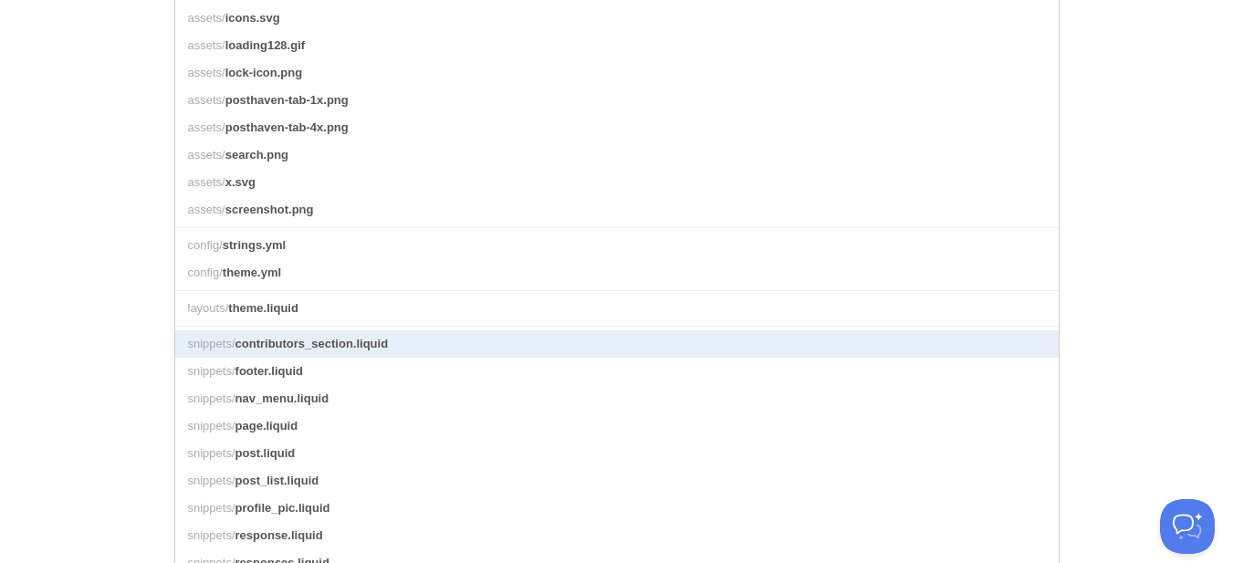
click at [402, 358] on link "snippets/ contributors_section.liquid" at bounding box center [616, 343] width 883 height 27
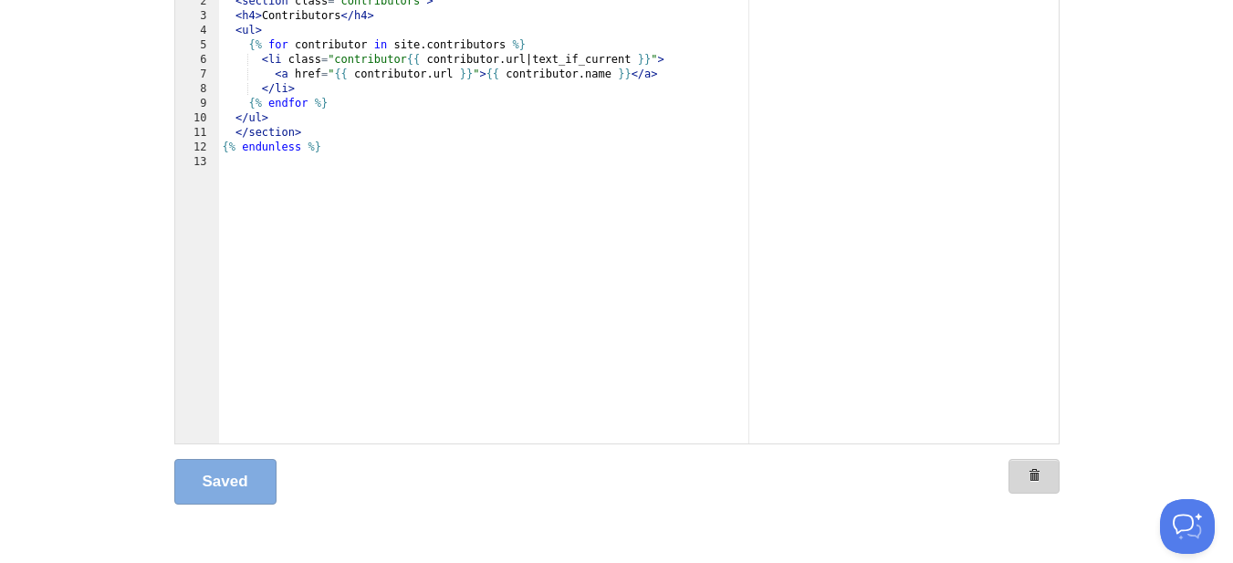
click at [1046, 475] on link at bounding box center [1033, 476] width 51 height 35
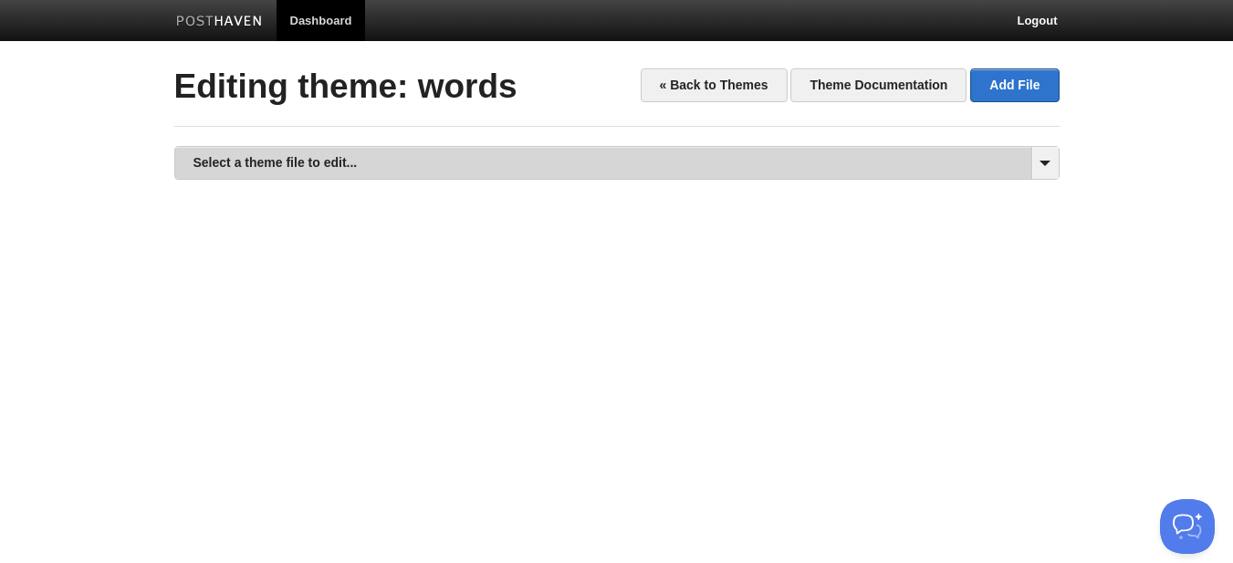
click at [616, 154] on link "Select a theme file to edit..." at bounding box center [616, 163] width 883 height 32
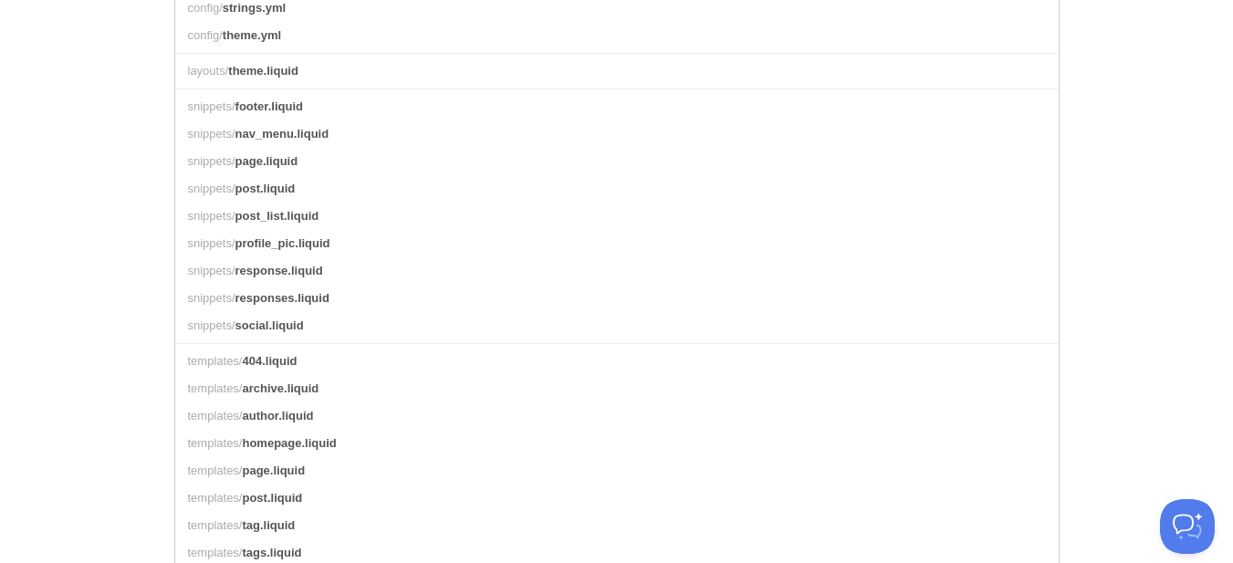
scroll to position [639, 0]
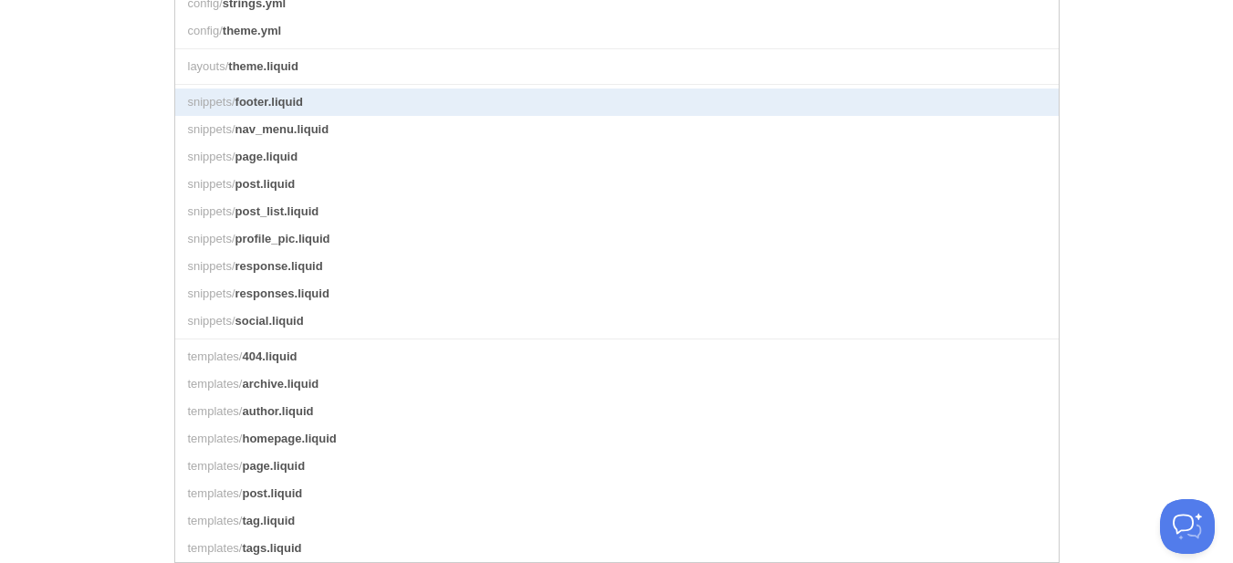
click at [321, 93] on link "snippets/ footer.liquid" at bounding box center [616, 101] width 883 height 27
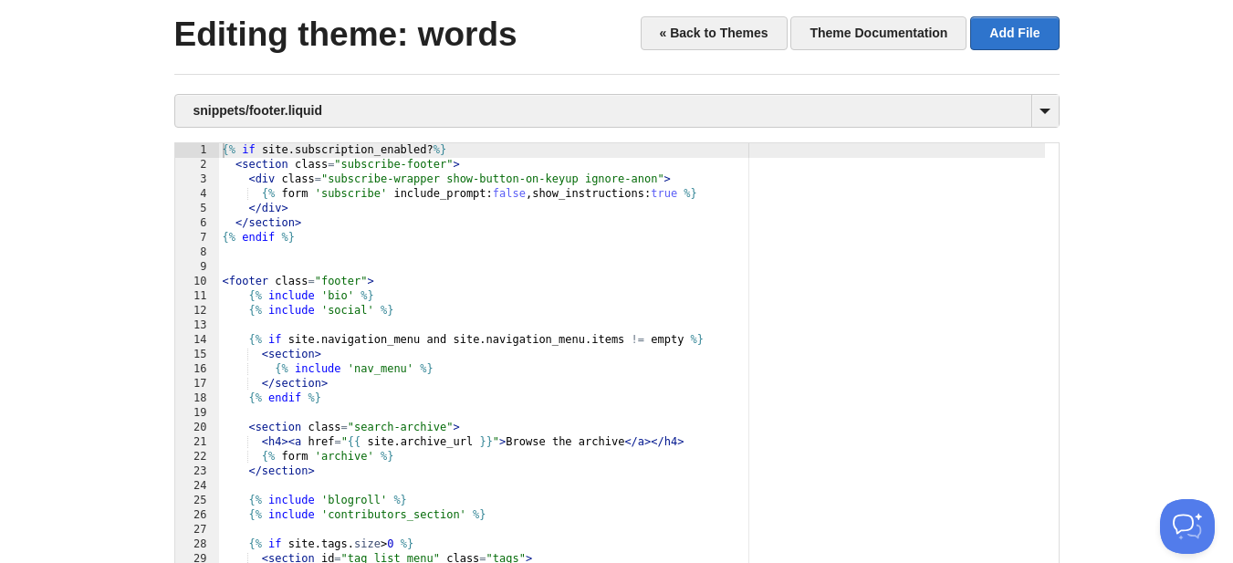
scroll to position [33, 0]
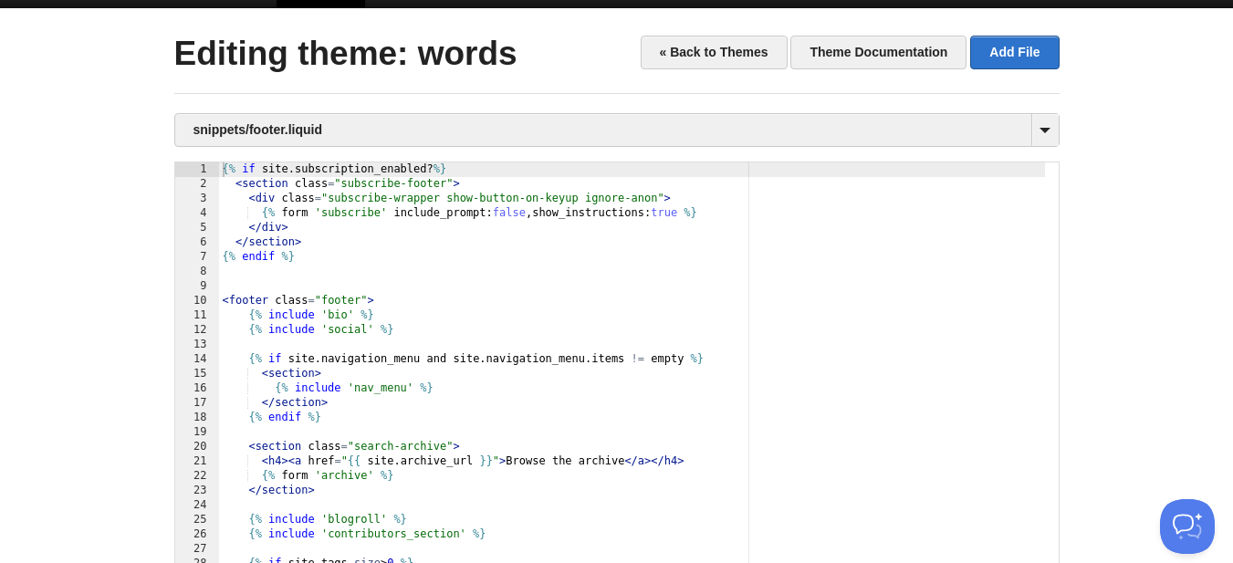
click at [465, 234] on div "{% if site . subscription_enabled ? %} < section class = "subscribe-footer" > <…" at bounding box center [632, 408] width 826 height 493
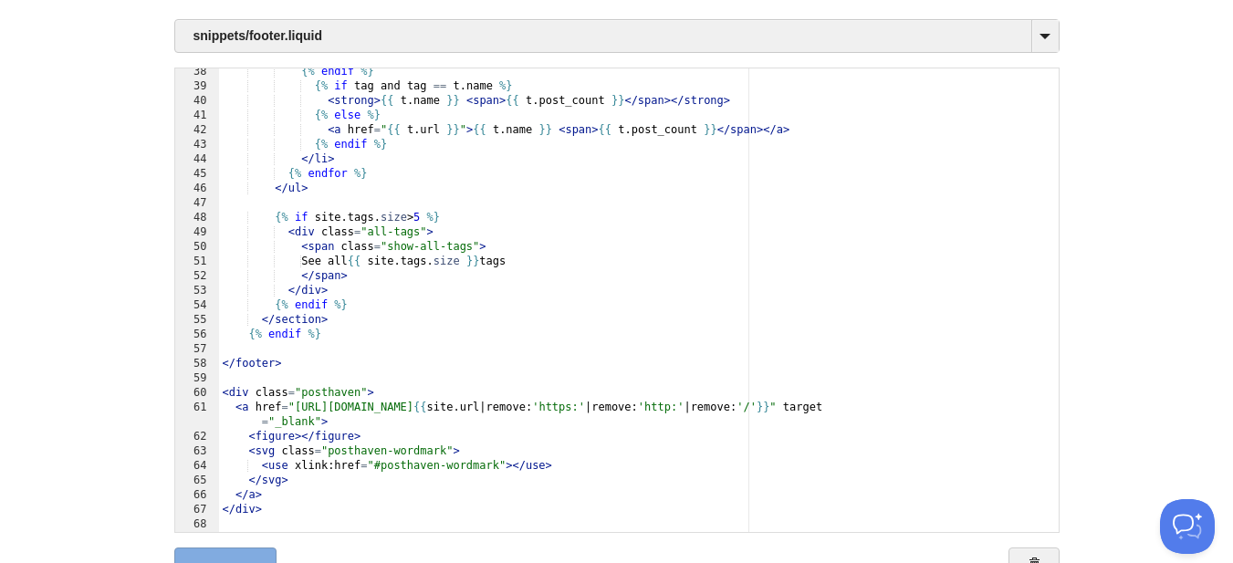
scroll to position [215, 0]
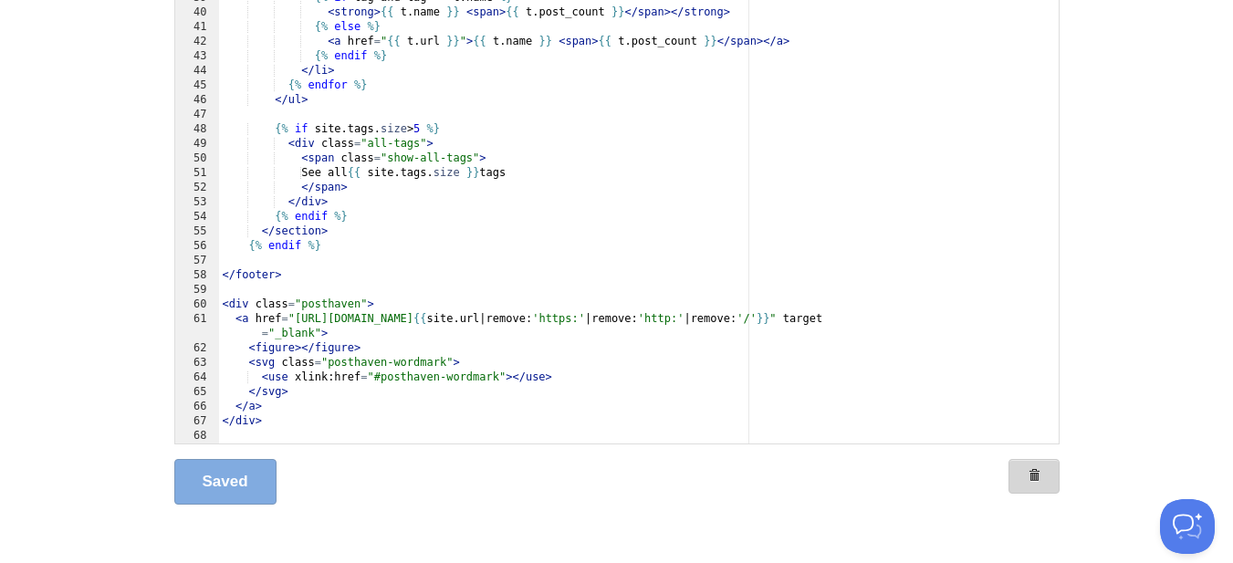
click at [1036, 473] on span at bounding box center [1033, 475] width 13 height 13
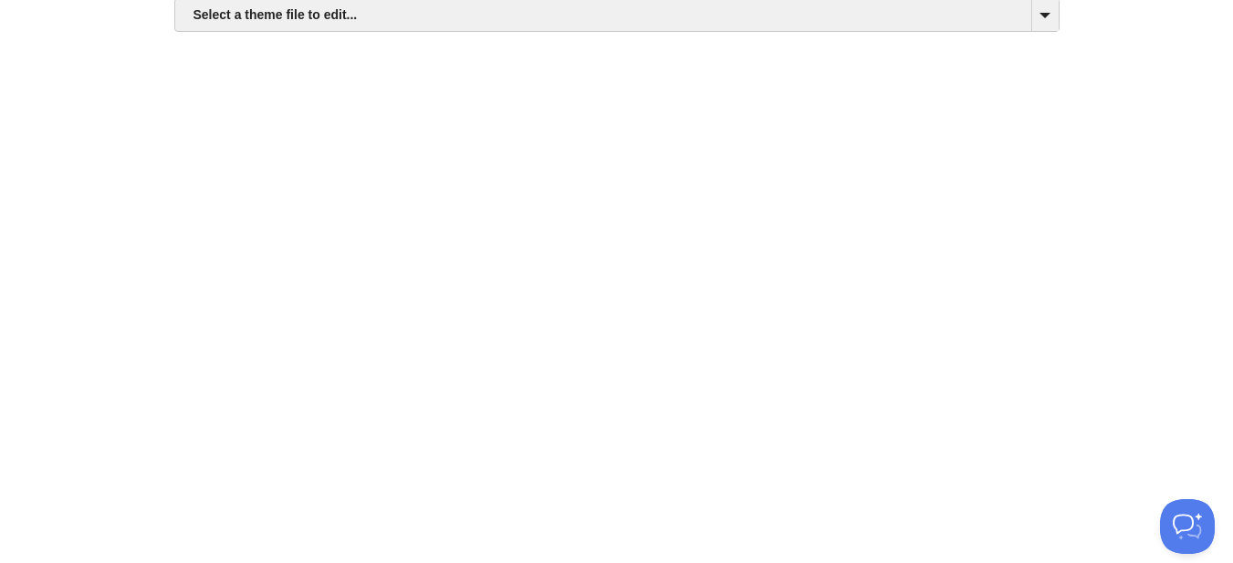
scroll to position [33, 0]
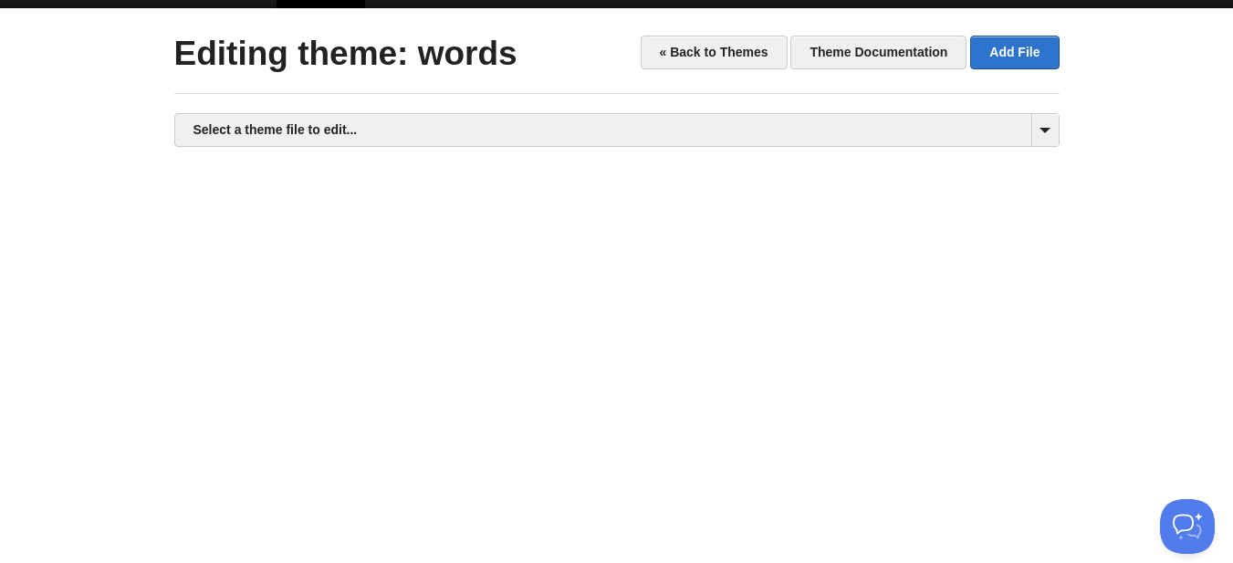
click at [602, 146] on div "Select a theme file to edit... assets/ proximanova-extraboldit-webfont.woff2 as…" at bounding box center [616, 130] width 885 height 34
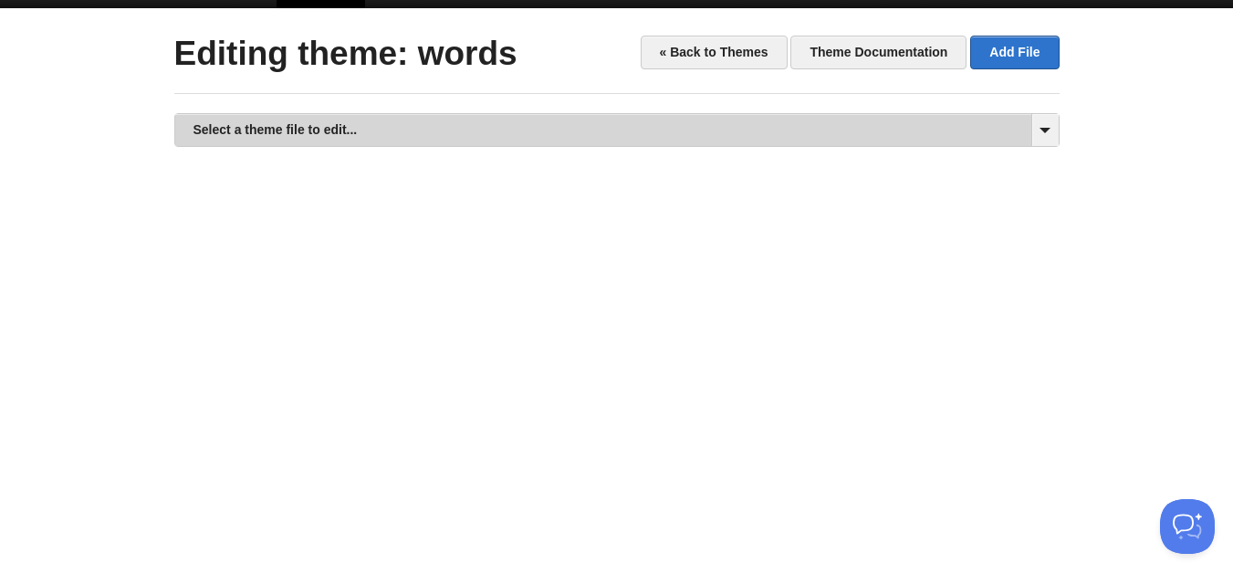
click at [591, 130] on link "Select a theme file to edit..." at bounding box center [616, 130] width 883 height 32
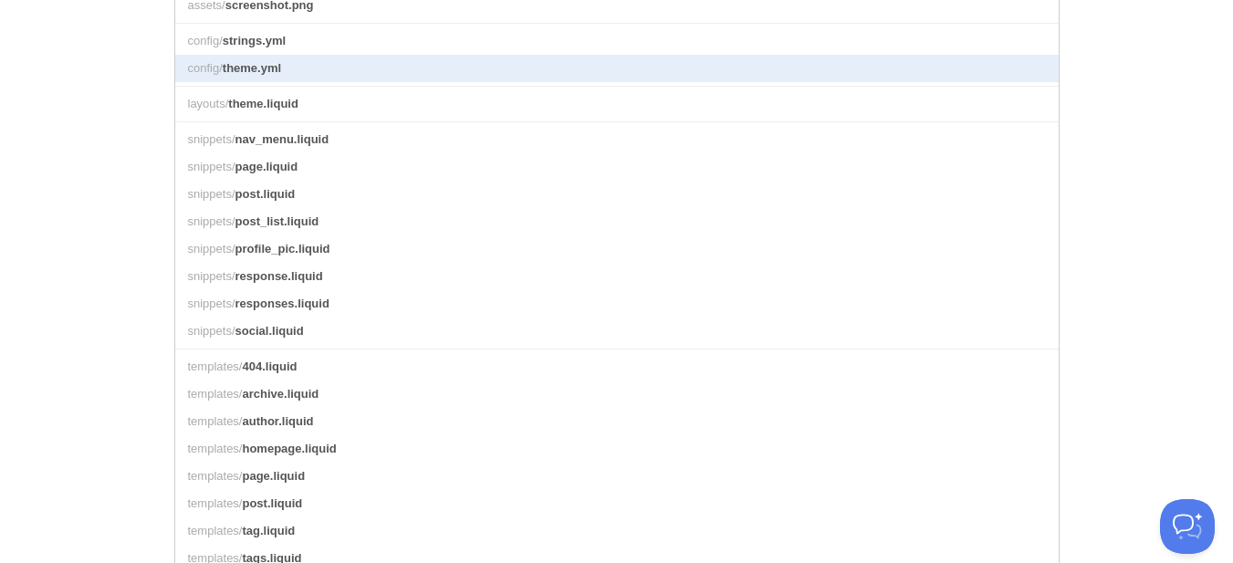
scroll to position [580, 0]
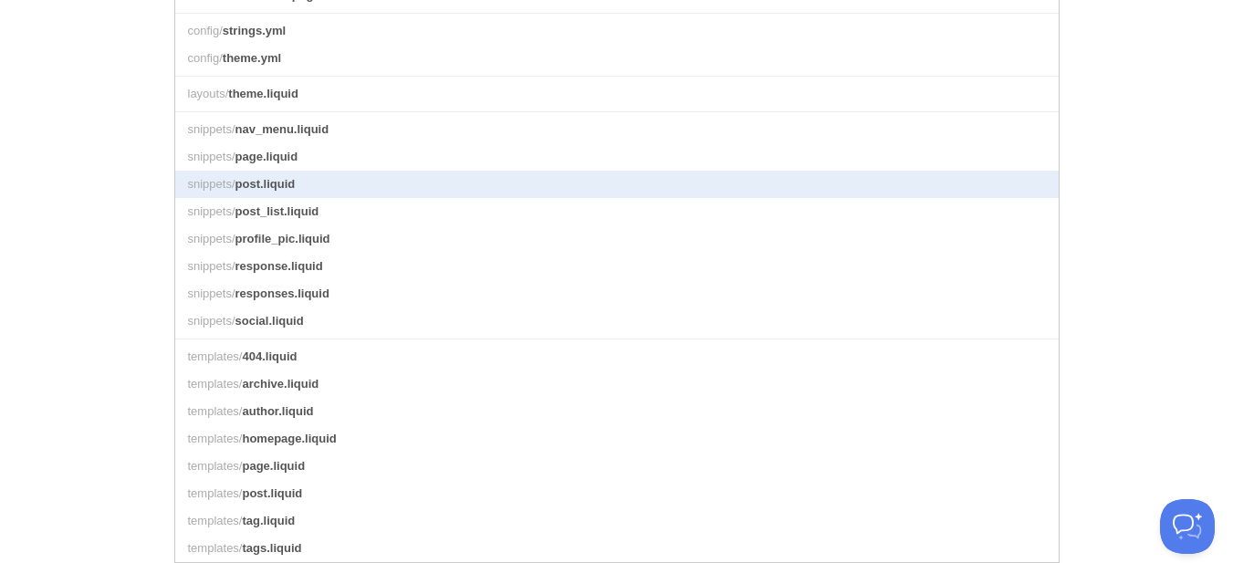
click at [395, 198] on link "snippets/ post.liquid" at bounding box center [616, 184] width 883 height 27
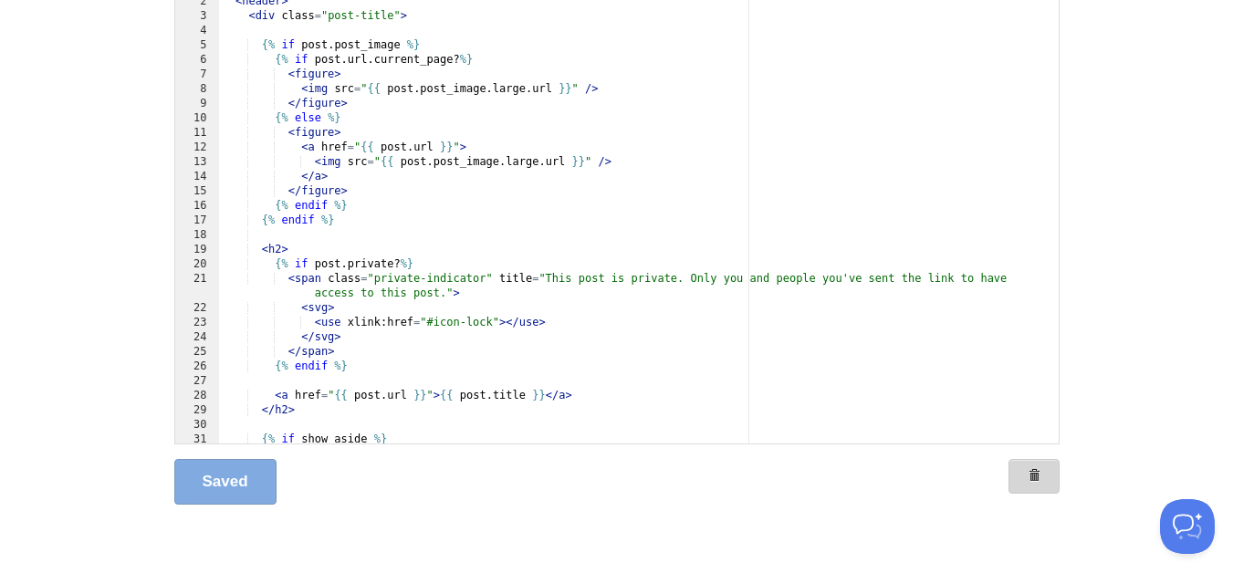
drag, startPoint x: 1038, startPoint y: 475, endPoint x: 704, endPoint y: 87, distance: 512.4
click at [1039, 475] on span at bounding box center [1033, 475] width 13 height 13
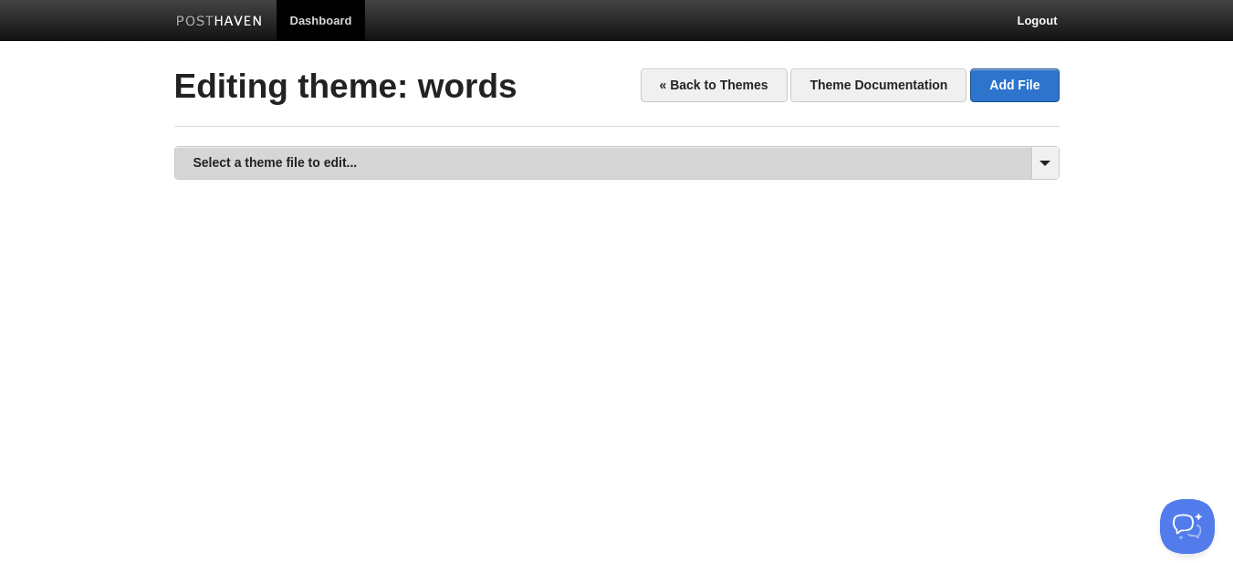
click at [499, 170] on link "Select a theme file to edit..." at bounding box center [616, 163] width 883 height 32
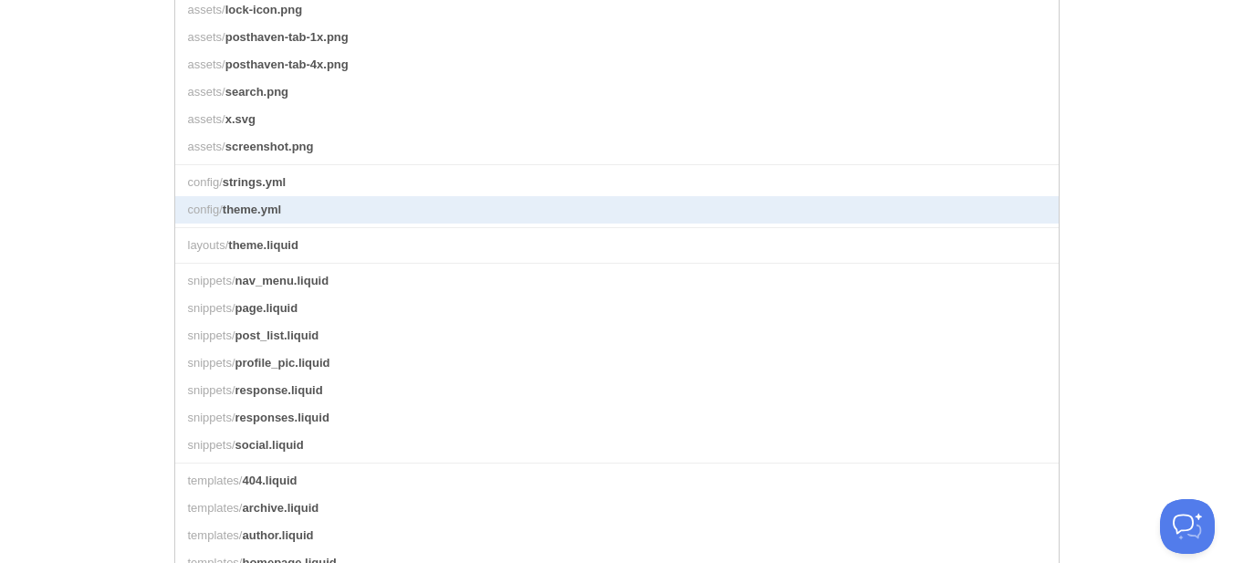
scroll to position [456, 0]
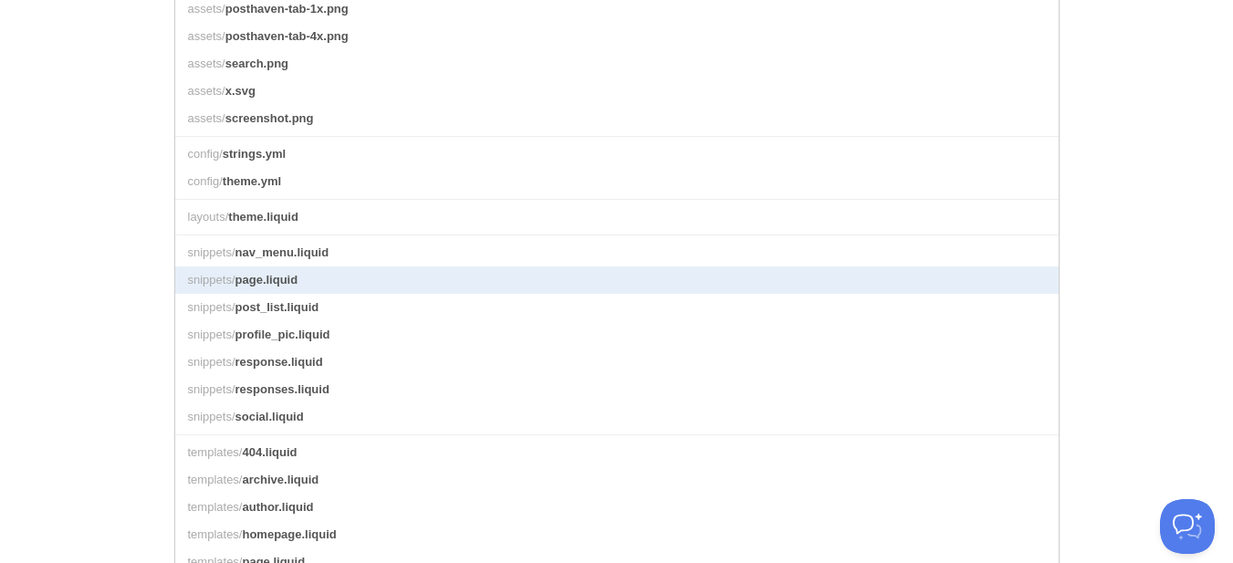
click at [356, 294] on link "snippets/ page.liquid" at bounding box center [616, 279] width 883 height 27
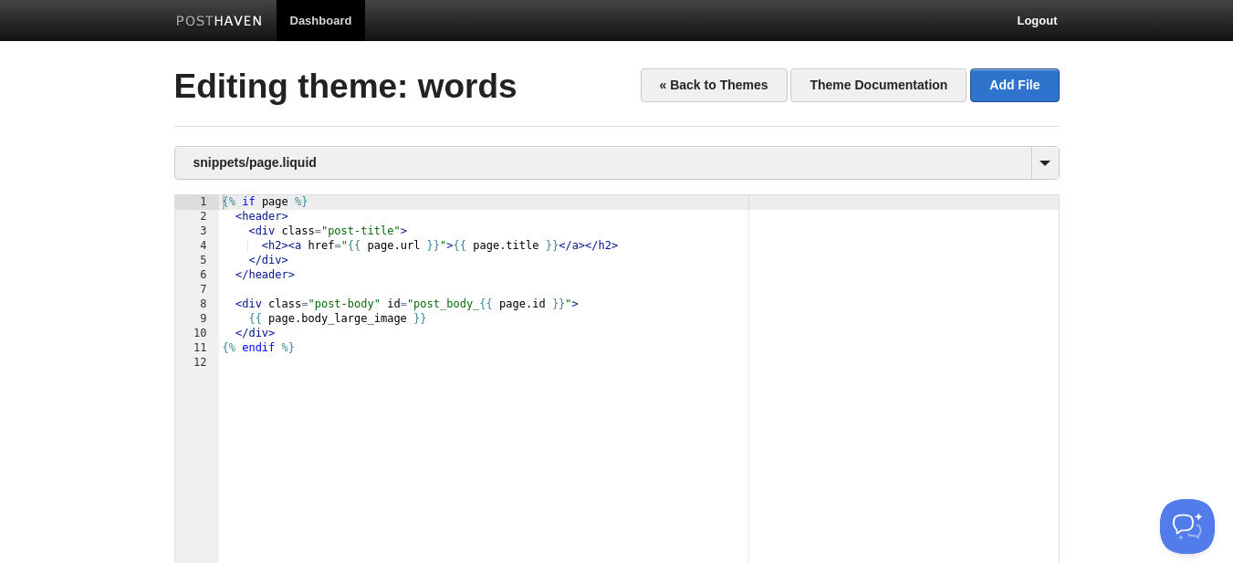
scroll to position [215, 0]
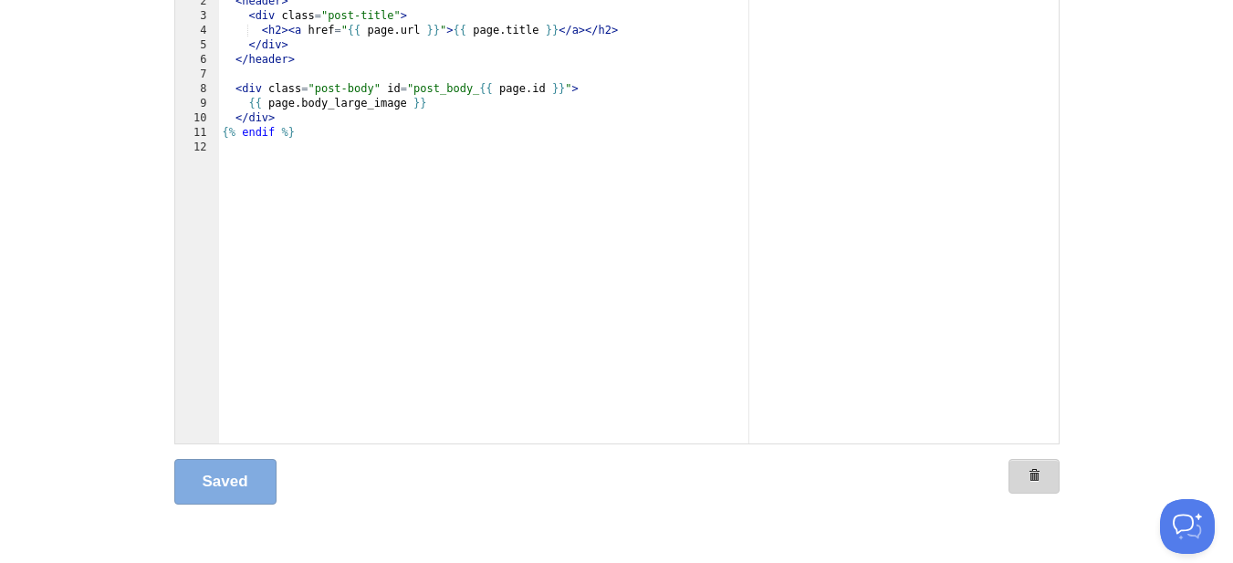
drag, startPoint x: 1033, startPoint y: 474, endPoint x: 702, endPoint y: 82, distance: 512.8
click at [1034, 474] on span at bounding box center [1033, 475] width 13 height 13
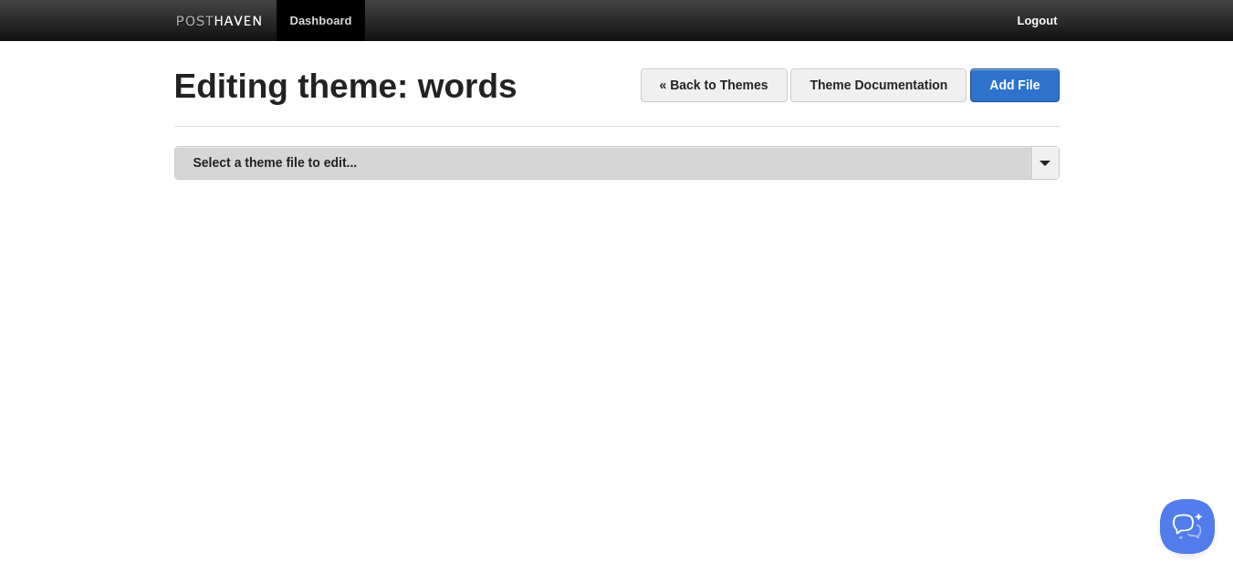
click at [832, 178] on link "Select a theme file to edit..." at bounding box center [616, 163] width 883 height 32
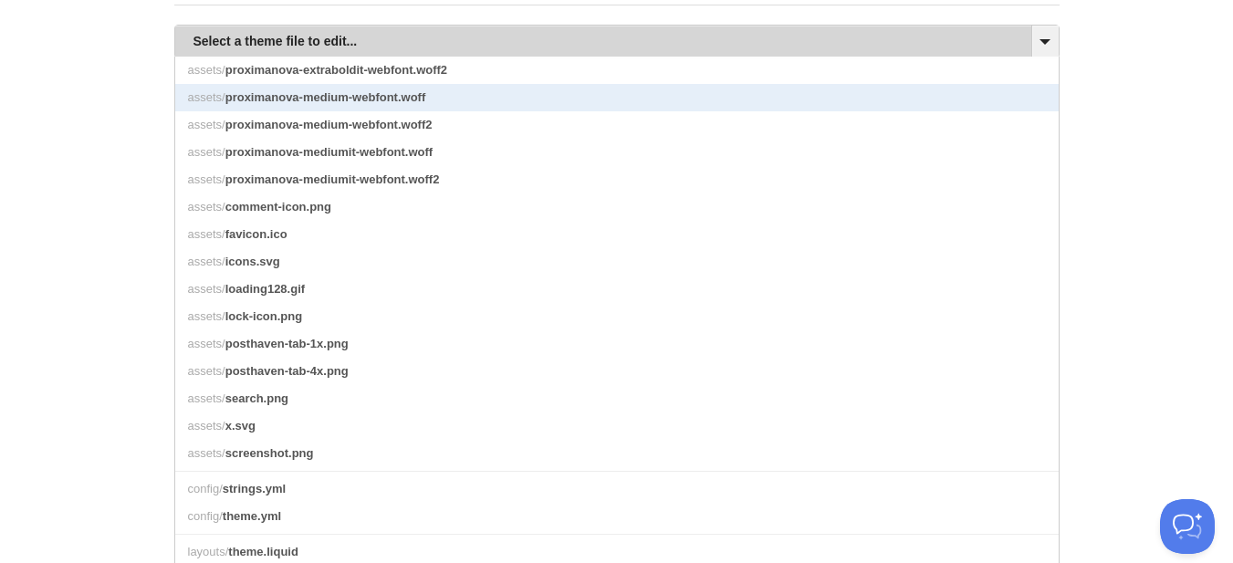
scroll to position [365, 0]
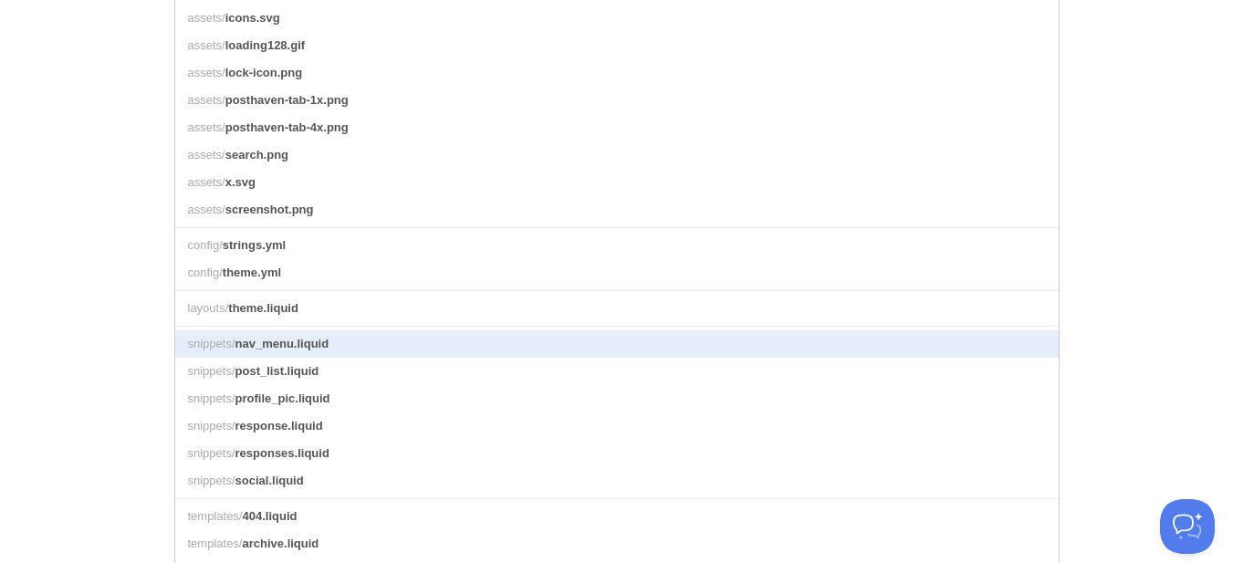
click at [421, 358] on link "snippets/ nav_menu.liquid" at bounding box center [616, 343] width 883 height 27
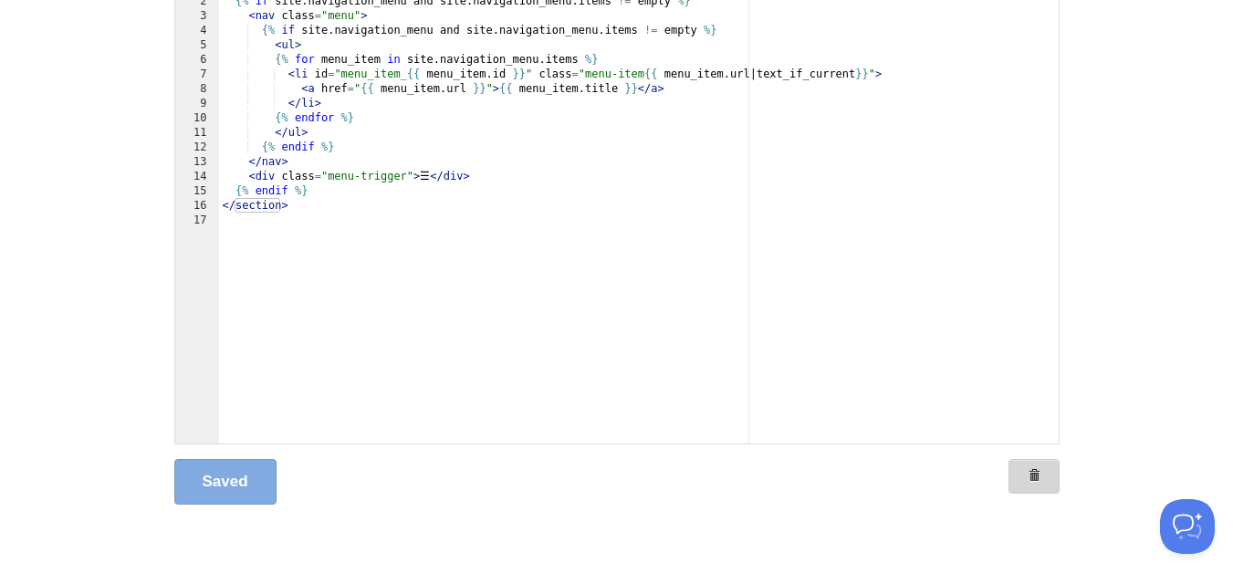
click at [1036, 472] on span at bounding box center [1033, 475] width 13 height 13
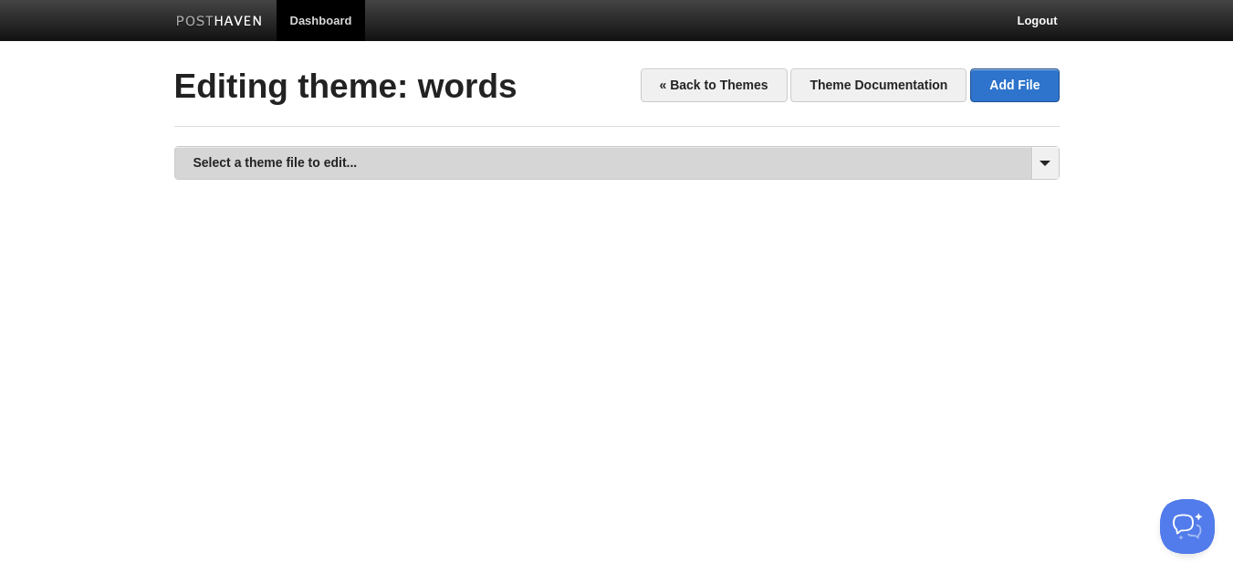
click at [658, 169] on link "Select a theme file to edit..." at bounding box center [616, 163] width 883 height 32
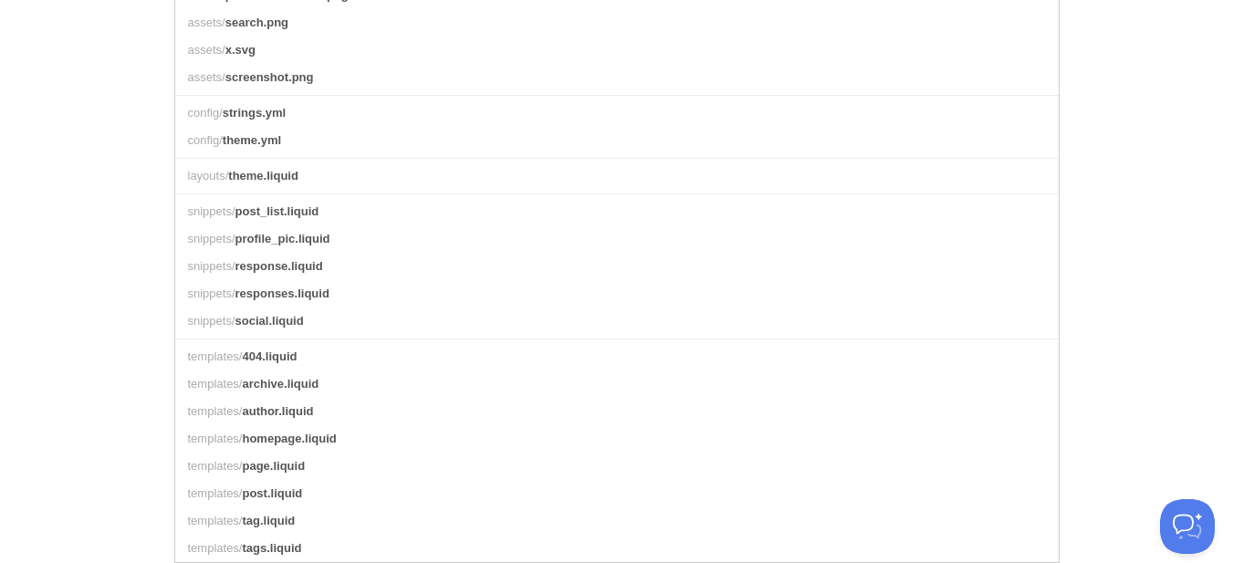
scroll to position [526, 0]
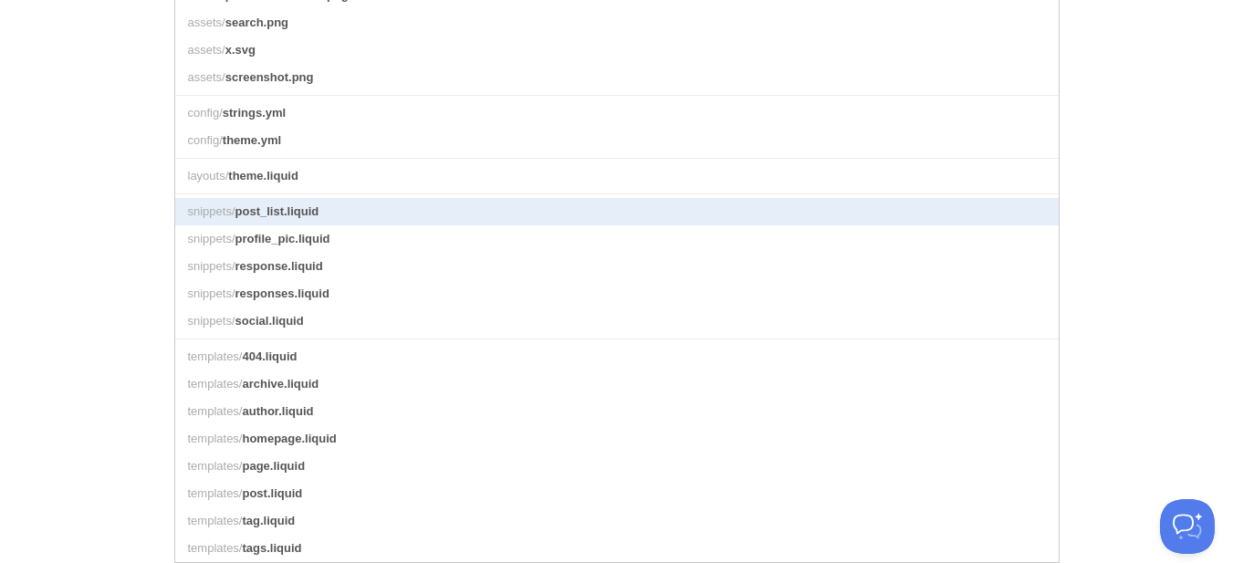
click at [553, 206] on link "snippets/ post_list.liquid" at bounding box center [616, 211] width 883 height 27
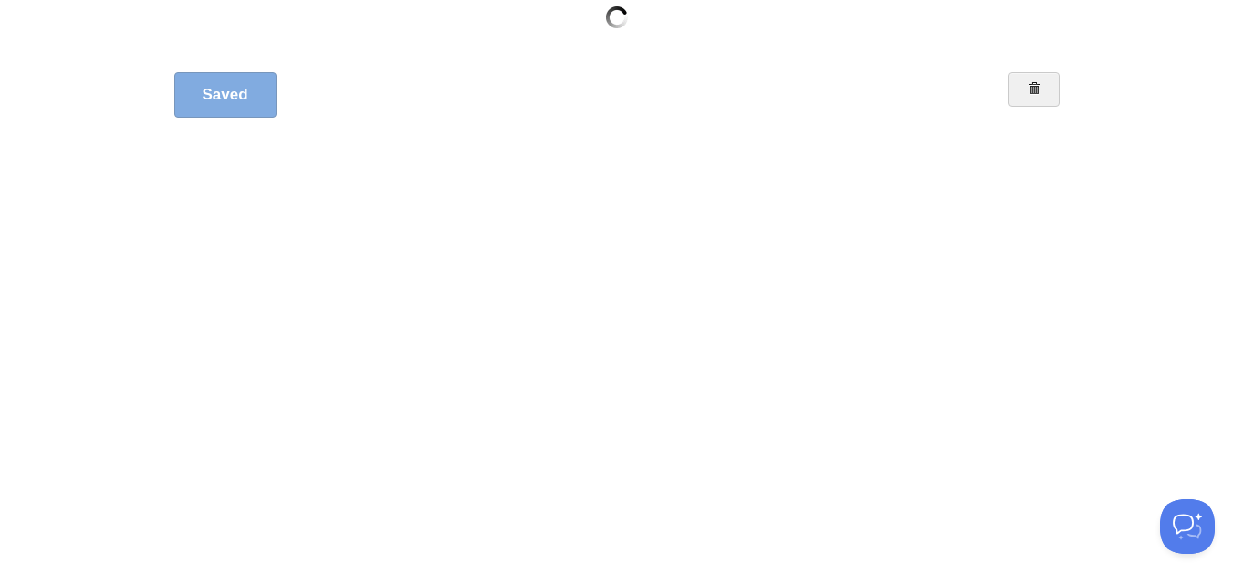
scroll to position [215, 0]
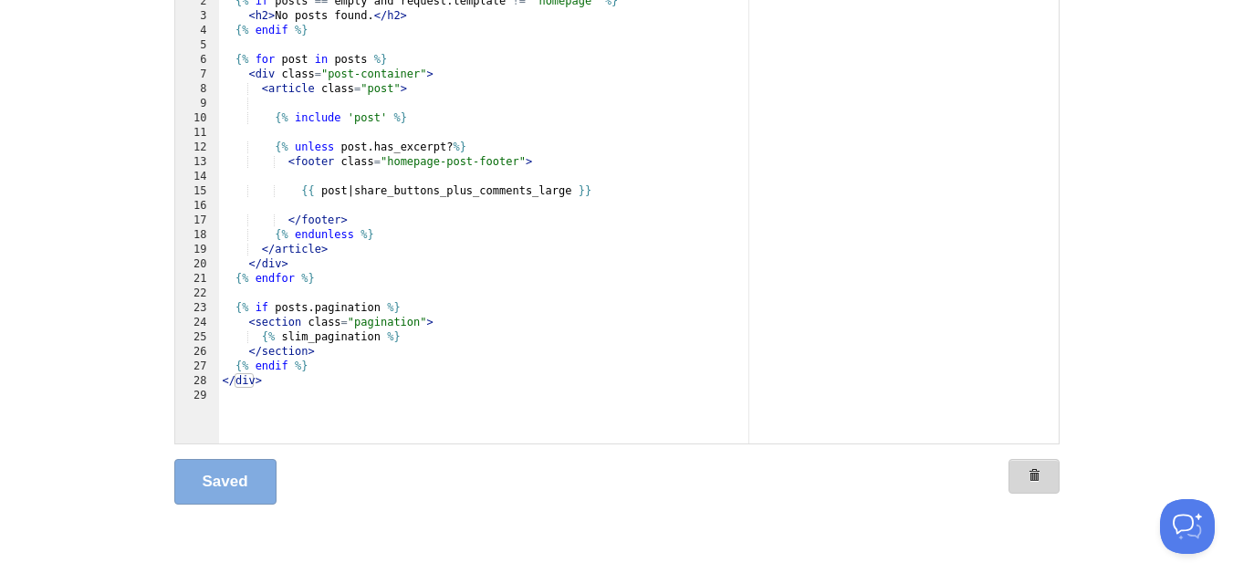
click at [1028, 469] on span at bounding box center [1033, 475] width 13 height 13
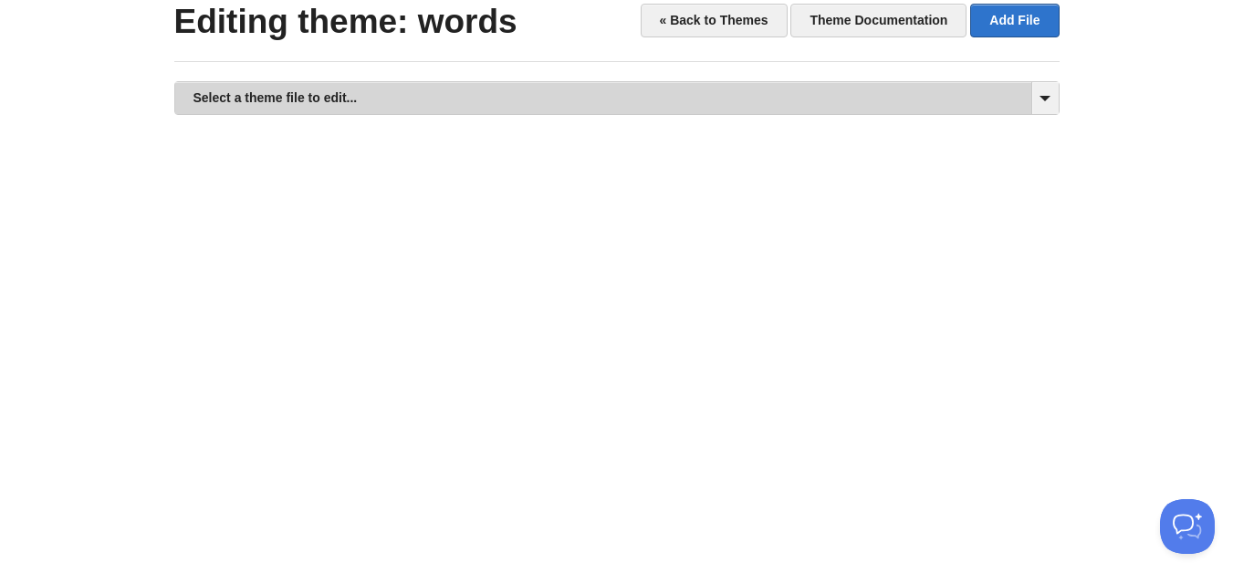
scroll to position [33, 0]
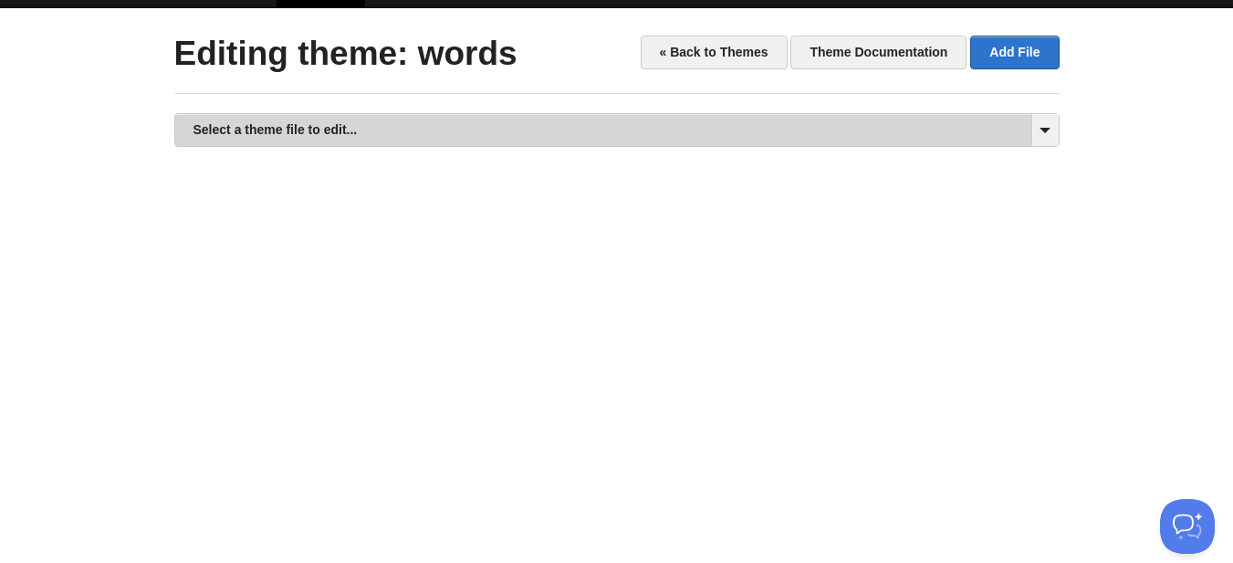
click at [673, 125] on link "Select a theme file to edit..." at bounding box center [616, 130] width 883 height 32
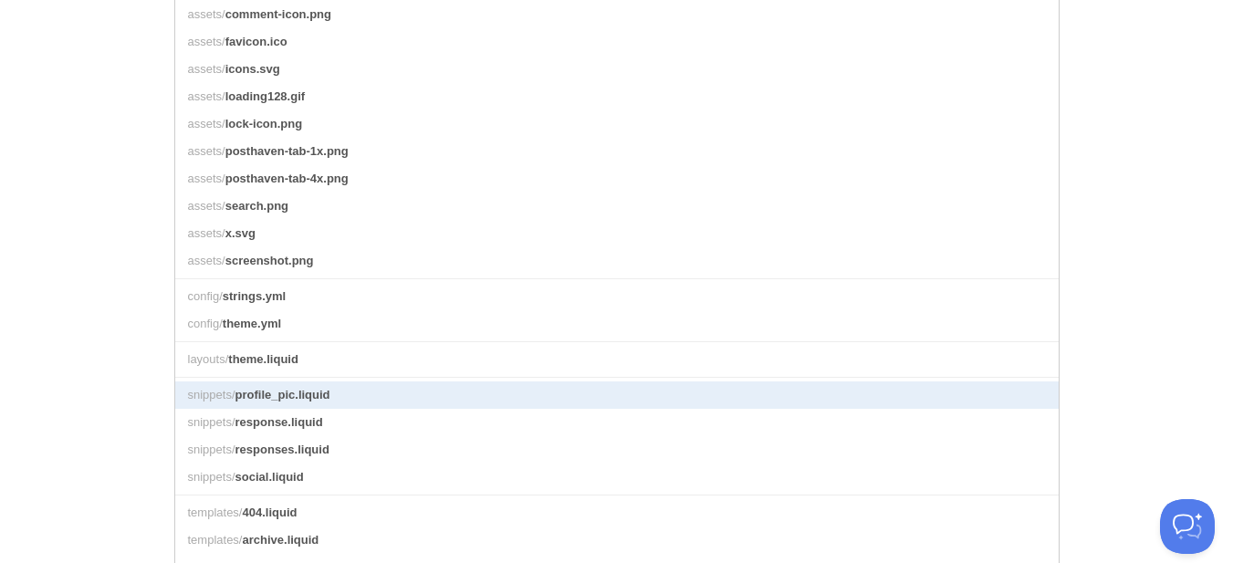
scroll to position [489, 0]
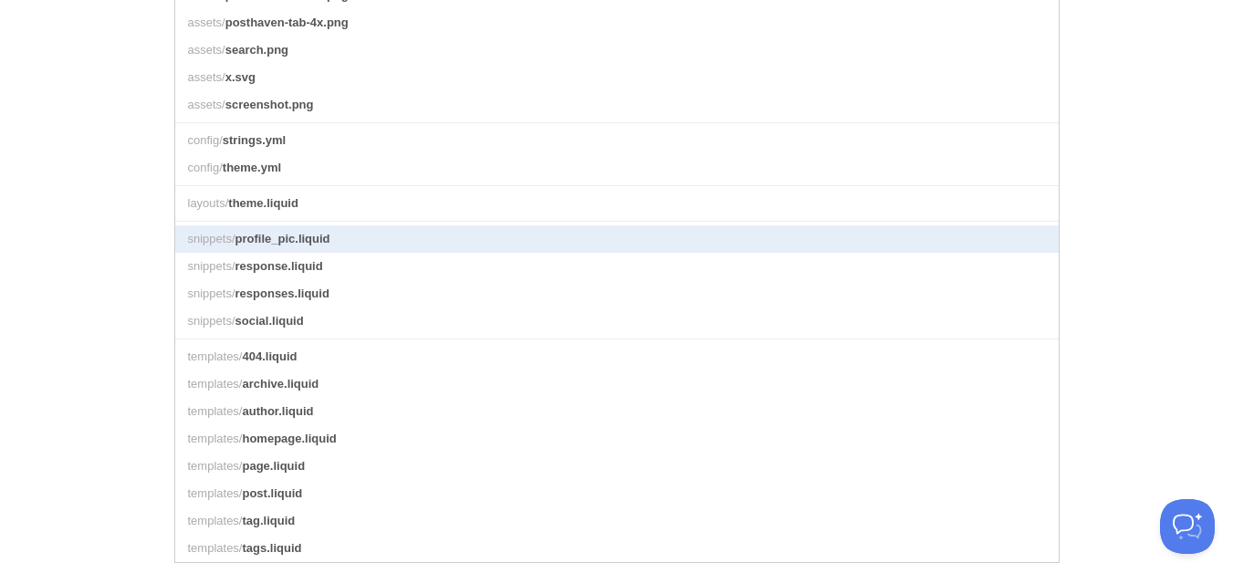
click at [544, 245] on link "snippets/ profile_pic.liquid" at bounding box center [616, 238] width 883 height 27
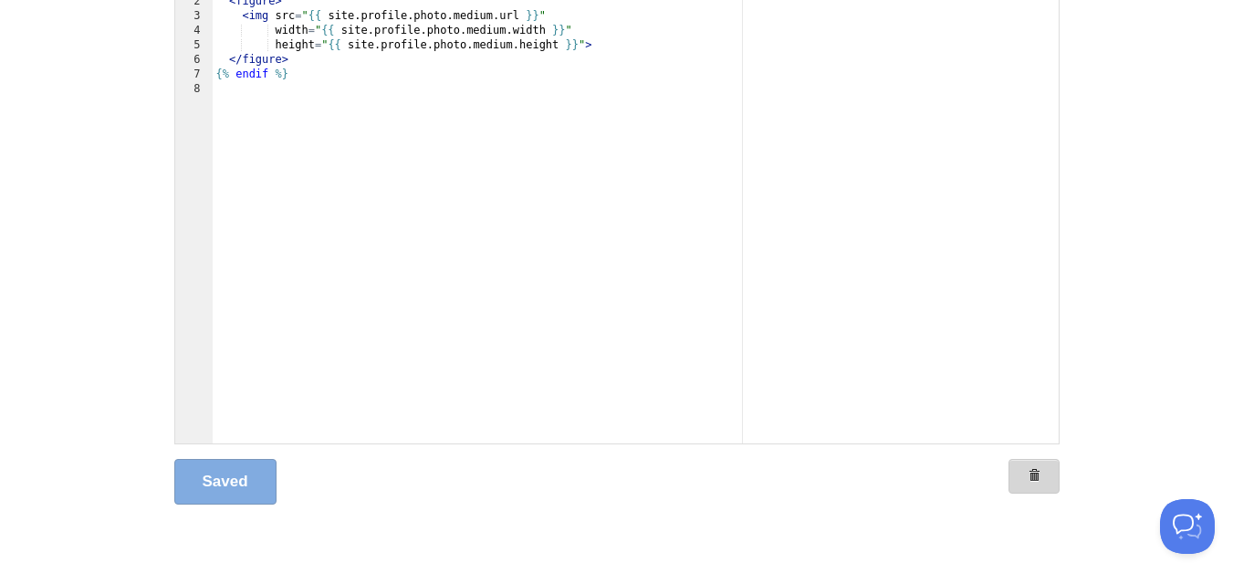
click at [1040, 478] on link at bounding box center [1033, 476] width 51 height 35
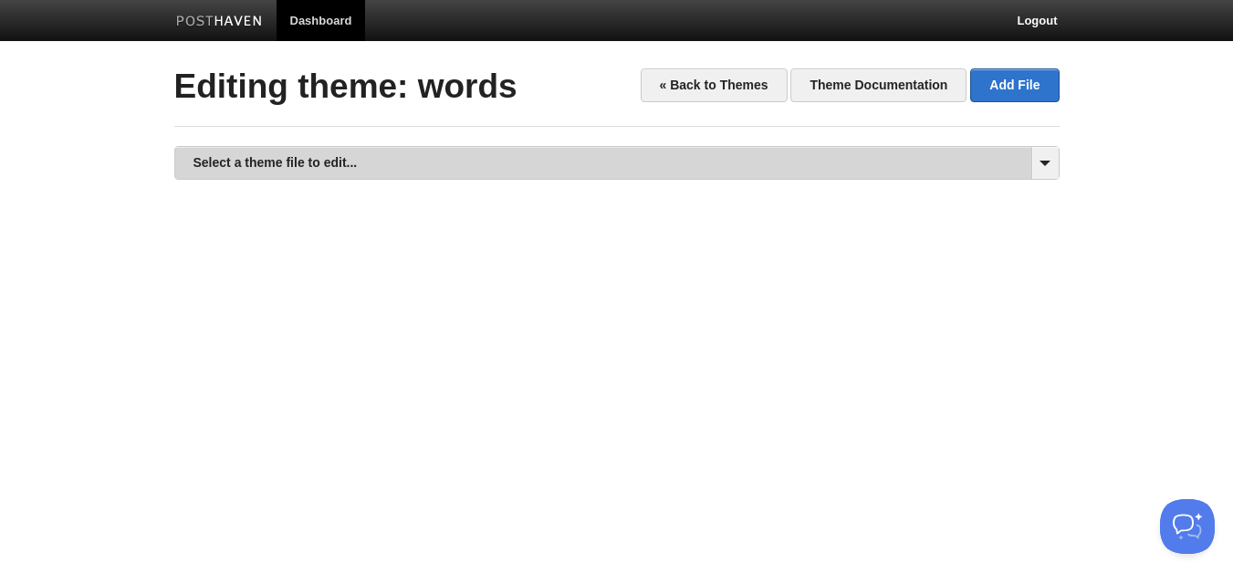
click at [640, 162] on link "Select a theme file to edit..." at bounding box center [616, 163] width 883 height 32
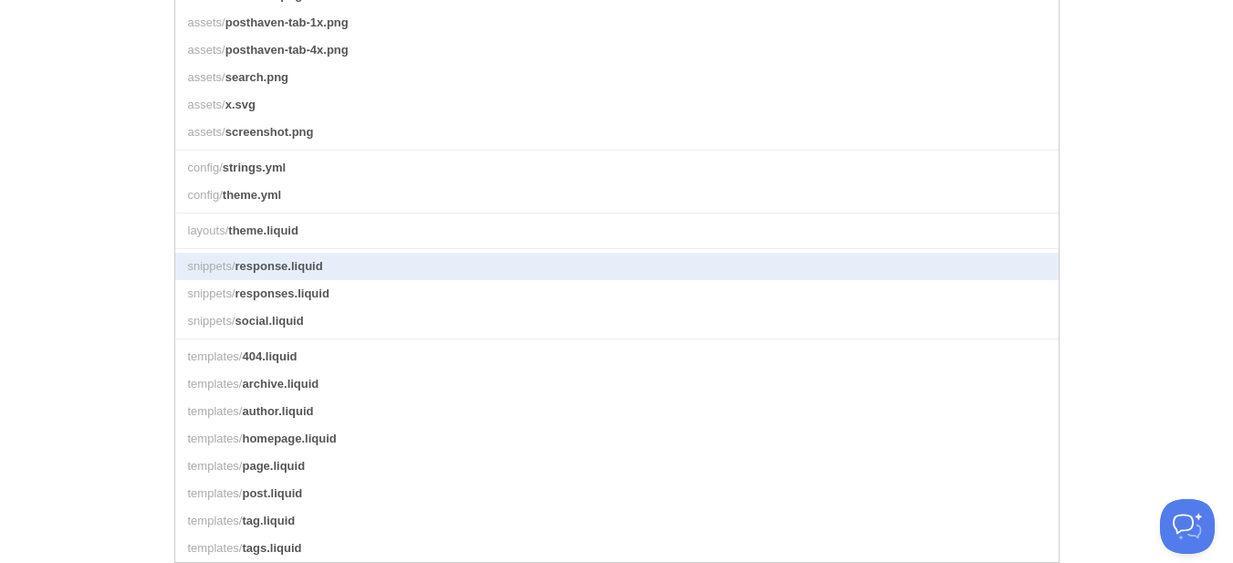
click at [527, 274] on link "snippets/ response.liquid" at bounding box center [616, 266] width 883 height 27
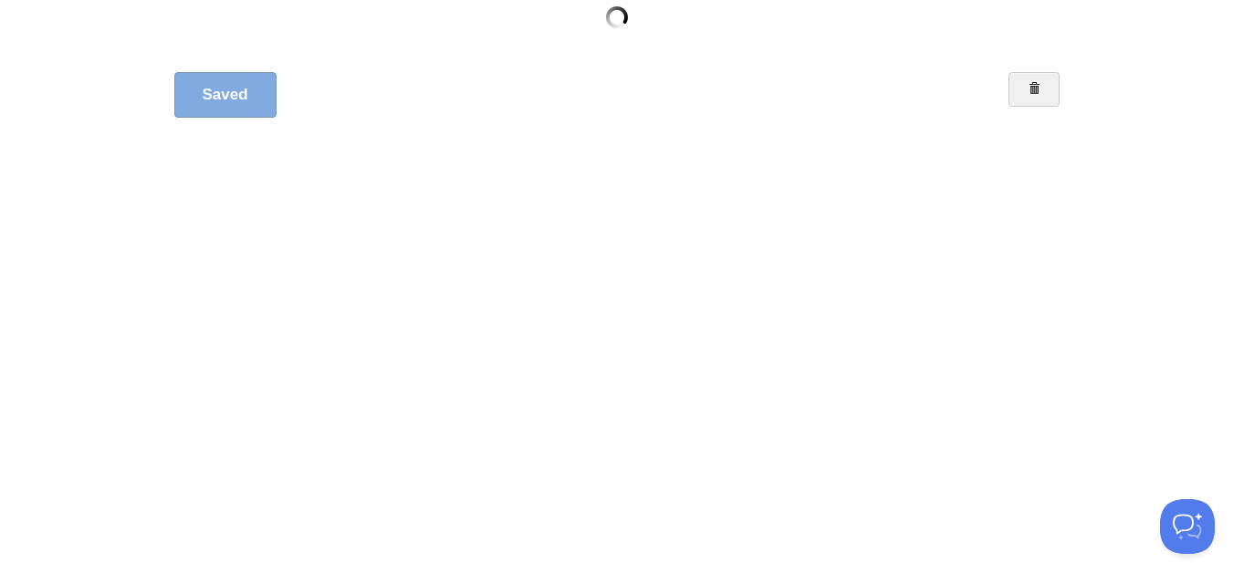
scroll to position [215, 0]
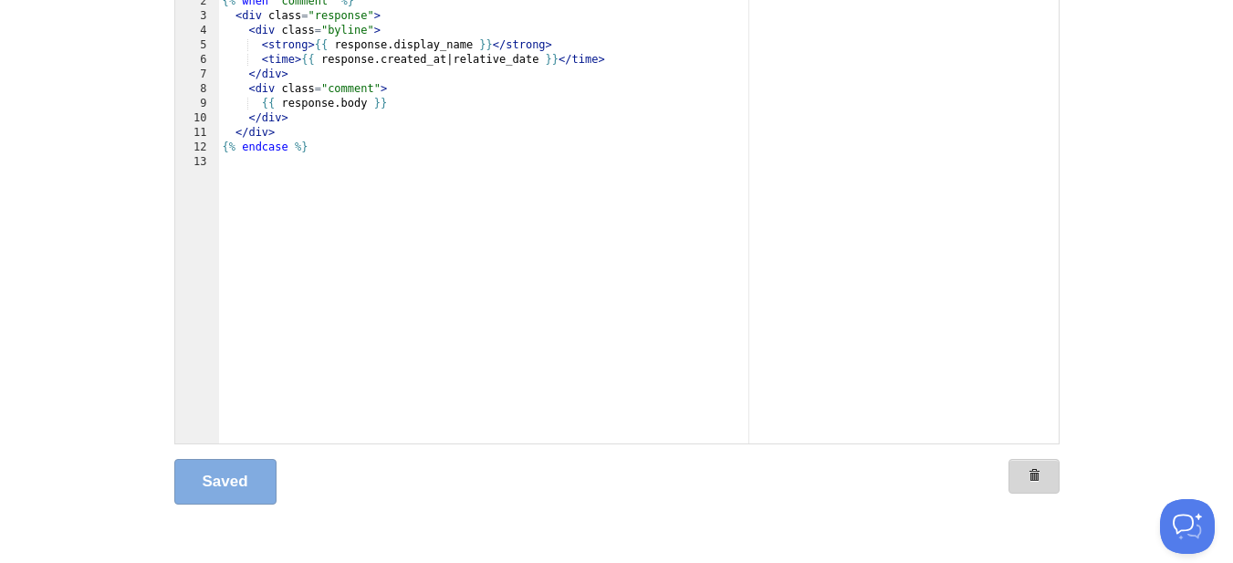
click at [1032, 470] on span at bounding box center [1033, 475] width 13 height 13
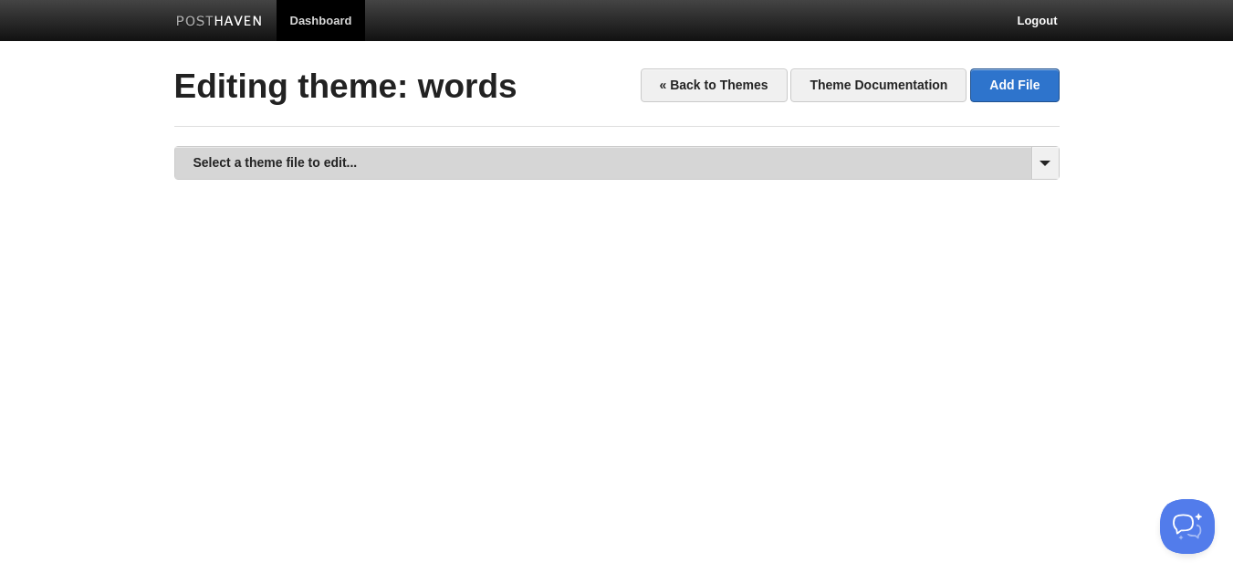
click at [697, 166] on link "Select a theme file to edit..." at bounding box center [616, 163] width 883 height 32
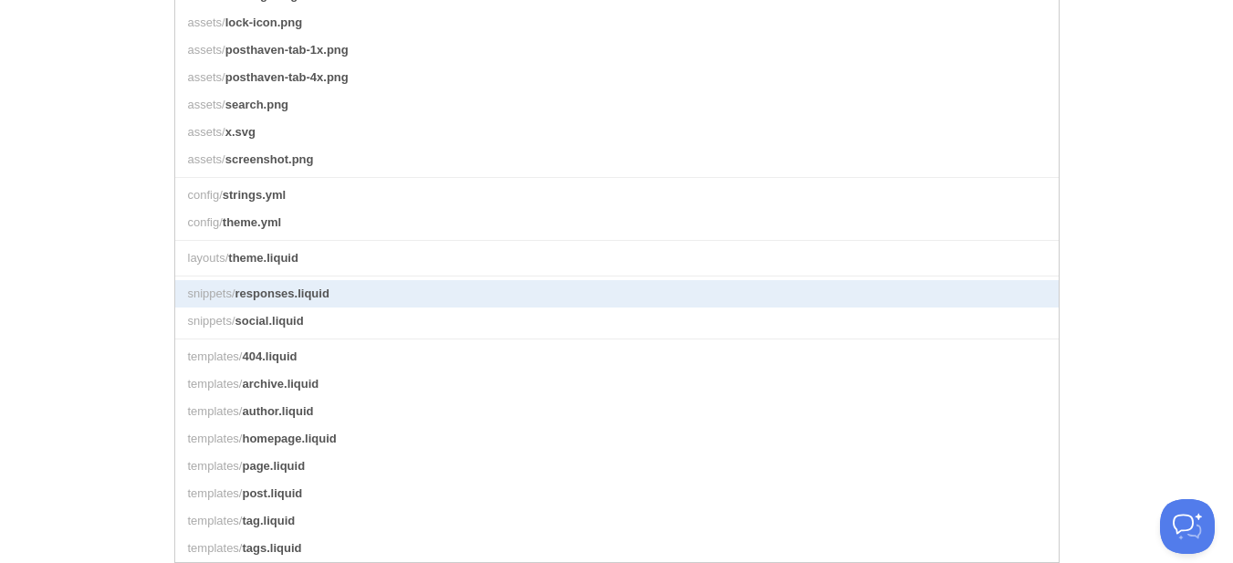
click at [395, 293] on link "snippets/ responses.liquid" at bounding box center [616, 293] width 883 height 27
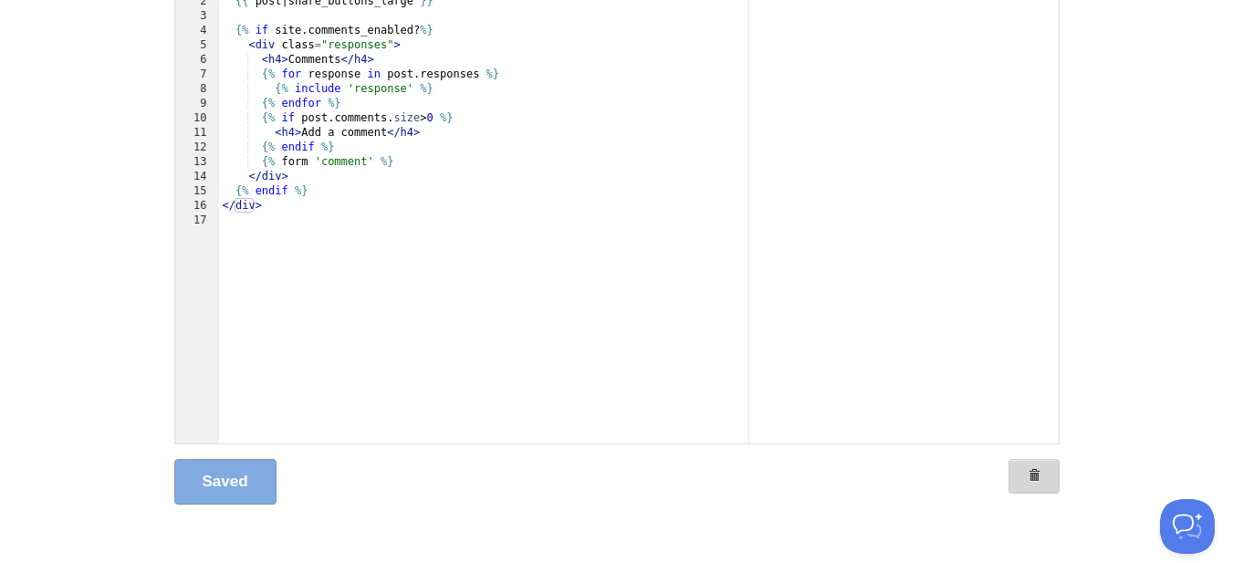
click at [1027, 477] on span at bounding box center [1033, 475] width 13 height 13
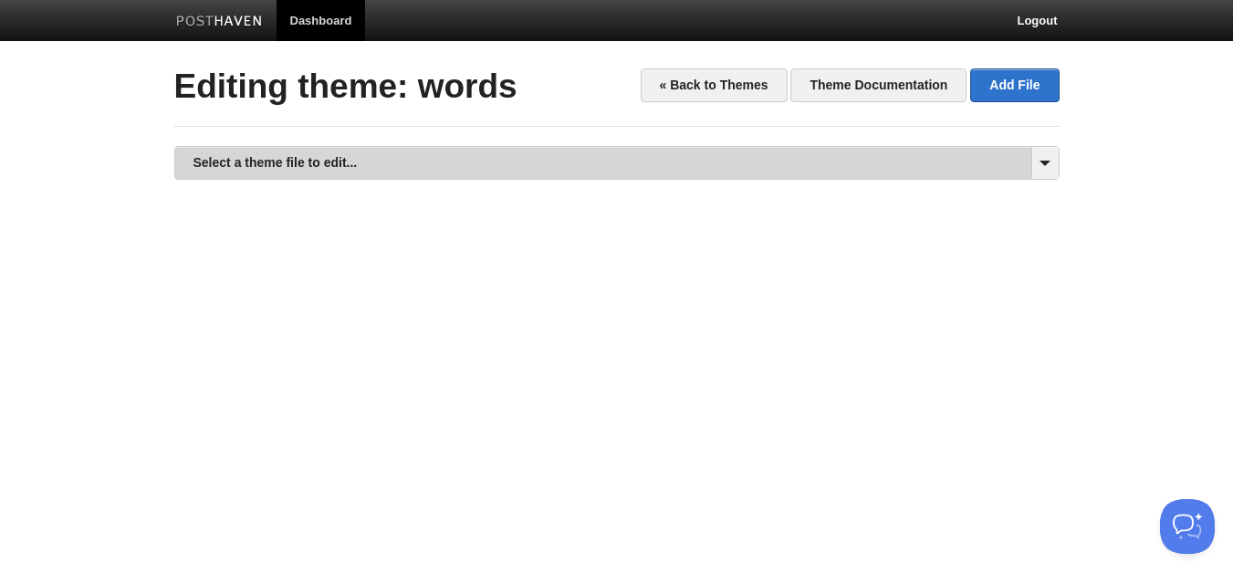
click at [843, 163] on link "Select a theme file to edit..." at bounding box center [616, 163] width 883 height 32
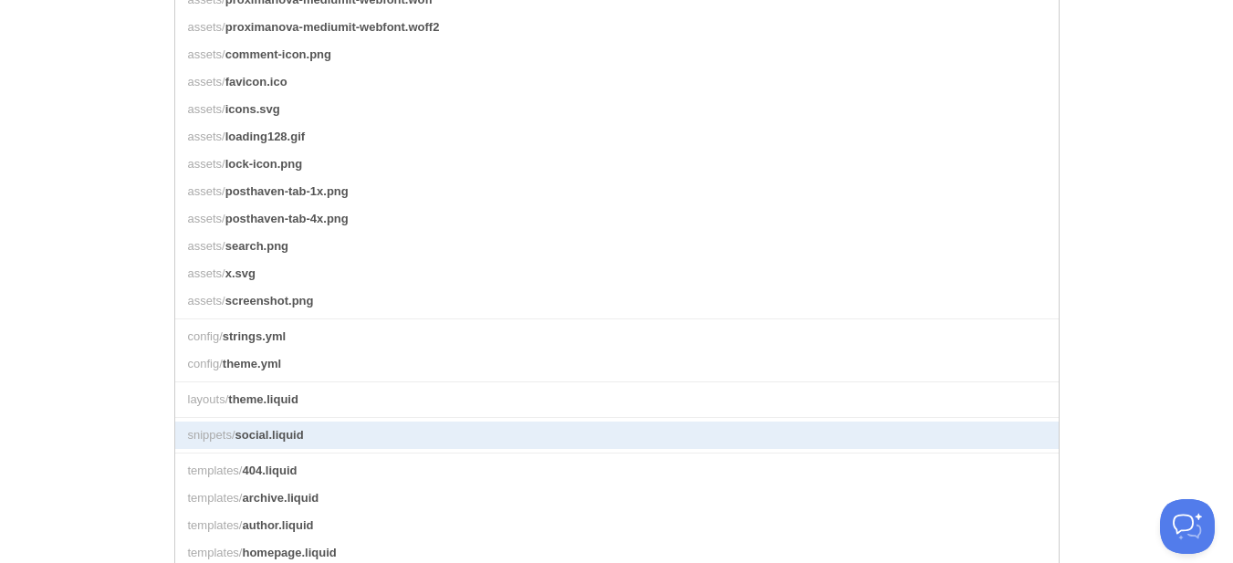
click at [438, 449] on link "snippets/ social.liquid" at bounding box center [616, 434] width 883 height 27
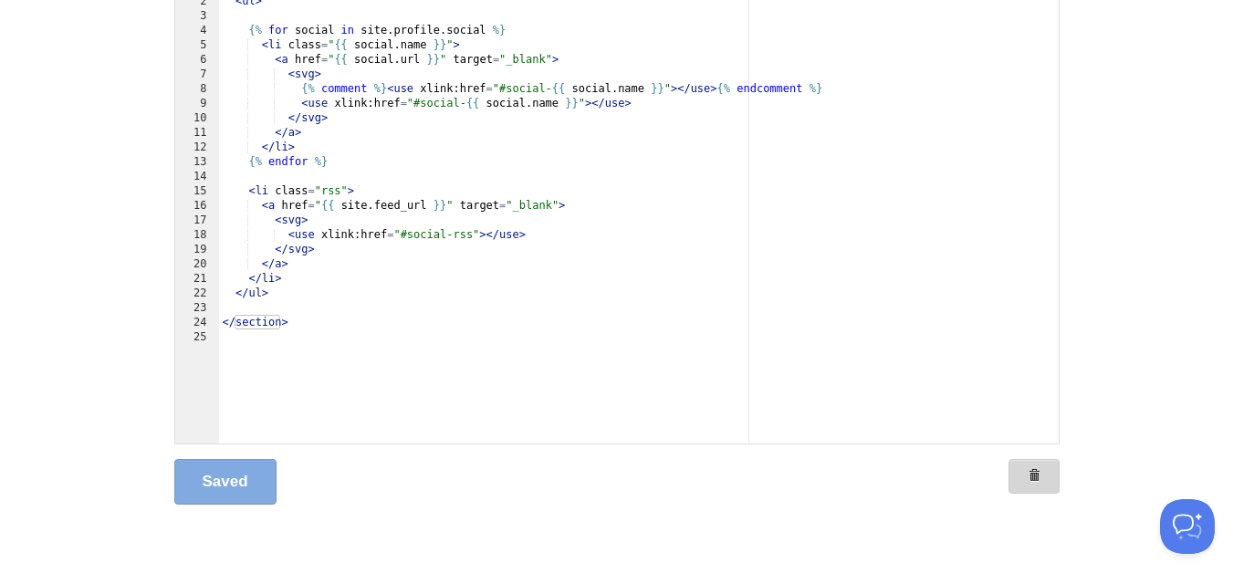
click at [1028, 476] on span at bounding box center [1033, 475] width 13 height 13
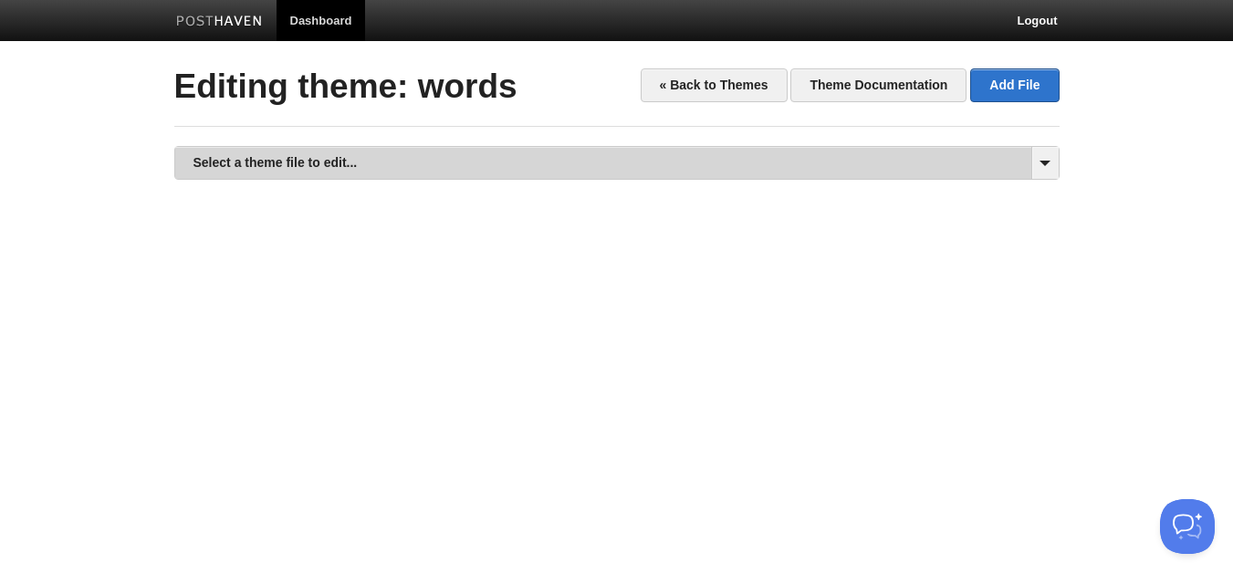
click at [907, 172] on link "Select a theme file to edit..." at bounding box center [616, 163] width 883 height 32
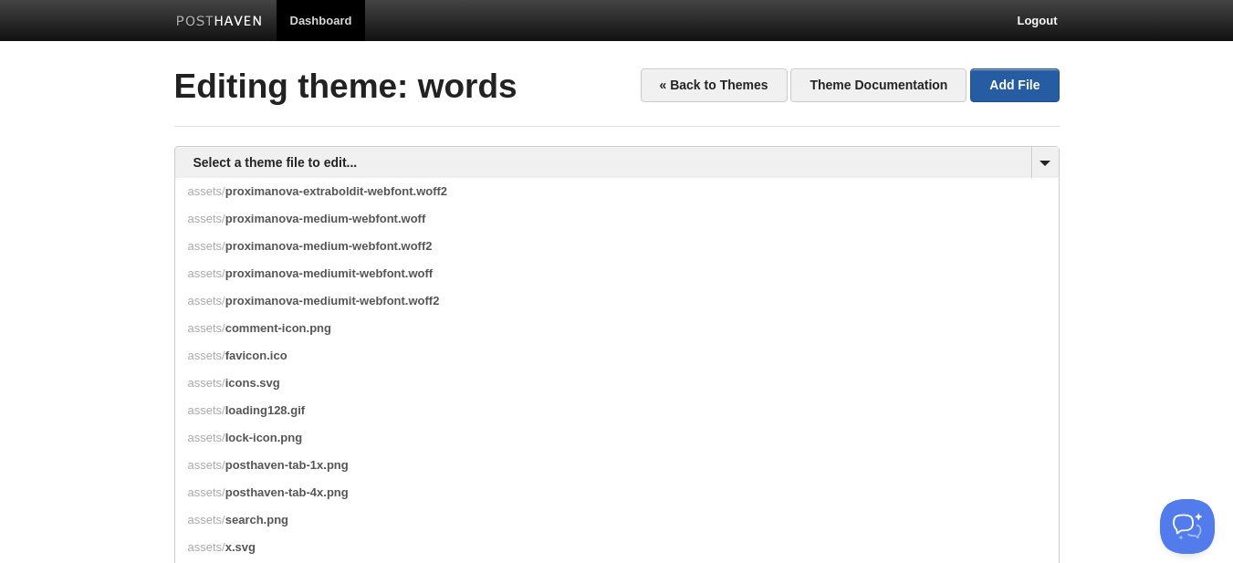
click at [1024, 95] on link "Add File" at bounding box center [1014, 85] width 88 height 34
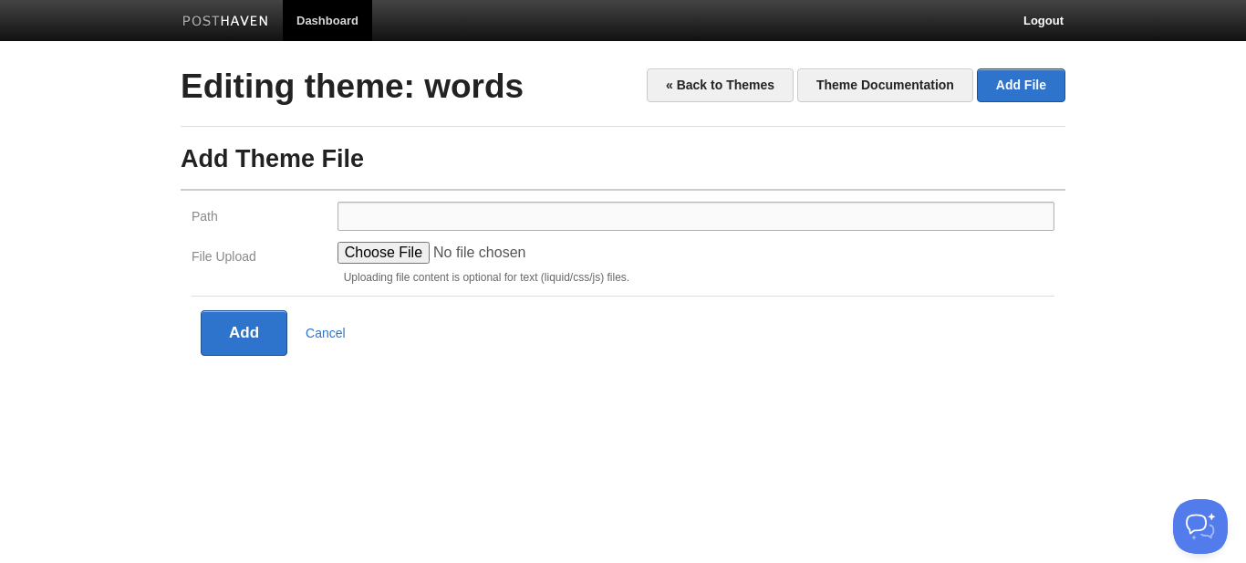
click at [527, 226] on input "Path" at bounding box center [696, 216] width 717 height 29
type input "snippets/"
click at [401, 249] on input "File Upload" at bounding box center [476, 253] width 276 height 22
type input "C:\fakepath\footer.liquid"
click at [241, 313] on button "Add" at bounding box center [244, 333] width 87 height 46
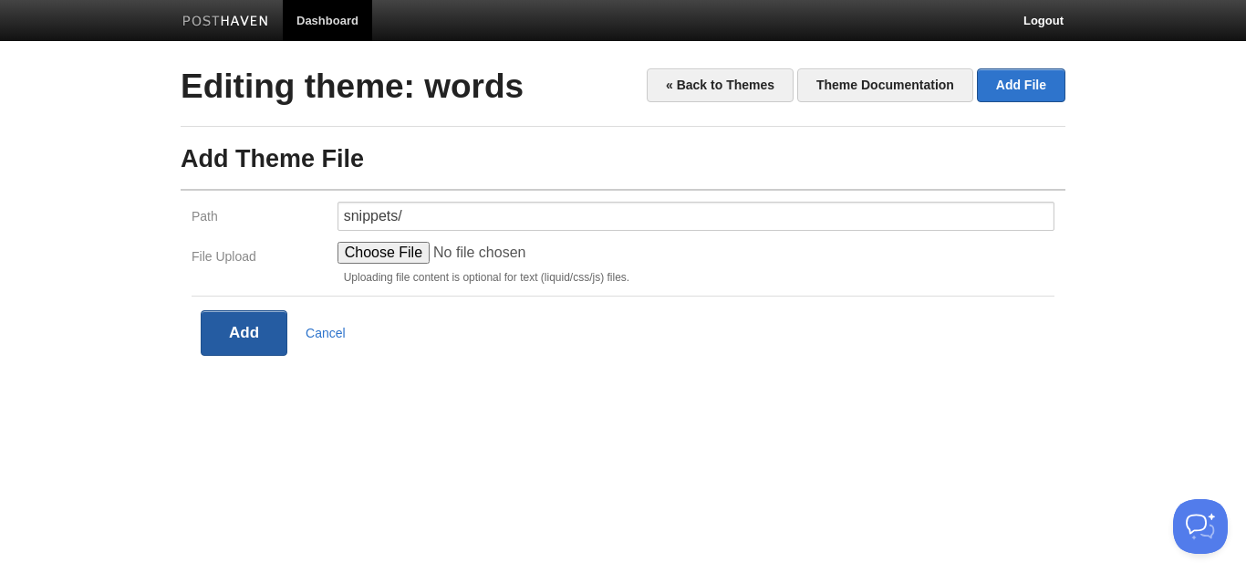
click at [265, 319] on button "Add" at bounding box center [244, 333] width 87 height 46
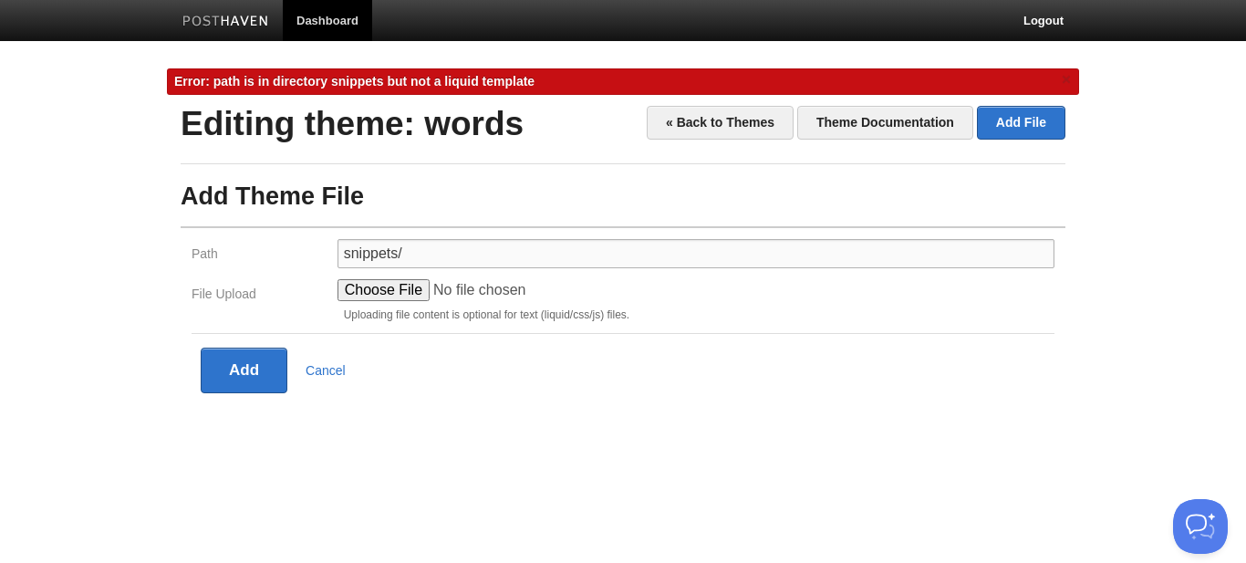
click at [431, 249] on input "snippets/" at bounding box center [696, 253] width 717 height 29
type input "snippets"
click at [251, 365] on button "Add" at bounding box center [244, 371] width 87 height 46
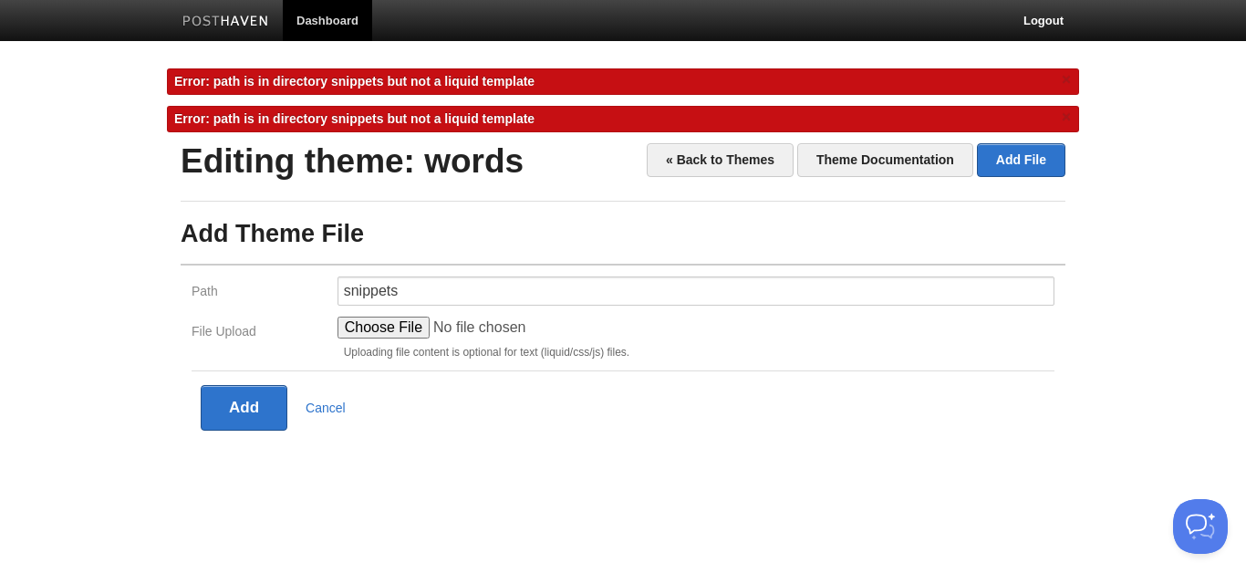
click at [705, 380] on fieldset "Path snippets File Upload Uploading file content is optional for text (liquid/c…" at bounding box center [623, 347] width 885 height 167
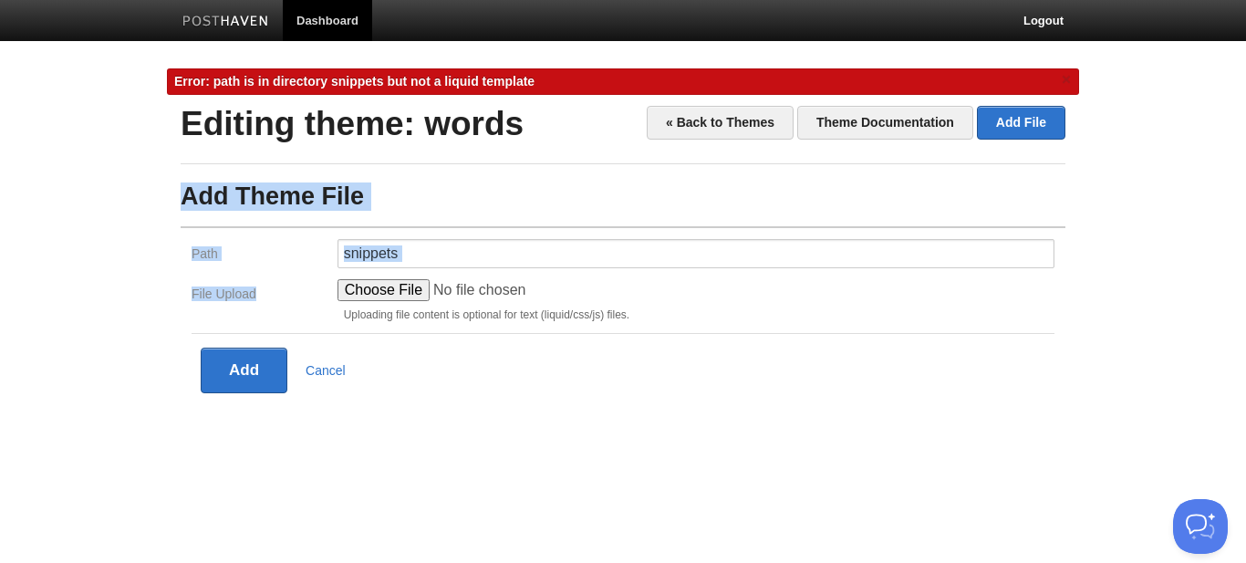
drag, startPoint x: 170, startPoint y: 182, endPoint x: 477, endPoint y: 283, distance: 323.4
click at [477, 283] on div "« Back to Themes Theme Documentation Add File Editing theme: words Add Theme Fi…" at bounding box center [623, 277] width 912 height 342
click at [391, 293] on input "File Upload" at bounding box center [476, 290] width 276 height 22
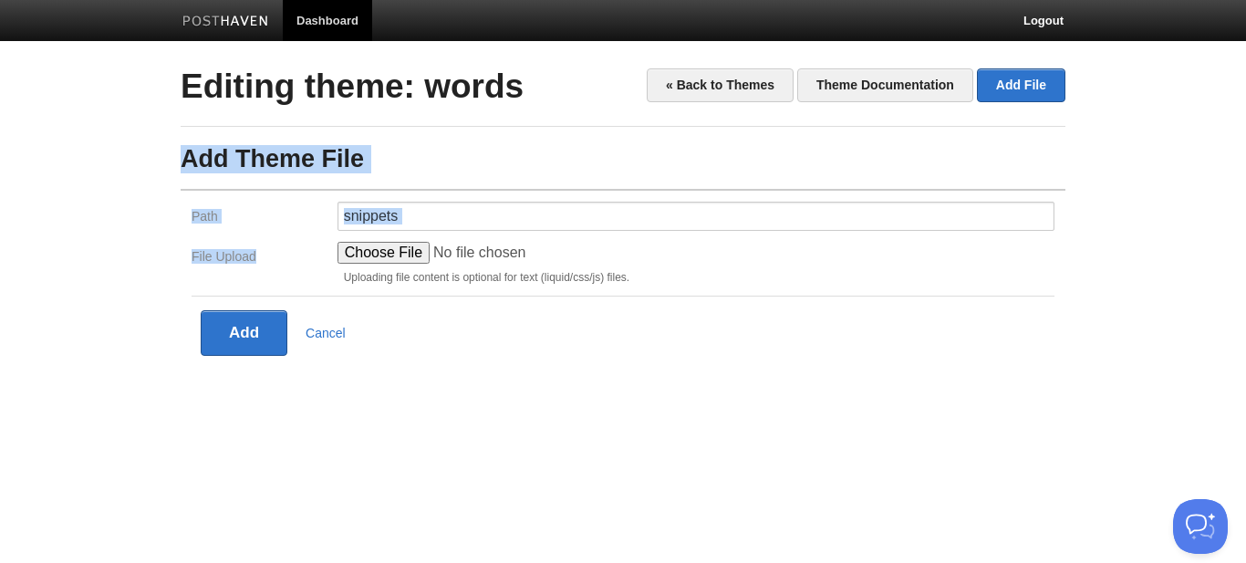
click at [389, 254] on input "File Upload" at bounding box center [476, 253] width 276 height 22
click at [782, 171] on h3 "Add Theme File" at bounding box center [623, 159] width 885 height 27
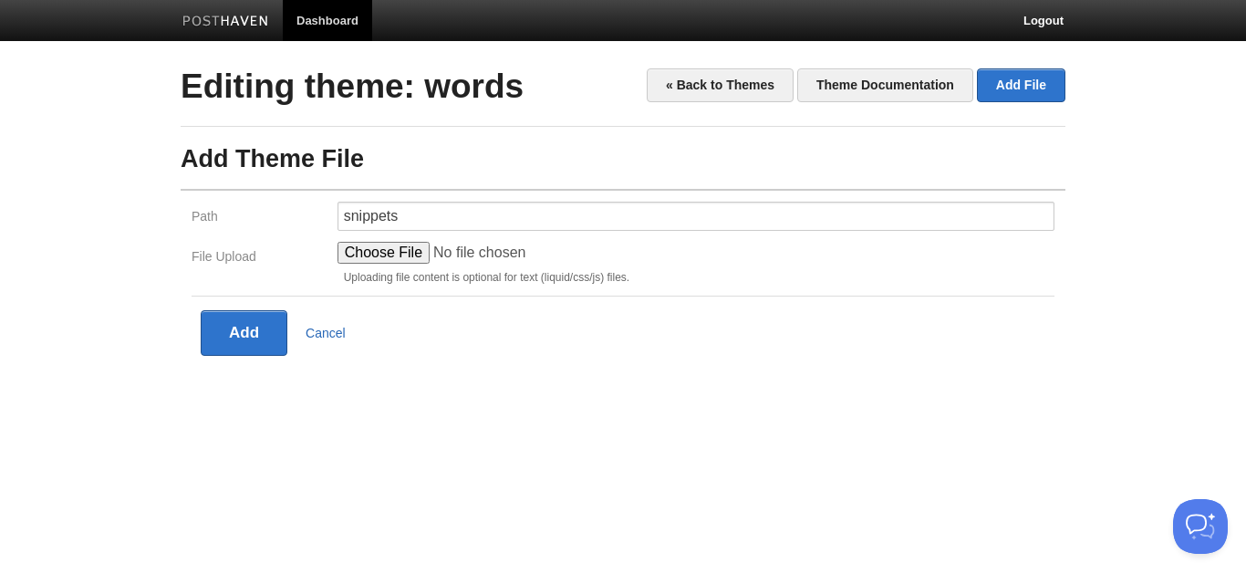
click at [334, 335] on link "Cancel" at bounding box center [326, 333] width 40 height 15
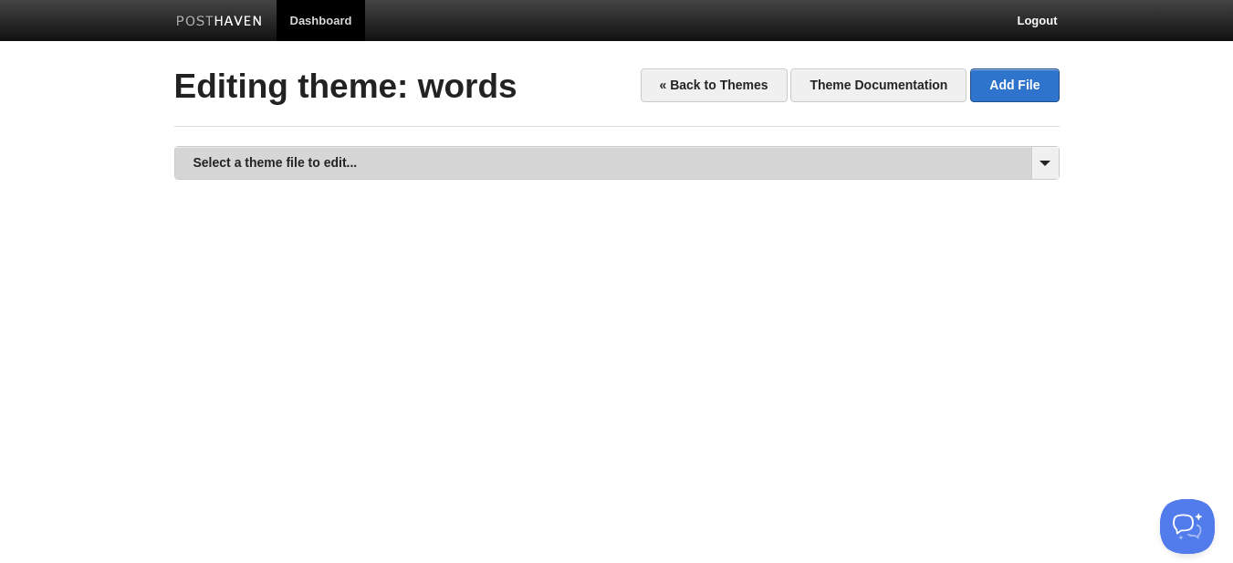
click at [492, 156] on link "Select a theme file to edit..." at bounding box center [616, 163] width 883 height 32
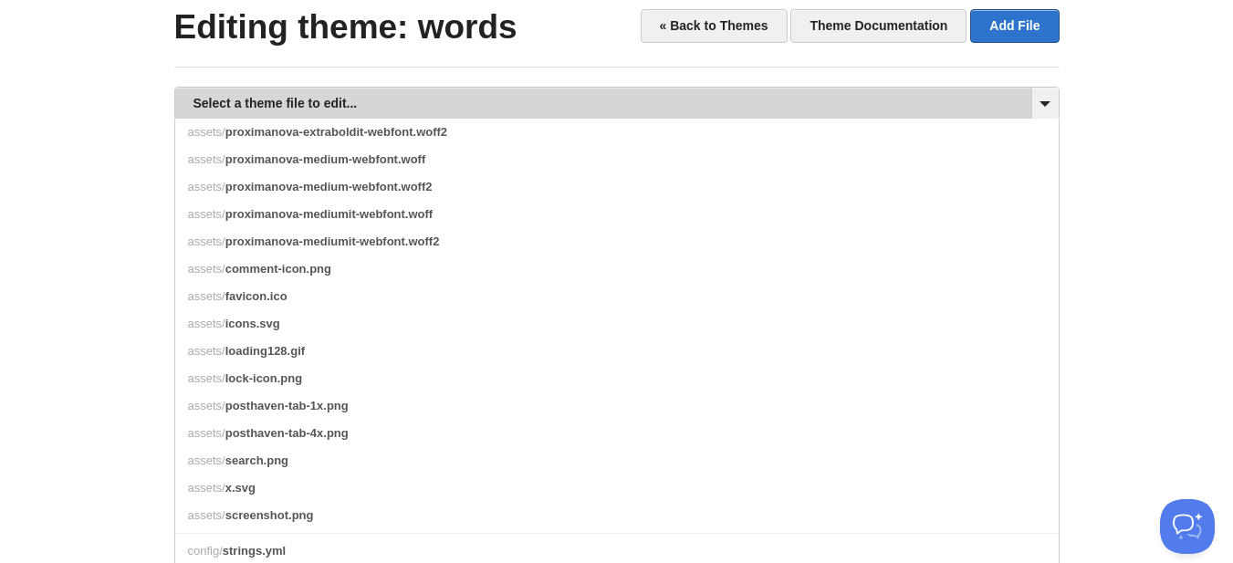
scroll to position [11, 0]
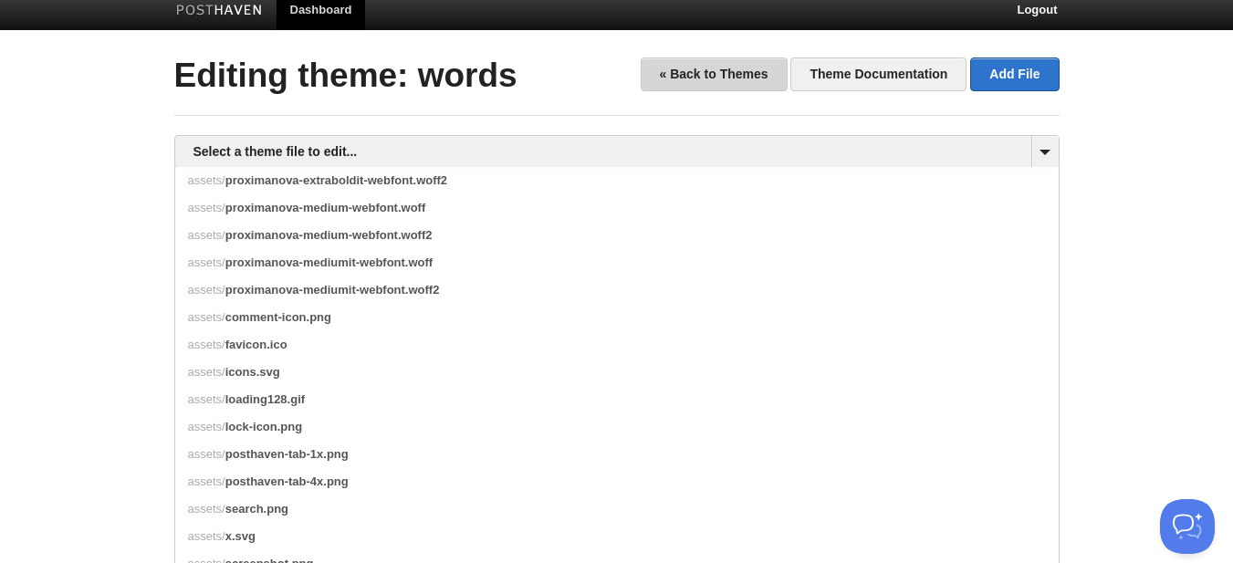
click at [773, 68] on link "« Back to Themes" at bounding box center [713, 74] width 147 height 34
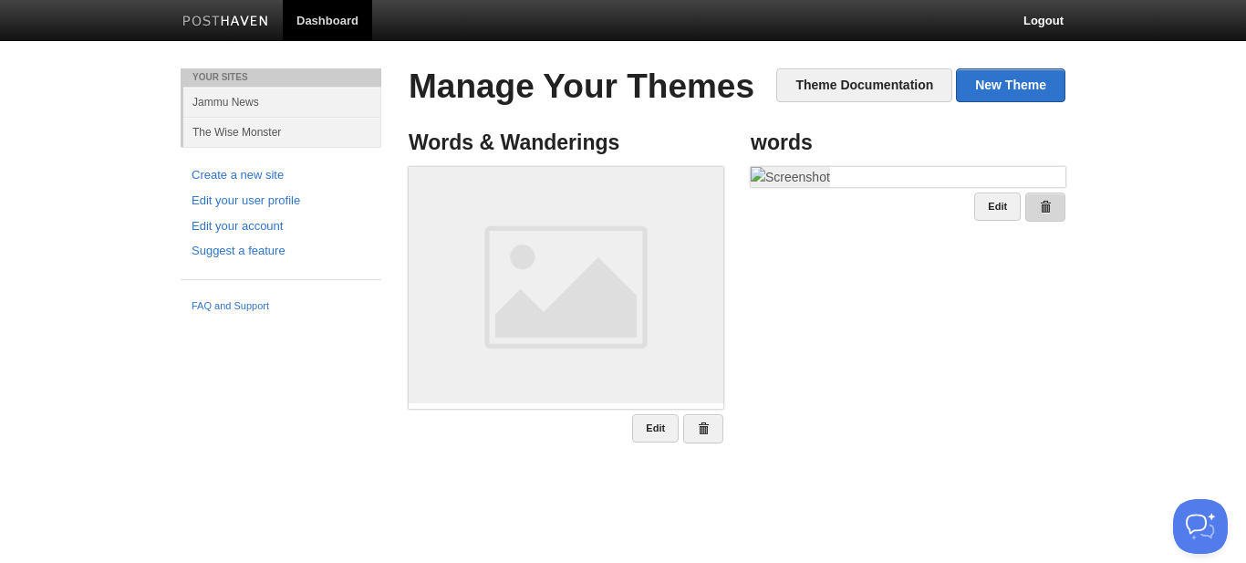
click at [1048, 222] on link at bounding box center [1045, 207] width 40 height 29
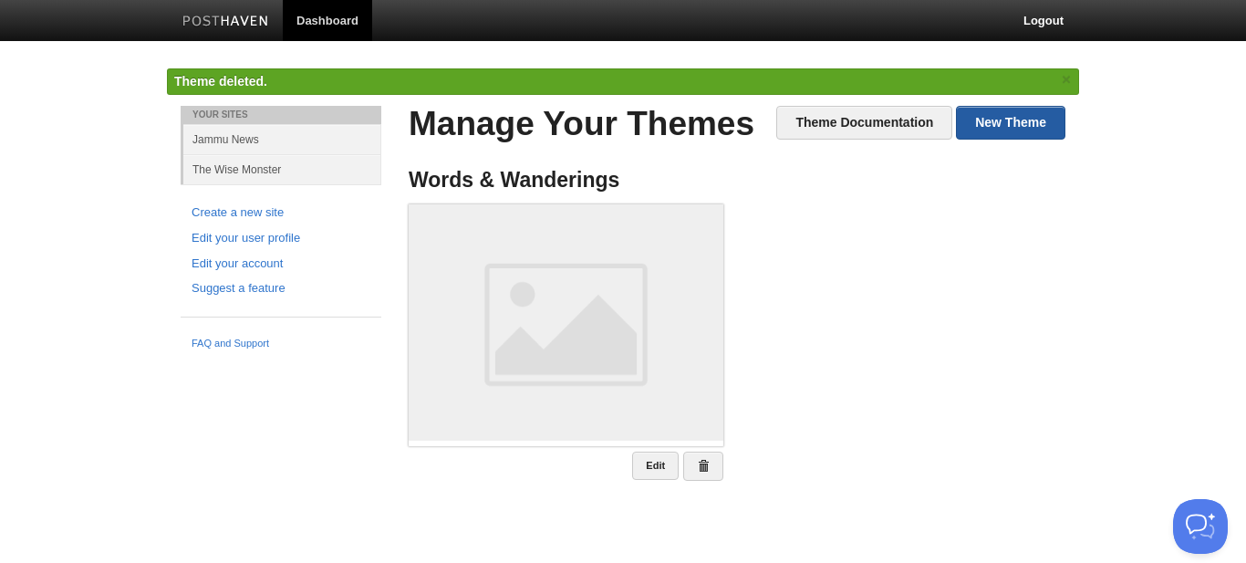
click at [1052, 128] on link "New Theme" at bounding box center [1010, 123] width 109 height 34
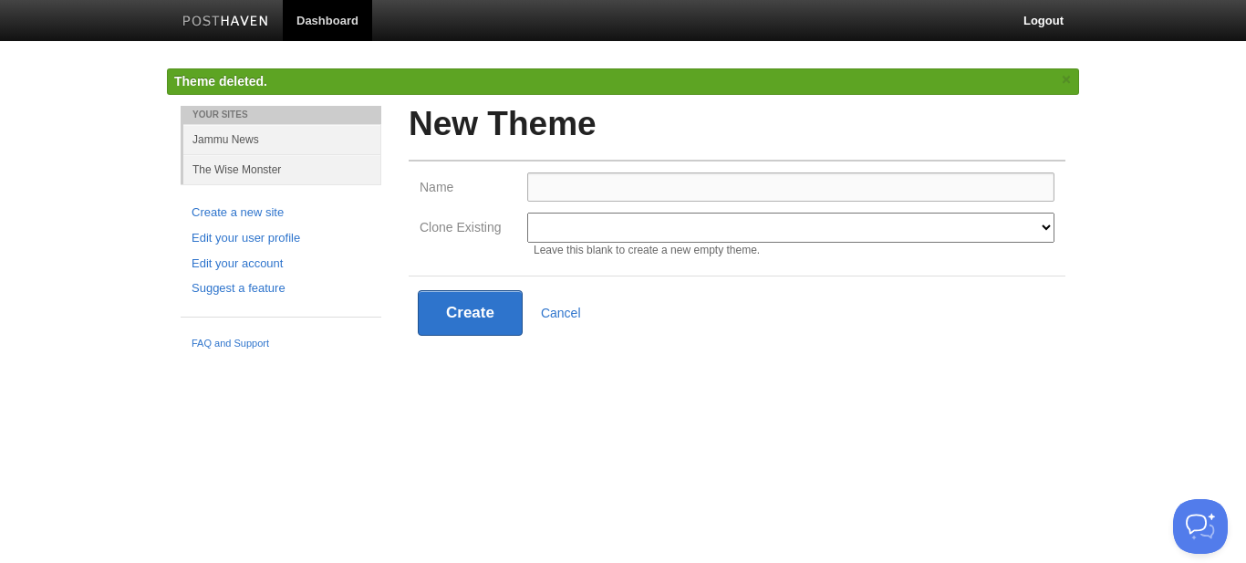
click at [586, 181] on input "Name" at bounding box center [790, 186] width 527 height 29
click at [596, 235] on select "Words & Wanderings Modern Classic Ilun Omega Lanyon Myers Senkai Lagier" at bounding box center [790, 228] width 527 height 30
select select "1436"
click at [527, 213] on select "Words & Wanderings Modern Classic Ilun Omega Lanyon Myers Senkai Lagier" at bounding box center [790, 228] width 527 height 30
click at [636, 234] on select "Words & Wanderings Modern Classic Ilun Omega Lanyon Myers Senkai Lagier" at bounding box center [790, 228] width 527 height 30
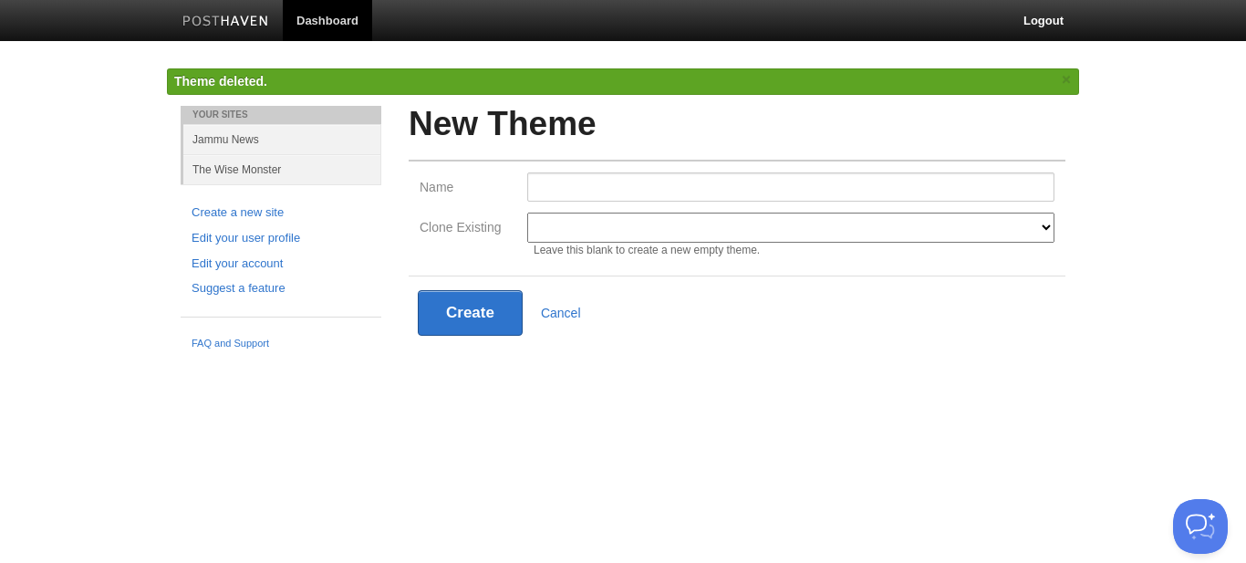
click at [527, 213] on select "Words & Wanderings Modern Classic Ilun Omega Lanyon Myers Senkai Lagier" at bounding box center [790, 228] width 527 height 30
click at [631, 225] on select "Words & Wanderings Modern Classic Ilun Omega Lanyon Myers Senkai Lagier" at bounding box center [790, 228] width 527 height 30
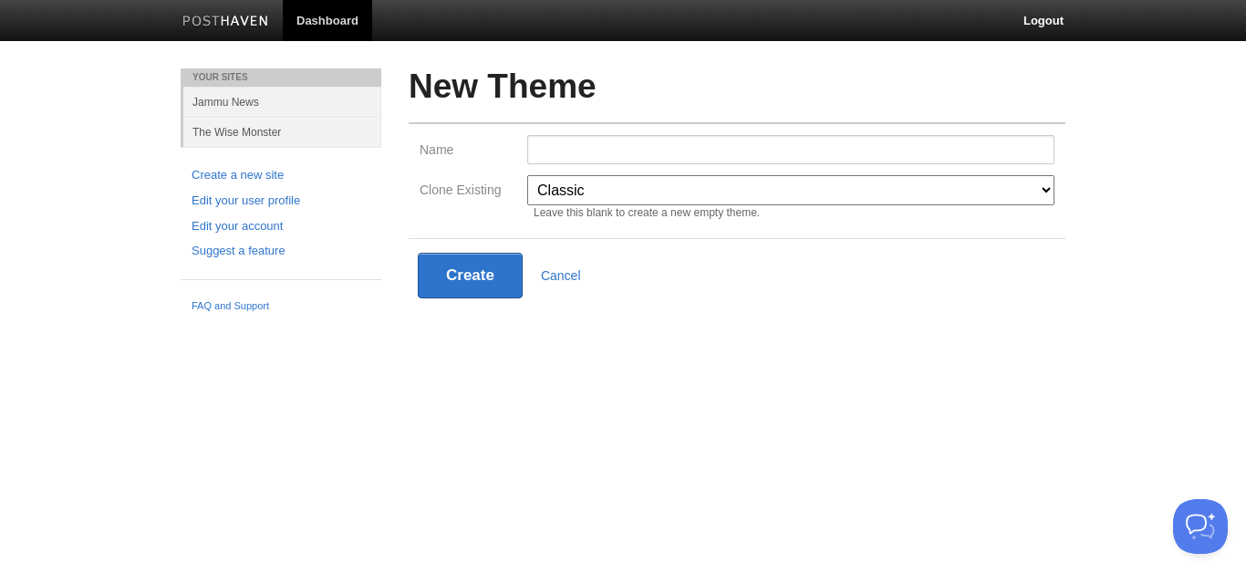
click at [527, 175] on select "Words & Wanderings Modern Classic Ilun Omega Lanyon Myers Senkai Lagier" at bounding box center [790, 190] width 527 height 30
click at [594, 195] on select "Words & Wanderings Modern Classic Ilun Omega Lanyon Myers Senkai Lagier" at bounding box center [790, 190] width 527 height 30
select select "597"
click at [527, 175] on select "Words & Wanderings Modern Classic Ilun Omega Lanyon Myers Senkai Lagier" at bounding box center [790, 190] width 527 height 30
click at [622, 140] on input "Name" at bounding box center [790, 149] width 527 height 29
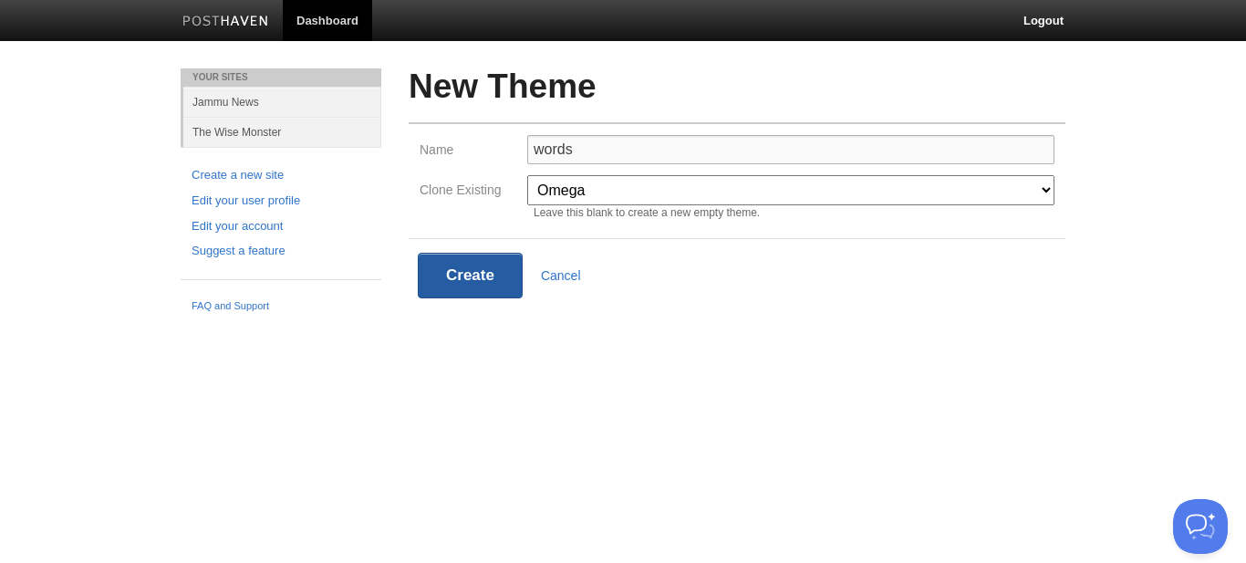
type input "words"
click at [507, 272] on button "Create" at bounding box center [470, 276] width 105 height 46
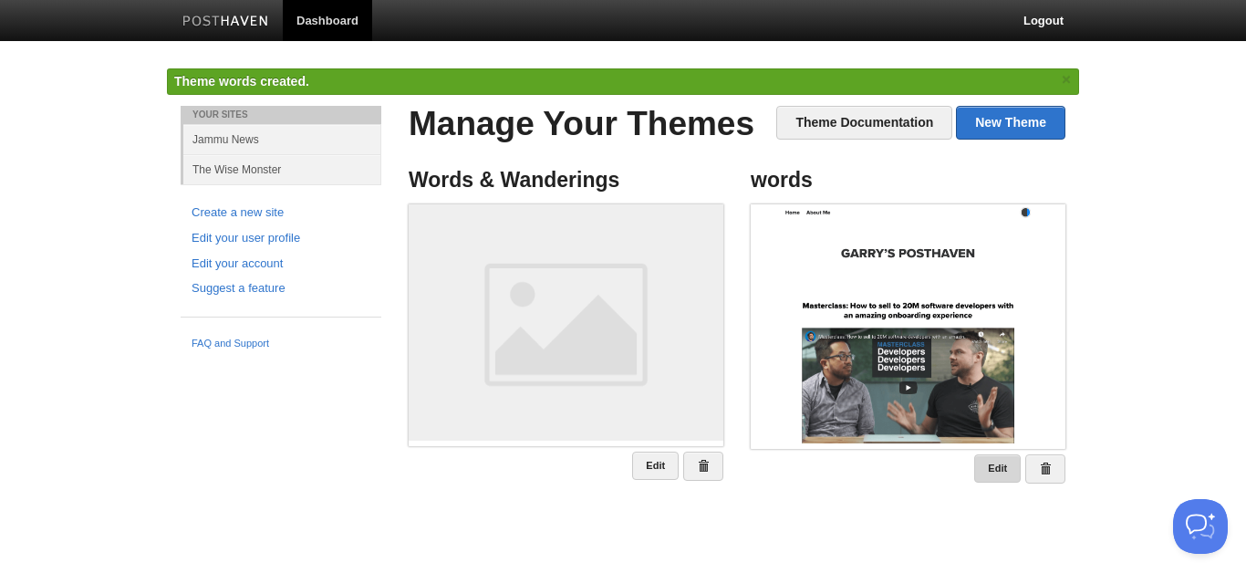
click at [985, 474] on link "Edit" at bounding box center [997, 468] width 47 height 28
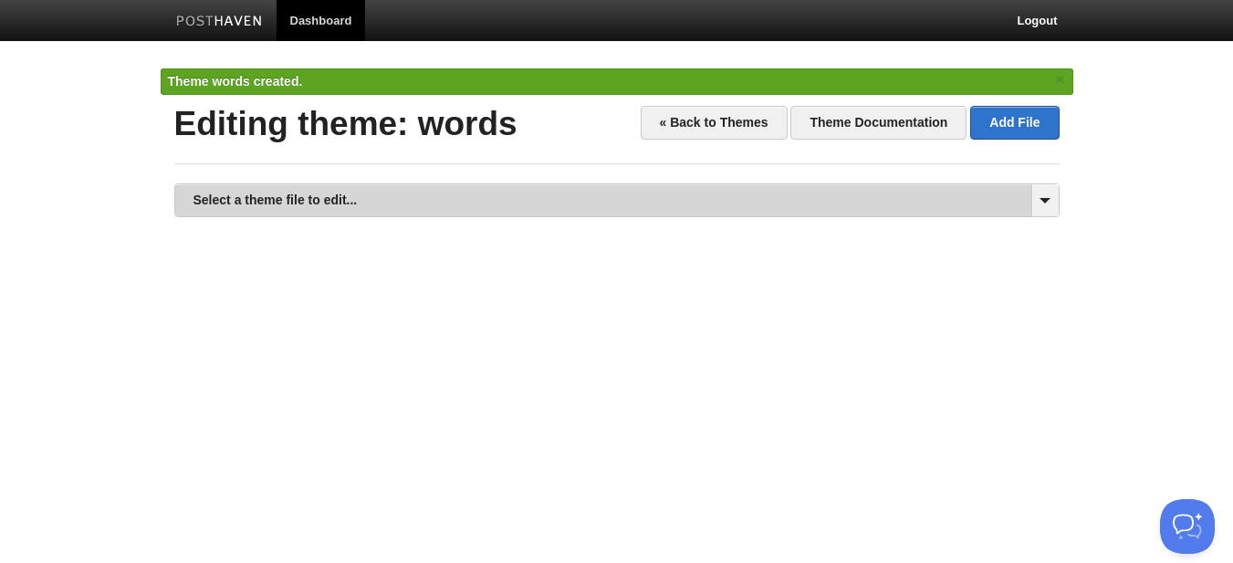
click at [538, 203] on link "Select a theme file to edit..." at bounding box center [616, 200] width 883 height 32
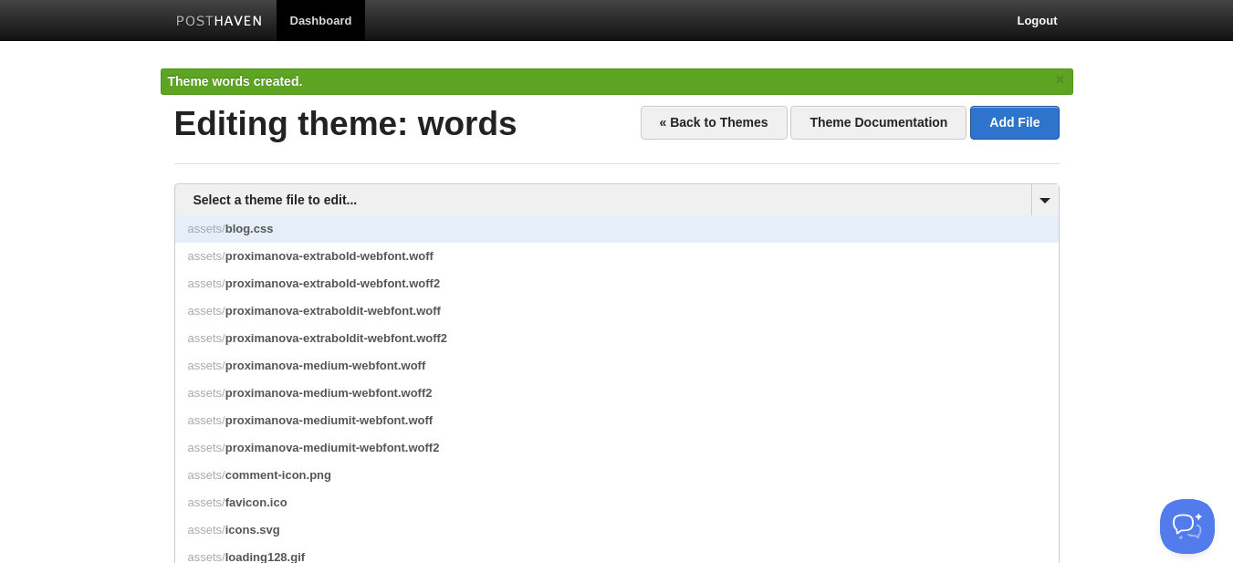
click at [587, 232] on link "assets/ blog.css" at bounding box center [616, 228] width 883 height 27
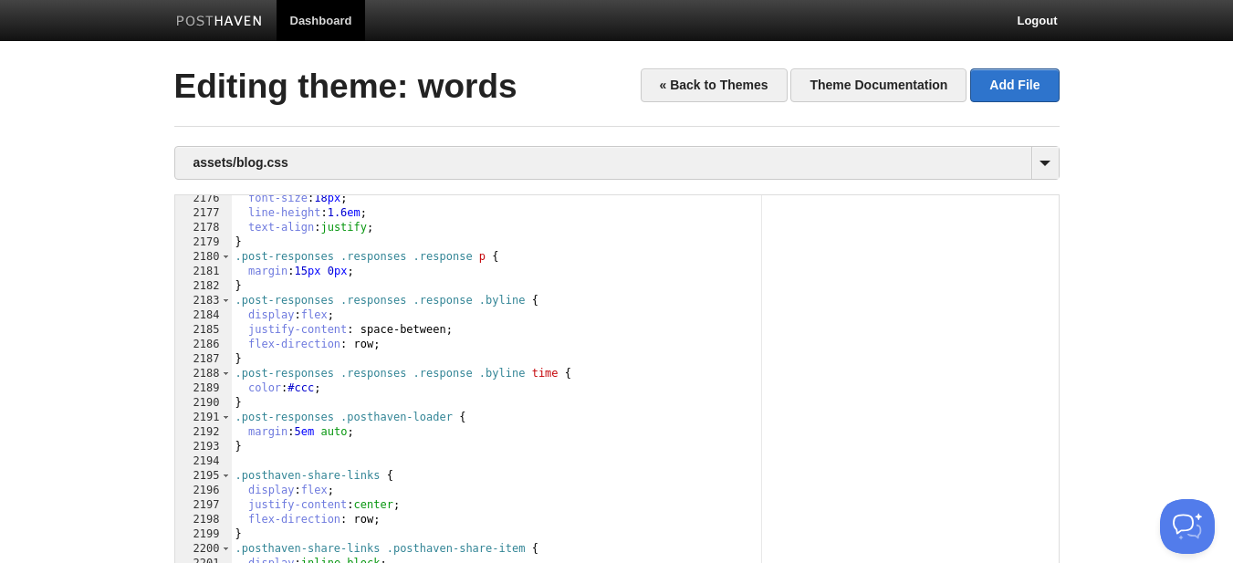
scroll to position [32322, 0]
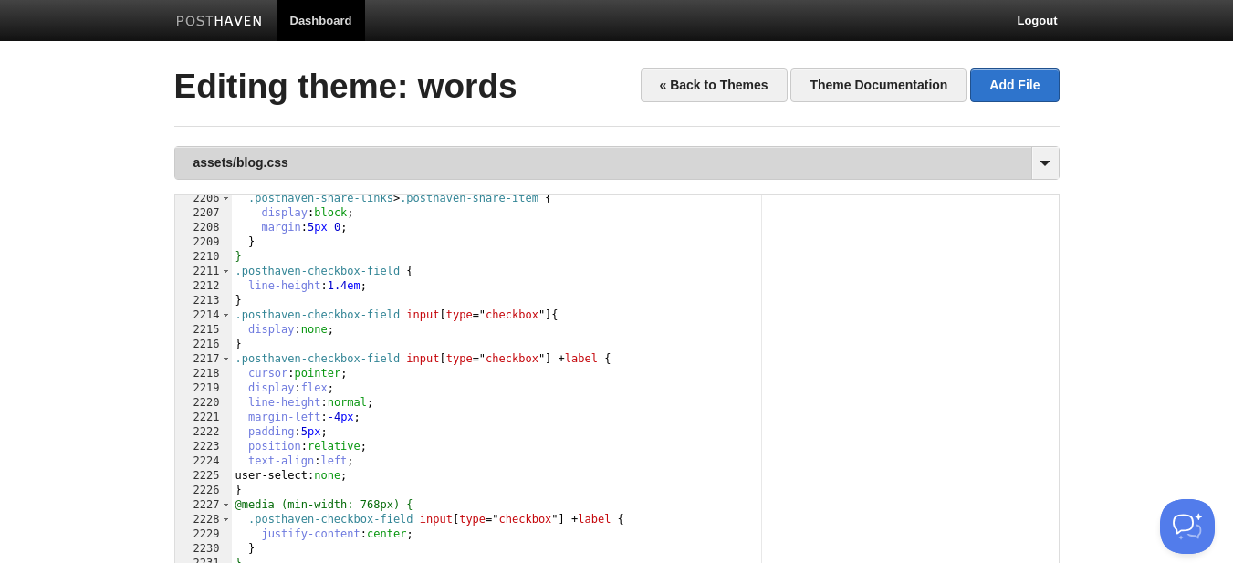
click at [853, 160] on link "assets/blog.css" at bounding box center [616, 163] width 883 height 32
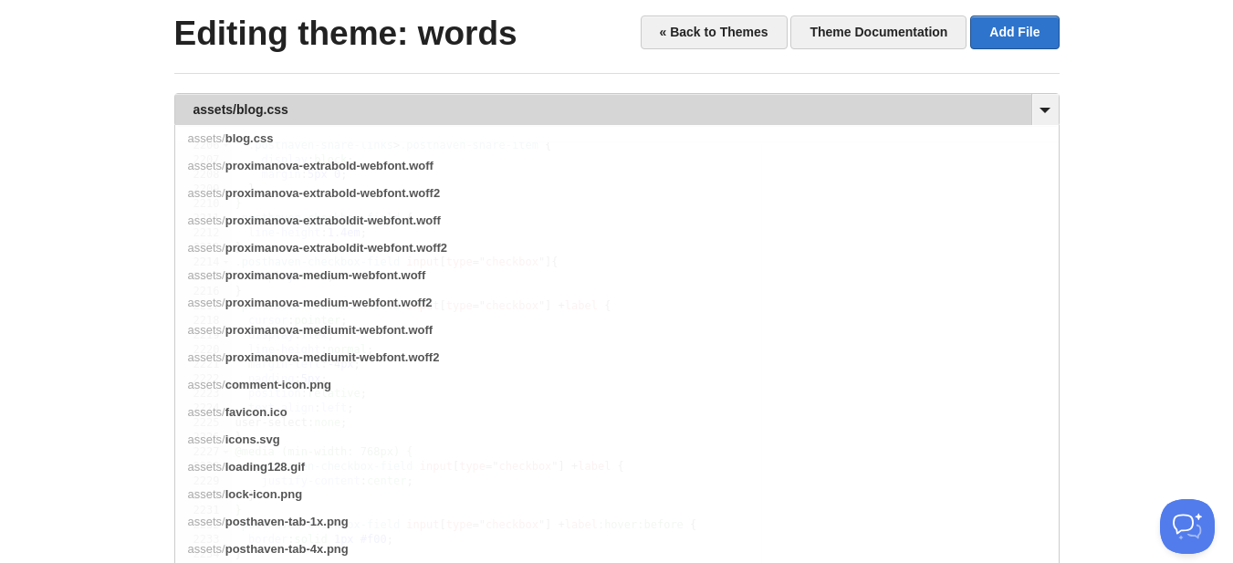
scroll to position [0, 0]
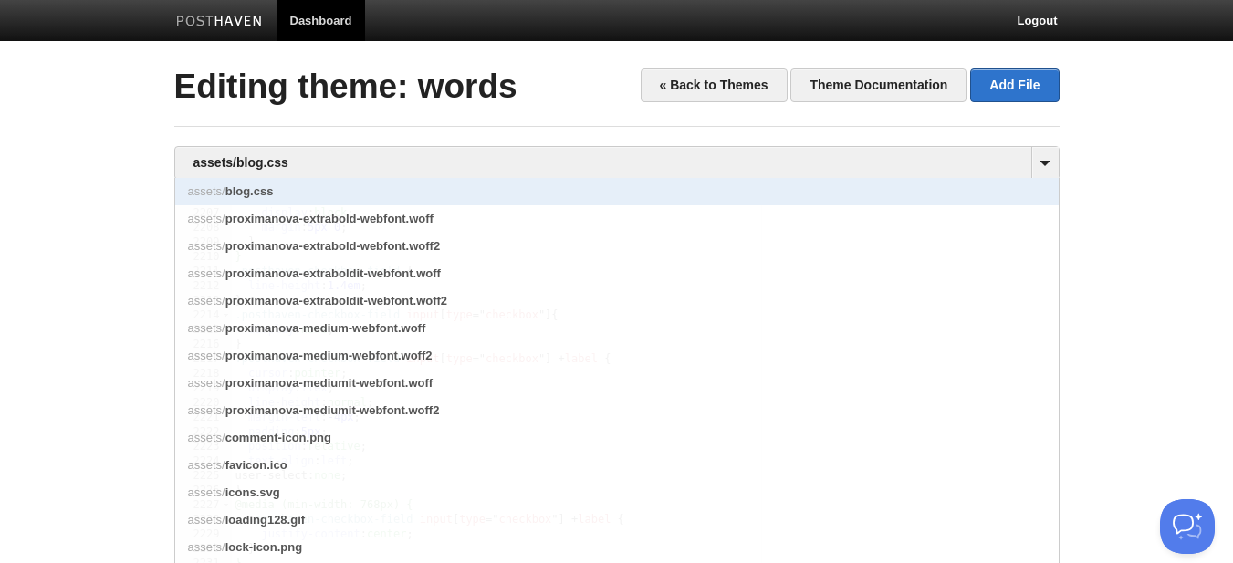
click at [336, 186] on link "assets/ blog.css" at bounding box center [616, 191] width 883 height 27
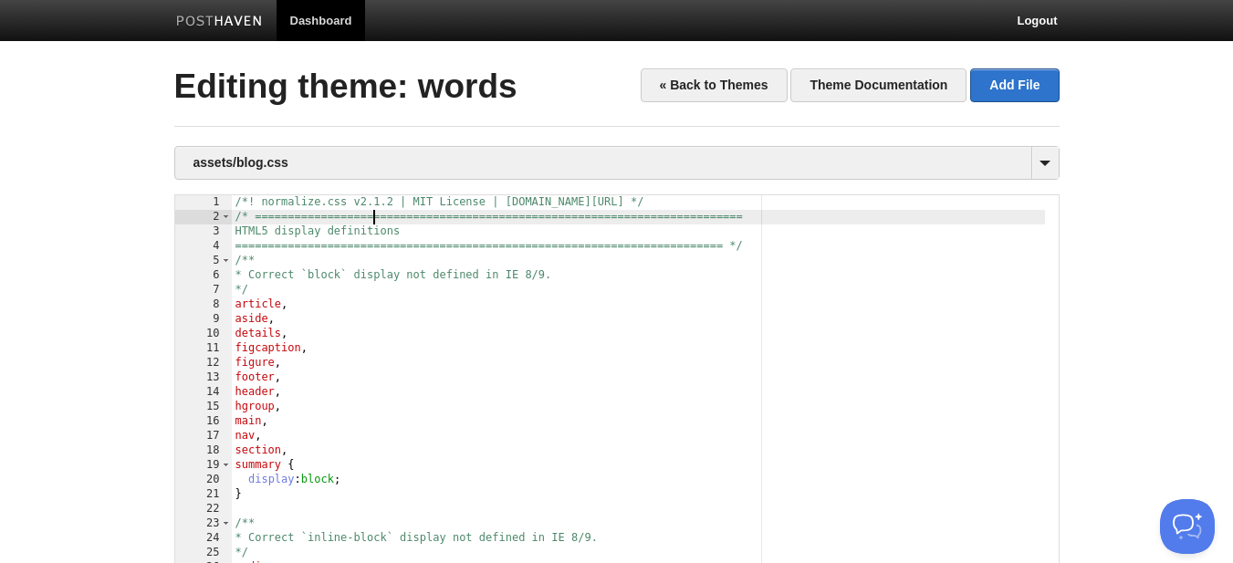
click at [376, 224] on div "/*! normalize.css v2.1.2 | MIT License | git.io/normalize */ /* ===============…" at bounding box center [638, 441] width 813 height 493
click at [387, 267] on div "/*! normalize.css v2.1.2 | MIT License | git.io/normalize */ /* ===============…" at bounding box center [638, 441] width 813 height 493
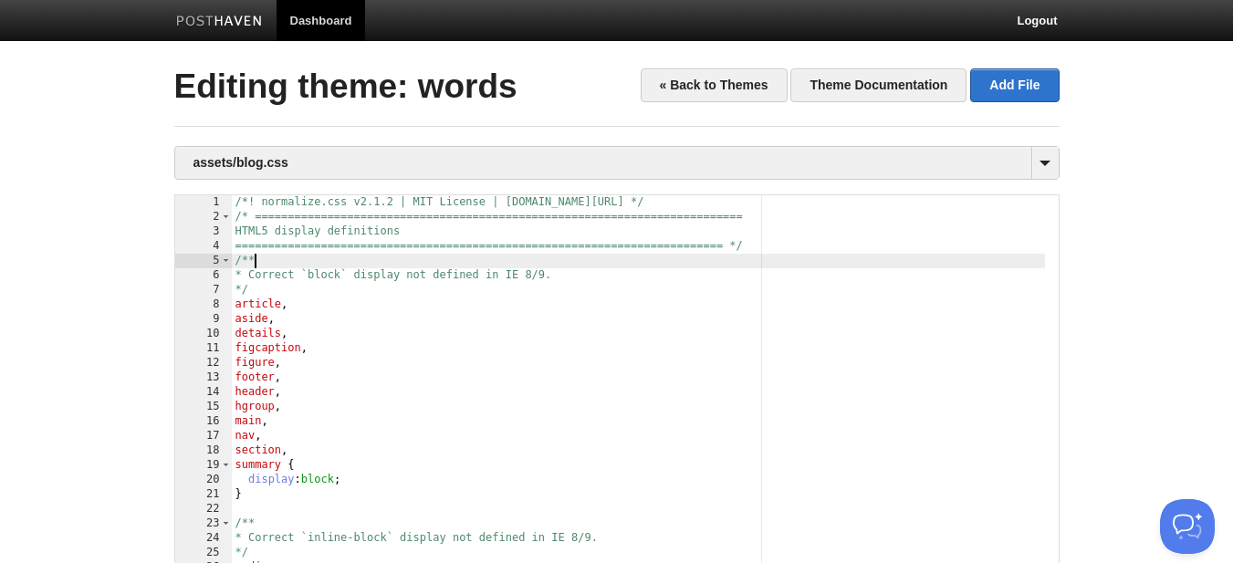
click at [387, 267] on div "/*! normalize.css v2.1.2 | MIT License | git.io/normalize */ /* ===============…" at bounding box center [638, 441] width 813 height 493
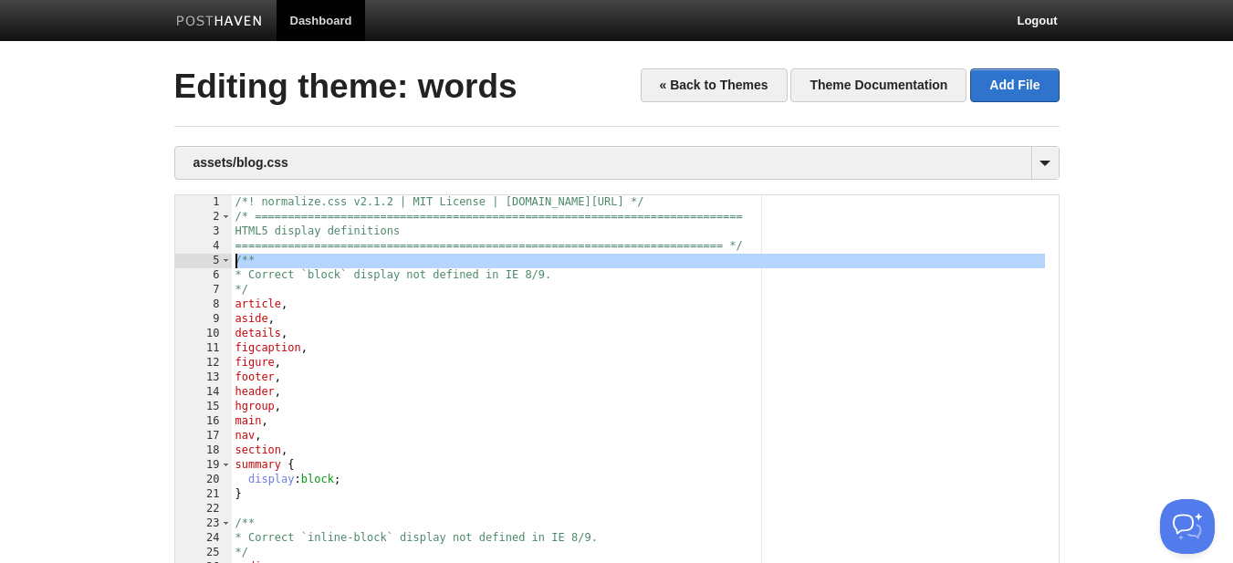
click at [387, 267] on div "/*! normalize.css v2.1.2 | MIT License | git.io/normalize */ /* ===============…" at bounding box center [638, 441] width 813 height 493
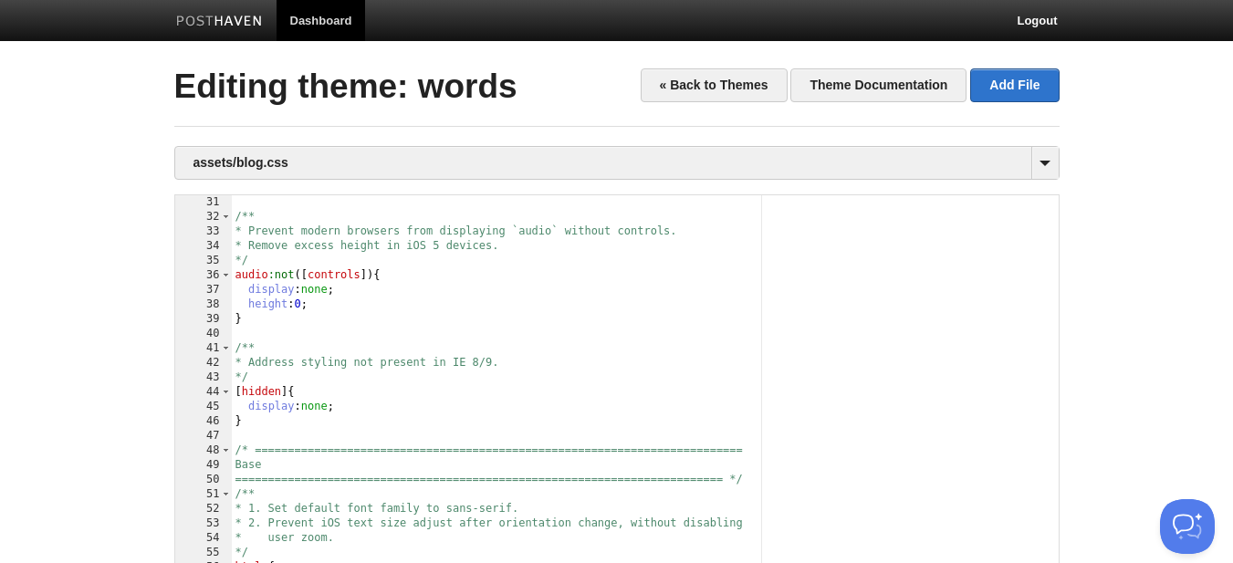
scroll to position [438, 0]
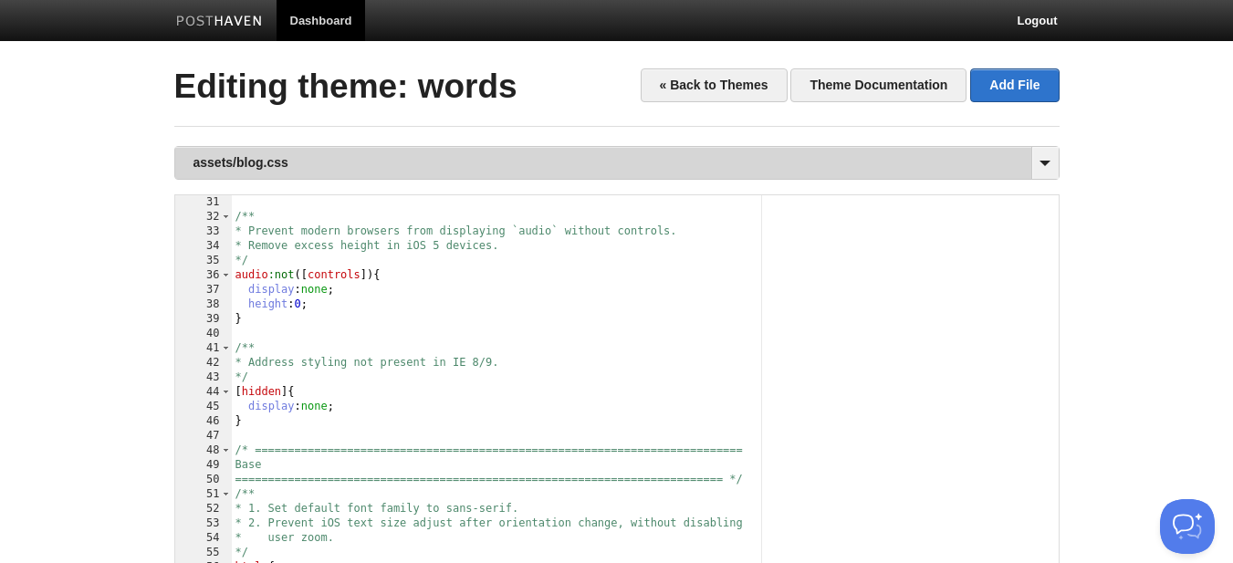
click at [1028, 151] on link "assets/blog.css" at bounding box center [616, 163] width 883 height 32
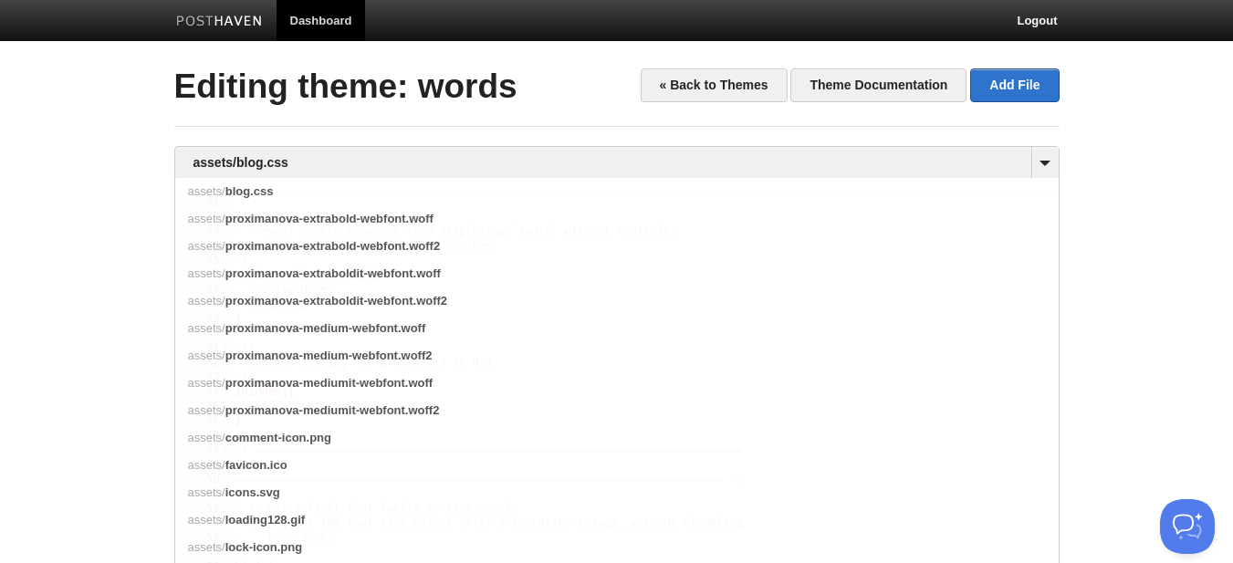
click at [223, 13] on link at bounding box center [219, 23] width 114 height 41
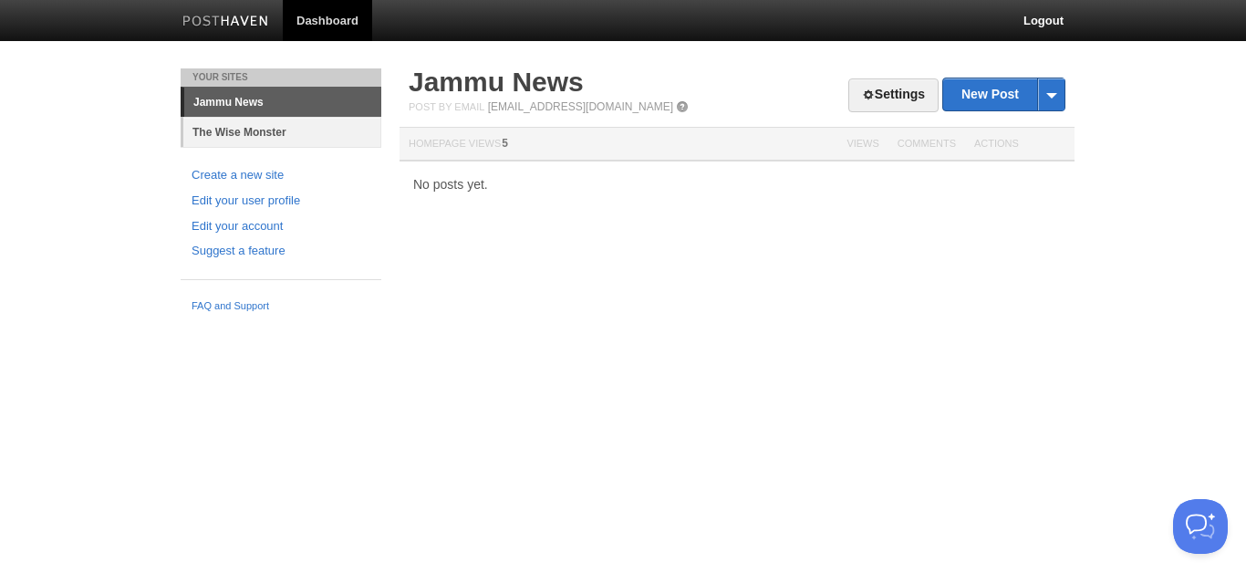
click at [236, 132] on link "The Wise Monster" at bounding box center [282, 132] width 198 height 30
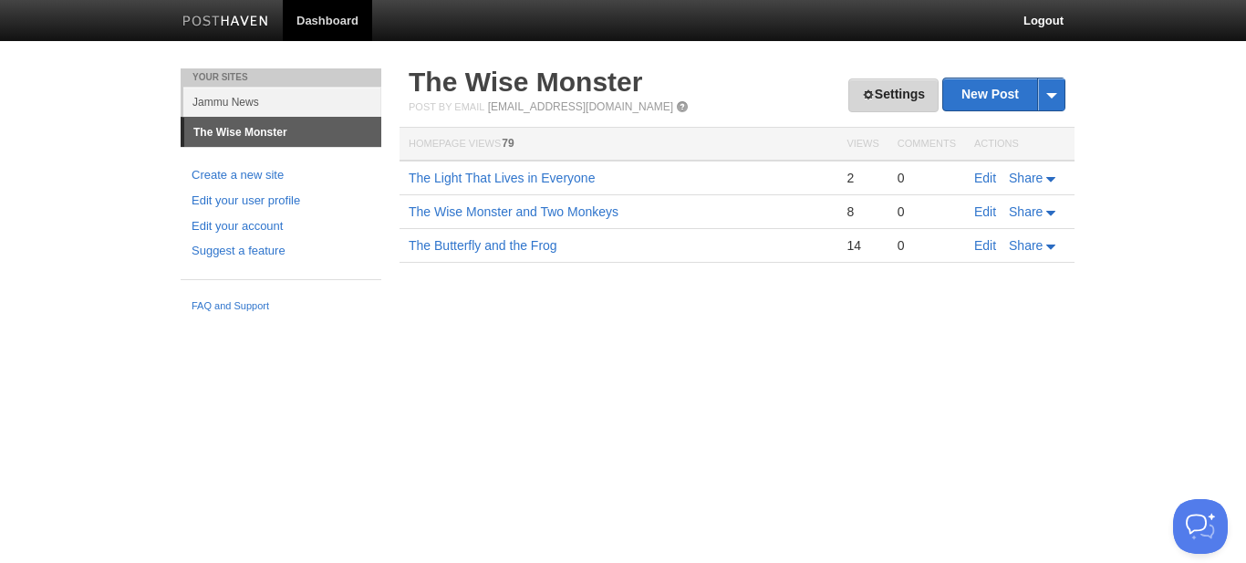
click at [887, 85] on link "Settings" at bounding box center [893, 95] width 90 height 34
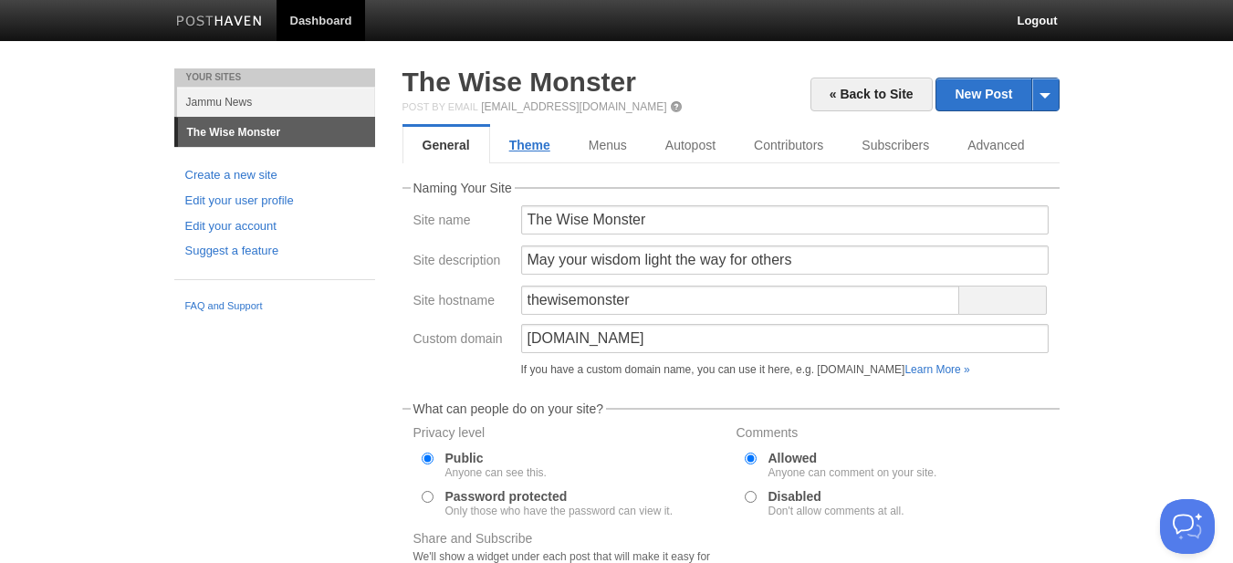
click at [542, 158] on link "Theme" at bounding box center [529, 145] width 79 height 36
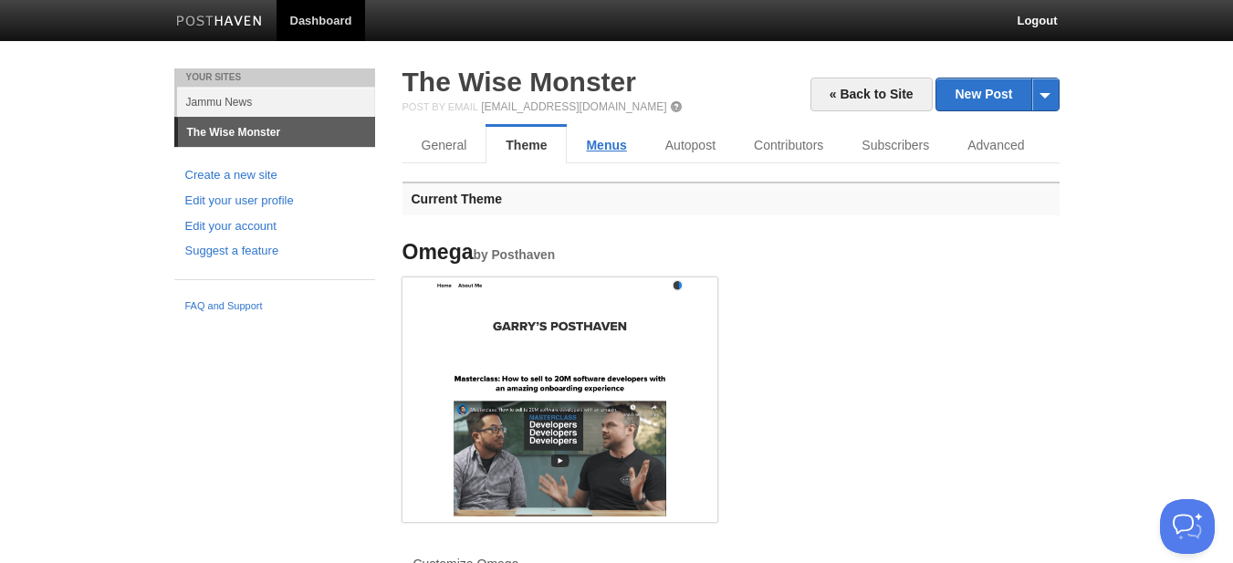
click at [613, 148] on link "Menus" at bounding box center [606, 145] width 78 height 36
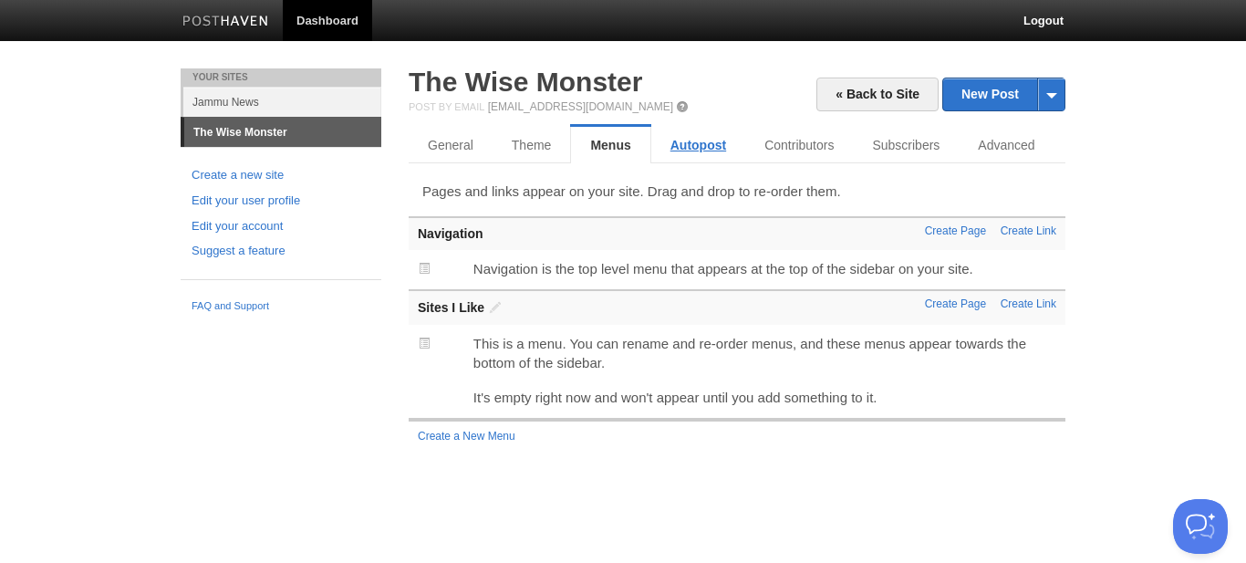
click at [710, 156] on link "Autopost" at bounding box center [698, 145] width 94 height 36
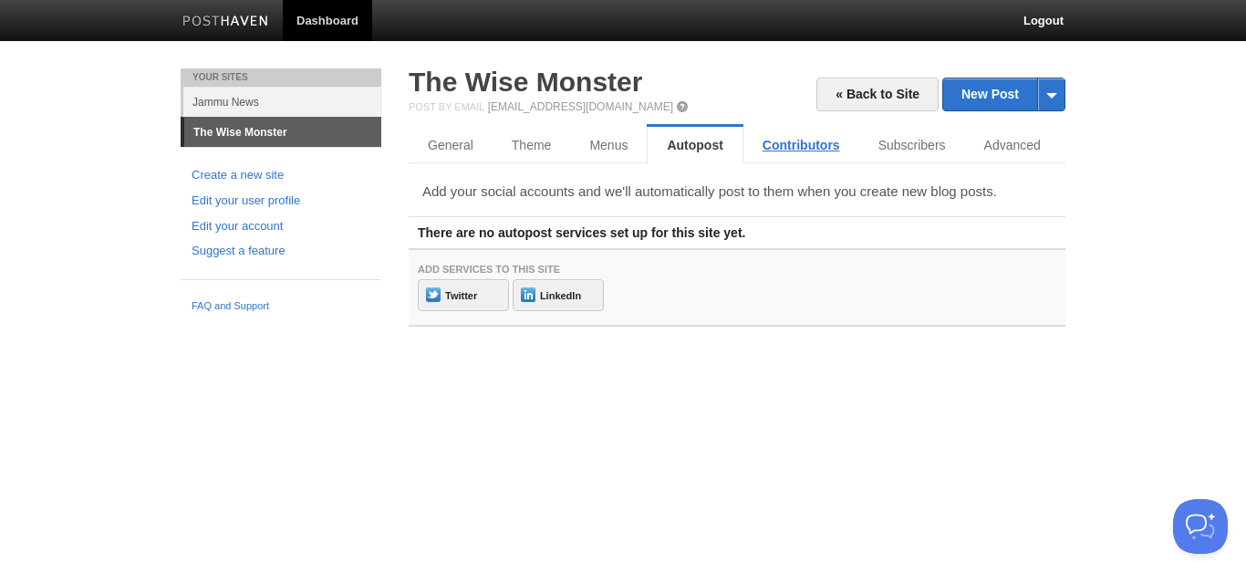
click at [807, 152] on link "Contributors" at bounding box center [802, 145] width 116 height 36
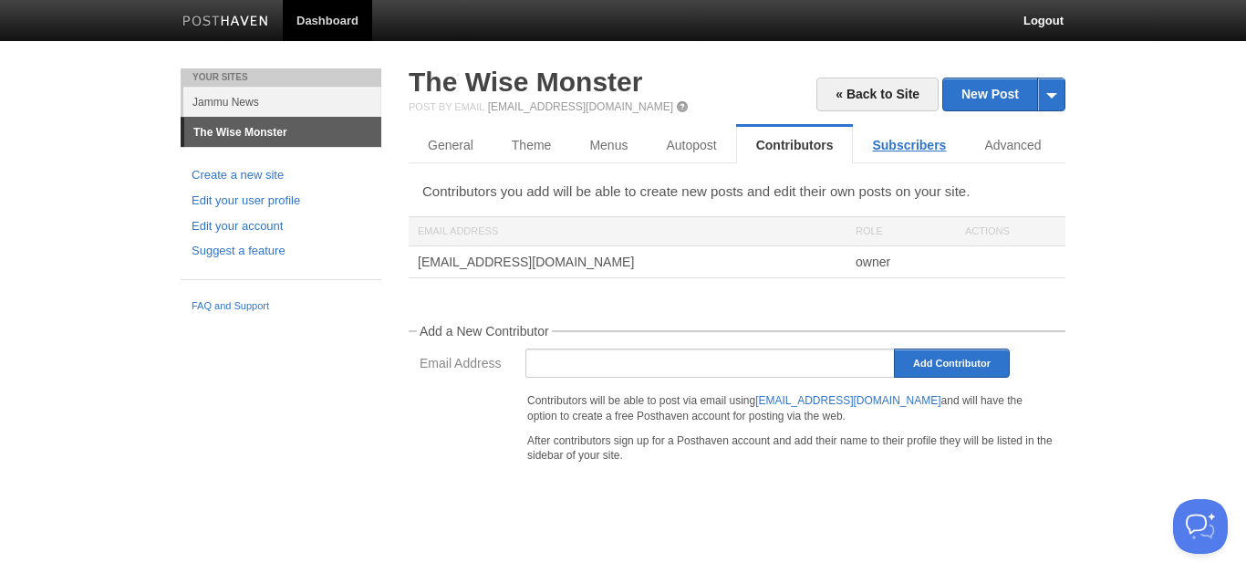
click at [928, 153] on link "Subscribers" at bounding box center [909, 145] width 112 height 36
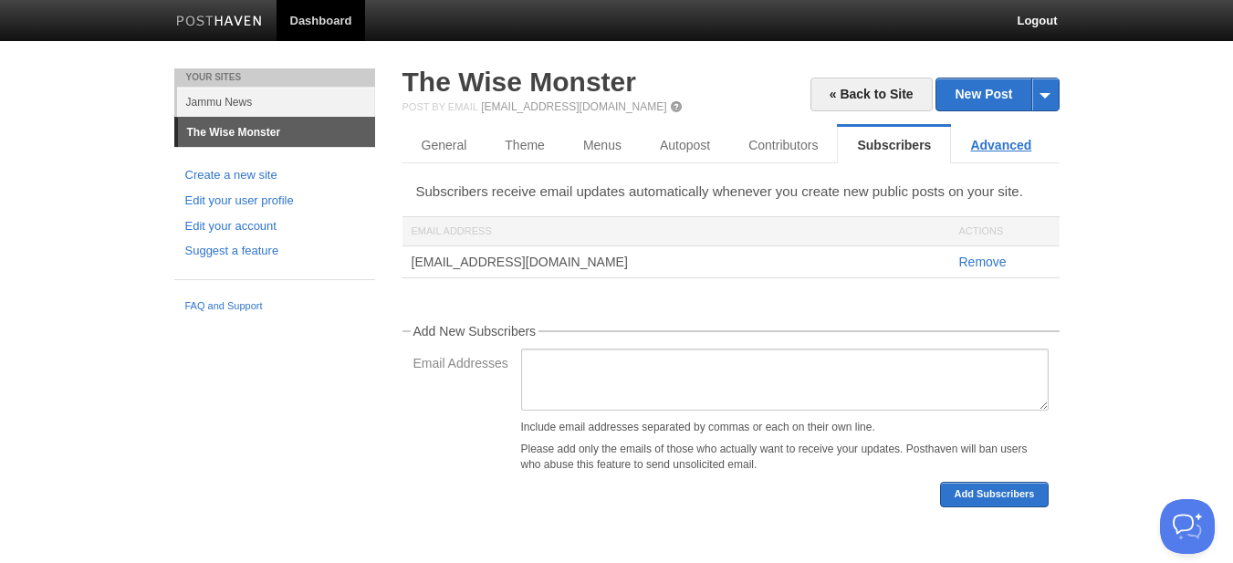
click at [1030, 148] on link "Advanced" at bounding box center [1000, 145] width 99 height 36
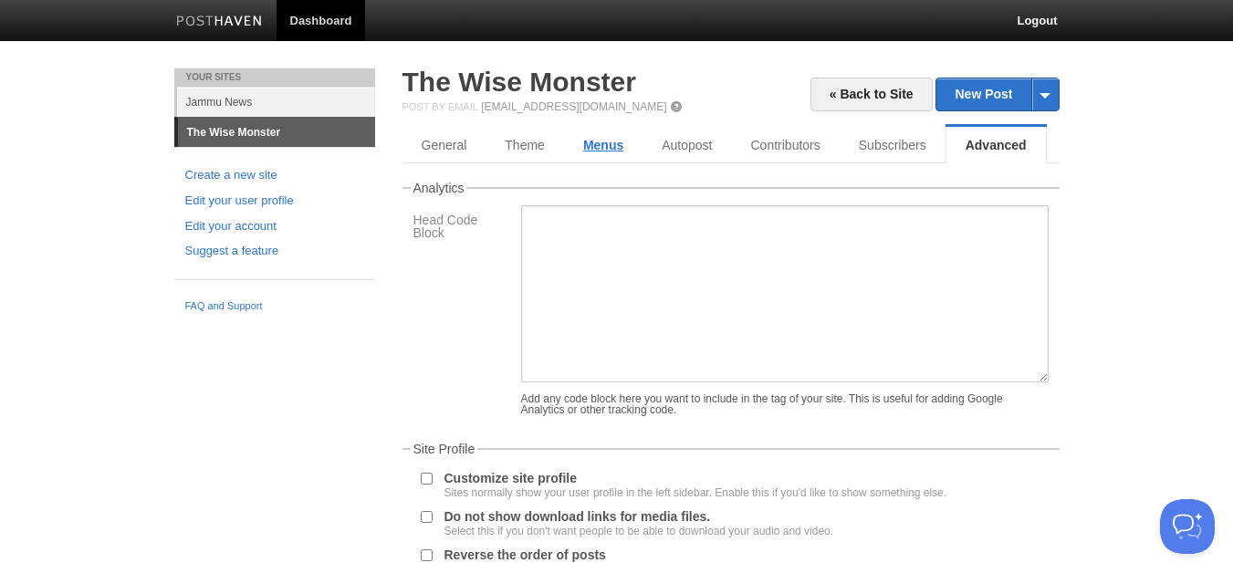
click at [600, 159] on link "Menus" at bounding box center [603, 145] width 78 height 36
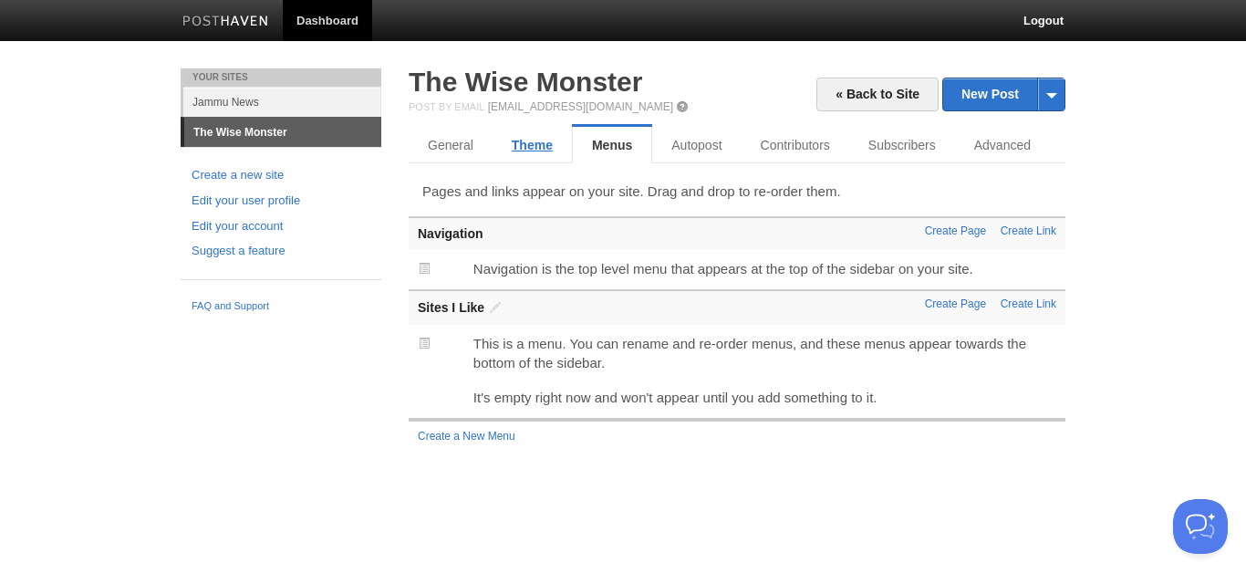
click at [540, 156] on link "Theme" at bounding box center [532, 145] width 79 height 36
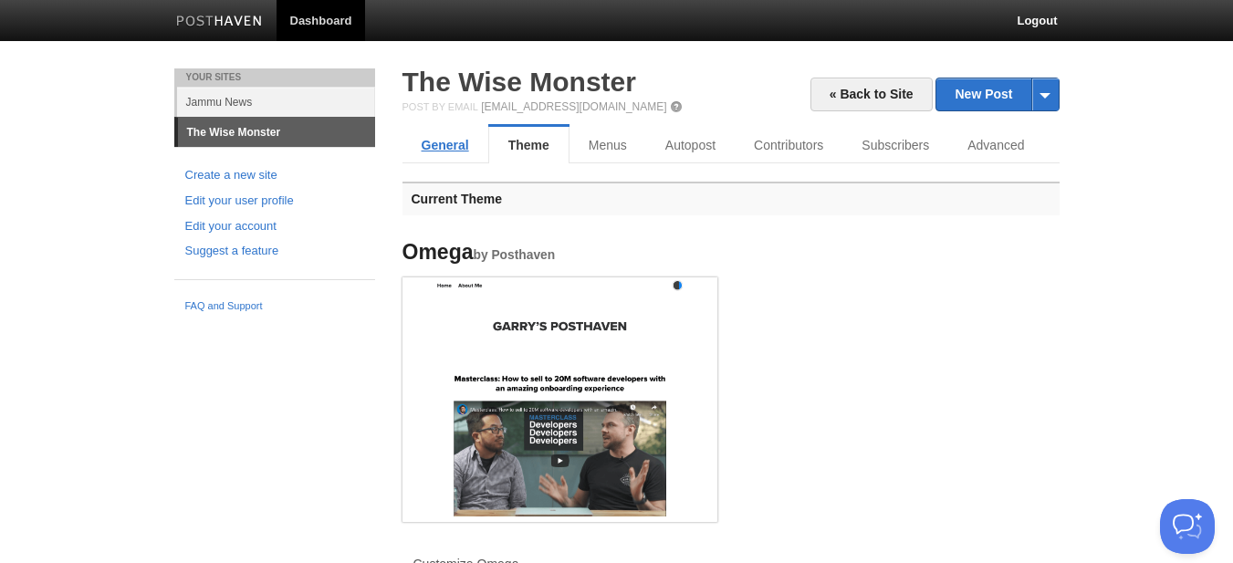
click at [445, 156] on link "General" at bounding box center [445, 145] width 86 height 36
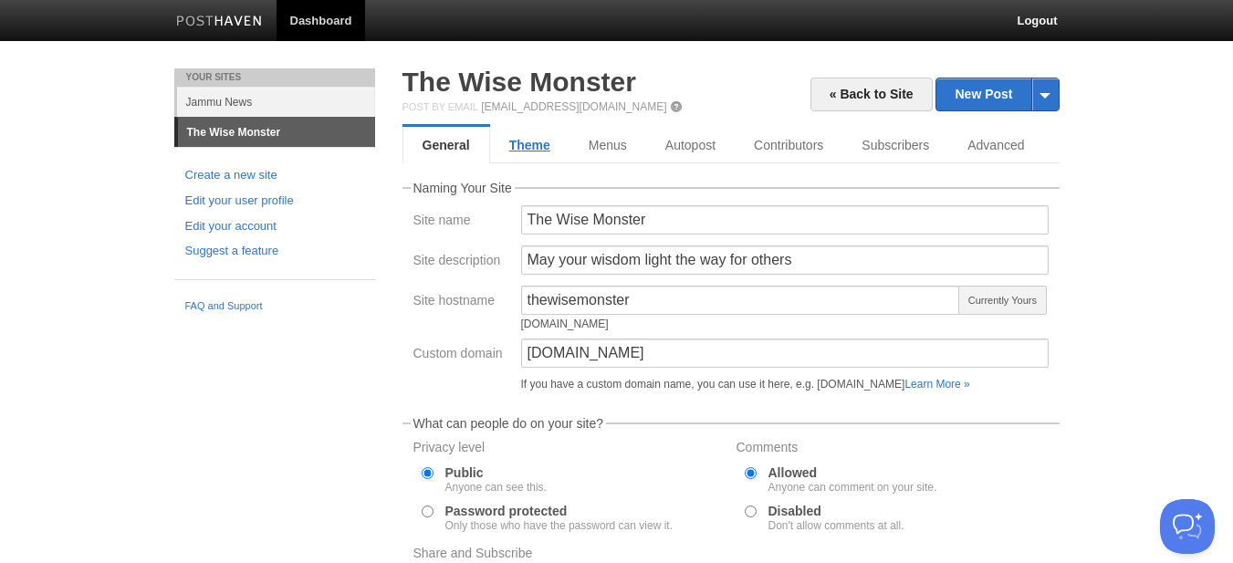
click at [551, 161] on link "Theme" at bounding box center [529, 145] width 79 height 36
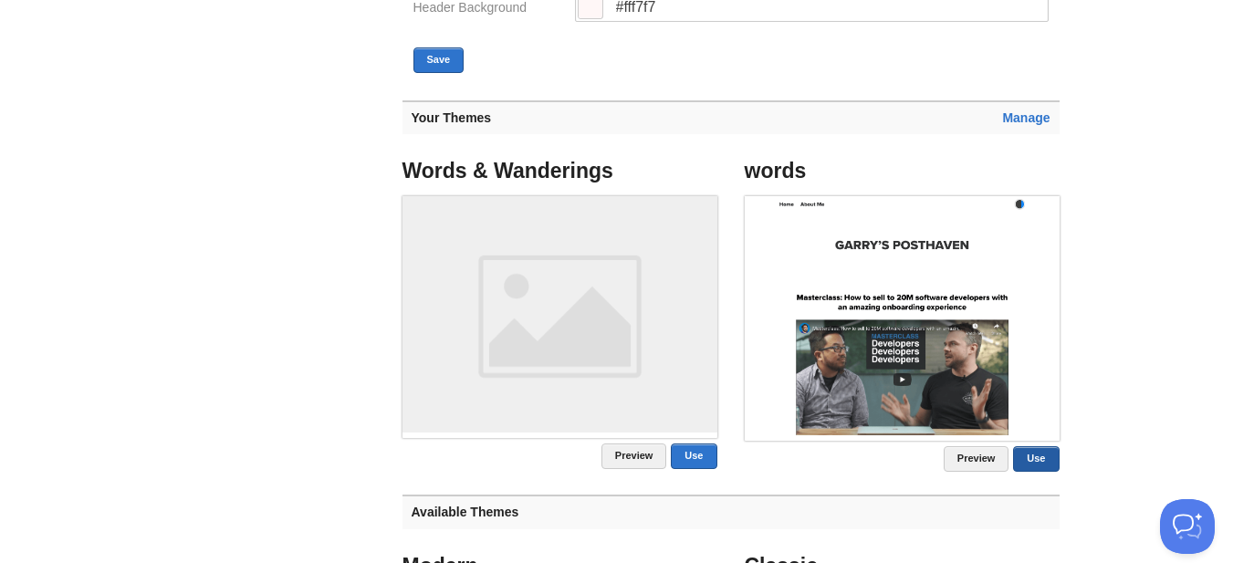
scroll to position [639, 0]
click at [1022, 108] on h3 "Manage Your Themes" at bounding box center [730, 118] width 657 height 34
click at [1018, 119] on link "Manage" at bounding box center [1025, 118] width 47 height 15
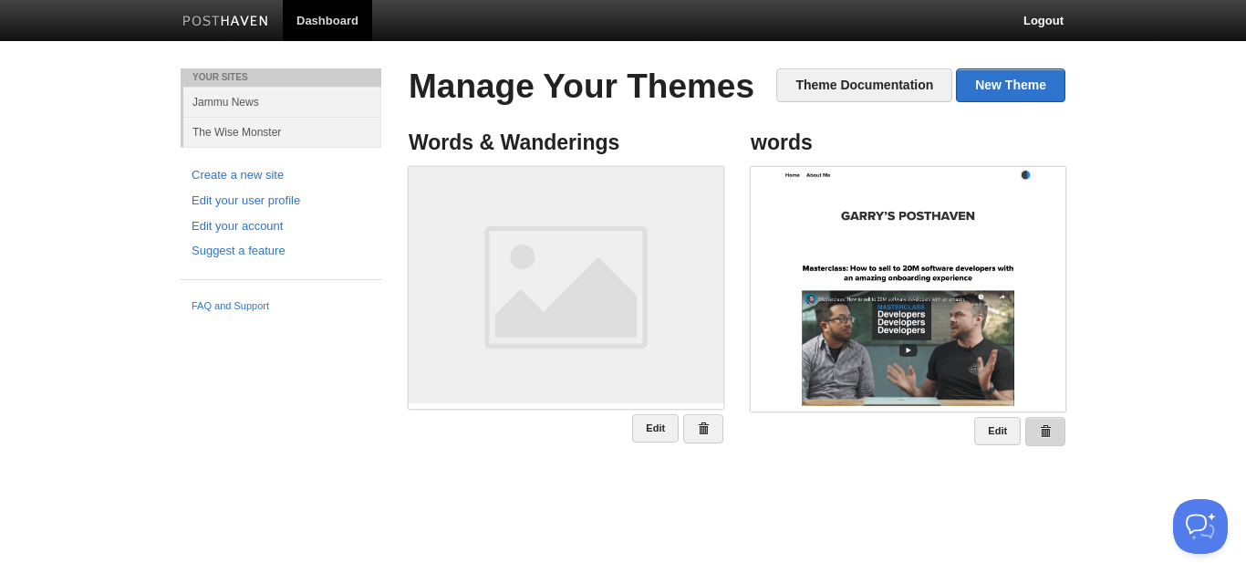
click at [1050, 428] on span at bounding box center [1045, 431] width 13 height 13
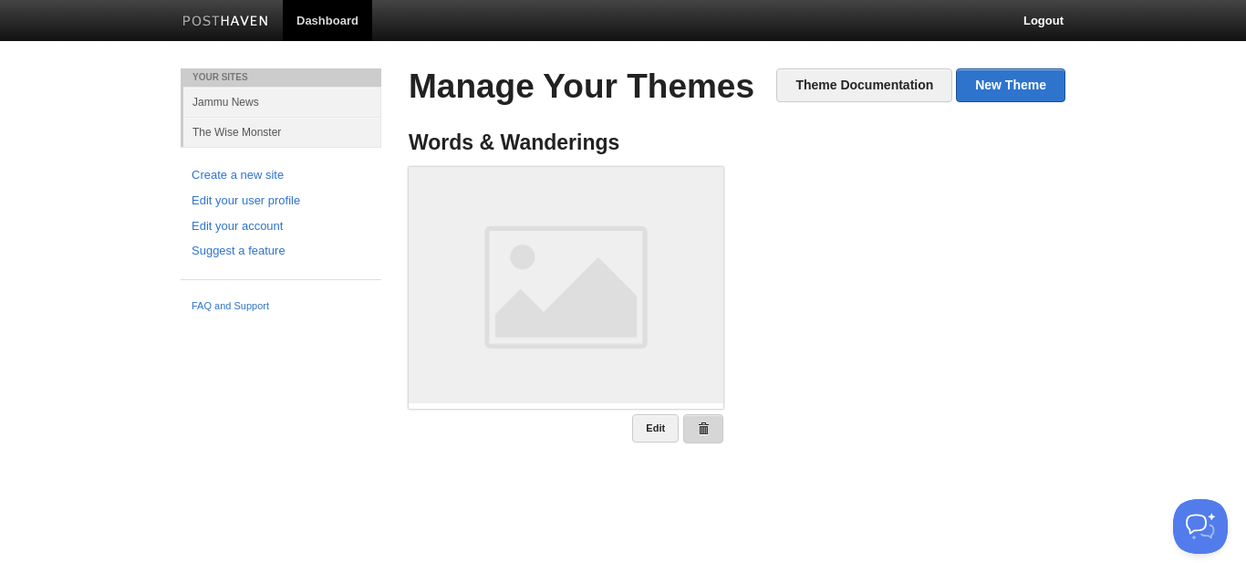
click at [704, 434] on span at bounding box center [703, 428] width 13 height 13
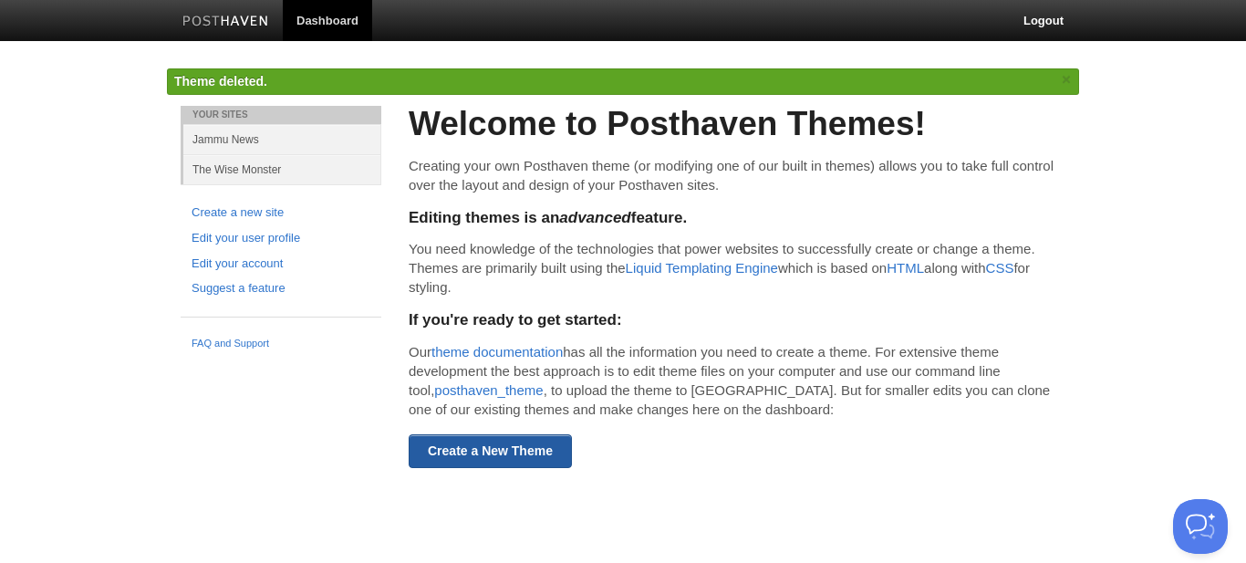
drag, startPoint x: 507, startPoint y: 434, endPoint x: 506, endPoint y: 445, distance: 11.0
click at [507, 444] on div "Welcome to Posthaven Themes! Creating your own Posthaven theme (or modifying on…" at bounding box center [737, 287] width 657 height 362
click at [506, 445] on link "Create a New Theme" at bounding box center [490, 451] width 163 height 34
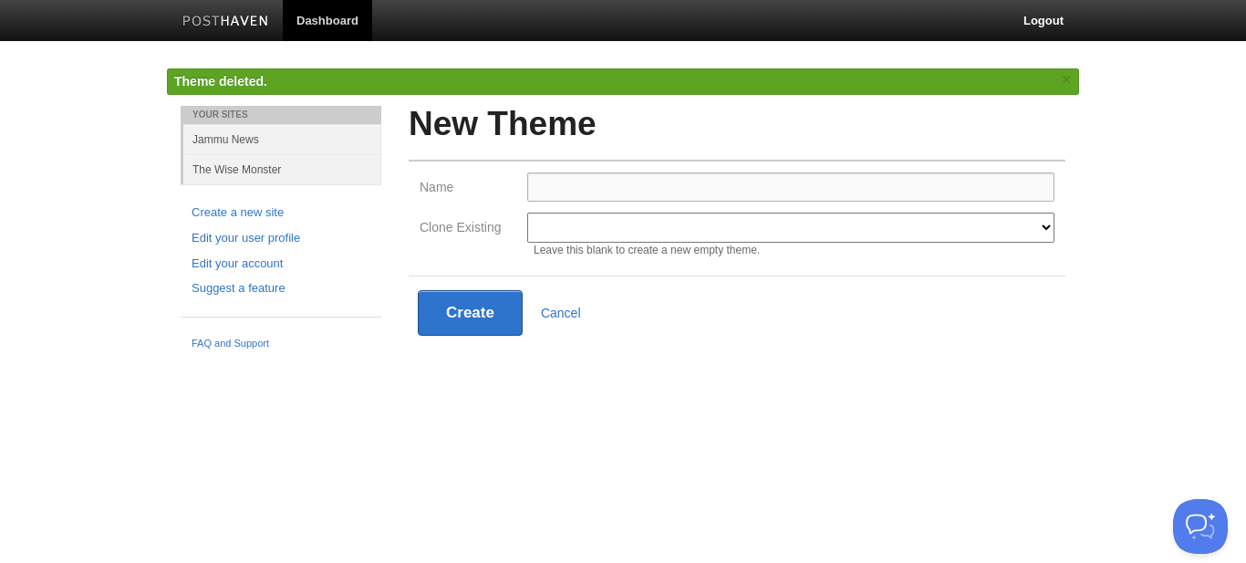
click at [717, 191] on input "Name" at bounding box center [790, 186] width 527 height 29
type input "omega custom"
drag, startPoint x: 768, startPoint y: 233, endPoint x: 789, endPoint y: 218, distance: 25.6
click at [768, 233] on select "Modern Classic Ilun Omega [PERSON_NAME] [PERSON_NAME] Senkai Lagier" at bounding box center [790, 228] width 527 height 30
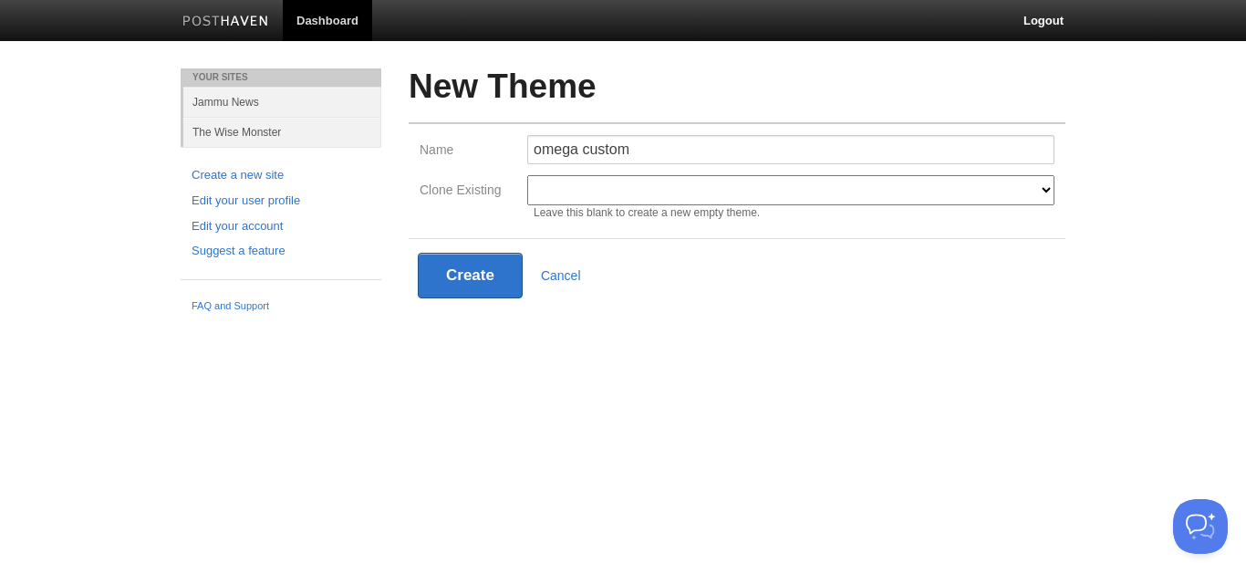
select select "597"
click at [527, 175] on select "Modern Classic Ilun Omega [PERSON_NAME] [PERSON_NAME] Senkai Lagier" at bounding box center [790, 190] width 527 height 30
click at [473, 286] on button "Create" at bounding box center [470, 276] width 105 height 46
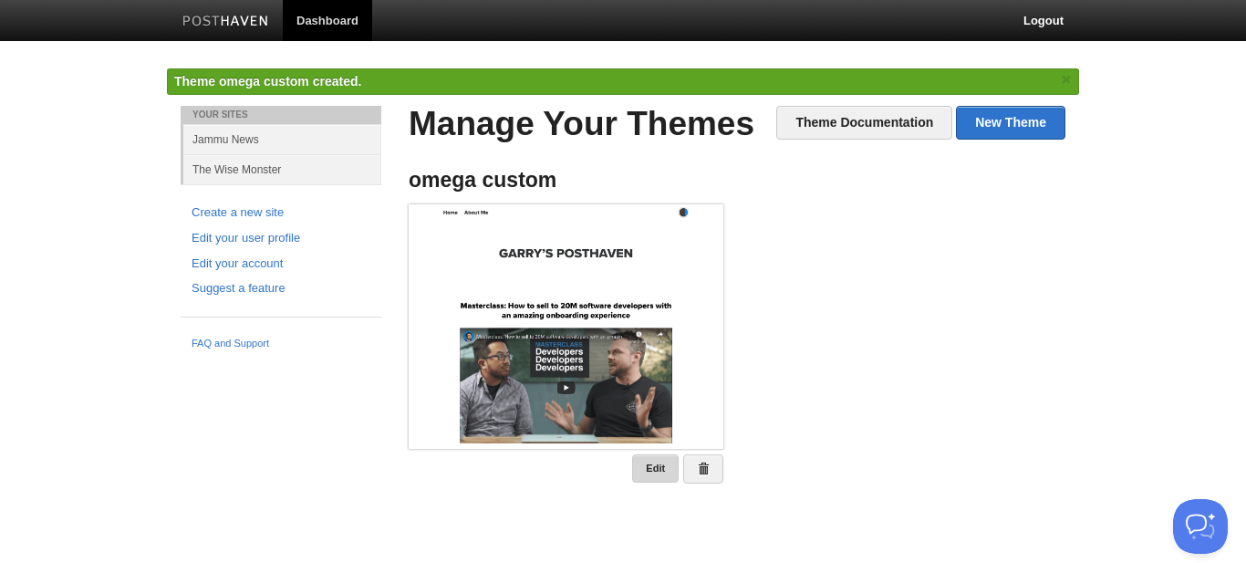
click at [651, 462] on link "Edit" at bounding box center [655, 468] width 47 height 28
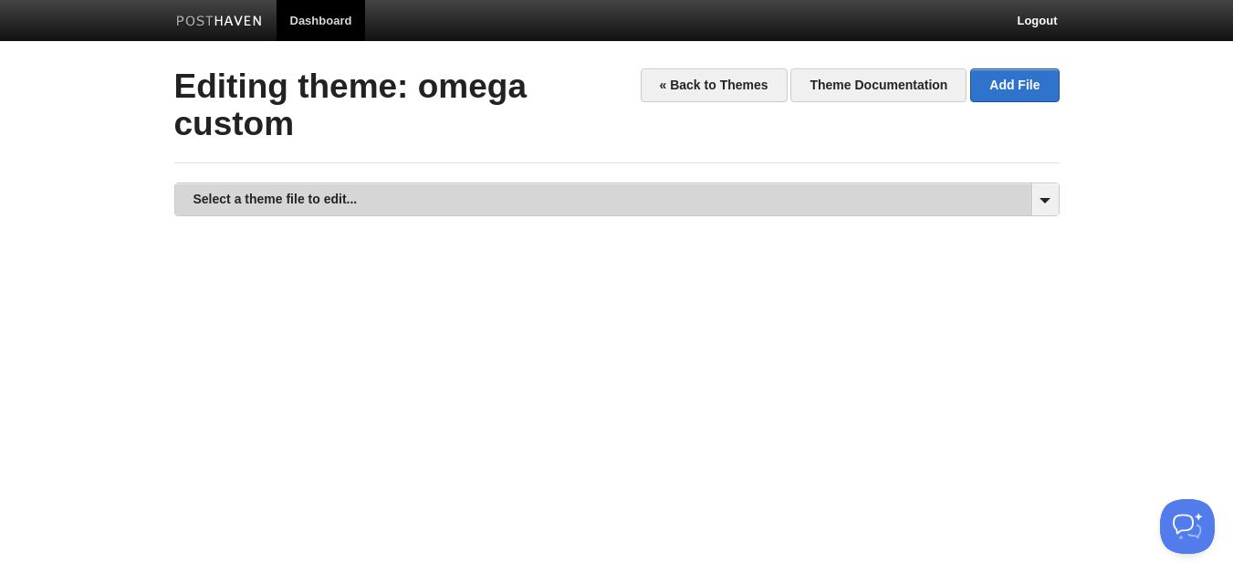
click at [596, 199] on link "Select a theme file to edit..." at bounding box center [616, 199] width 883 height 32
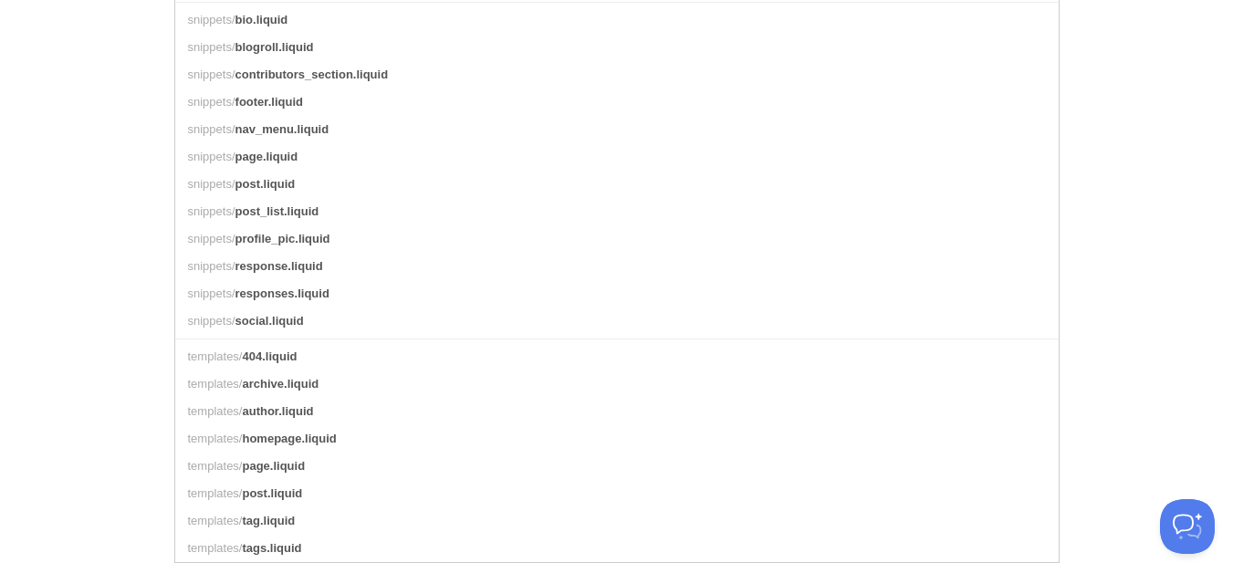
scroll to position [873, 0]
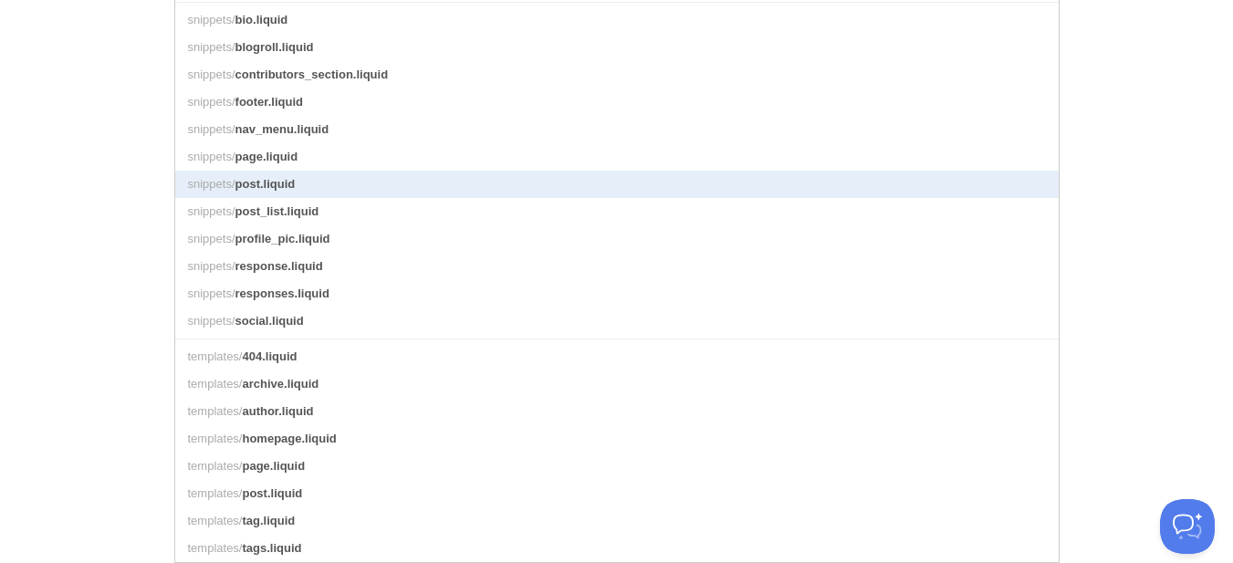
click at [300, 171] on link "snippets/ post.liquid" at bounding box center [616, 184] width 883 height 27
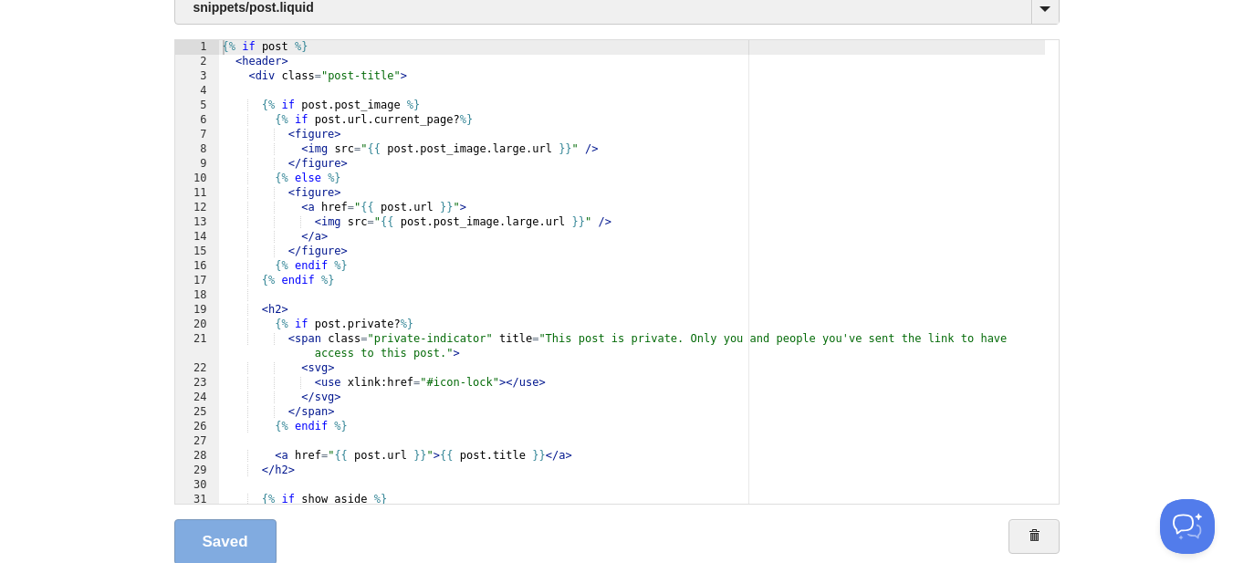
scroll to position [161, 0]
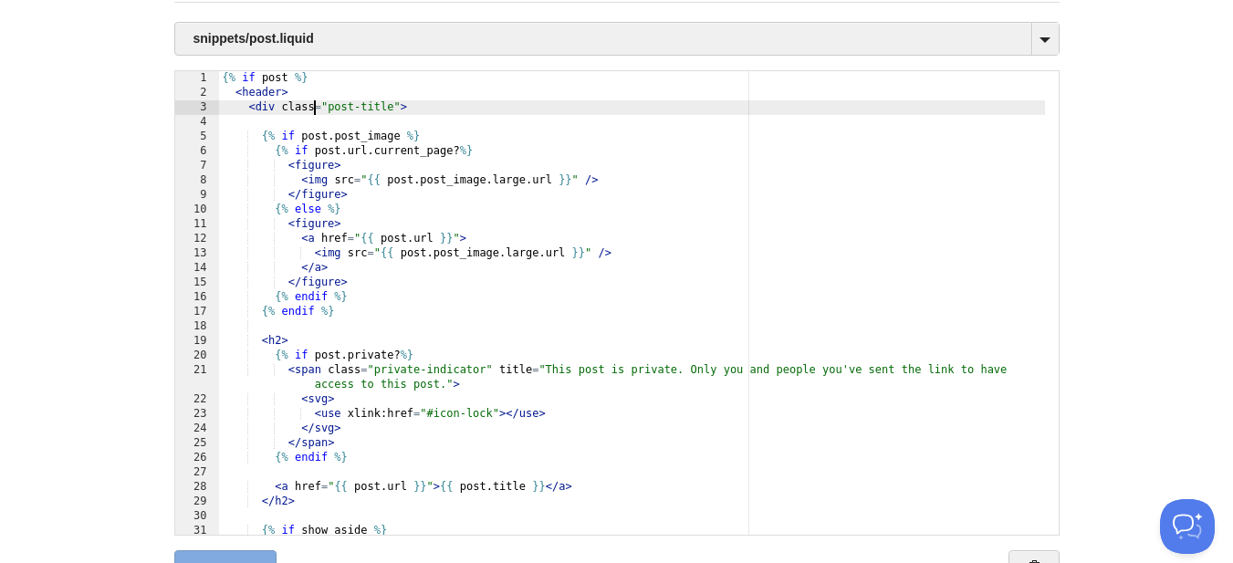
click at [316, 114] on div "{% if post %} < header > < div class = "post-title" > {% if post . post_image %…" at bounding box center [632, 317] width 826 height 493
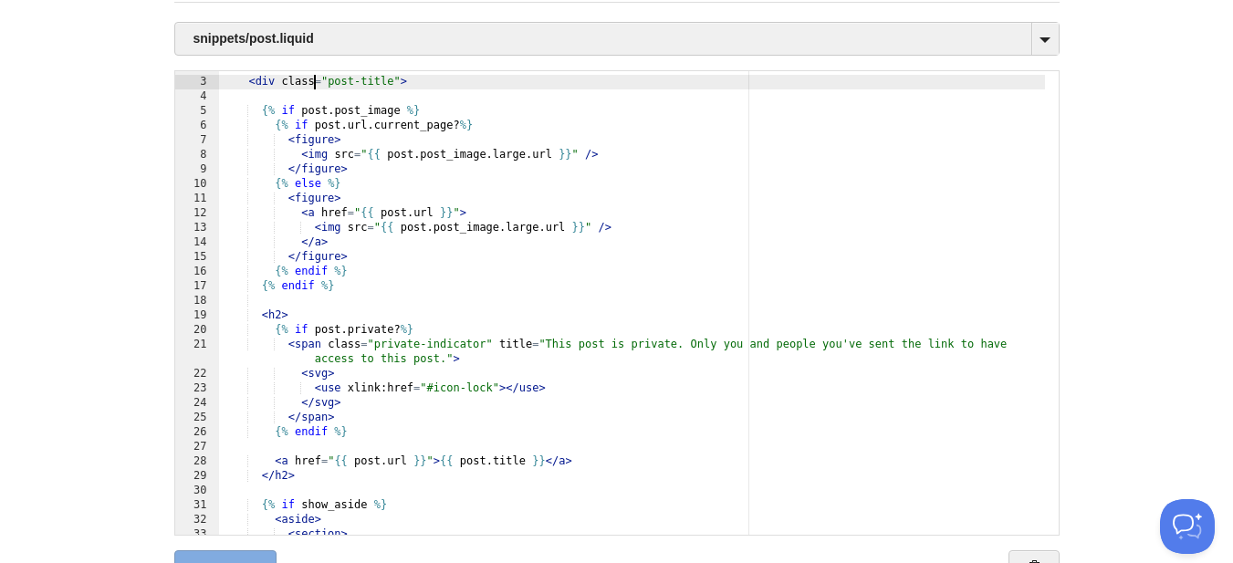
scroll to position [26, 0]
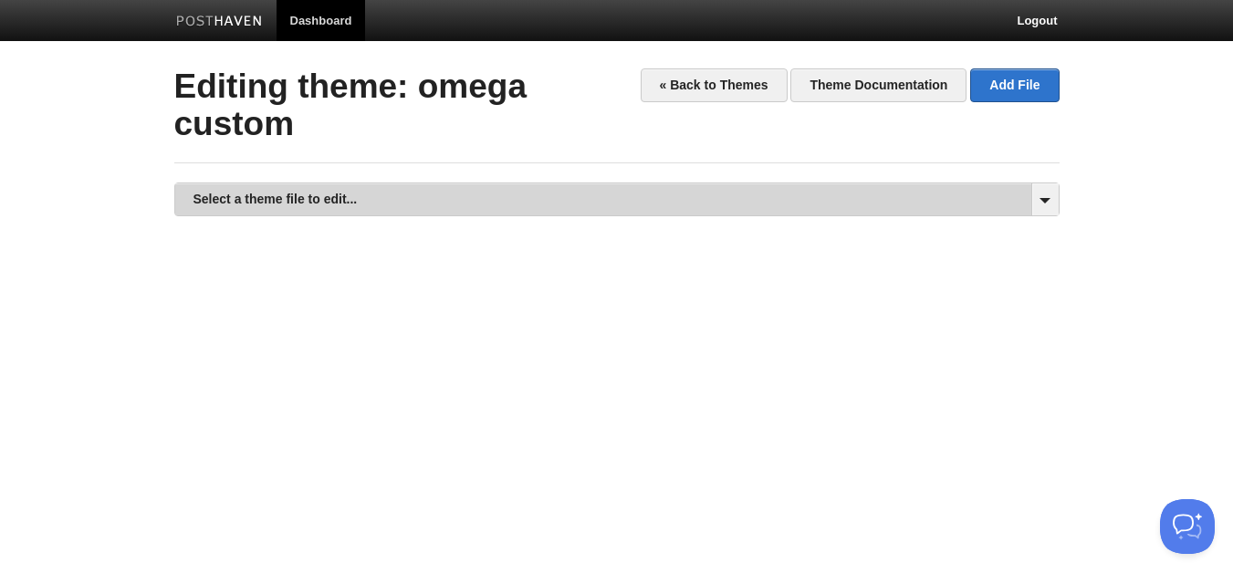
click at [501, 202] on link "Select a theme file to edit..." at bounding box center [616, 199] width 883 height 32
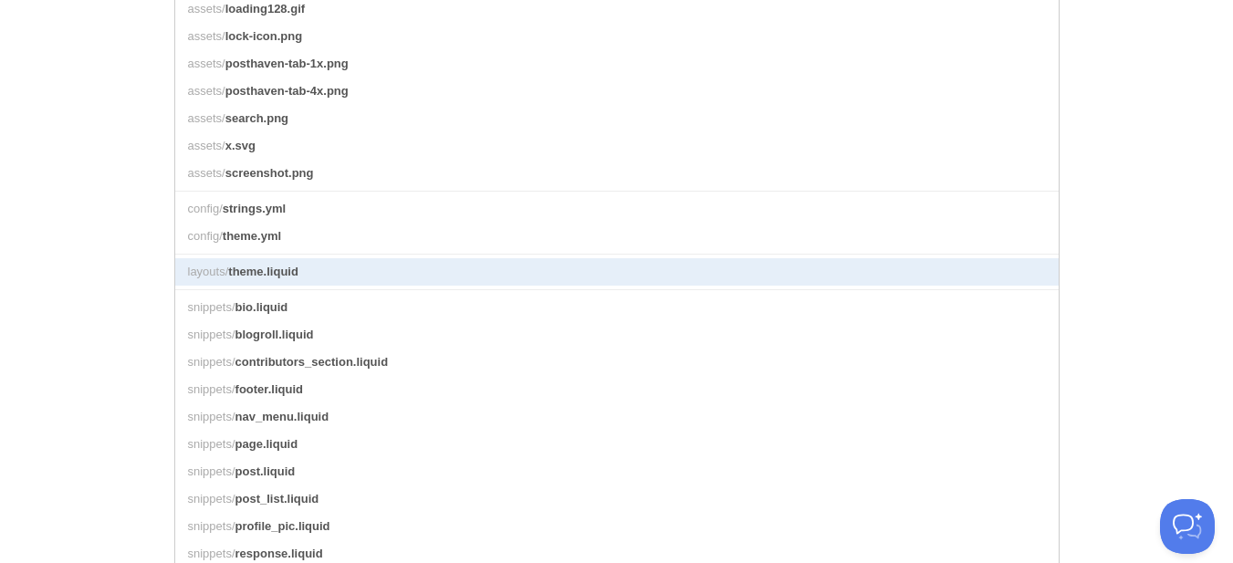
scroll to position [639, 0]
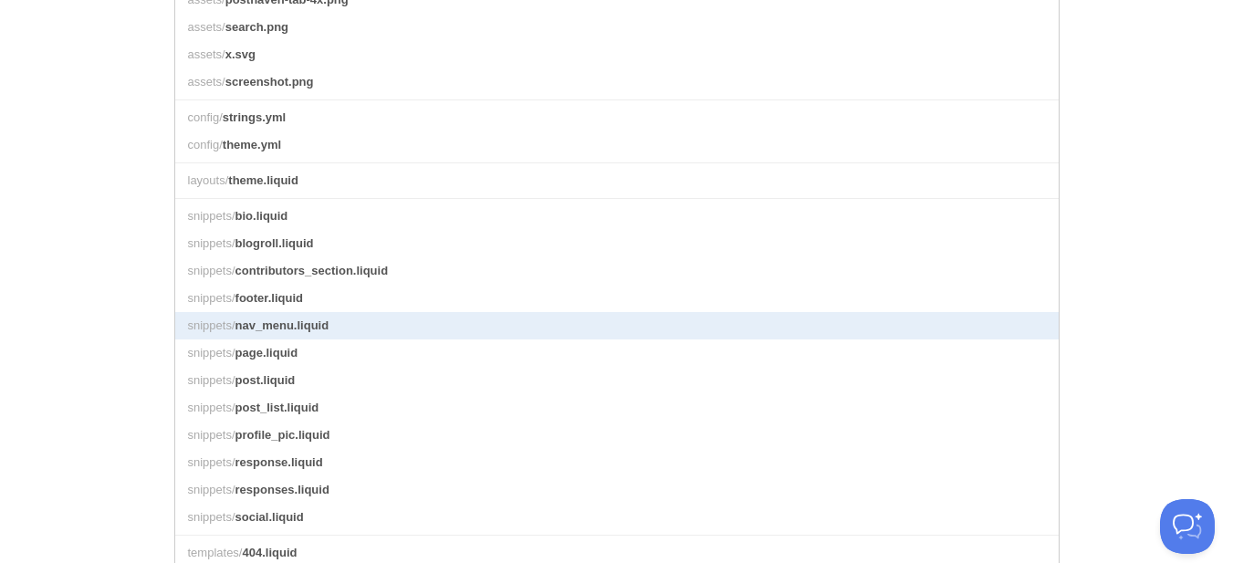
click at [348, 339] on link "snippets/ nav_menu.liquid" at bounding box center [616, 325] width 883 height 27
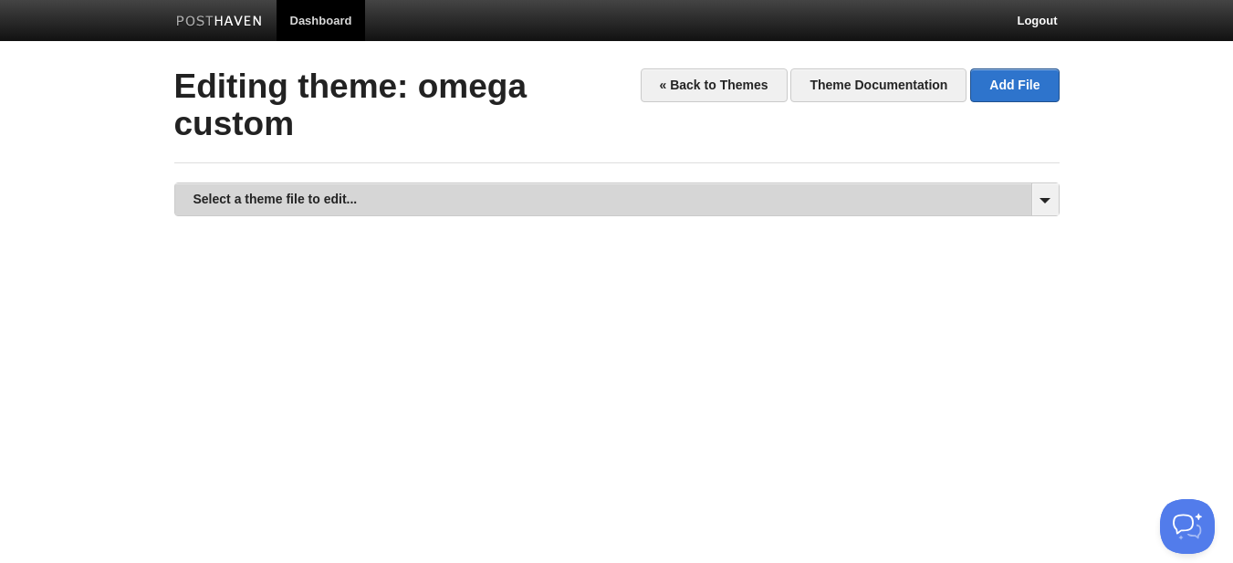
click at [387, 203] on link "Select a theme file to edit..." at bounding box center [616, 199] width 883 height 32
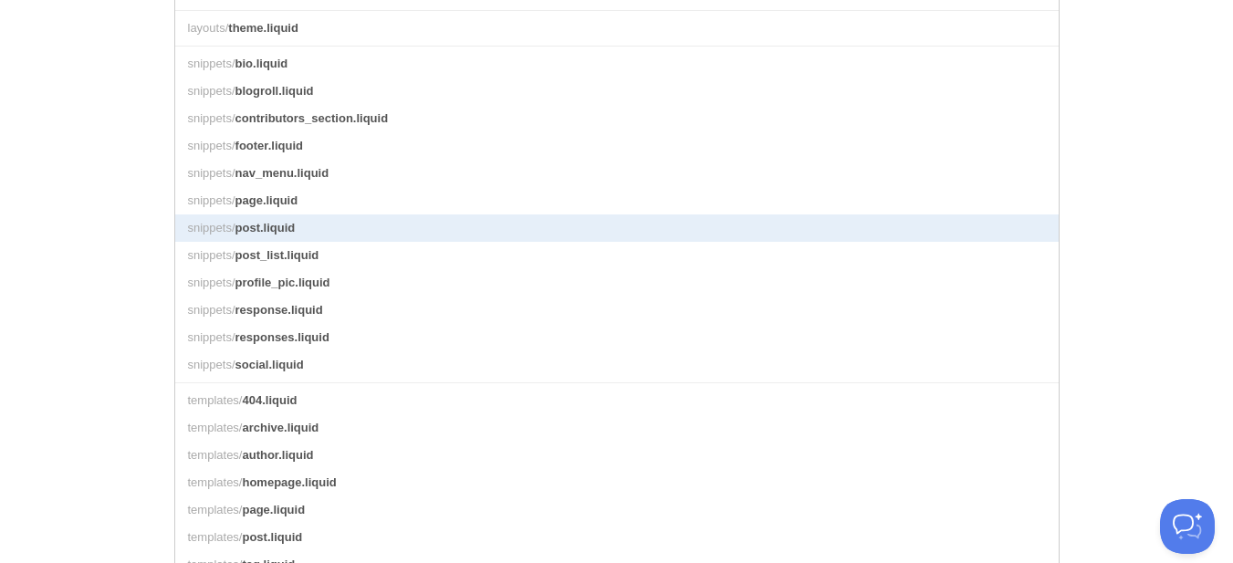
scroll to position [873, 0]
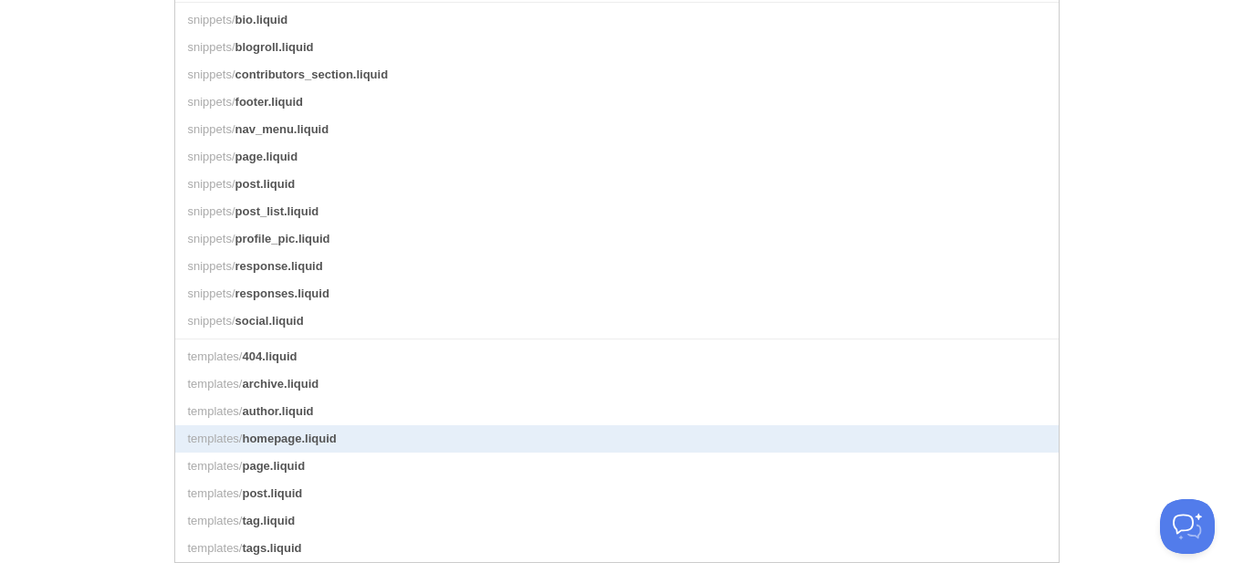
click at [300, 432] on span "homepage.liquid" at bounding box center [289, 439] width 94 height 14
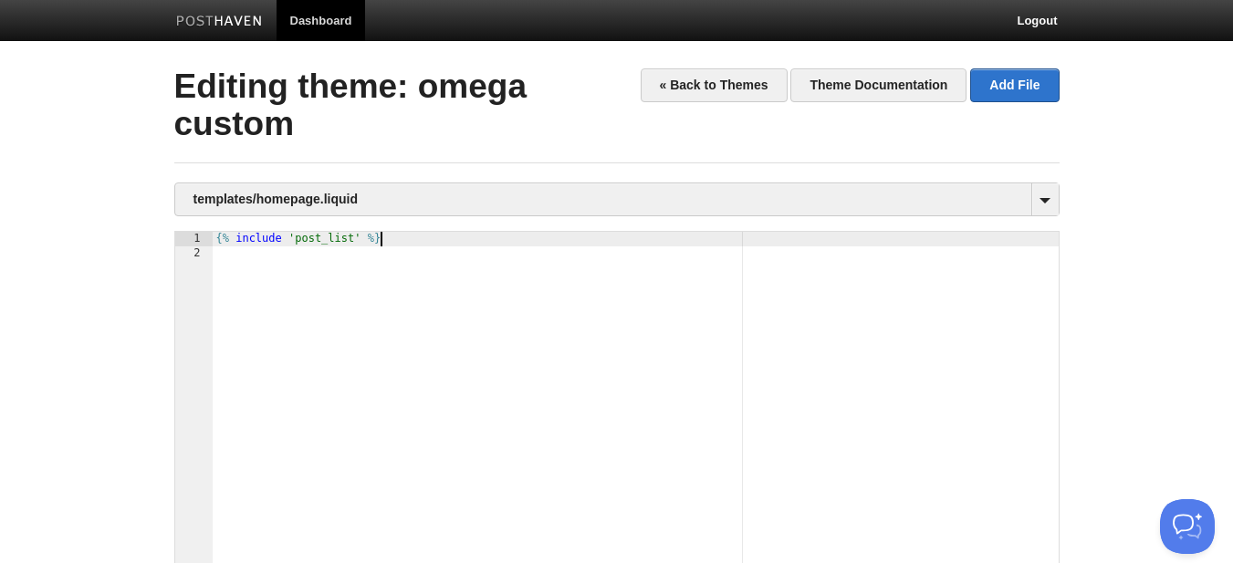
click at [507, 245] on div "{% include 'post_list' %}" at bounding box center [636, 478] width 846 height 493
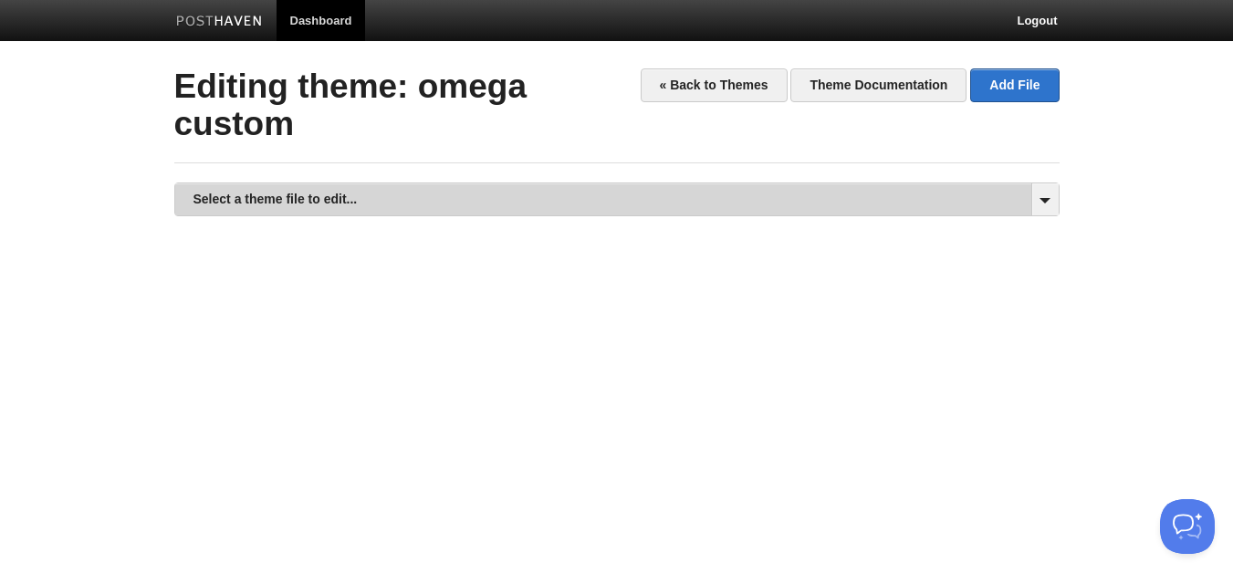
click at [425, 196] on link "Select a theme file to edit..." at bounding box center [616, 199] width 883 height 32
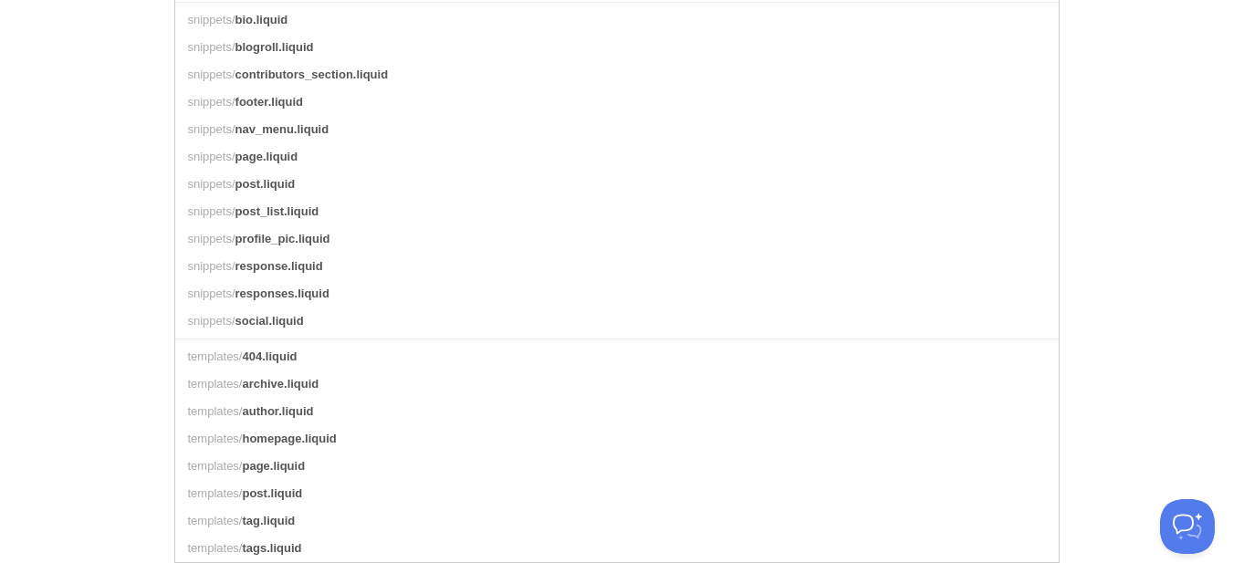
scroll to position [873, 0]
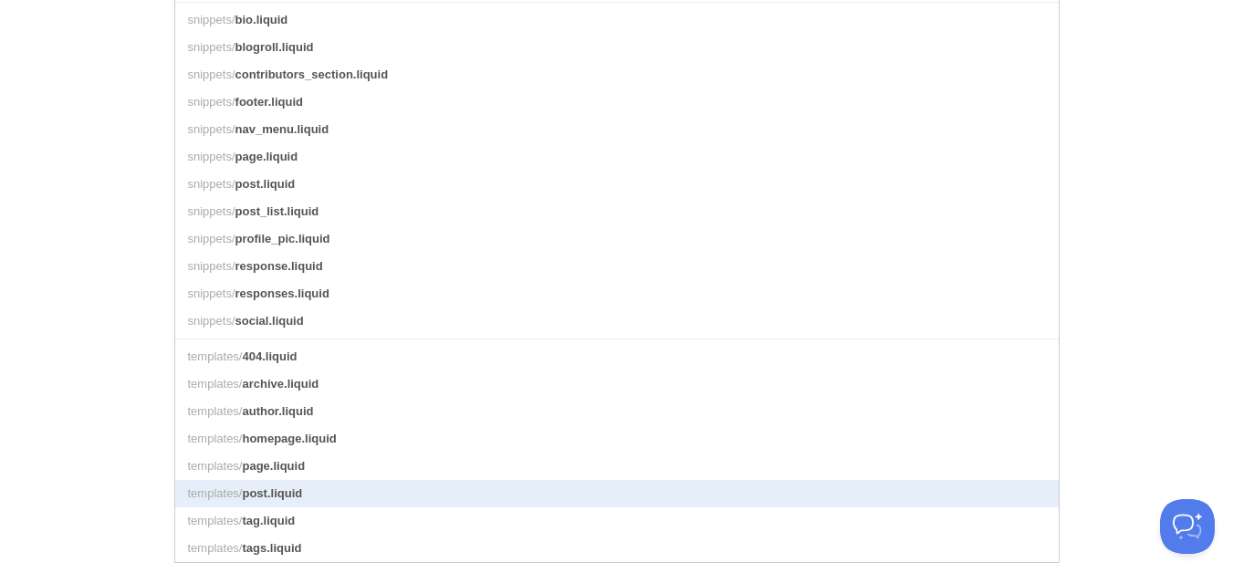
click at [344, 484] on link "templates/ post.liquid" at bounding box center [616, 493] width 883 height 27
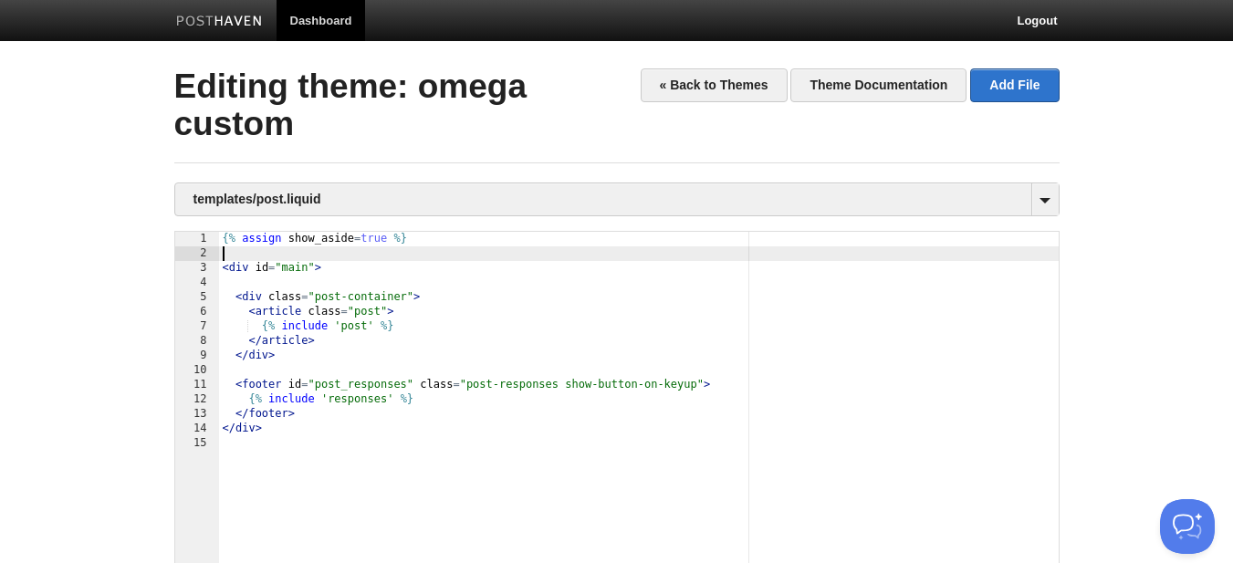
click at [334, 250] on div "{% assign show_aside = true %} < div id = "main" > < div class = "post-containe…" at bounding box center [638, 478] width 839 height 493
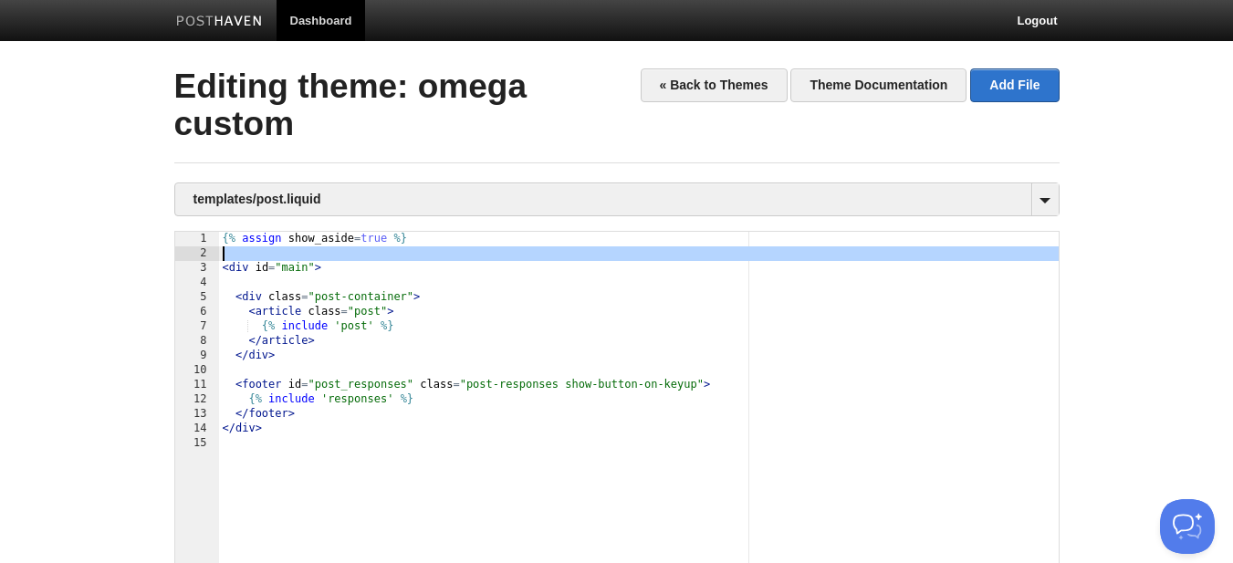
click at [334, 250] on div "{% assign show_aside = true %} < div id = "main" > < div class = "post-containe…" at bounding box center [638, 478] width 839 height 493
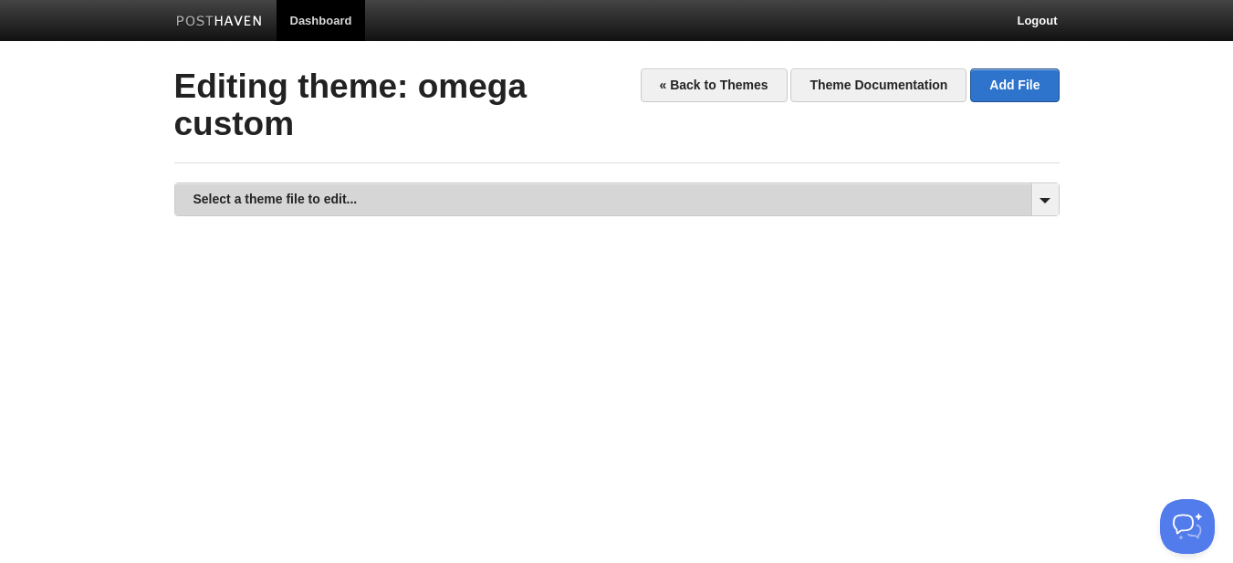
click at [321, 215] on link "Select a theme file to edit..." at bounding box center [616, 199] width 883 height 32
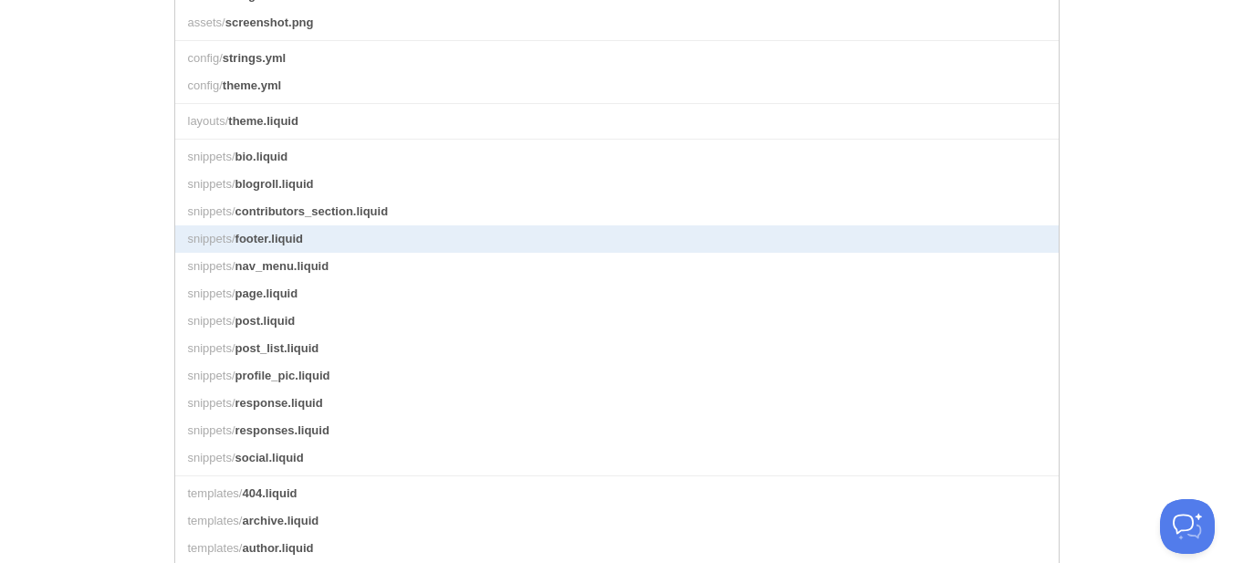
scroll to position [730, 0]
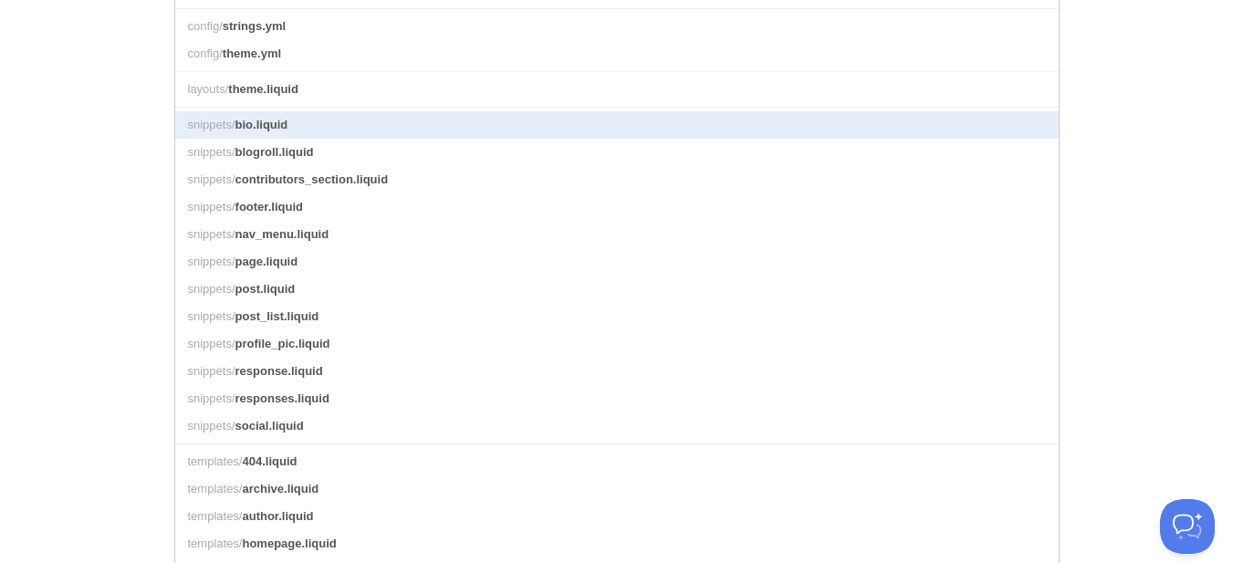
click at [288, 139] on link "snippets/ bio.liquid" at bounding box center [616, 124] width 883 height 27
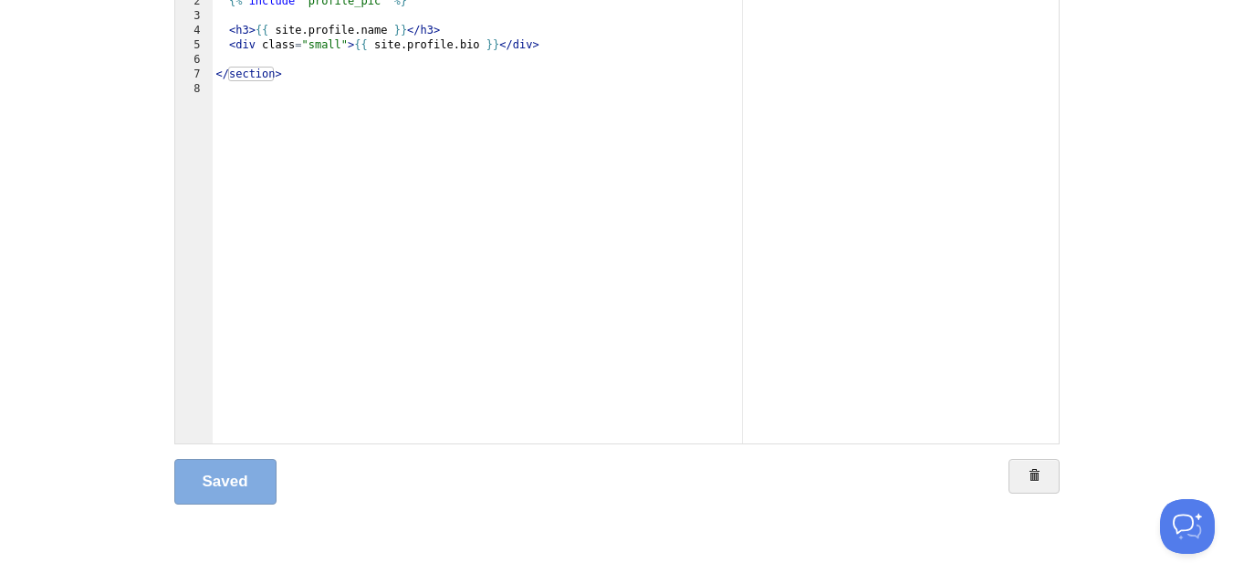
scroll to position [161, 0]
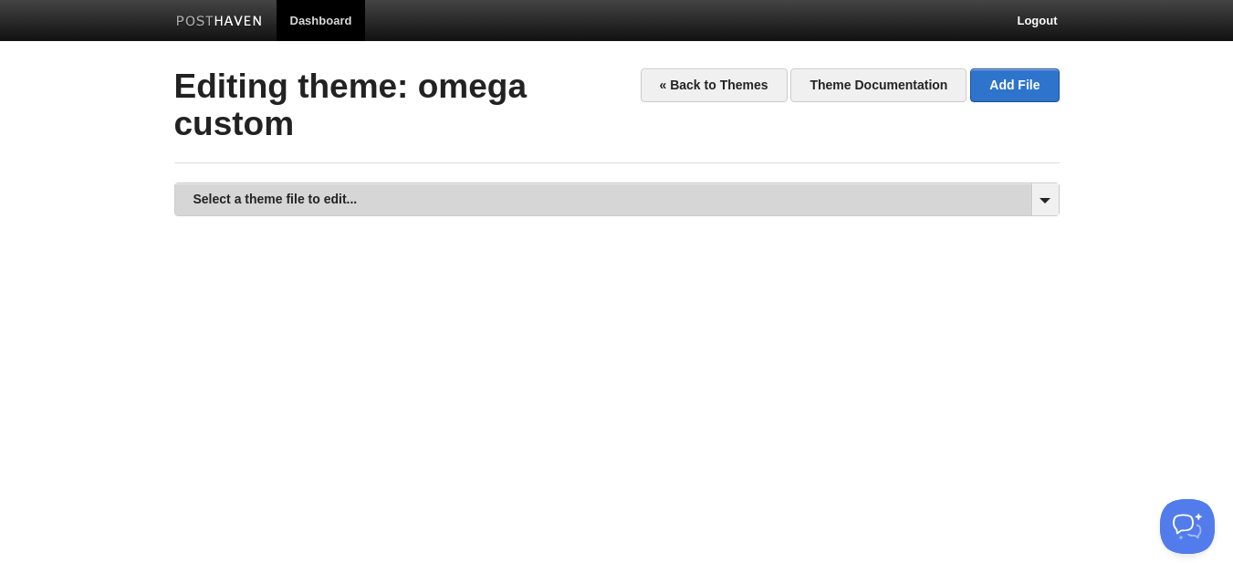
click at [336, 198] on link "Select a theme file to edit..." at bounding box center [616, 199] width 883 height 32
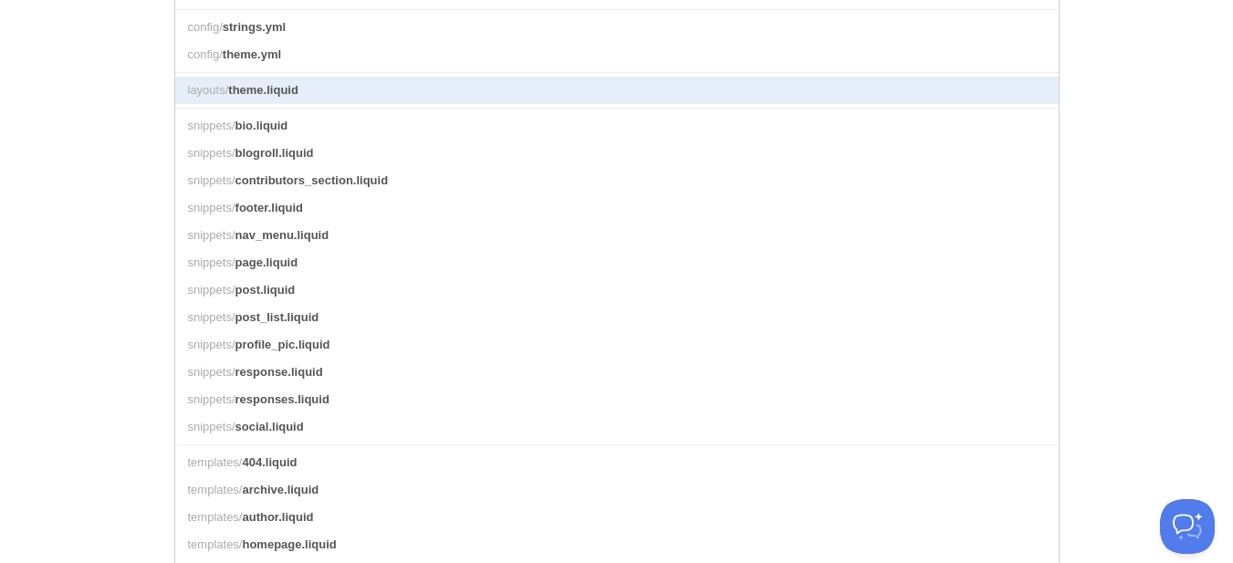
scroll to position [730, 0]
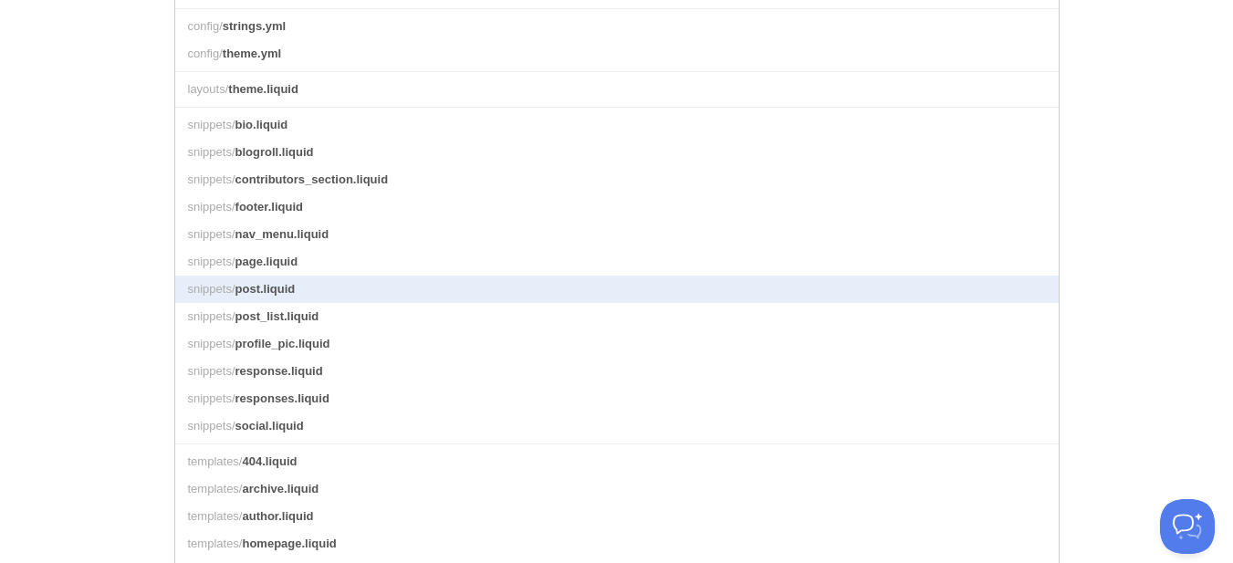
click at [386, 303] on link "snippets/ post.liquid" at bounding box center [616, 289] width 883 height 27
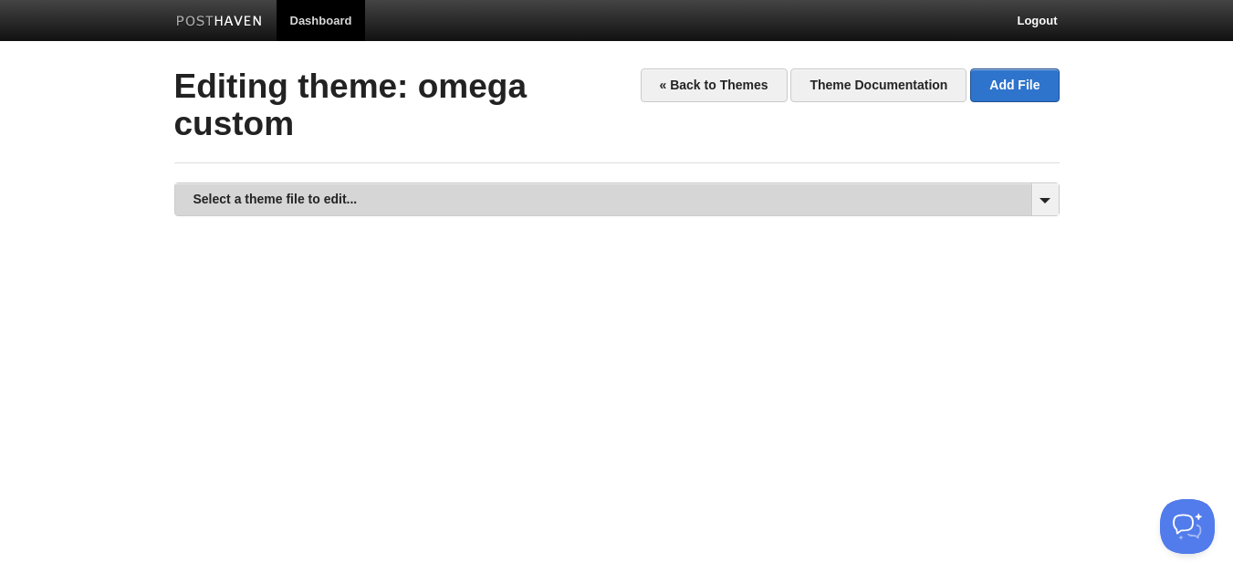
click at [535, 201] on link "Select a theme file to edit..." at bounding box center [616, 199] width 883 height 32
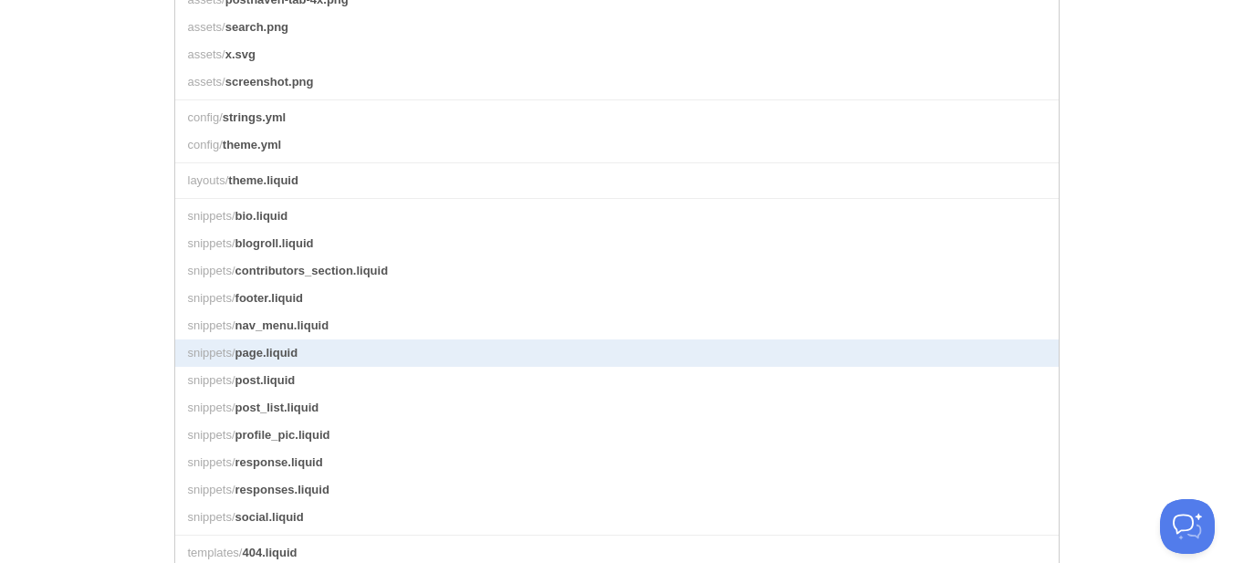
scroll to position [821, 0]
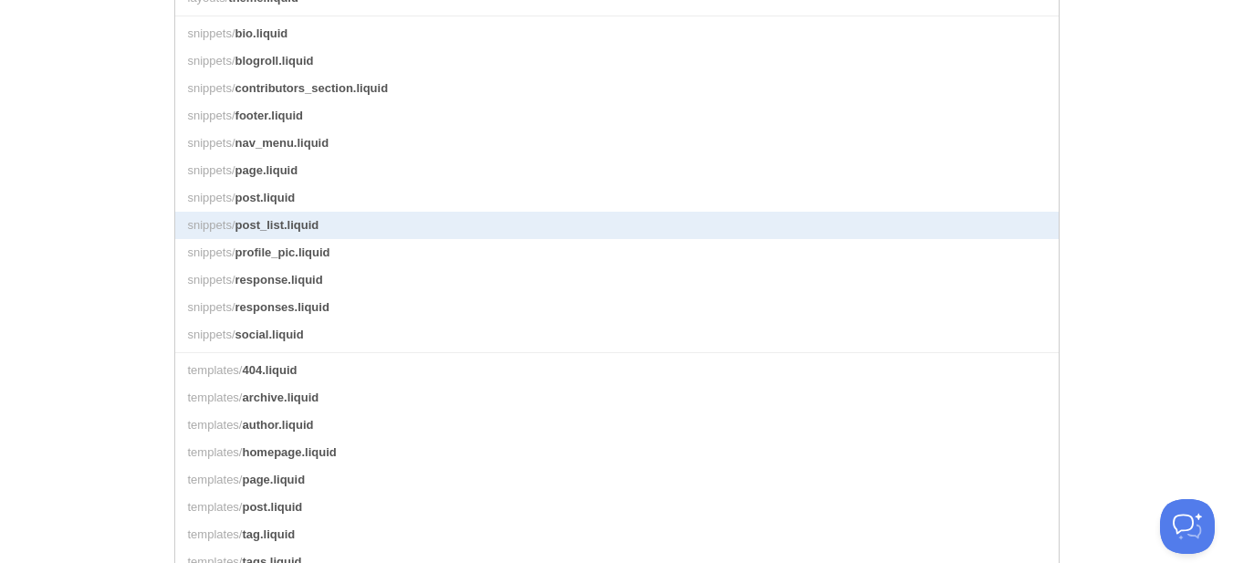
click at [368, 239] on link "snippets/ post_list.liquid" at bounding box center [616, 225] width 883 height 27
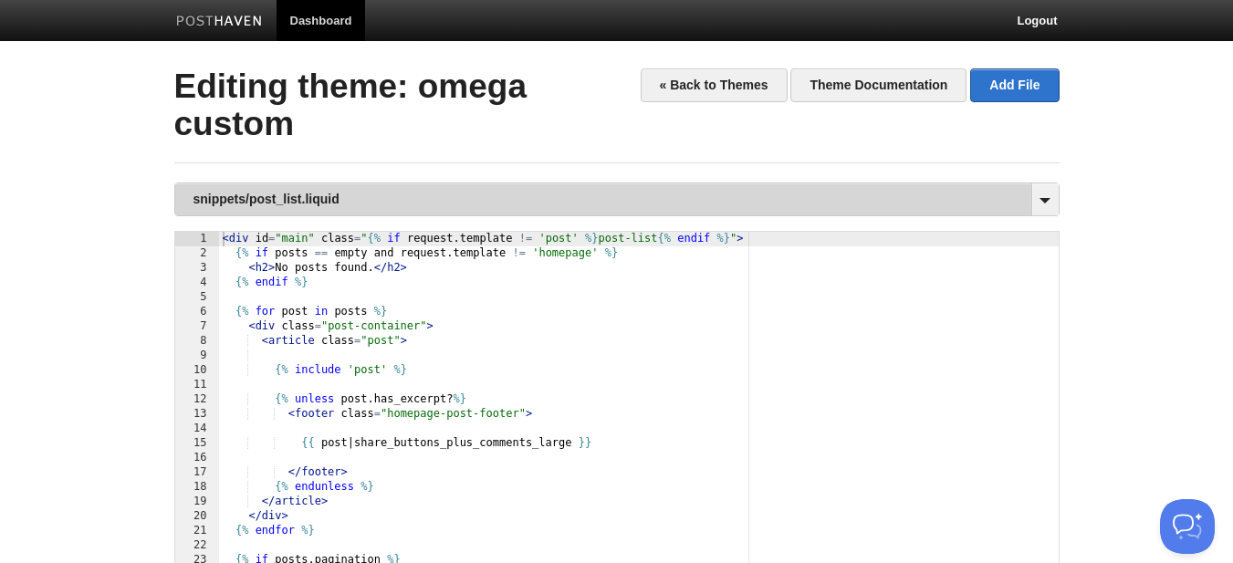
click at [504, 202] on link "snippets/post_list.liquid" at bounding box center [616, 199] width 883 height 32
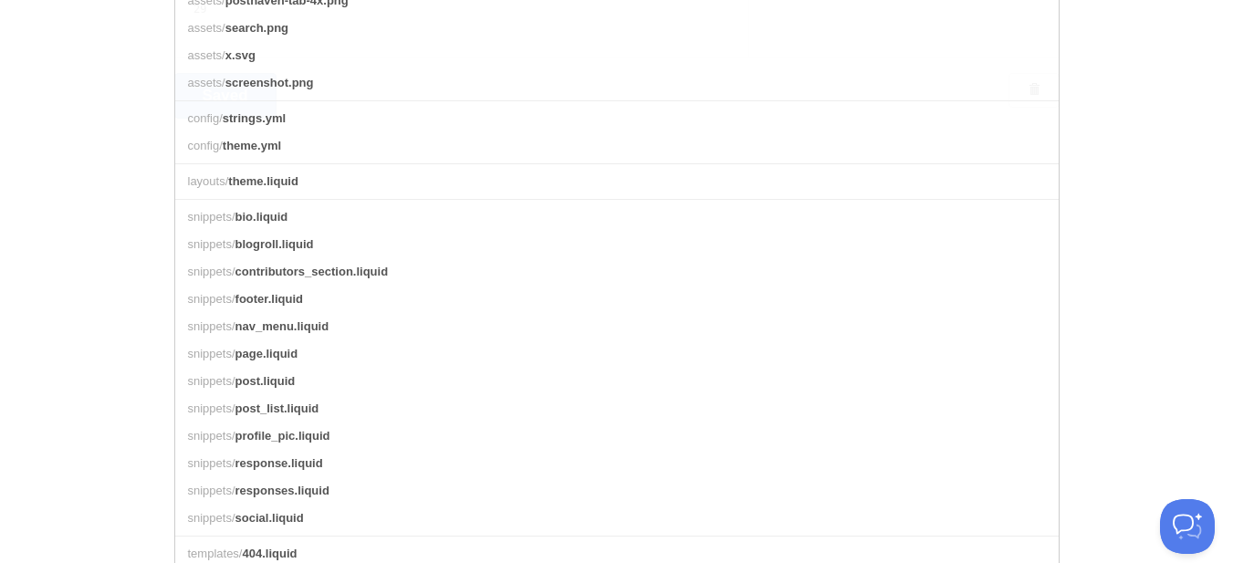
scroll to position [639, 0]
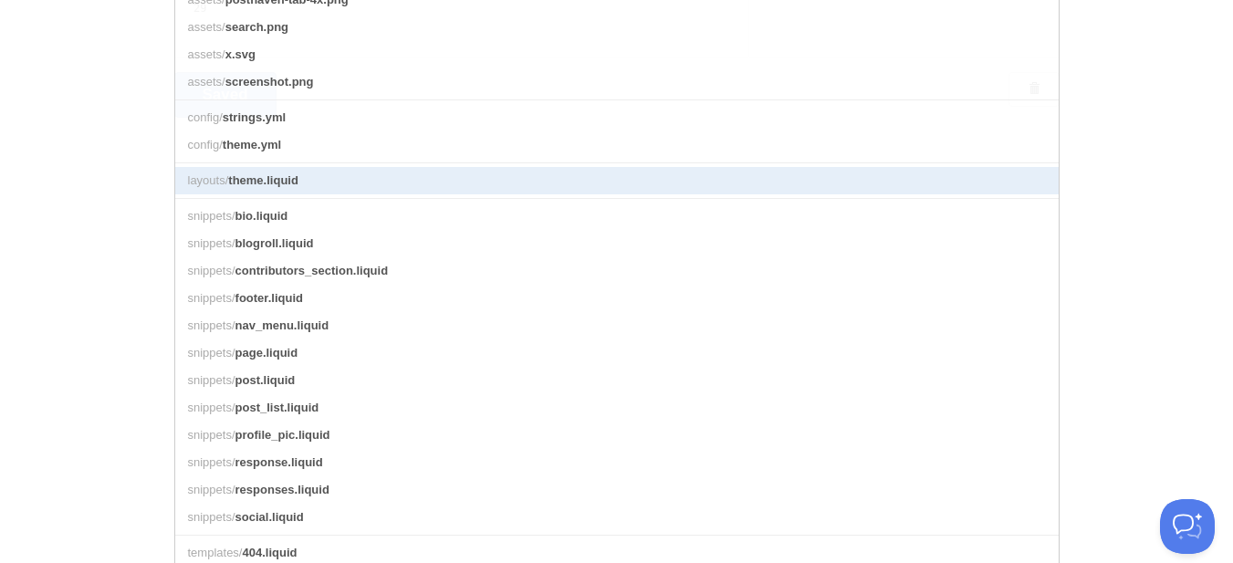
click at [317, 194] on link "layouts/ theme.liquid" at bounding box center [616, 180] width 883 height 27
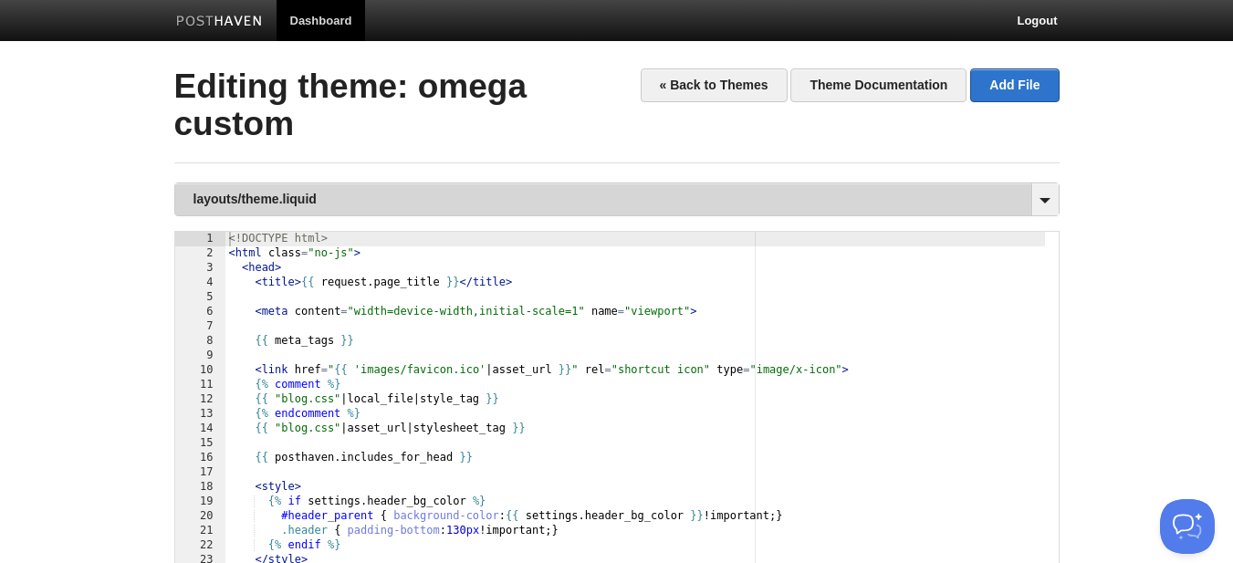
click at [453, 203] on link "layouts/theme.liquid" at bounding box center [616, 199] width 883 height 32
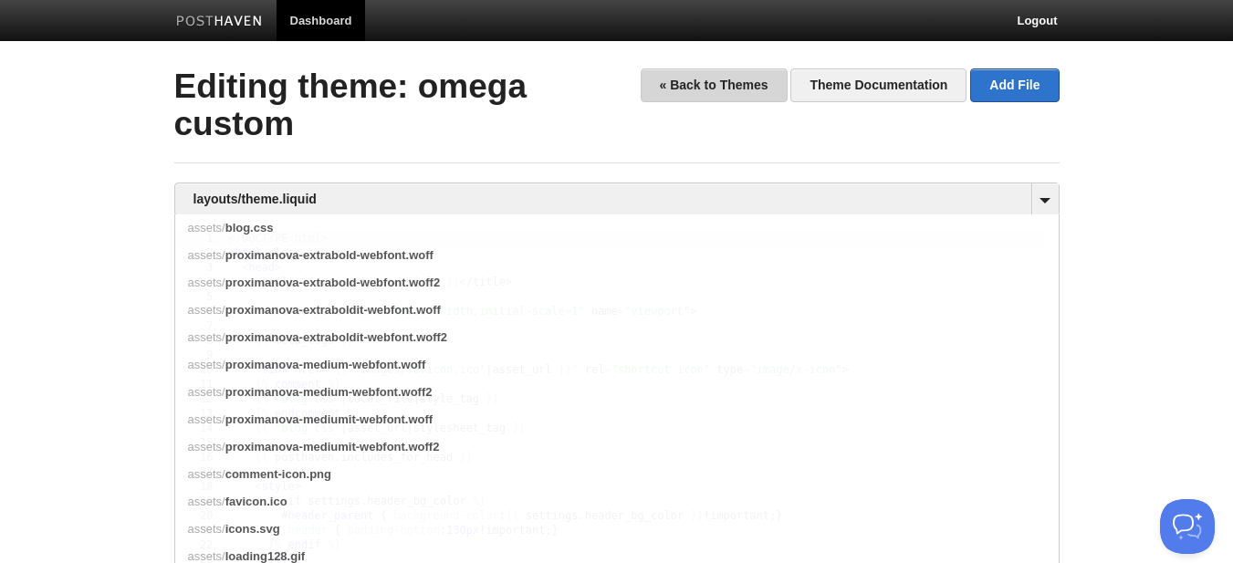
click at [730, 81] on link "« Back to Themes" at bounding box center [713, 85] width 147 height 34
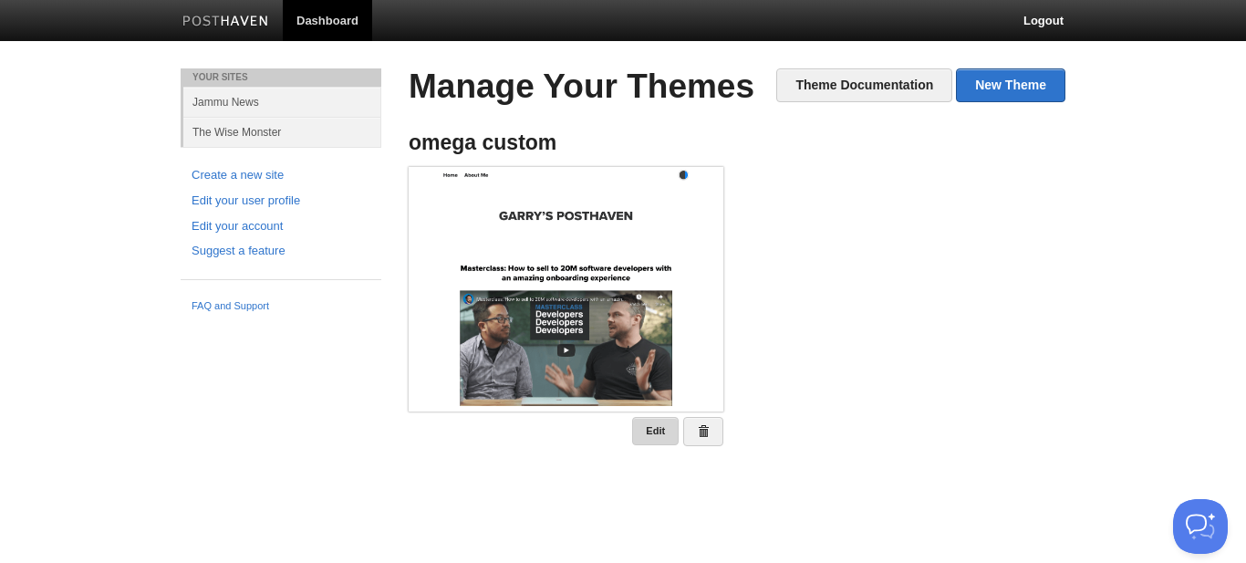
click at [650, 422] on link "Edit" at bounding box center [655, 431] width 47 height 28
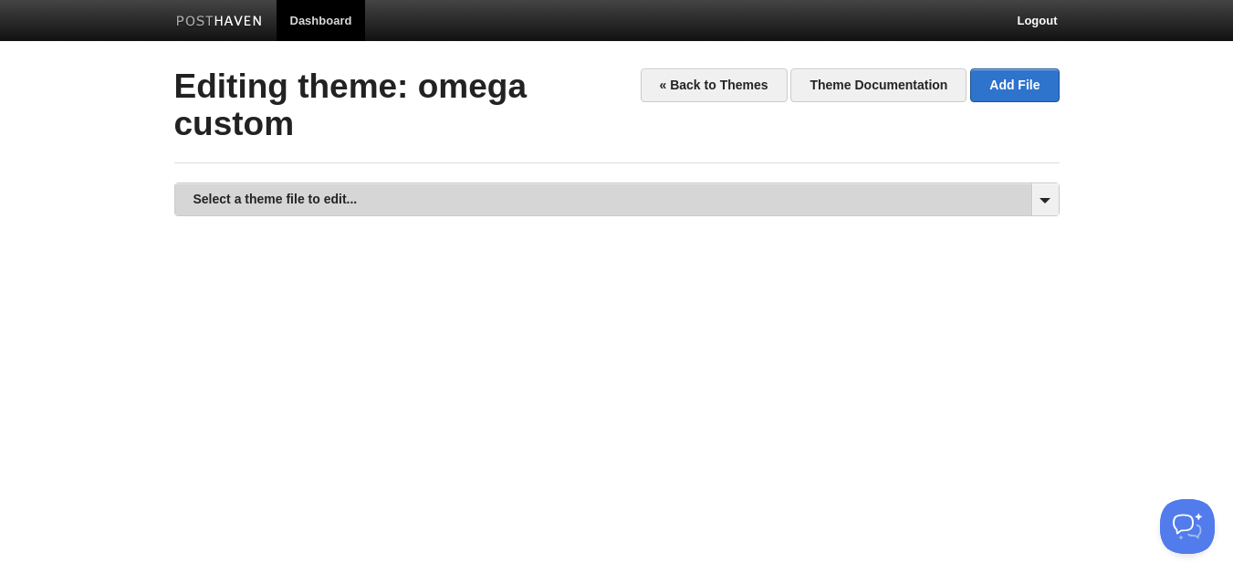
click at [505, 199] on link "Select a theme file to edit..." at bounding box center [616, 199] width 883 height 32
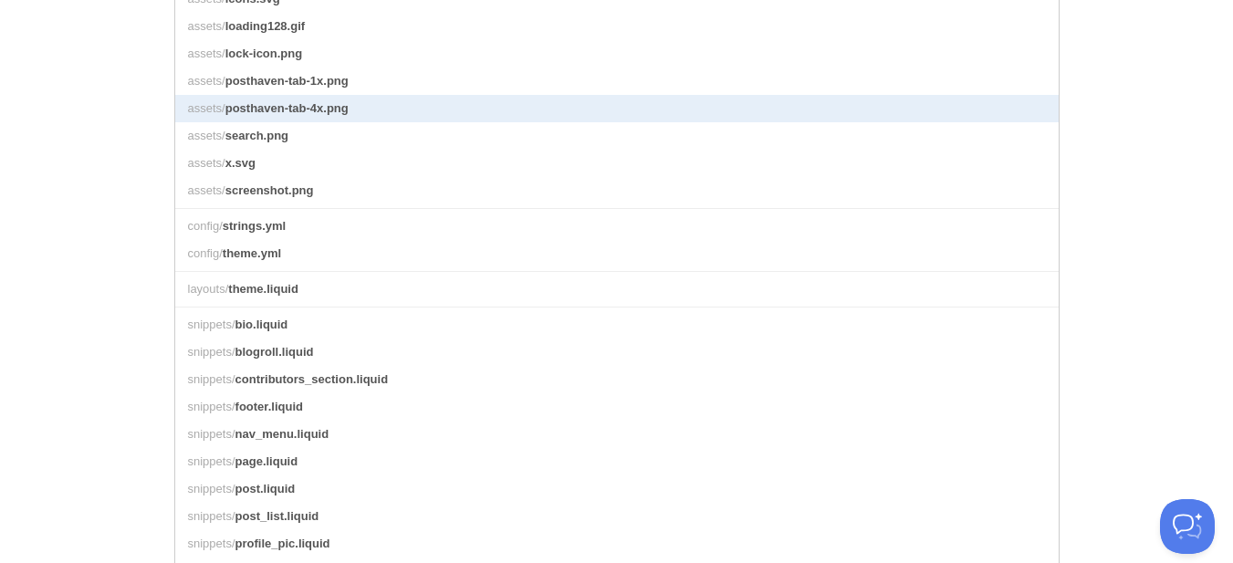
scroll to position [547, 0]
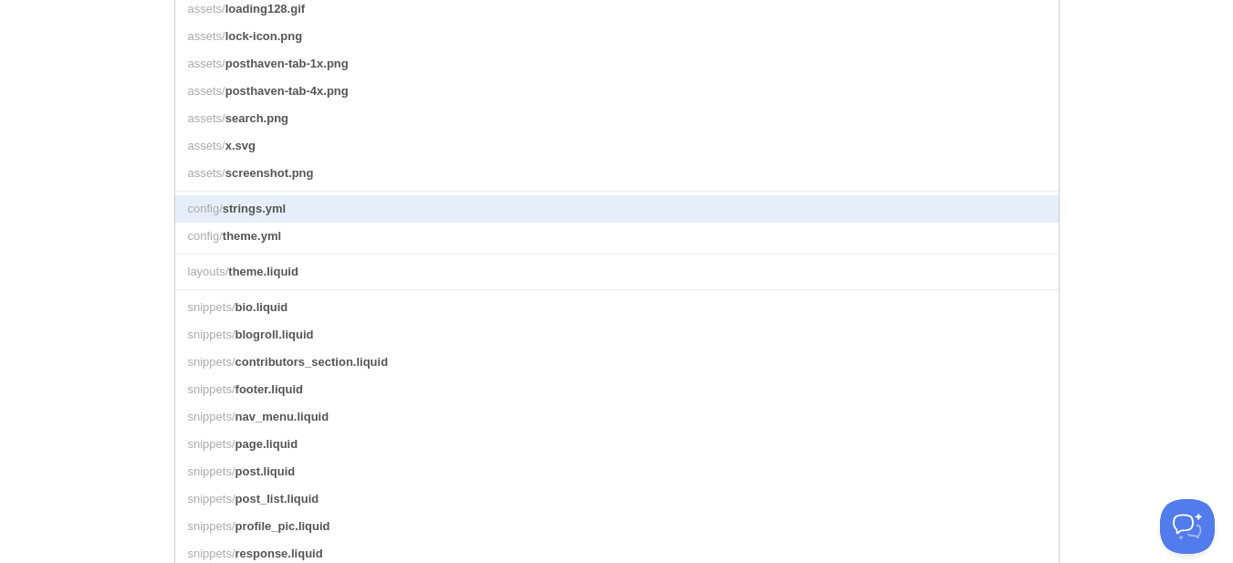
click at [324, 222] on link "config/ strings.yml" at bounding box center [616, 208] width 883 height 27
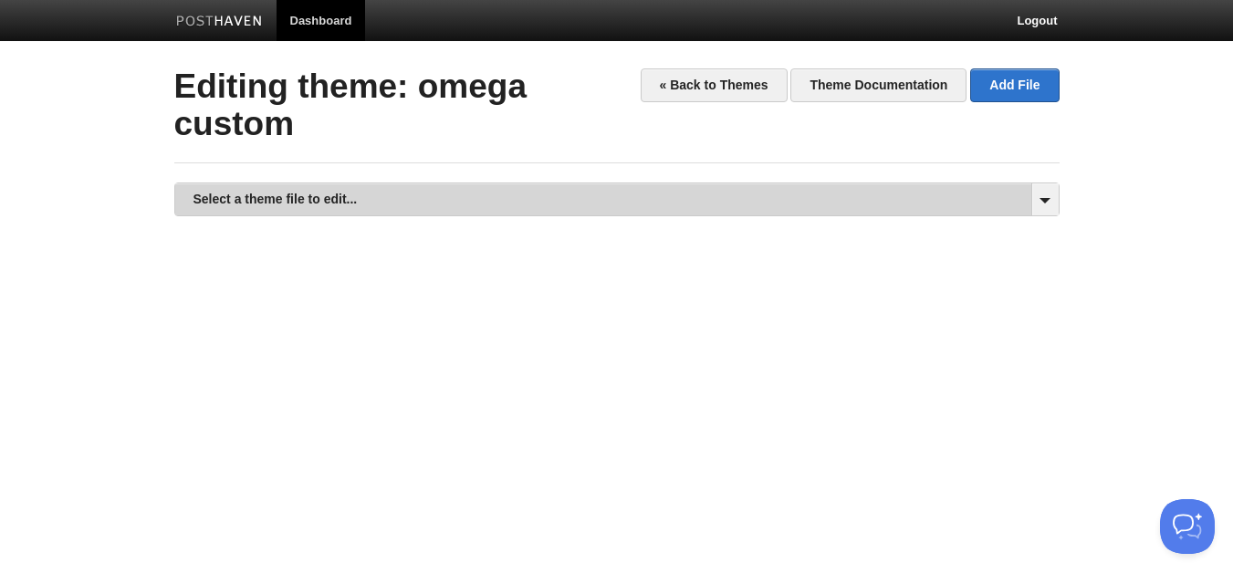
click at [680, 208] on link "Select a theme file to edit..." at bounding box center [616, 199] width 883 height 32
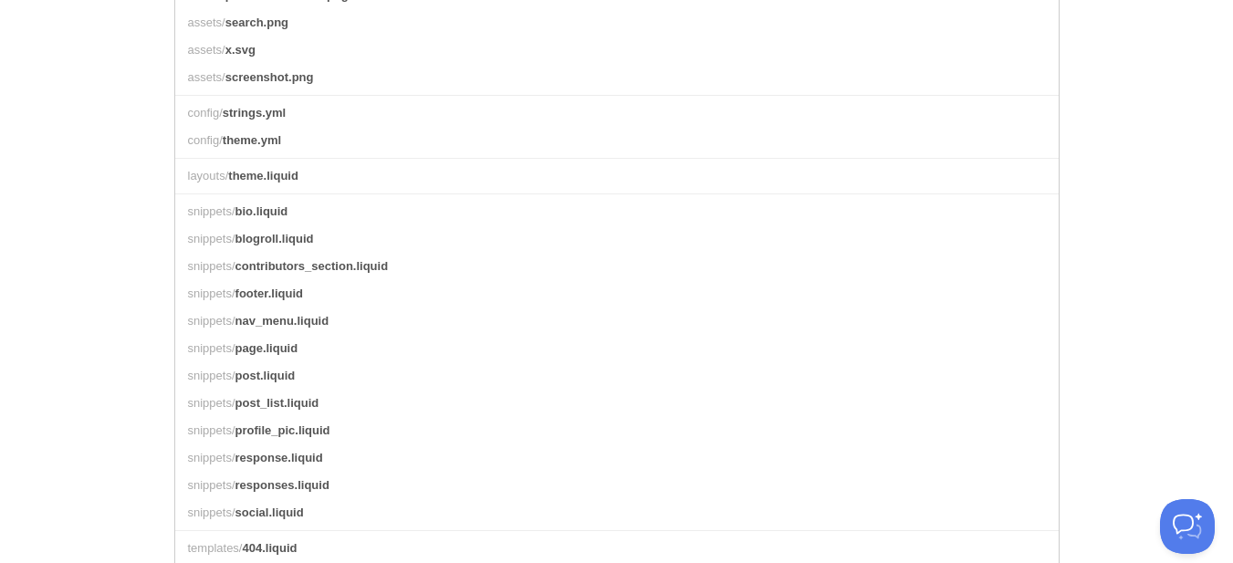
scroll to position [599, 0]
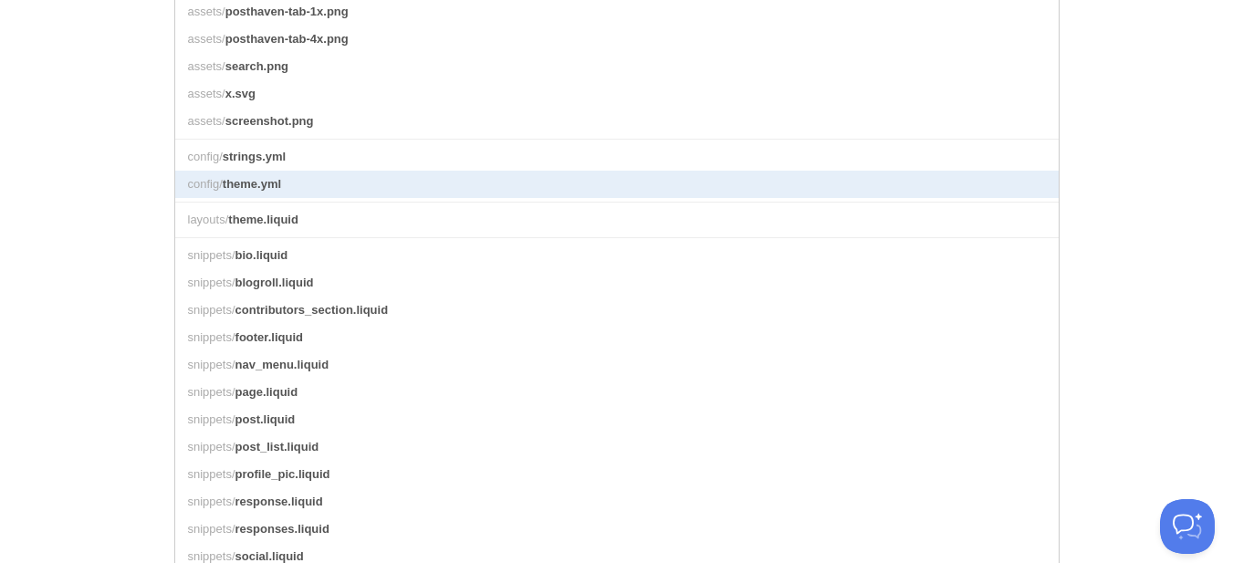
click at [365, 198] on link "config/ theme.yml" at bounding box center [616, 184] width 883 height 27
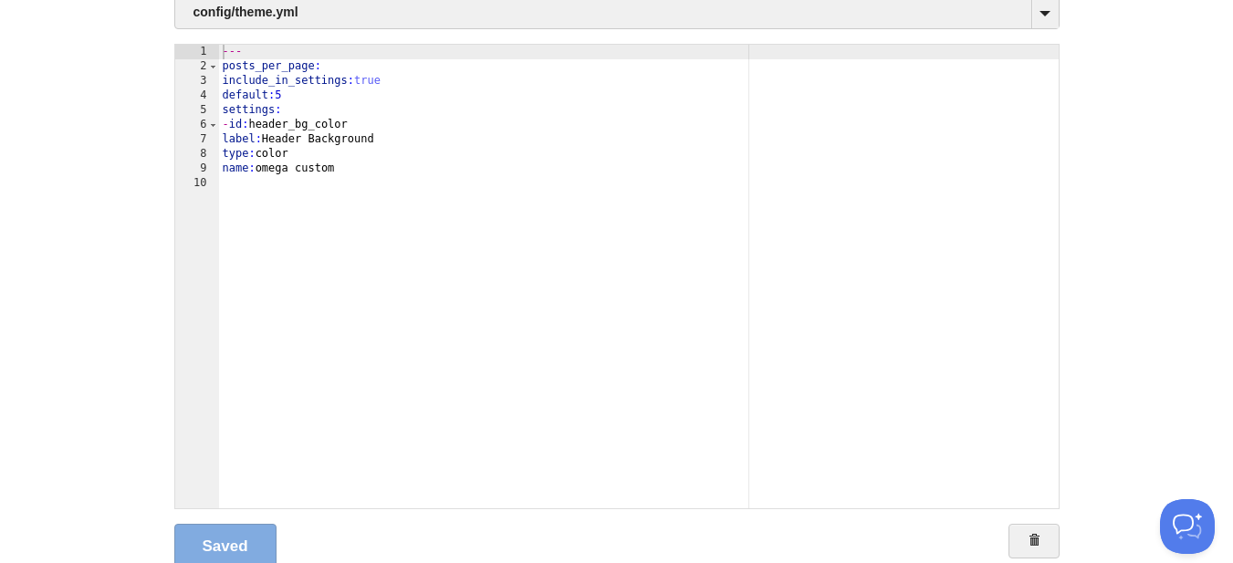
scroll to position [252, 0]
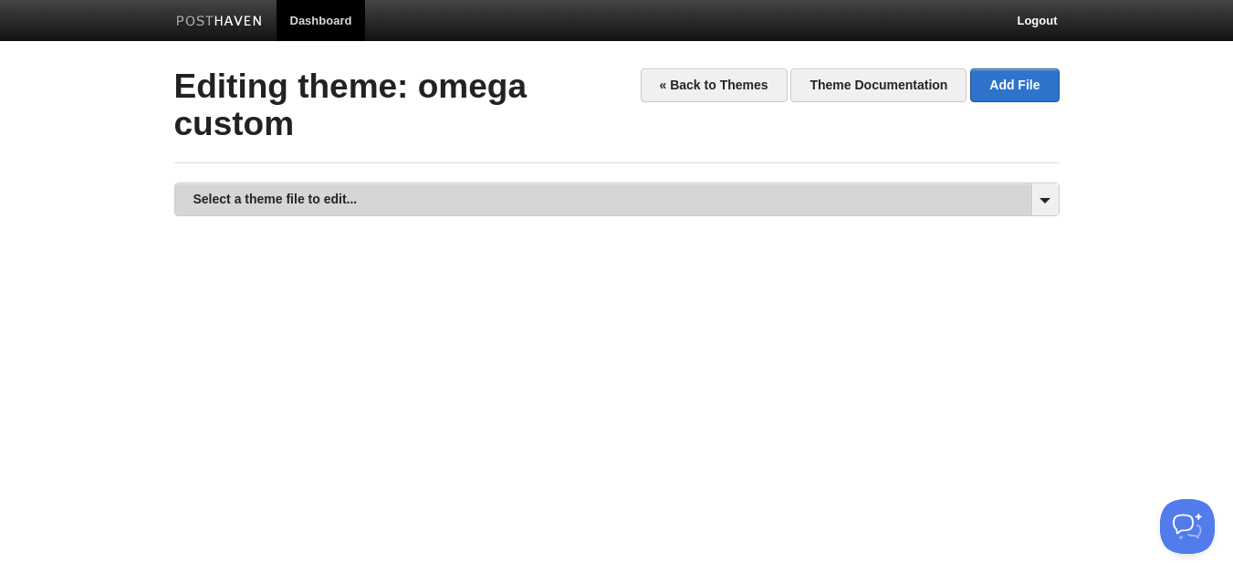
click at [387, 189] on link "Select a theme file to edit..." at bounding box center [616, 199] width 883 height 32
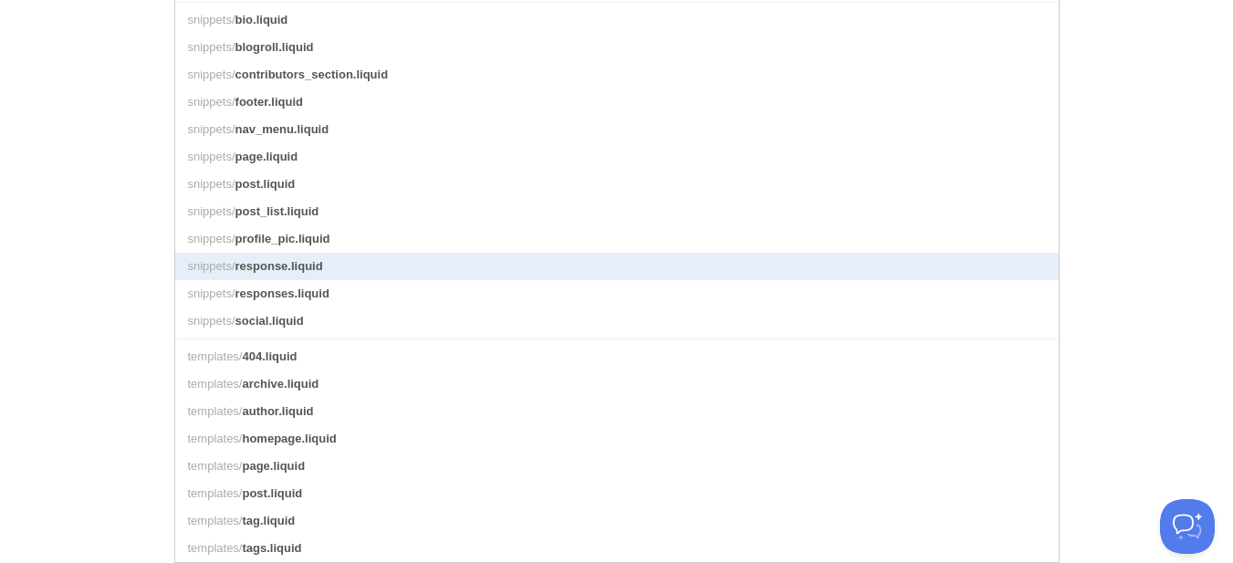
scroll to position [873, 0]
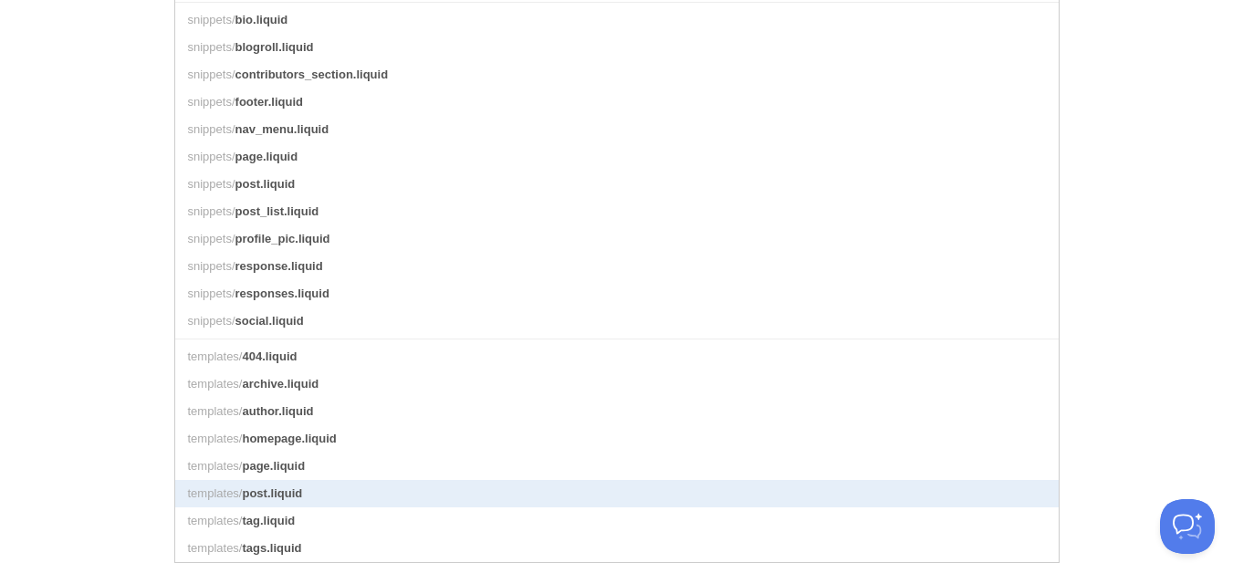
click at [411, 489] on link "templates/ post.liquid" at bounding box center [616, 493] width 883 height 27
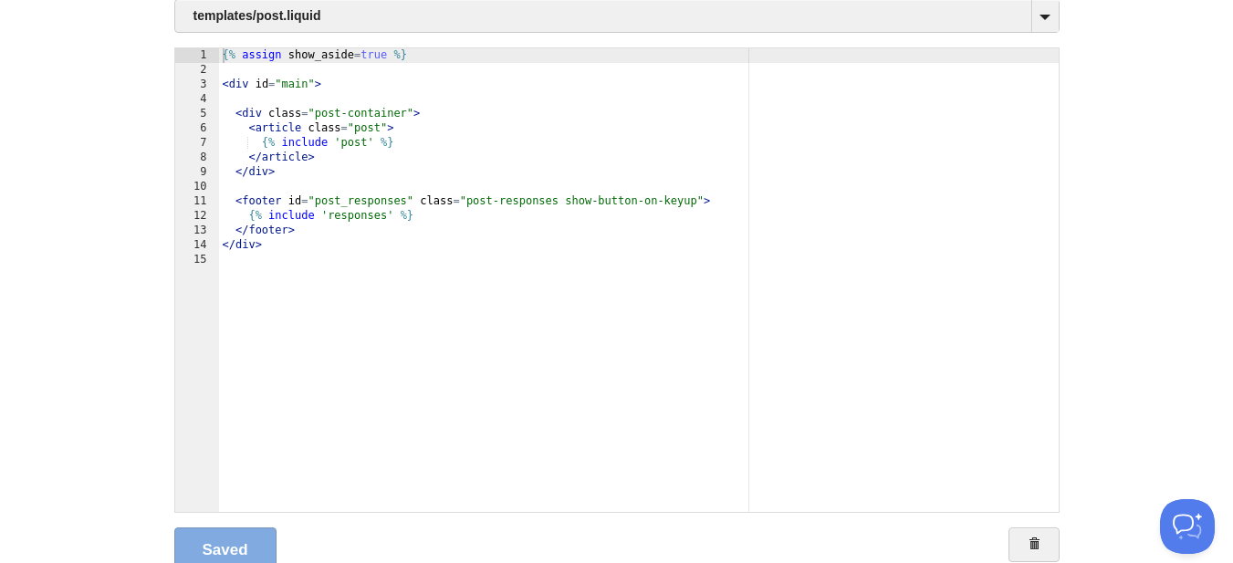
scroll to position [69, 0]
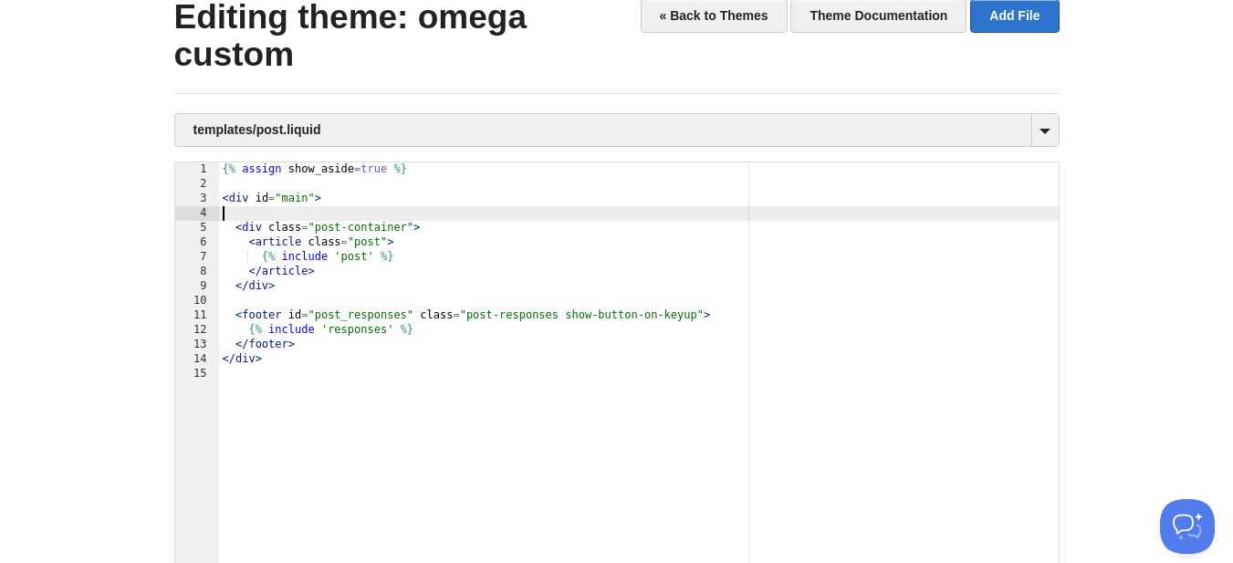
click at [331, 217] on div "{% assign show_aside = true %} < div id = "main" > < div class = "post-containe…" at bounding box center [638, 408] width 839 height 493
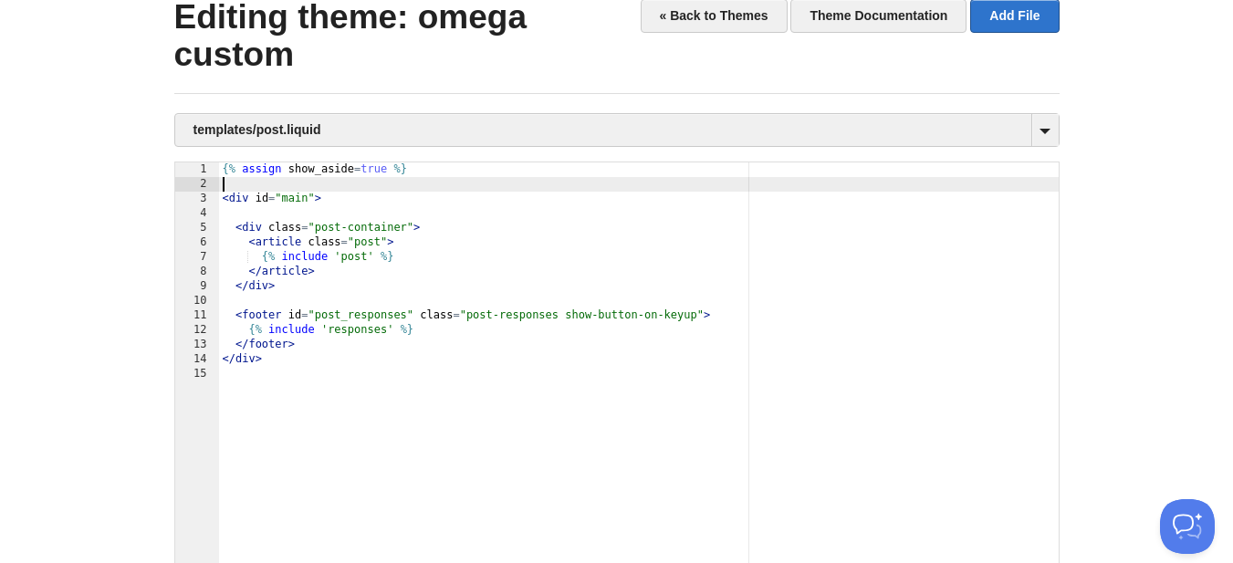
click at [324, 190] on div "{% assign show_aside = true %} < div id = "main" > < div class = "post-containe…" at bounding box center [638, 408] width 839 height 493
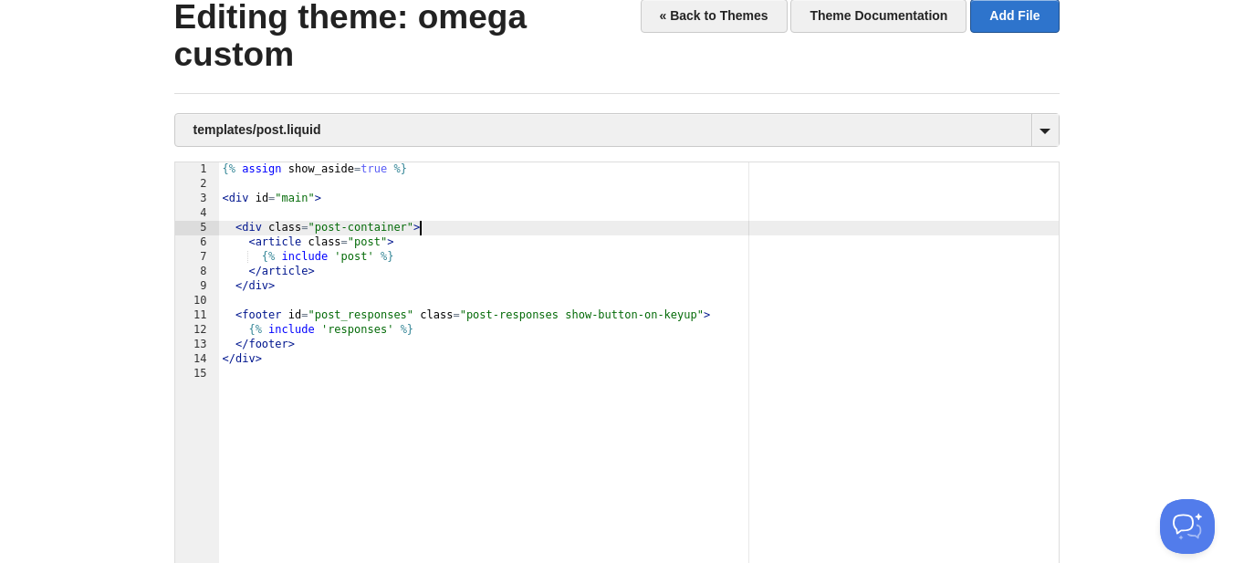
click at [608, 234] on div "{% assign show_aside = true %} < div id = "main" > < div class = "post-containe…" at bounding box center [638, 408] width 839 height 493
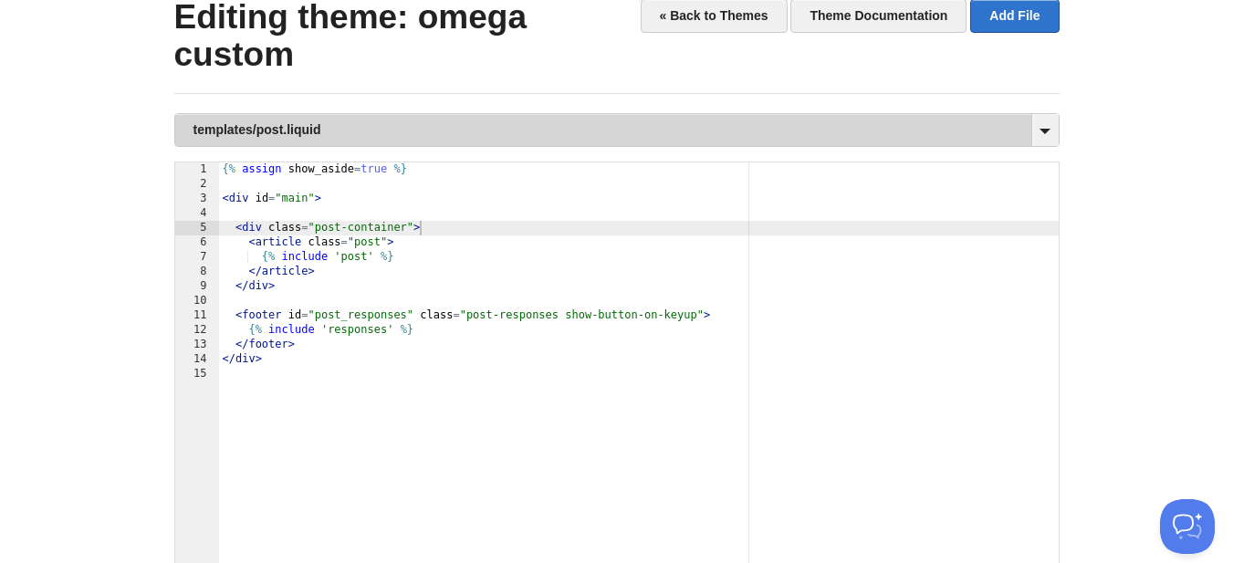
click at [691, 134] on link "templates/post.liquid" at bounding box center [616, 130] width 883 height 32
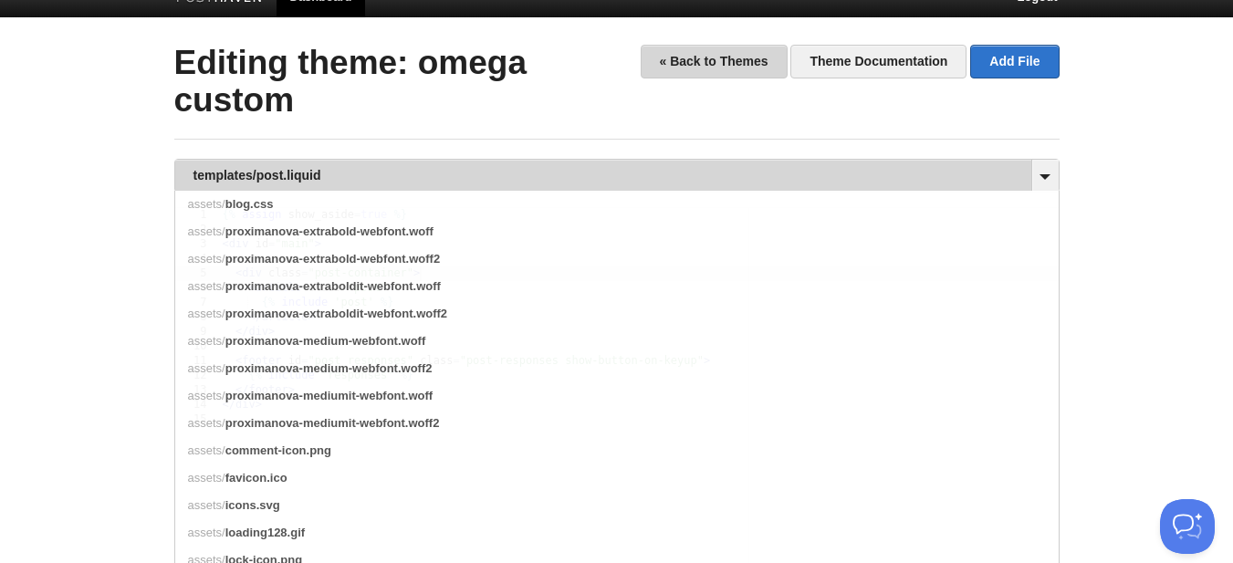
scroll to position [0, 0]
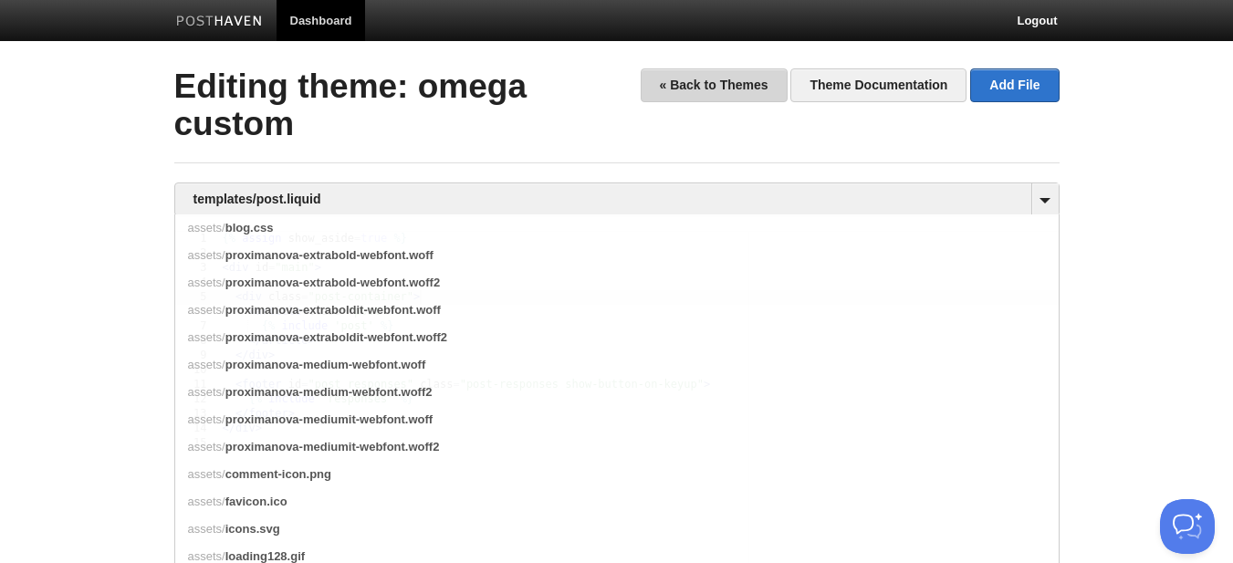
click at [702, 93] on link "« Back to Themes" at bounding box center [713, 85] width 147 height 34
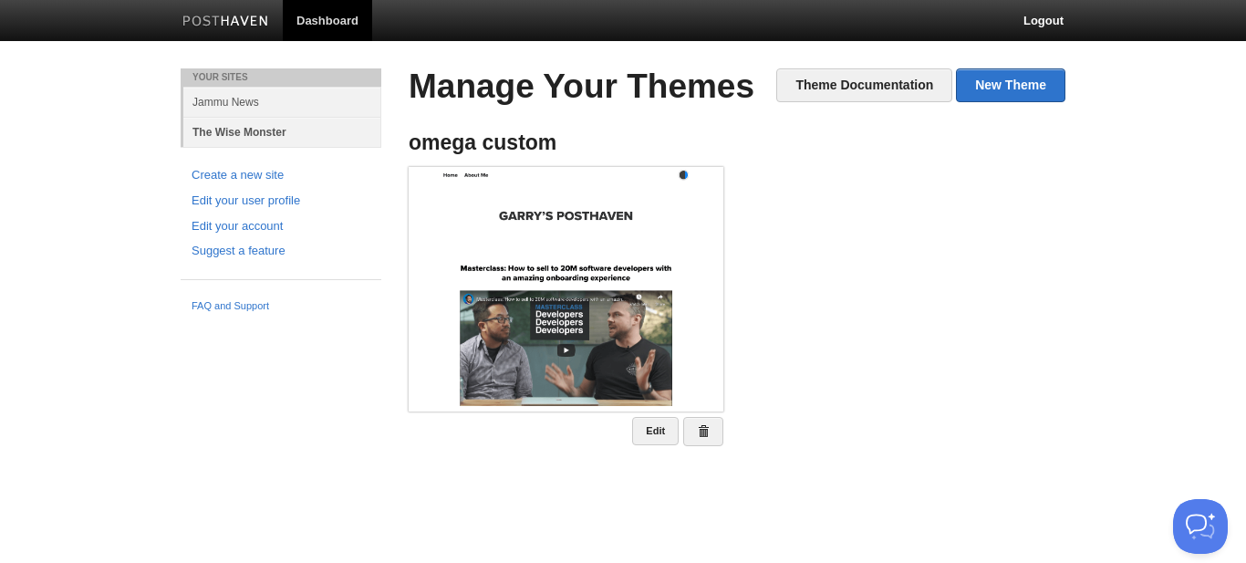
click at [241, 133] on link "The Wise Monster" at bounding box center [282, 132] width 198 height 30
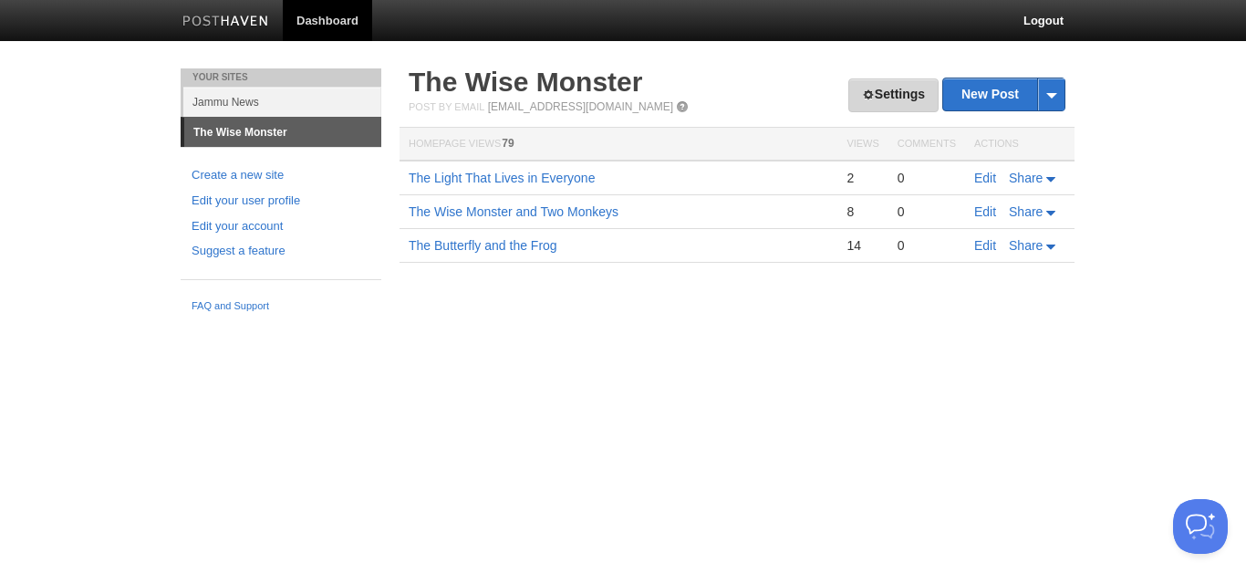
click at [897, 97] on link "Settings" at bounding box center [893, 95] width 90 height 34
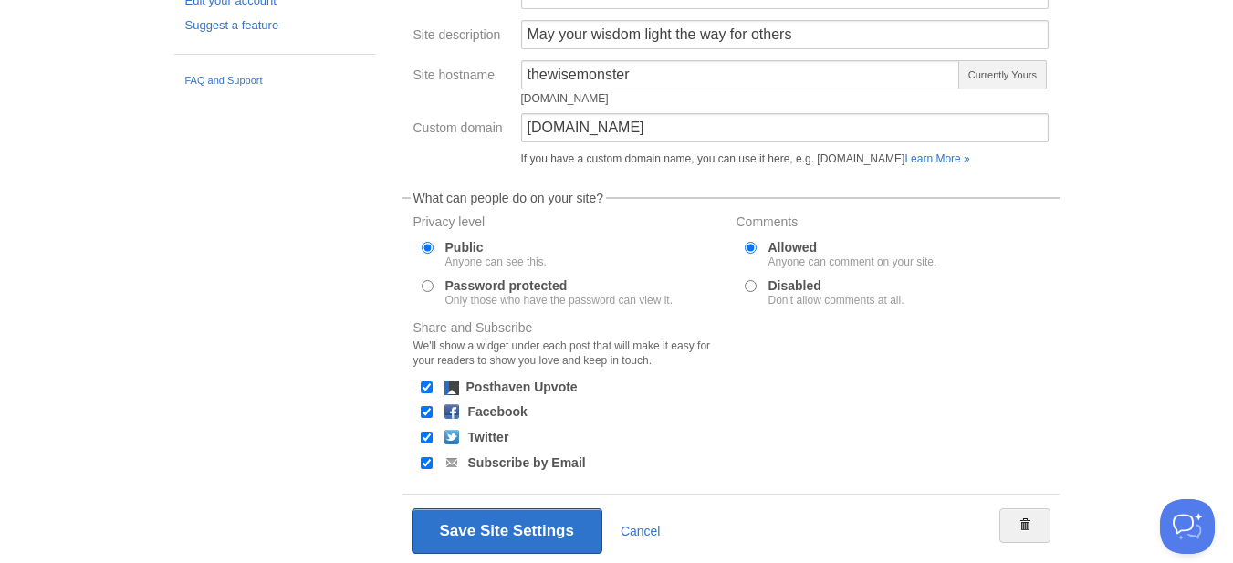
scroll to position [193, 0]
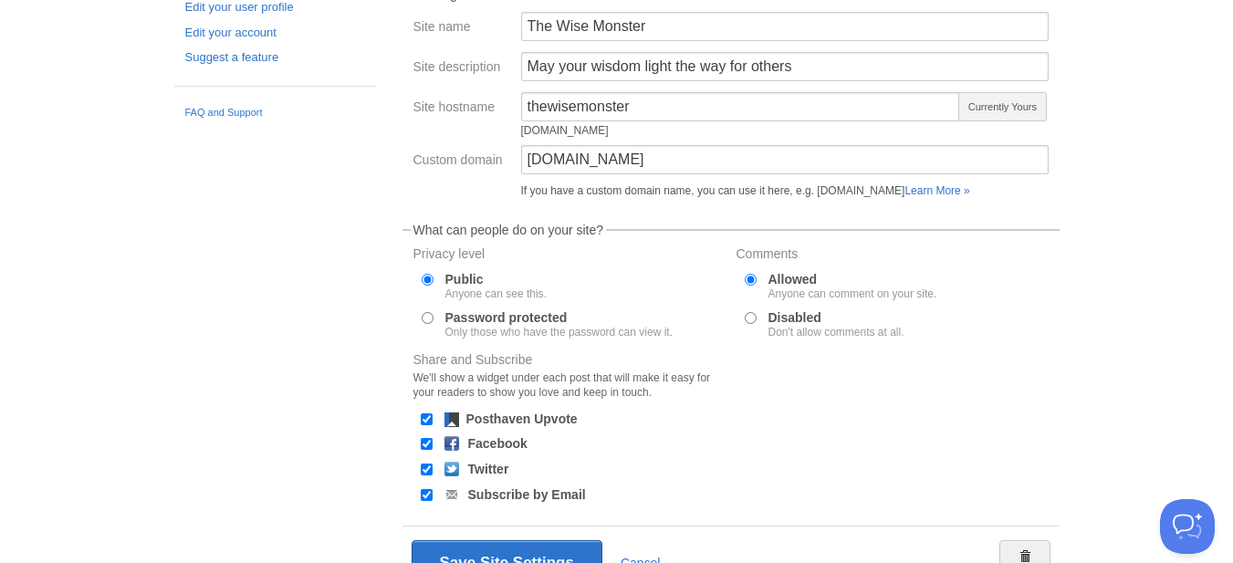
click at [544, 411] on div "Posthaven Upvote" at bounding box center [569, 419] width 316 height 17
click at [551, 421] on label "Posthaven Upvote" at bounding box center [521, 418] width 111 height 13
click at [432, 421] on input "Posthaven Upvote" at bounding box center [427, 419] width 12 height 12
checkbox input "false"
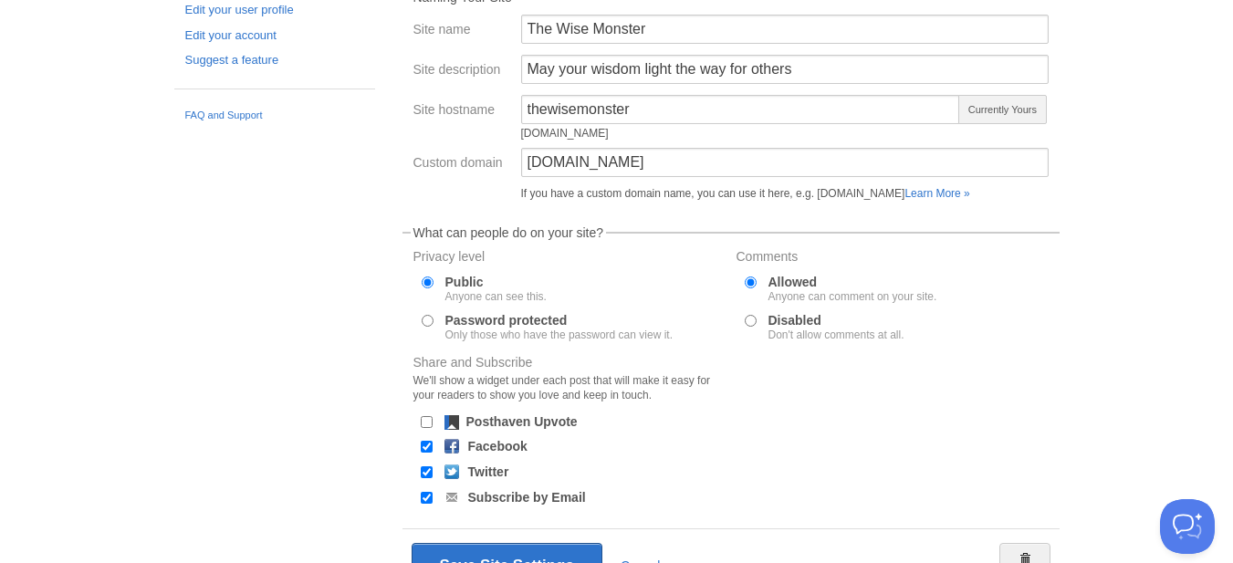
scroll to position [285, 0]
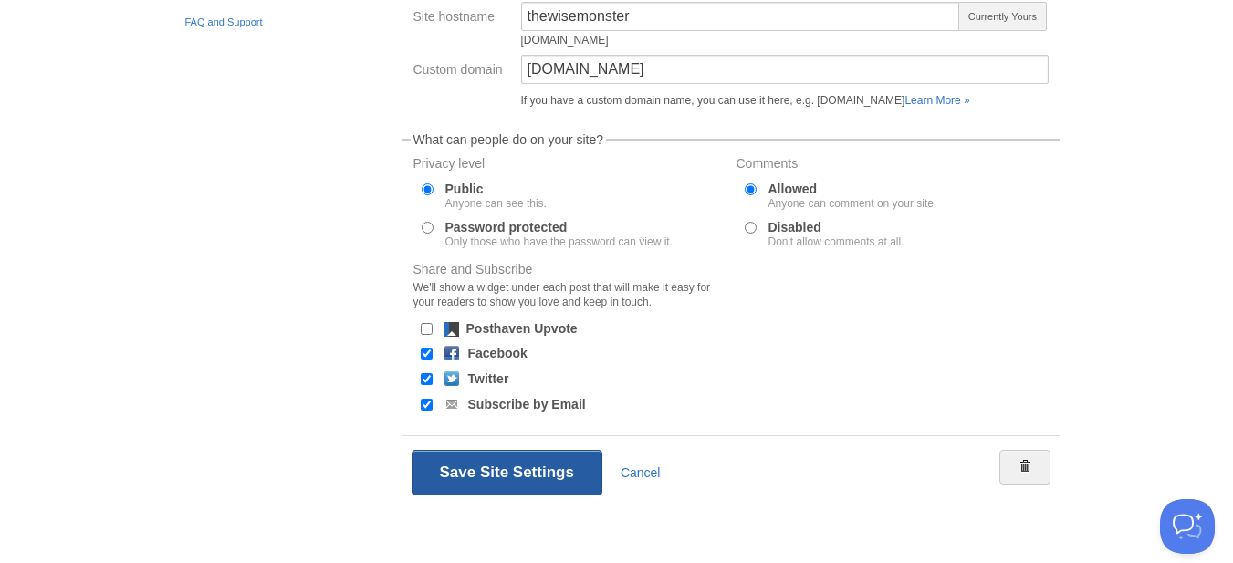
click at [519, 474] on button "Save Site Settings" at bounding box center [506, 473] width 191 height 46
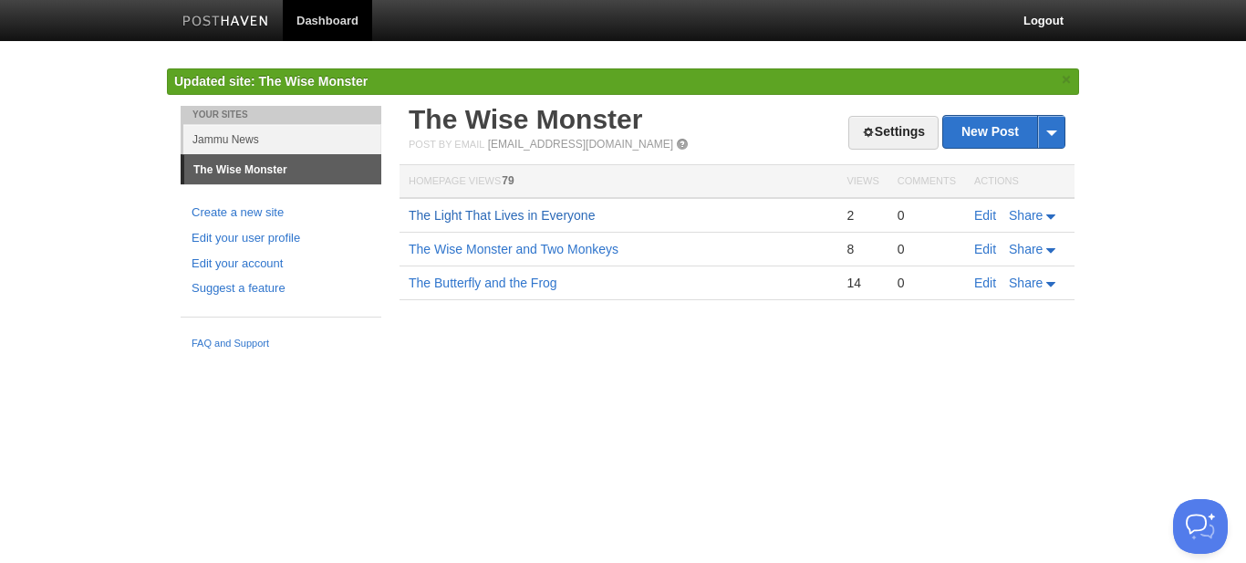
click at [549, 216] on link "The Light That Lives in Everyone" at bounding box center [502, 215] width 186 height 15
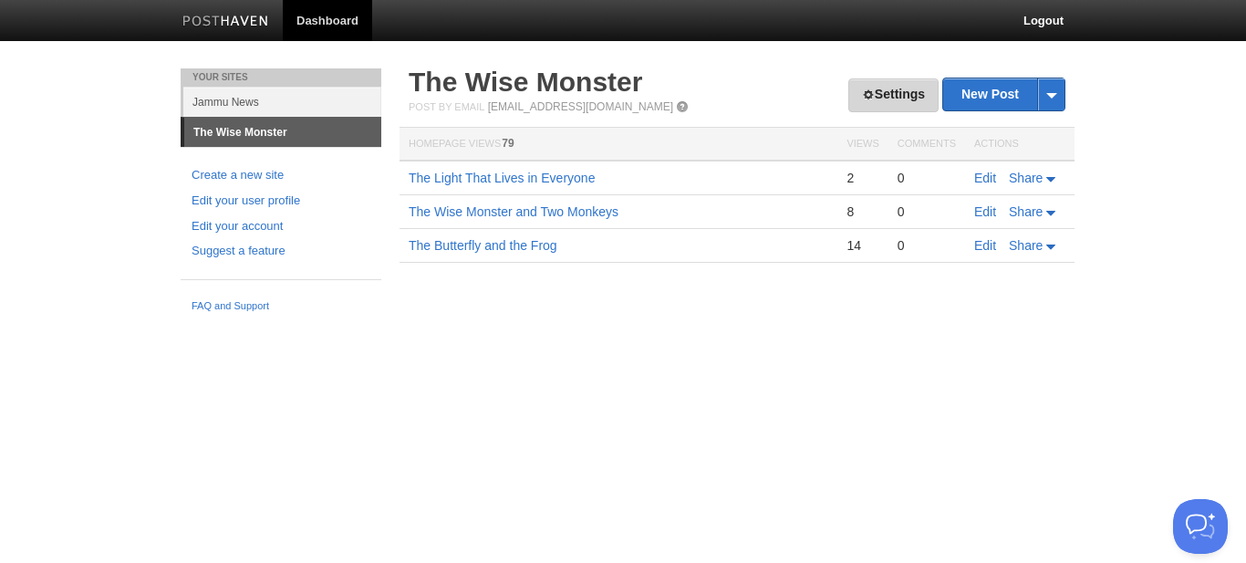
click at [898, 95] on link "Settings" at bounding box center [893, 95] width 90 height 34
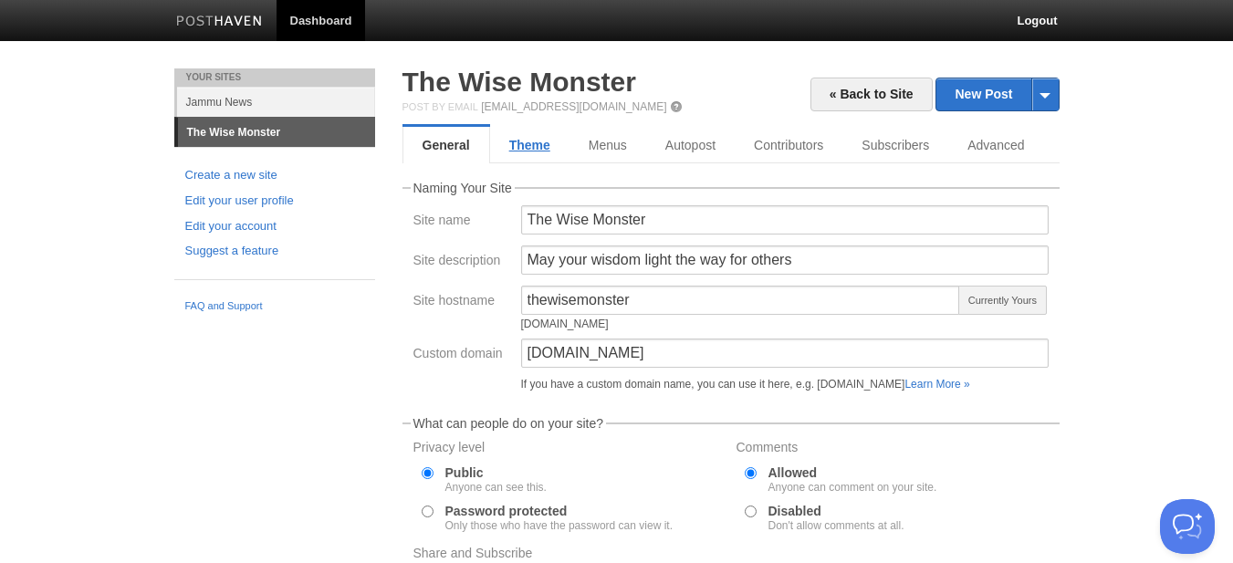
click at [529, 141] on link "Theme" at bounding box center [529, 145] width 79 height 36
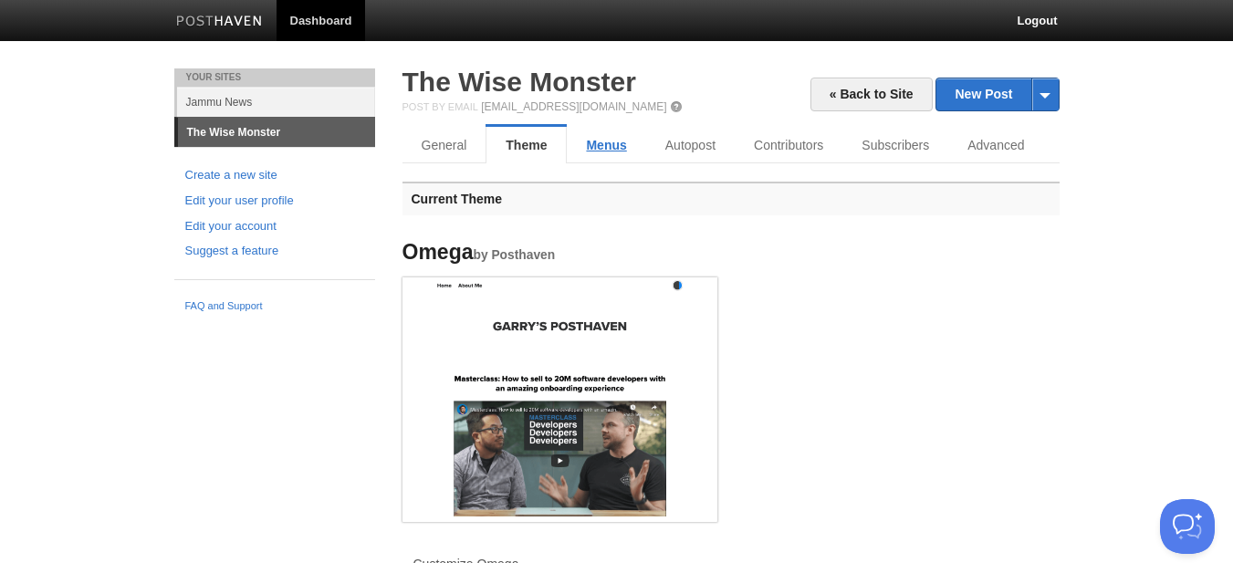
click at [607, 148] on link "Menus" at bounding box center [606, 145] width 78 height 36
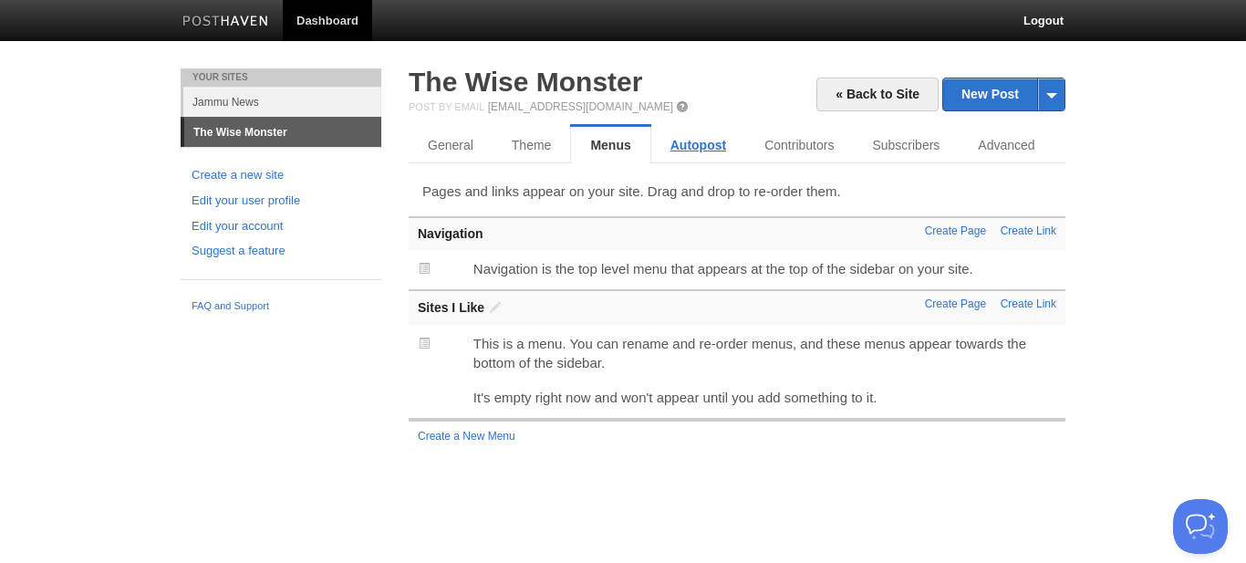
click at [676, 147] on link "Autopost" at bounding box center [698, 145] width 94 height 36
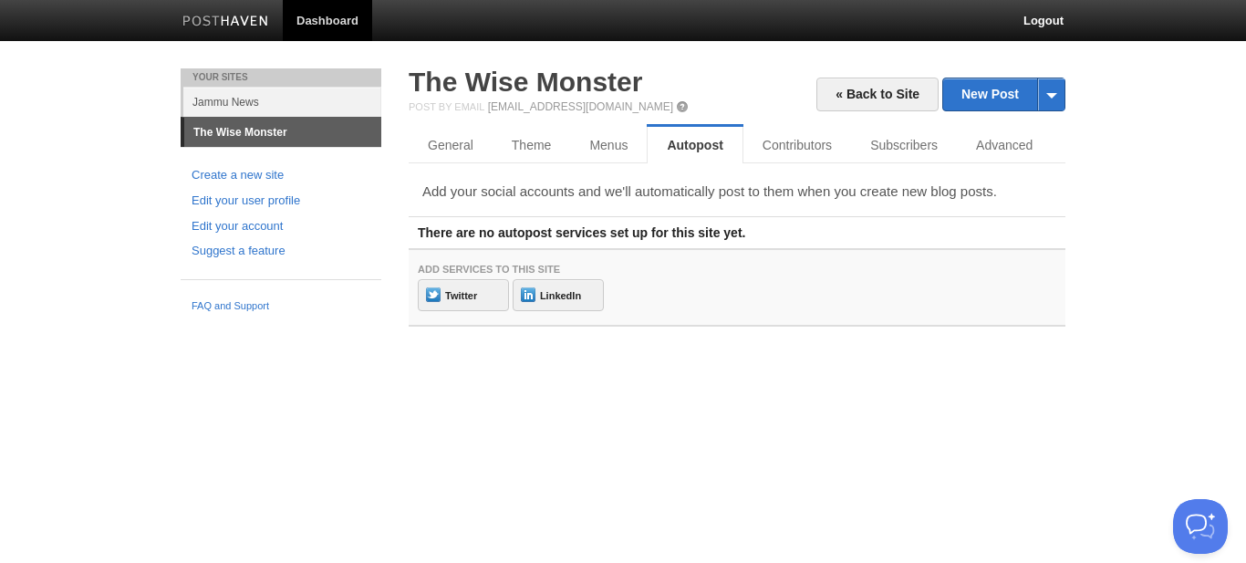
click at [710, 189] on p "Add your social accounts and we'll automatically post to them when you create n…" at bounding box center [737, 191] width 630 height 19
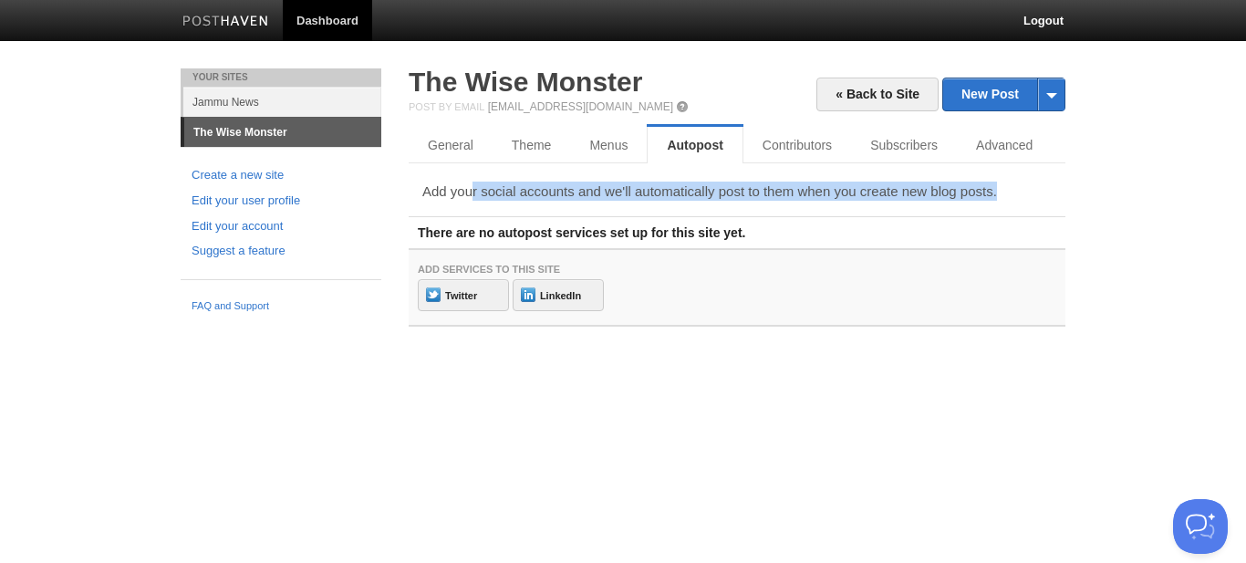
click at [710, 189] on p "Add your social accounts and we'll automatically post to them when you create n…" at bounding box center [737, 191] width 630 height 19
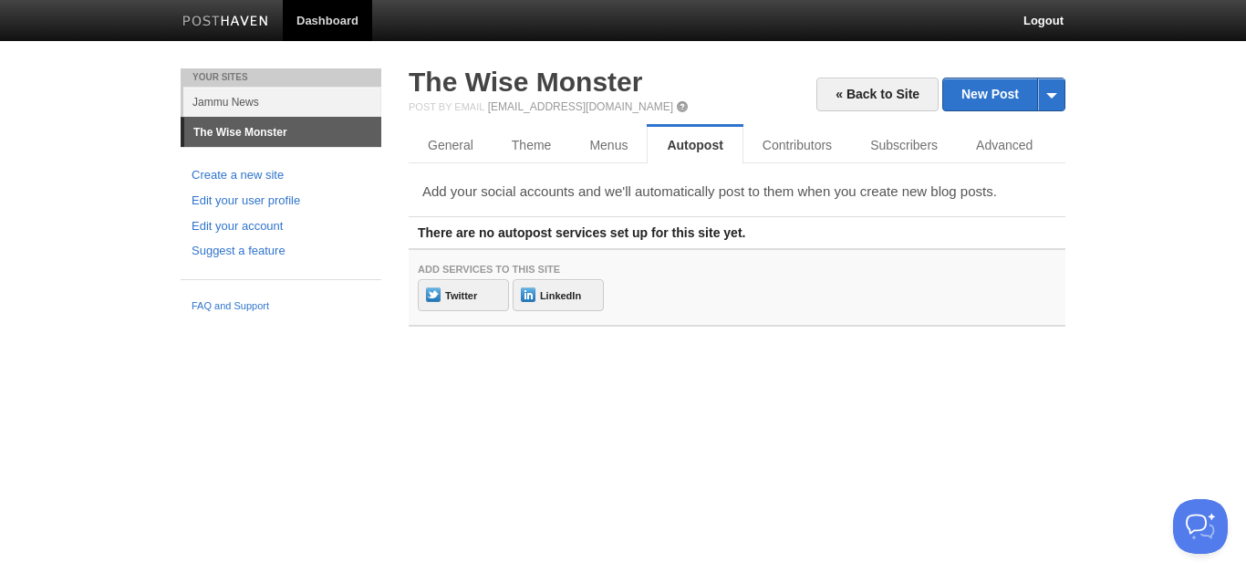
click at [703, 214] on div "Add your social accounts and we'll automatically post to them when you create n…" at bounding box center [737, 254] width 657 height 145
click at [781, 151] on link "Contributors" at bounding box center [802, 145] width 116 height 36
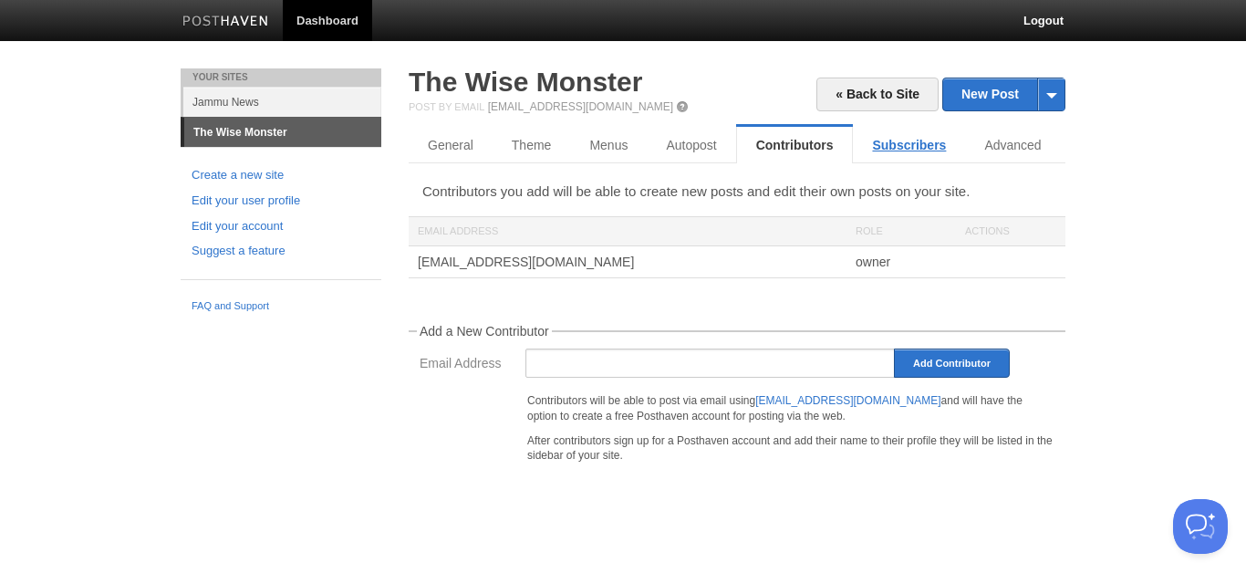
click at [904, 153] on link "Subscribers" at bounding box center [909, 145] width 112 height 36
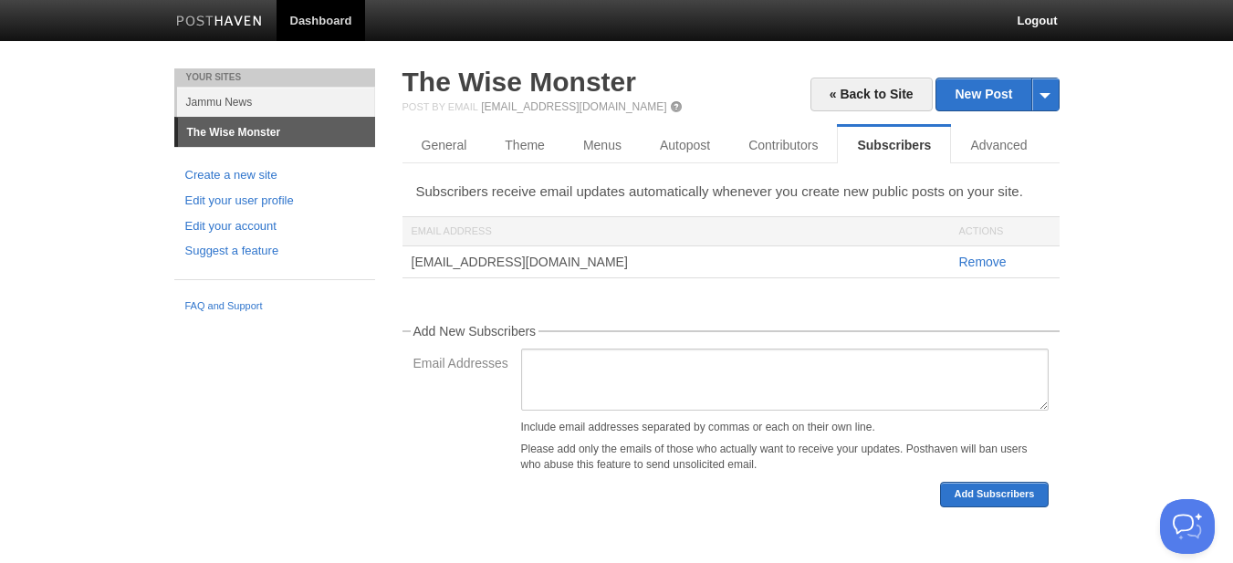
scroll to position [2, 0]
click at [994, 143] on link "Advanced" at bounding box center [1000, 145] width 99 height 36
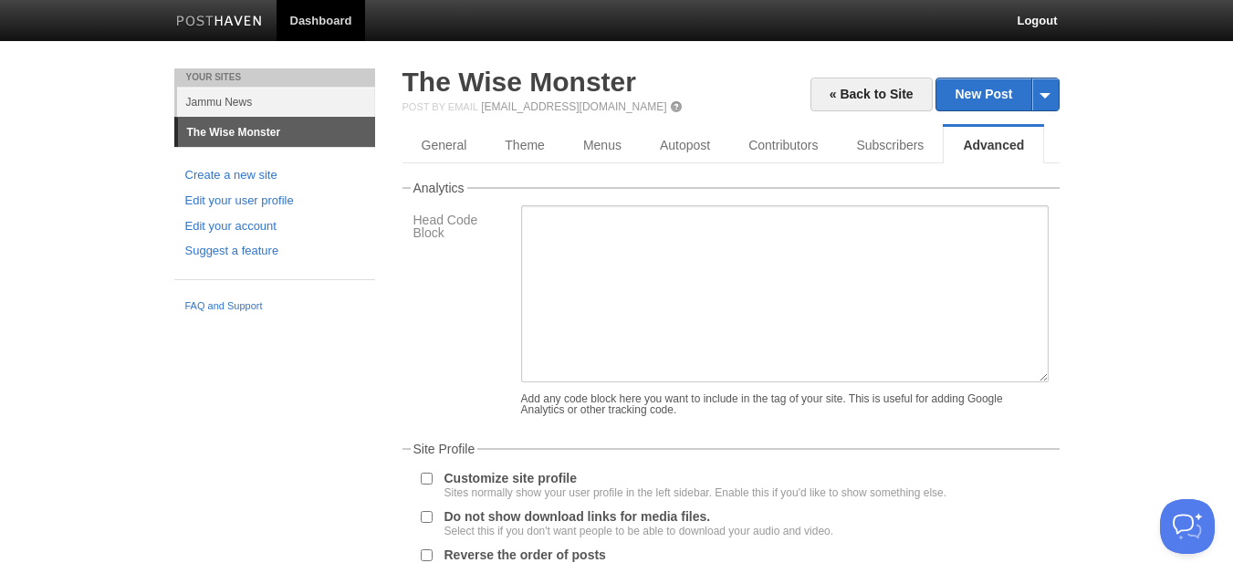
click at [221, 18] on img at bounding box center [219, 23] width 87 height 14
